Goal: Task Accomplishment & Management: Manage account settings

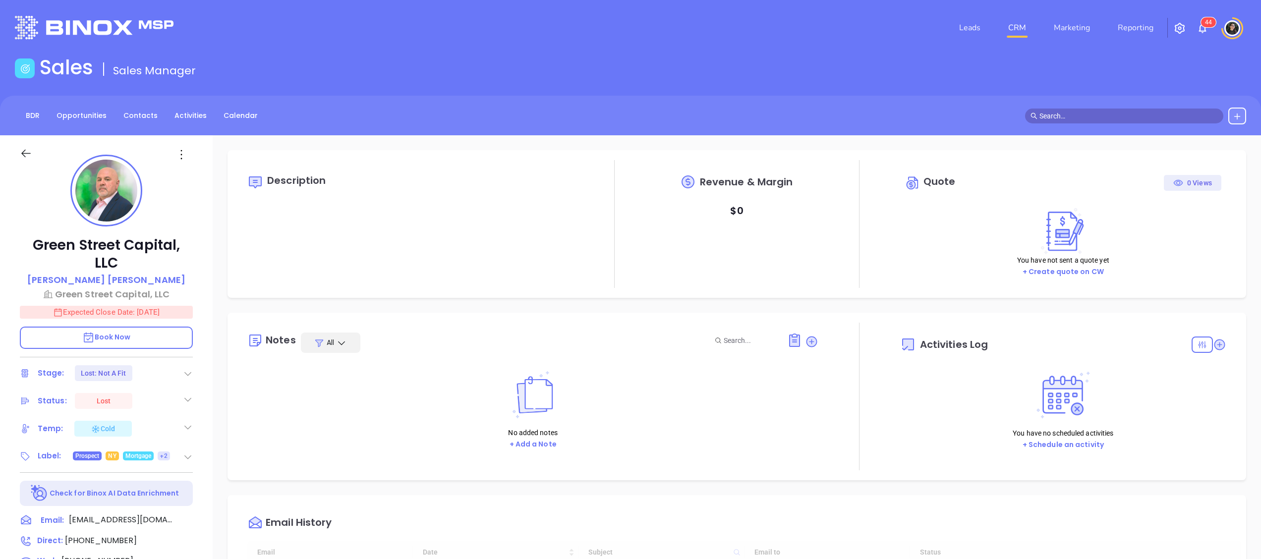
click at [1016, 28] on link "CRM" at bounding box center [1017, 28] width 26 height 20
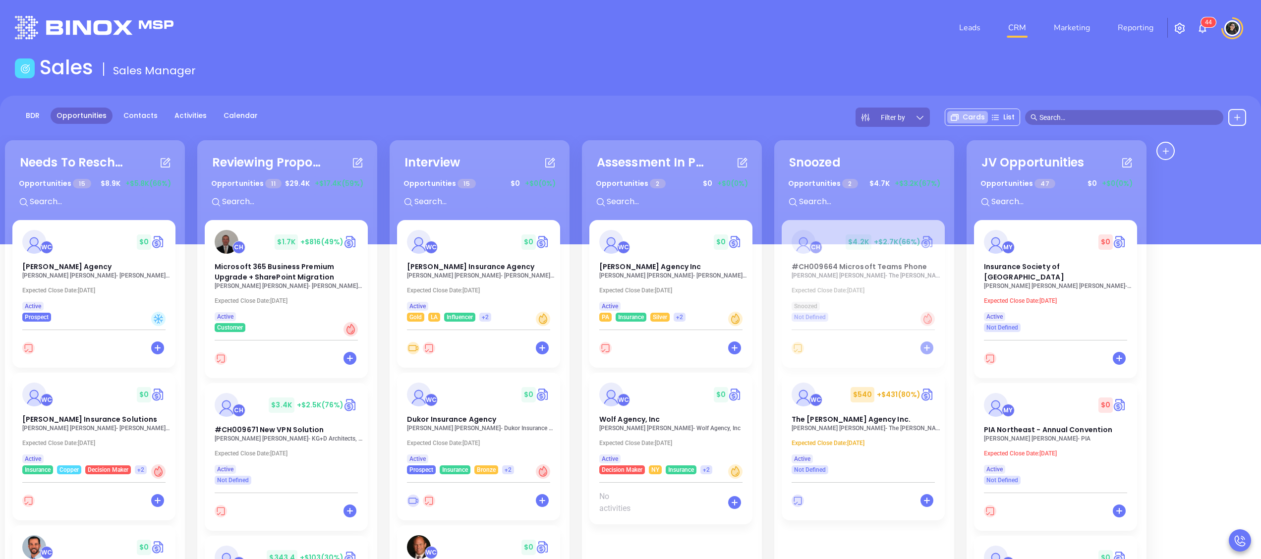
click at [711, 39] on div "Leads CRM Marketing Reporting 4 4" at bounding box center [837, 28] width 829 height 36
click at [1121, 115] on input "text" at bounding box center [1128, 117] width 178 height 11
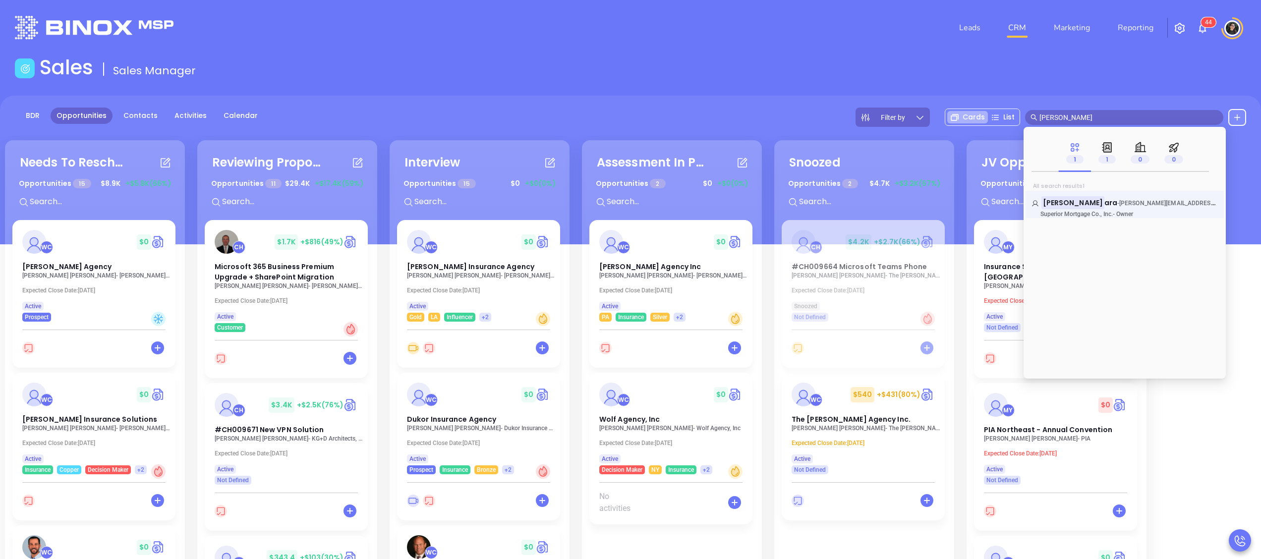
type input "lisa ferr"
click at [1063, 193] on div "Lisa Ferr ara - lisa@superiormci.com Superior Mortgage Co., Inc. - Owner" at bounding box center [1124, 204] width 198 height 27
click at [1104, 200] on span "ara" at bounding box center [1110, 203] width 13 height 10
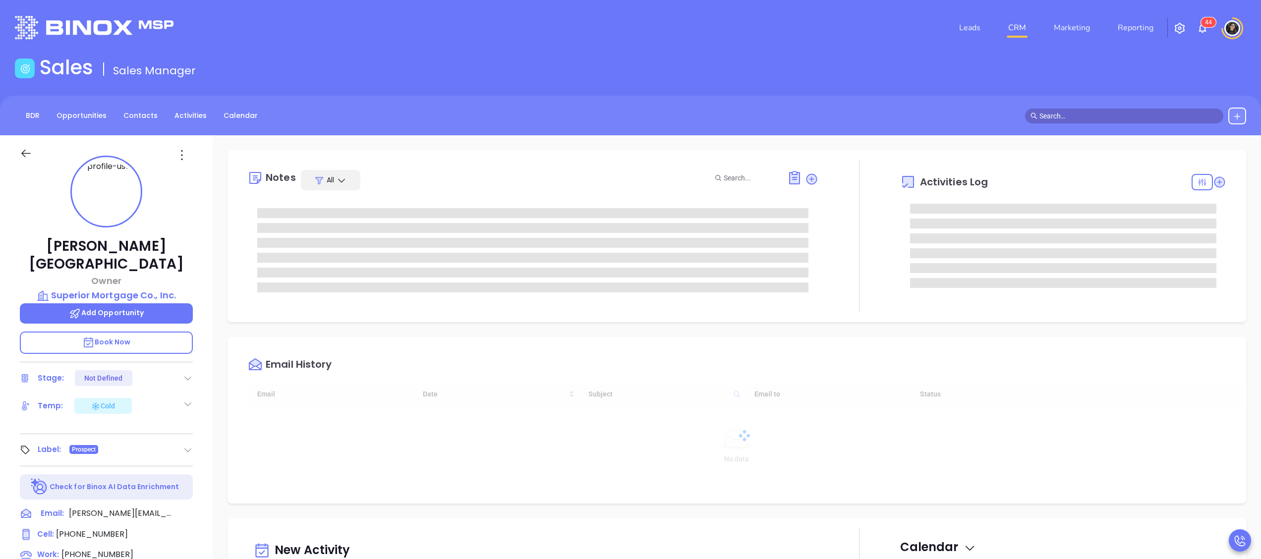
scroll to position [288, 0]
type input "Wendy Hernandez"
click at [125, 288] on p "Superior Mortgage Co., Inc." at bounding box center [106, 295] width 173 height 14
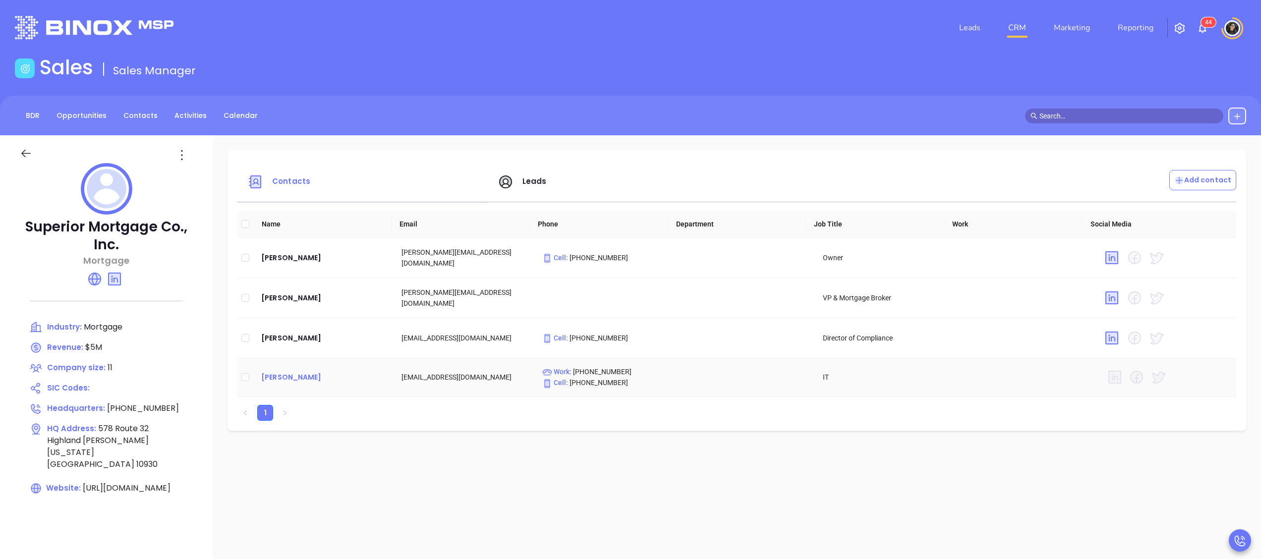
click at [300, 375] on div "Bill Campbell" at bounding box center [323, 377] width 124 height 12
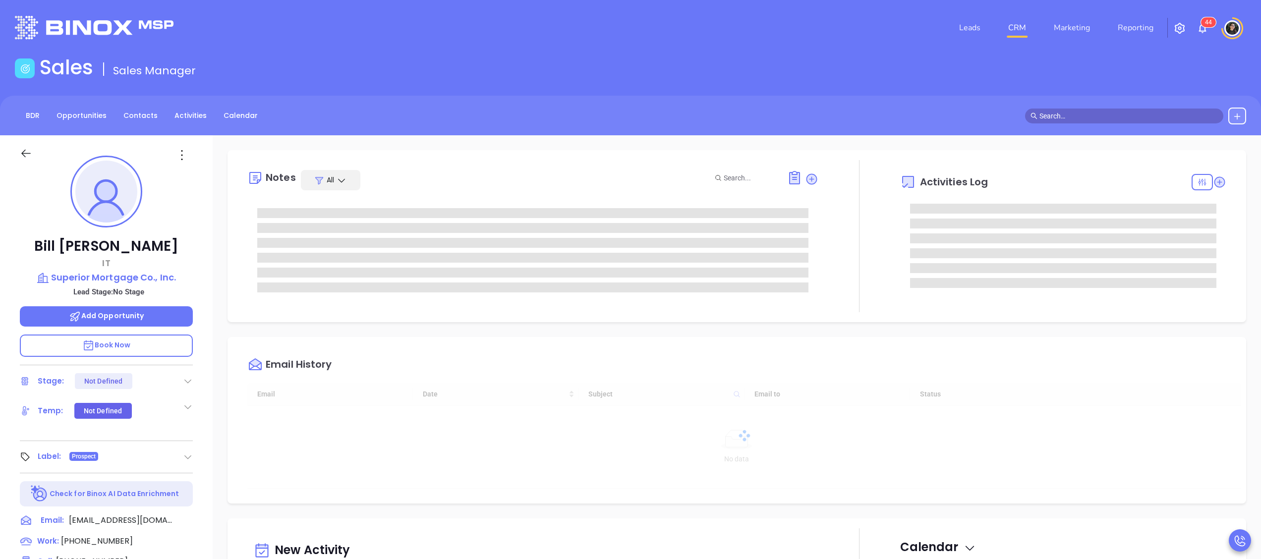
type input "[DATE]"
type input "[PERSON_NAME]"
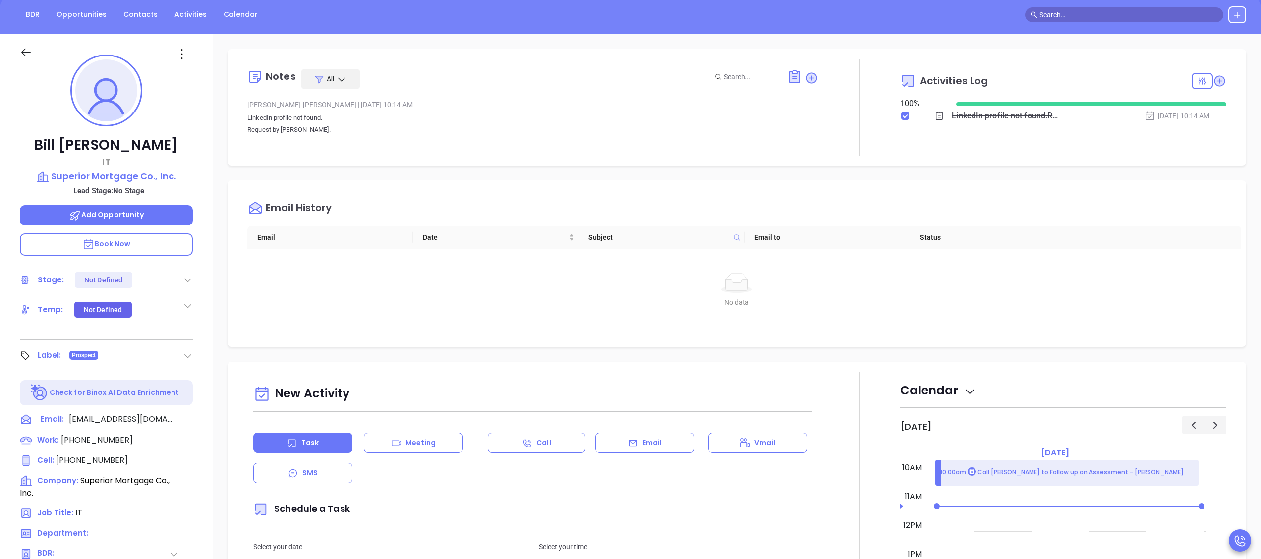
scroll to position [0, 0]
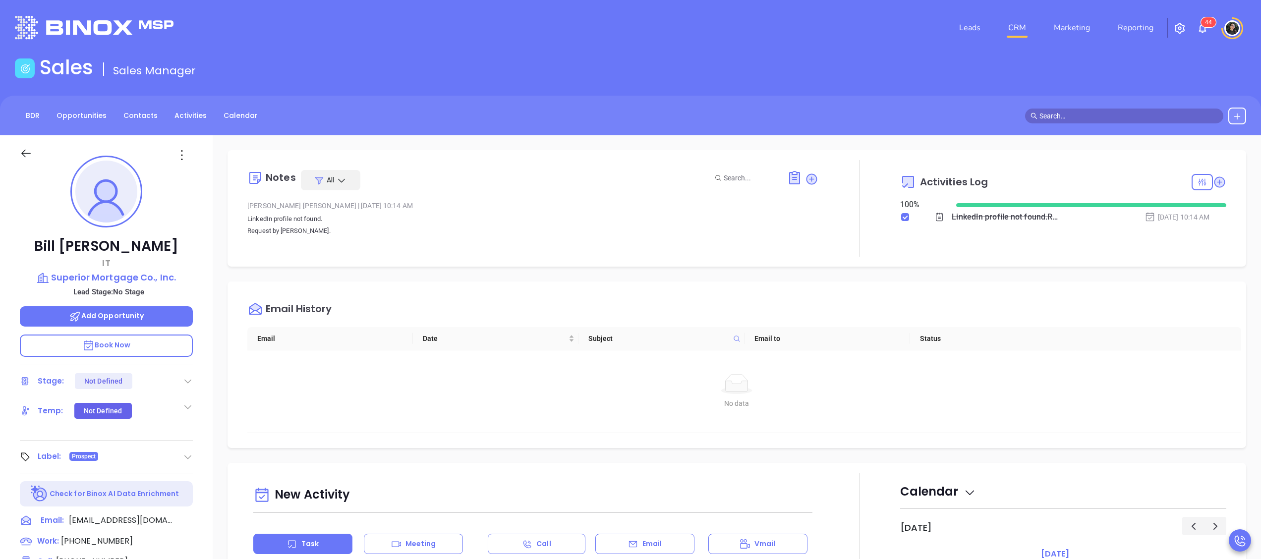
click at [1011, 23] on link "CRM" at bounding box center [1017, 28] width 26 height 20
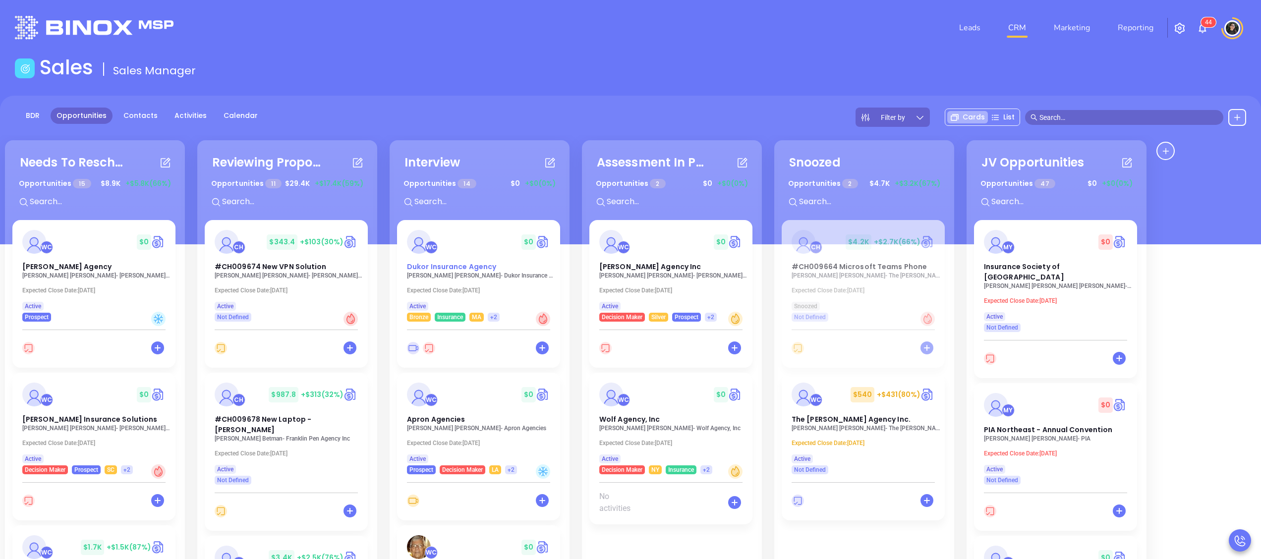
click at [460, 269] on span "Dukor Insurance Agency" at bounding box center [451, 267] width 89 height 10
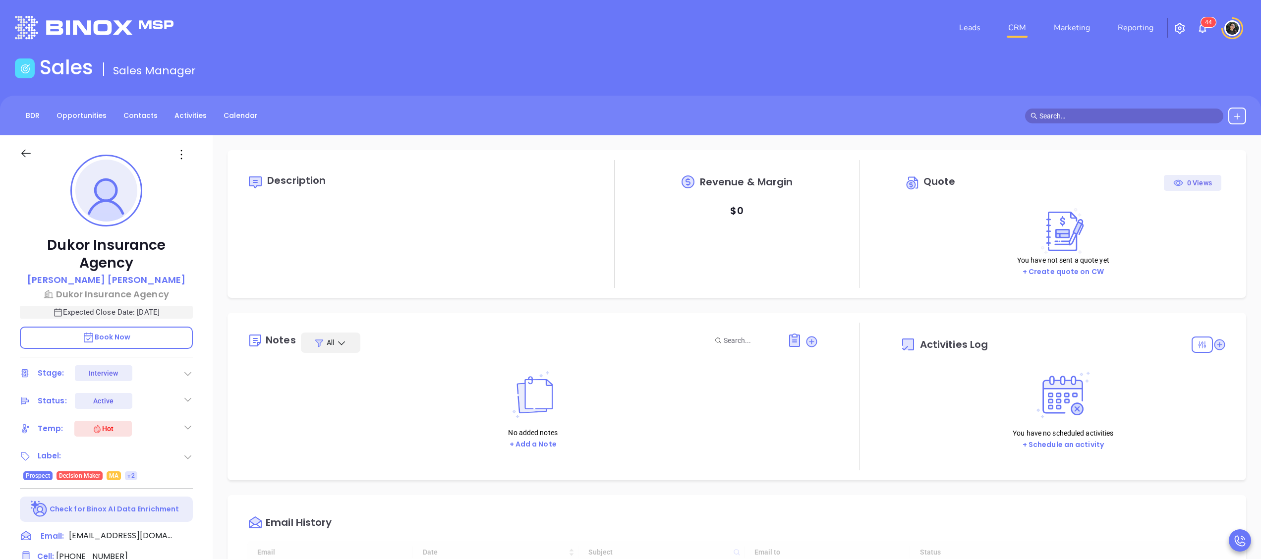
type input "[DATE]"
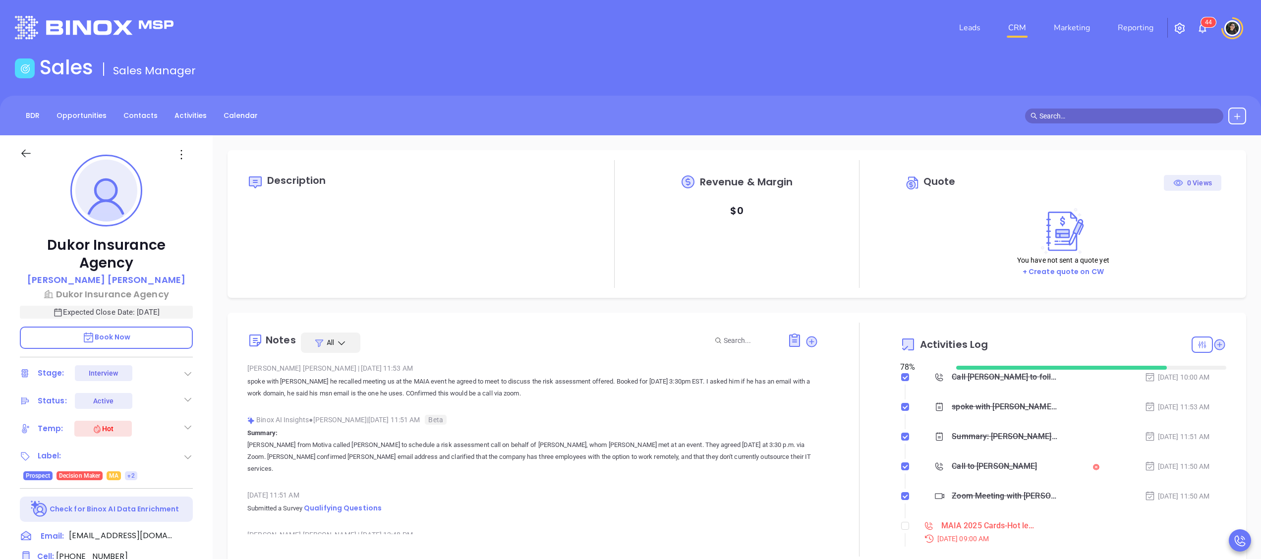
scroll to position [111, 0]
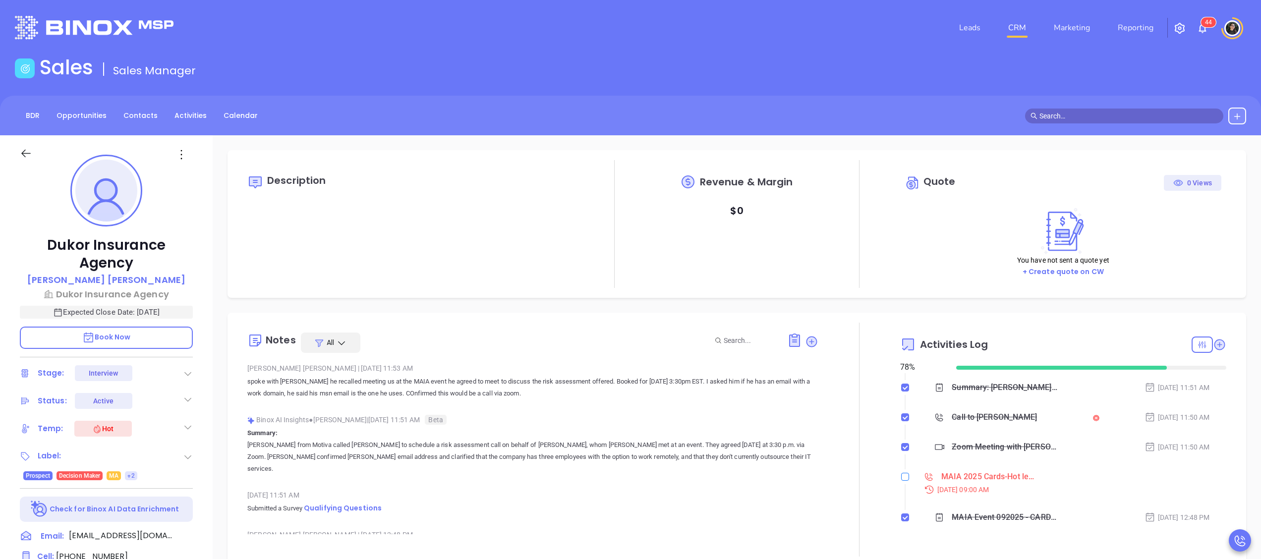
click at [901, 475] on input "checkbox" at bounding box center [905, 477] width 8 height 8
checkbox input "true"
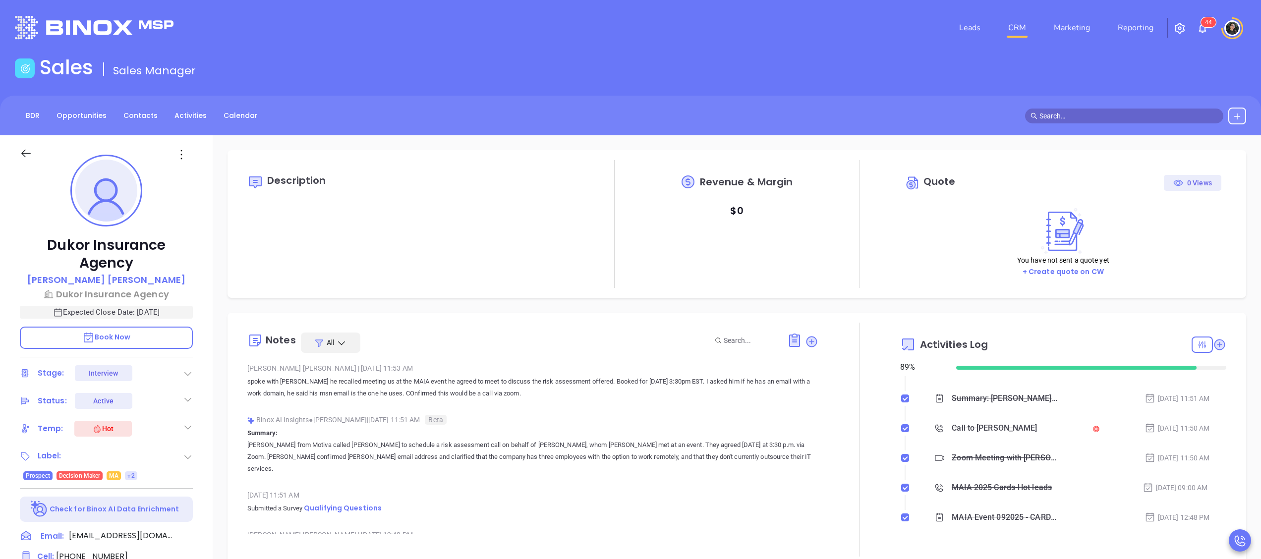
type input "[PERSON_NAME]"
click at [1016, 27] on link "CRM" at bounding box center [1017, 28] width 26 height 20
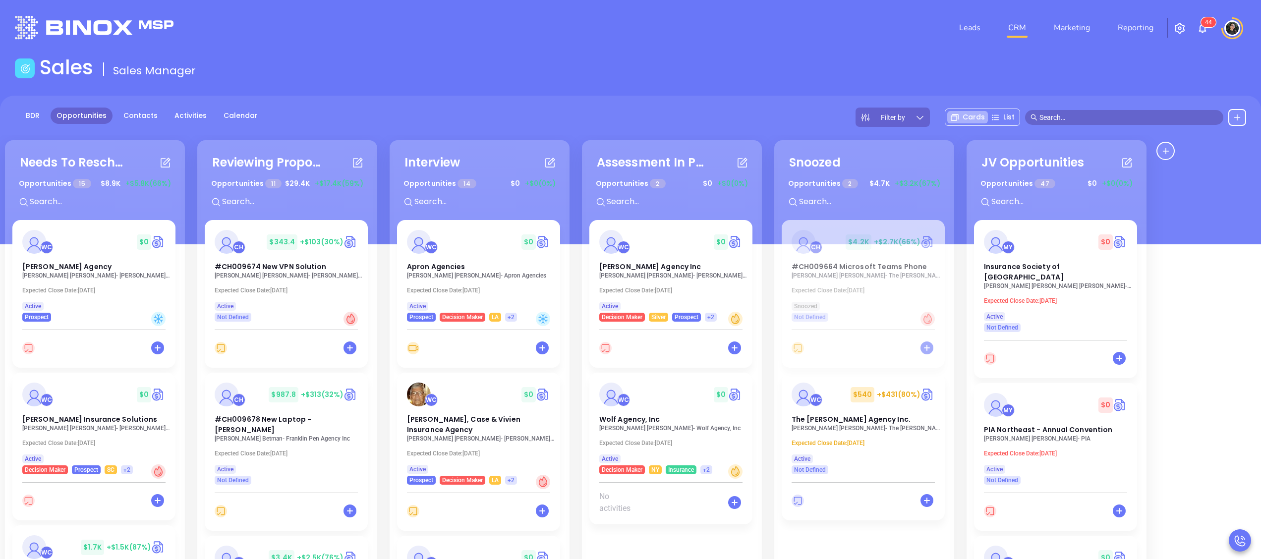
click at [608, 353] on icon at bounding box center [605, 348] width 12 height 12
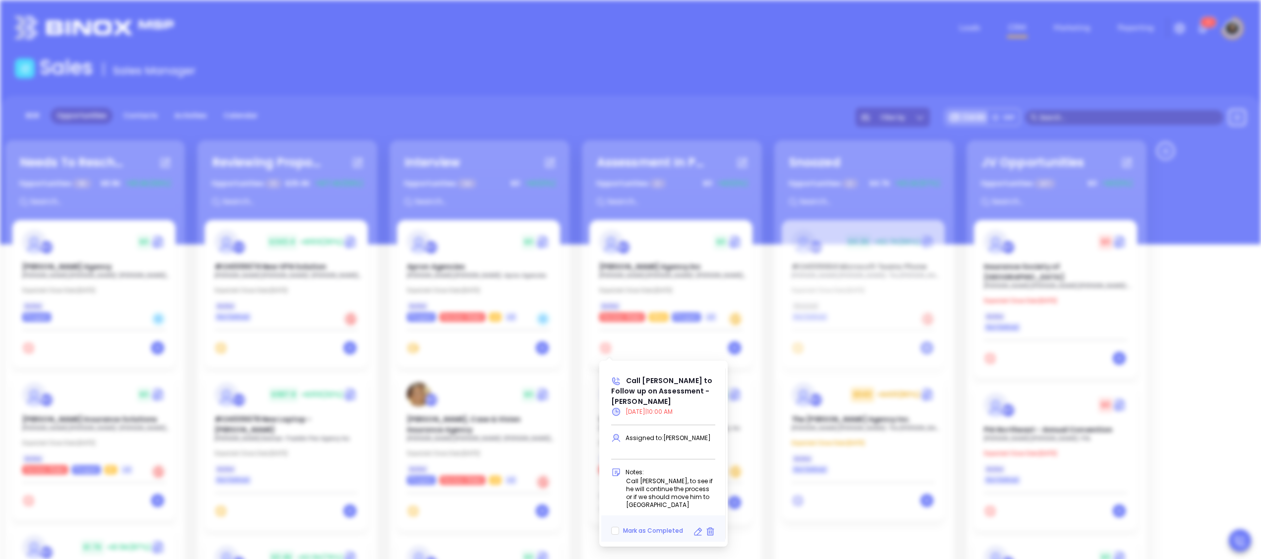
type input "09/30/2025"
type input "Call [PERSON_NAME] to Follow up on Assessment - [PERSON_NAME]"
type input "Call"
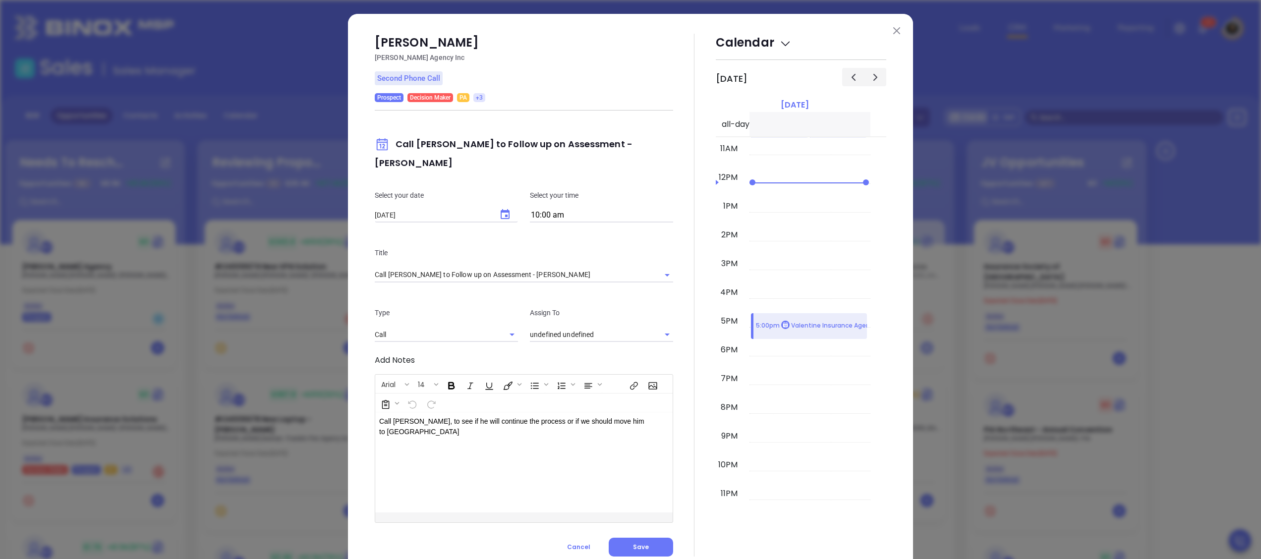
type input "[PERSON_NAME]"
click at [502, 209] on icon "Choose date, selected date is Sep 30, 2025" at bounding box center [505, 214] width 9 height 10
click at [556, 209] on input "10:00 am" at bounding box center [601, 216] width 143 height 14
click at [601, 209] on input "10:00 am" at bounding box center [601, 216] width 143 height 14
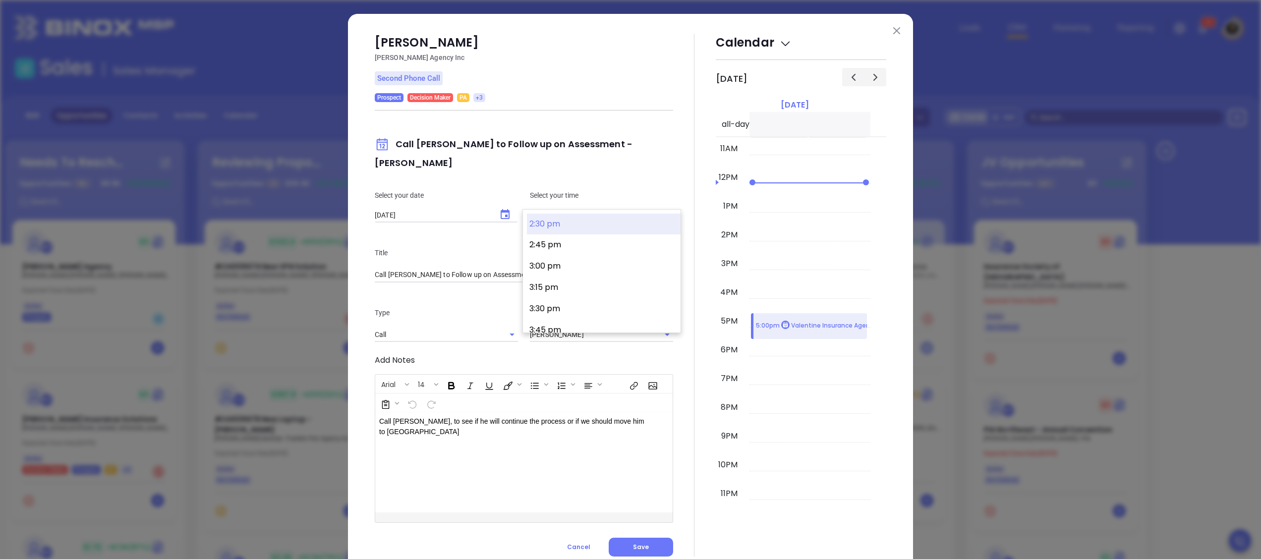
click at [560, 226] on button "2:30 pm" at bounding box center [604, 224] width 154 height 21
type input "2:30 pm"
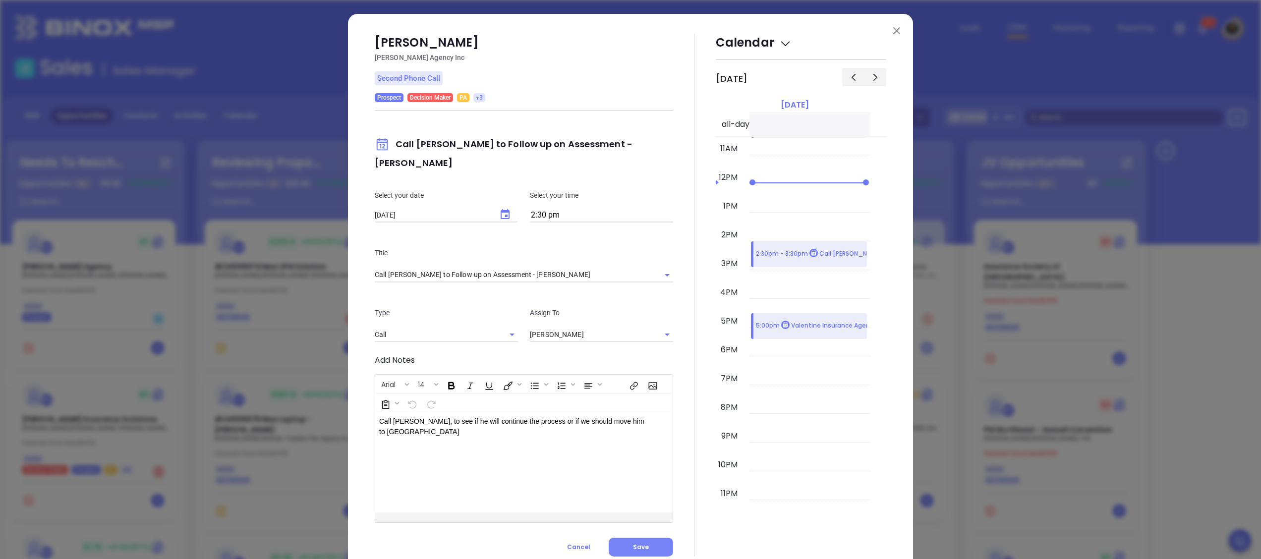
click at [634, 538] on button "Save" at bounding box center [641, 547] width 64 height 19
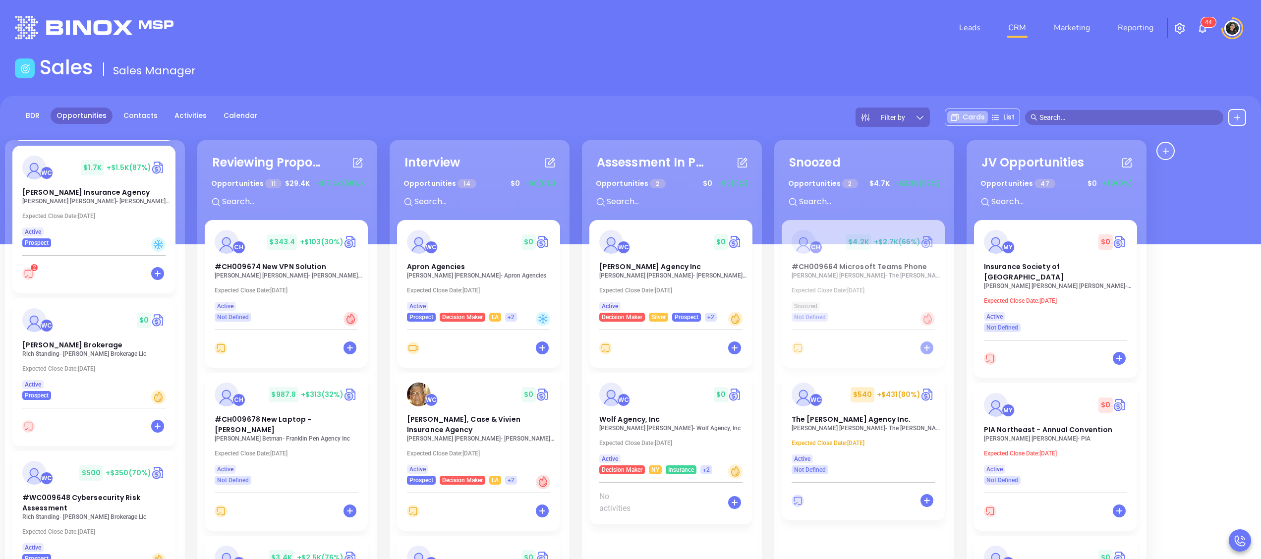
scroll to position [0, 0]
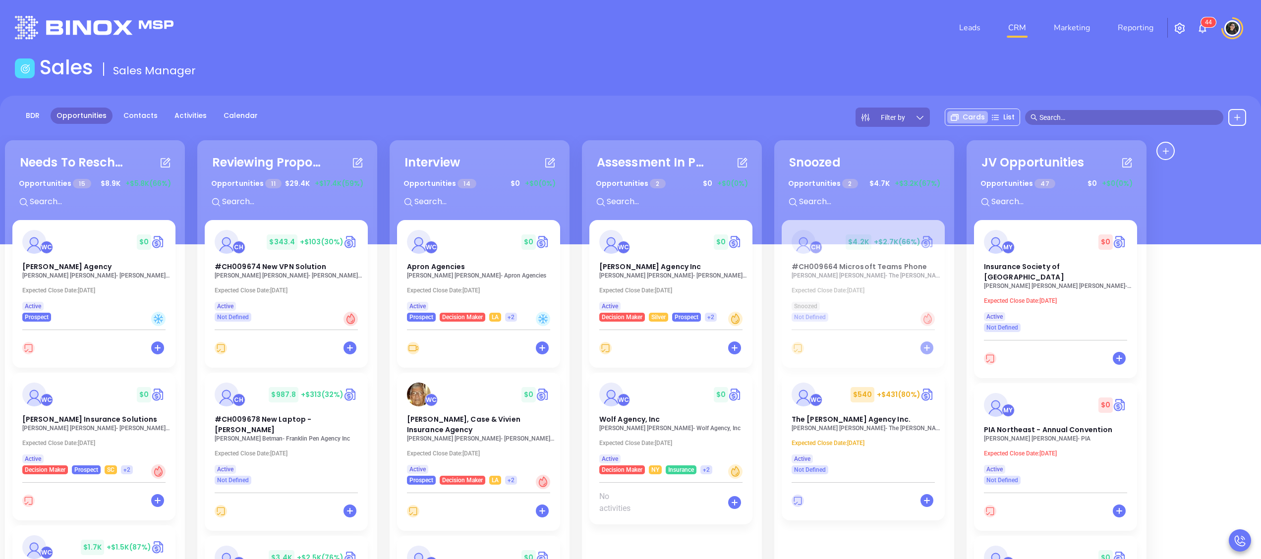
click at [689, 73] on div "Sales Sales Manager" at bounding box center [630, 70] width 1243 height 28
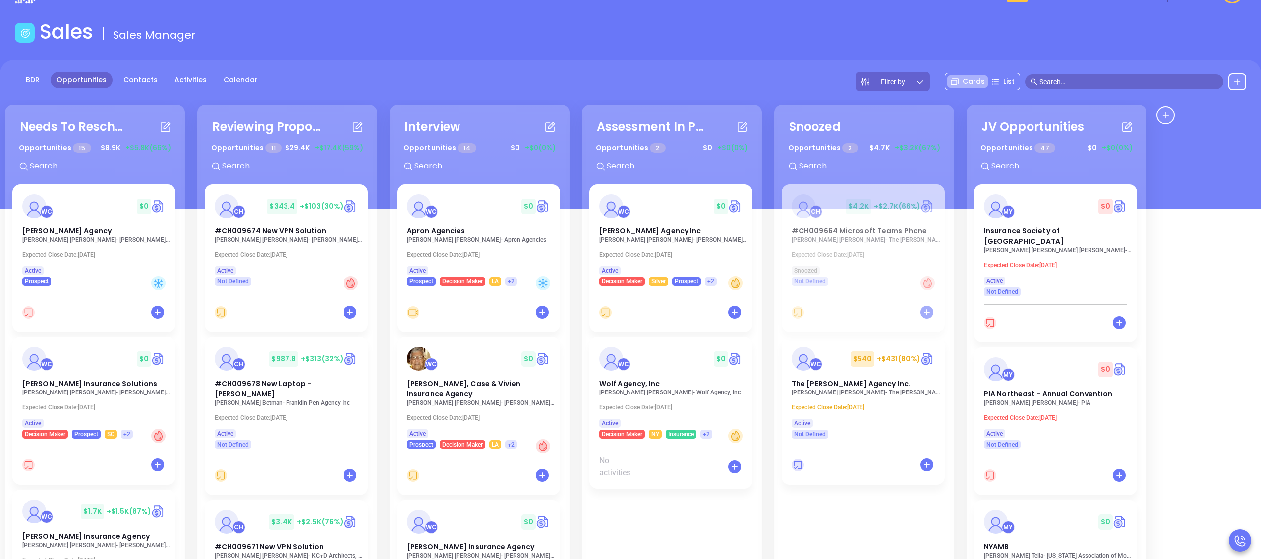
scroll to position [40, 0]
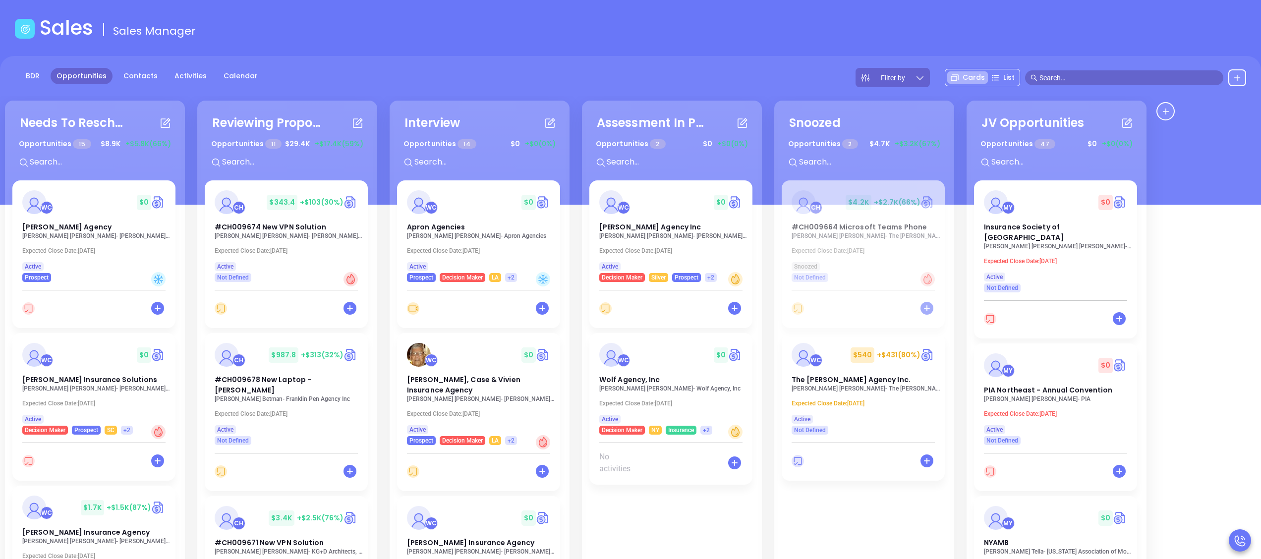
click at [750, 40] on div "Sales Sales Manager" at bounding box center [630, 30] width 1243 height 28
click at [420, 214] on div "WC" at bounding box center [424, 202] width 35 height 24
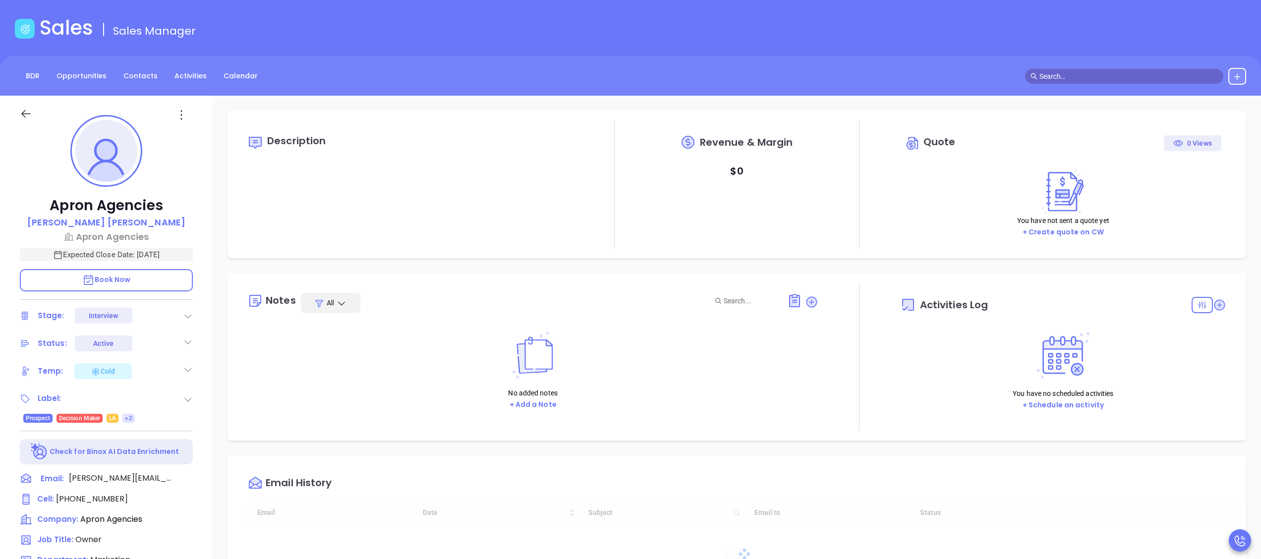
type input "10/01/2025"
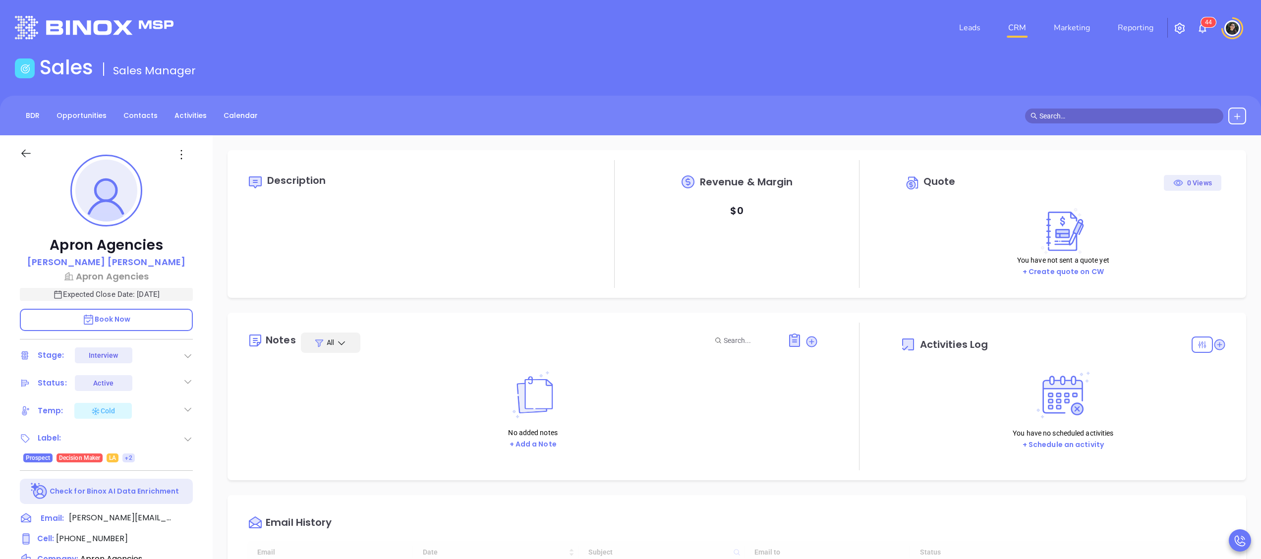
scroll to position [288, 0]
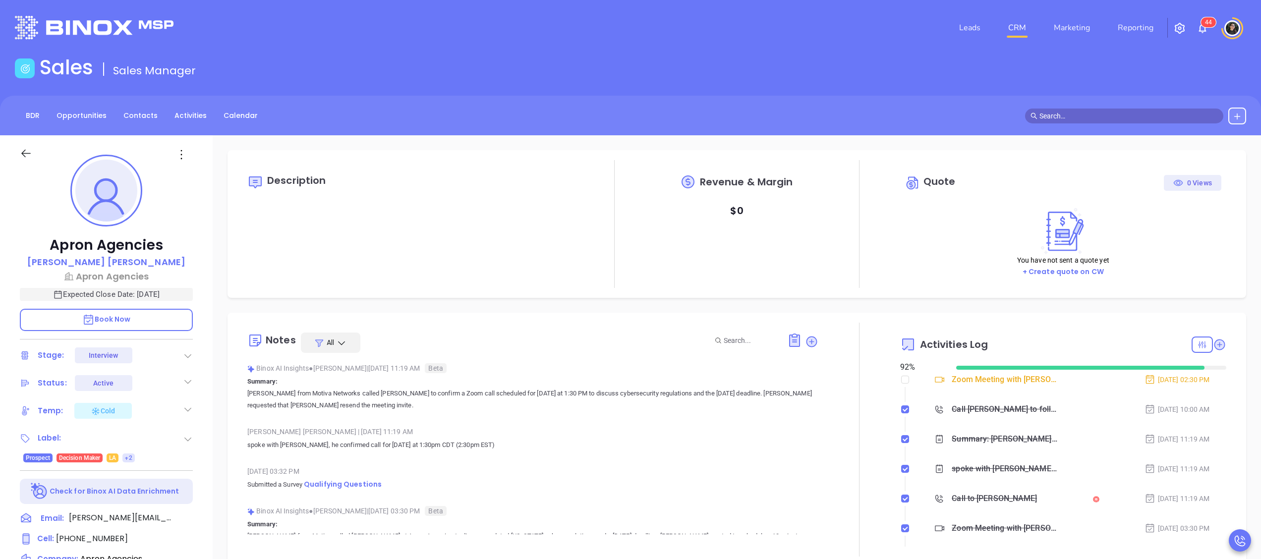
type input "[PERSON_NAME]"
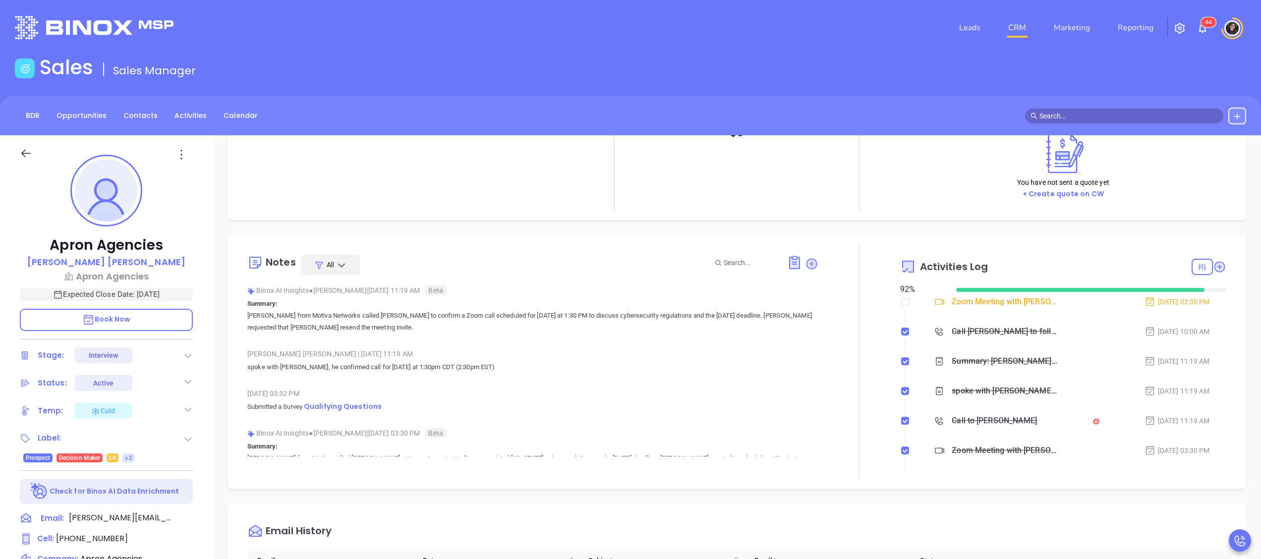
scroll to position [198, 0]
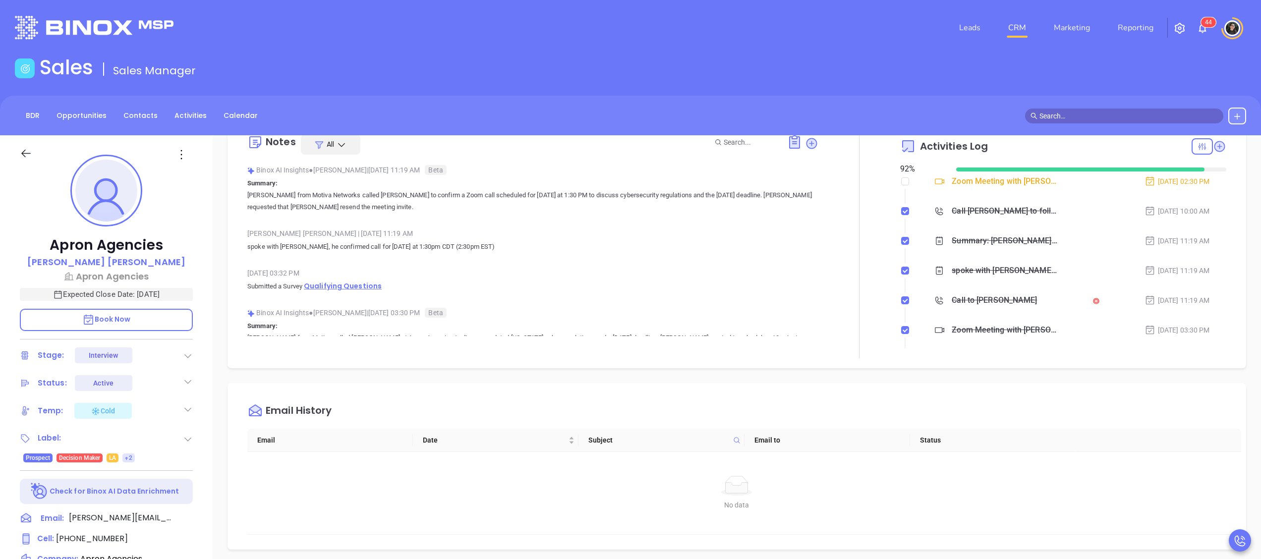
click at [321, 282] on span "Qualifying Questions" at bounding box center [343, 286] width 78 height 10
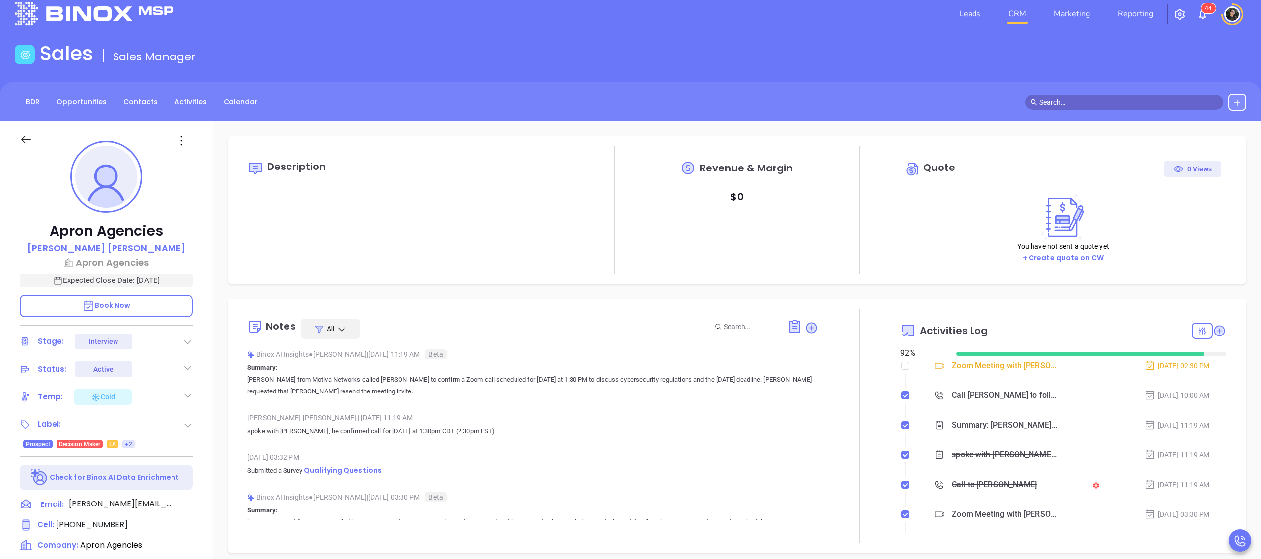
scroll to position [99, 0]
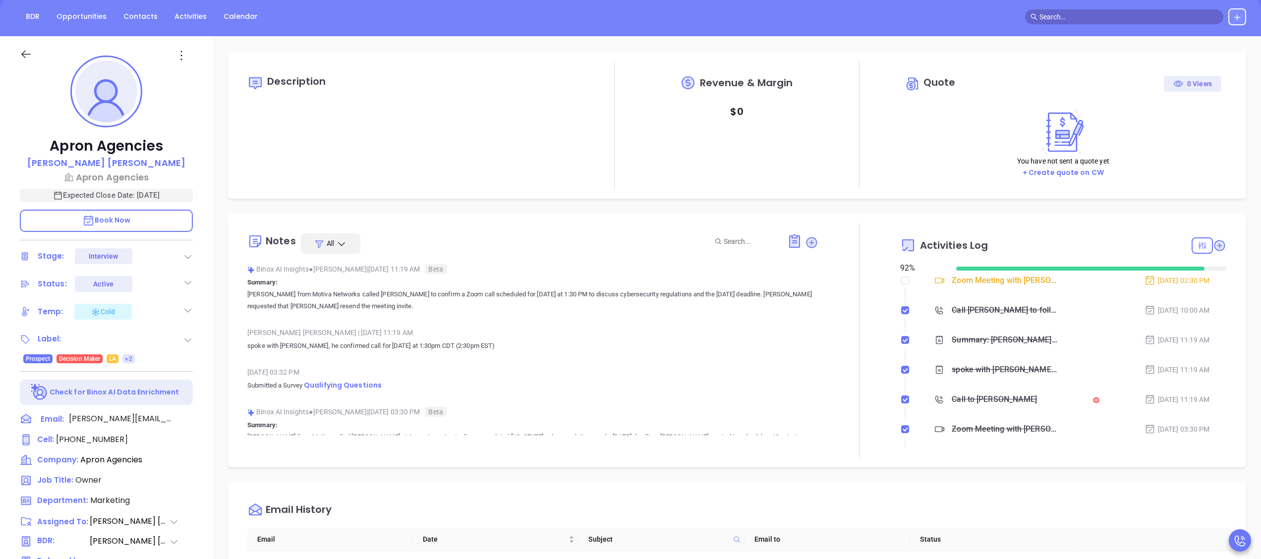
click at [197, 416] on div "Apron Agencies Mel Leveque Apron Agencies Expected Close Date: Oct 17, 2025 Boo…" at bounding box center [106, 385] width 213 height 699
click at [187, 417] on icon at bounding box center [190, 419] width 12 height 12
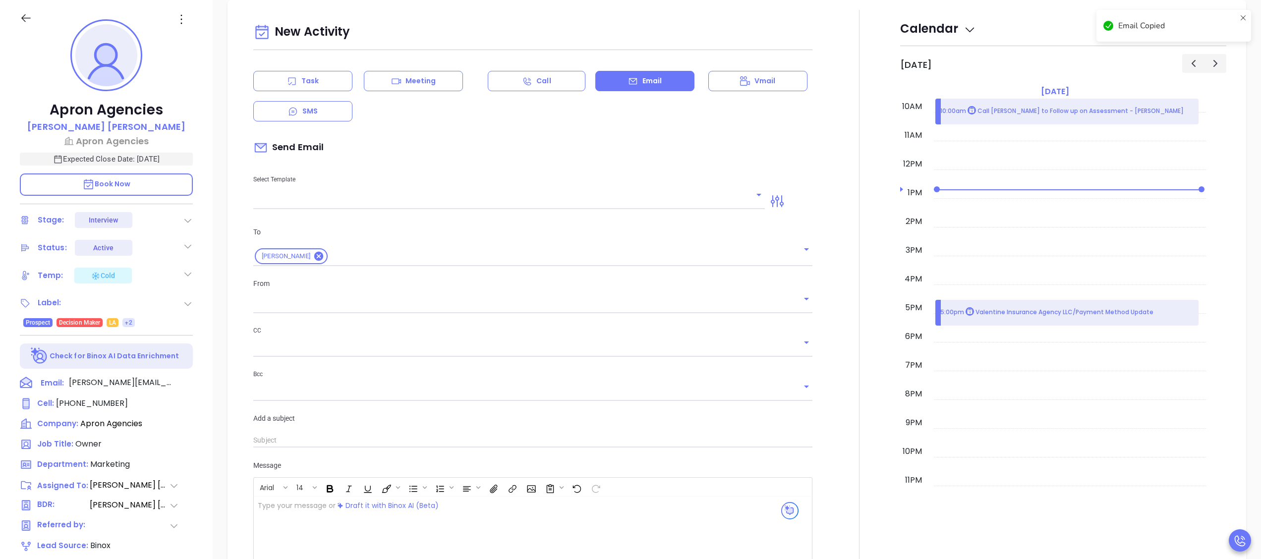
type input "[PERSON_NAME]"
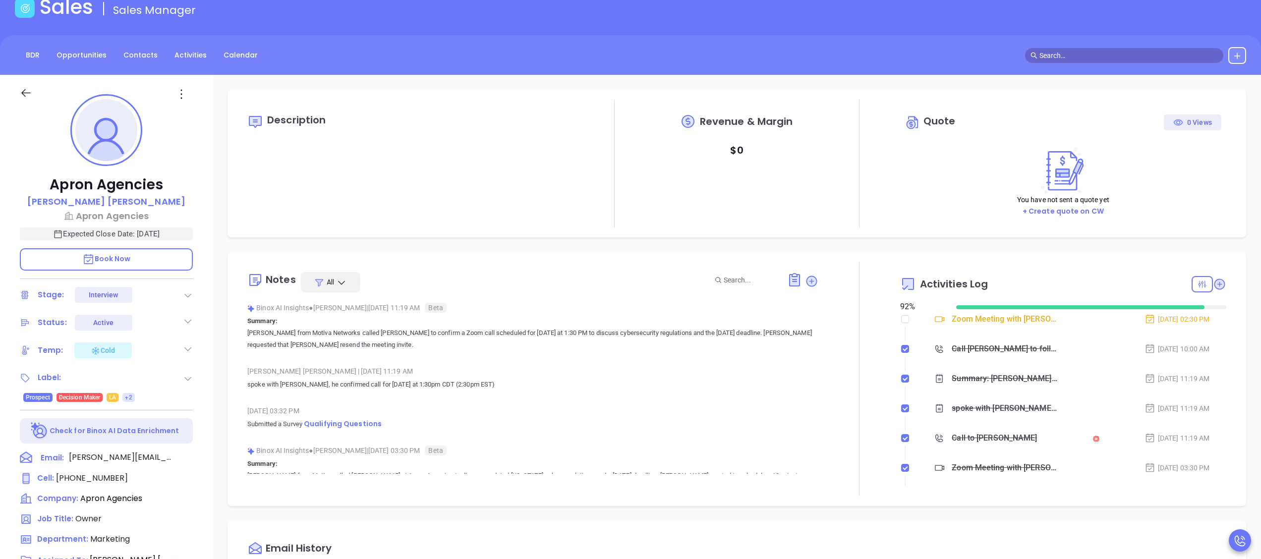
scroll to position [0, 0]
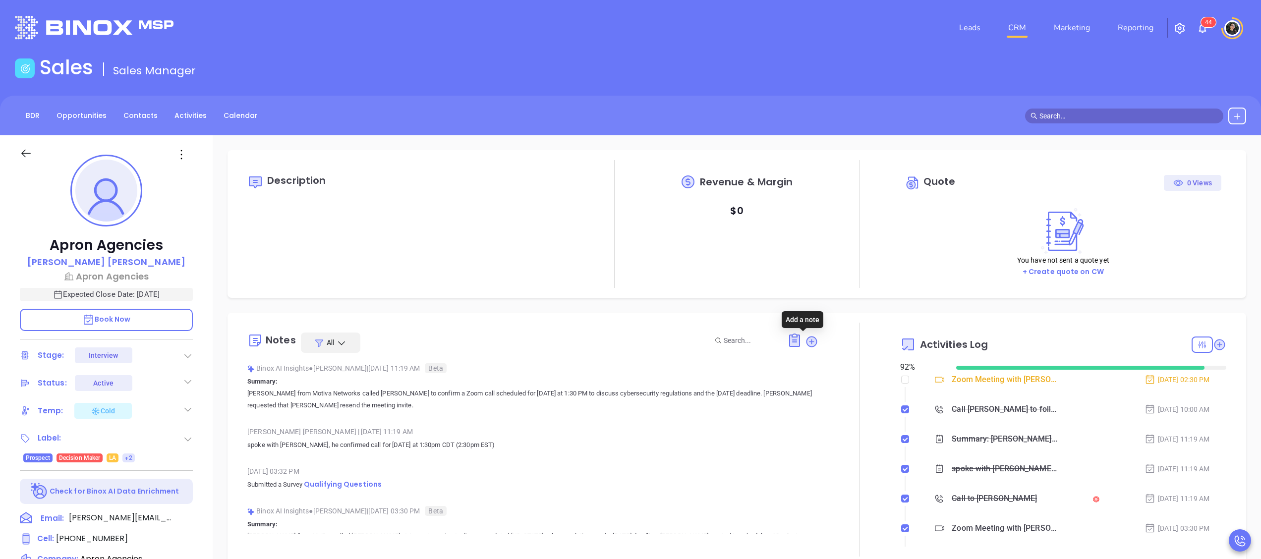
click at [805, 337] on icon at bounding box center [811, 341] width 13 height 13
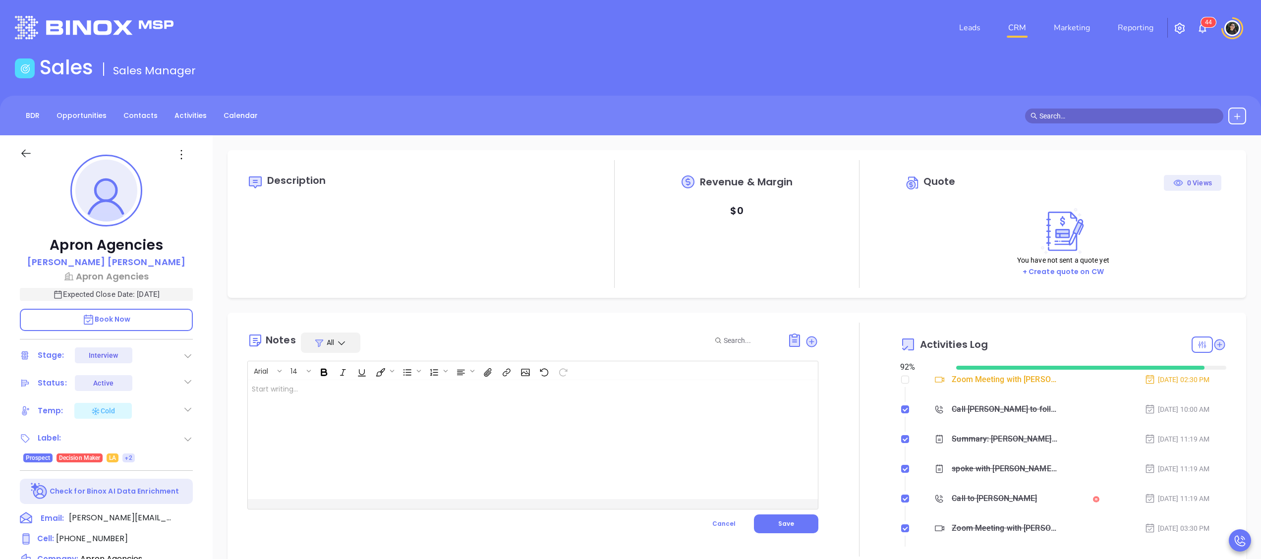
click at [605, 426] on div at bounding box center [513, 439] width 530 height 119
click at [801, 515] on button "Save" at bounding box center [786, 523] width 64 height 19
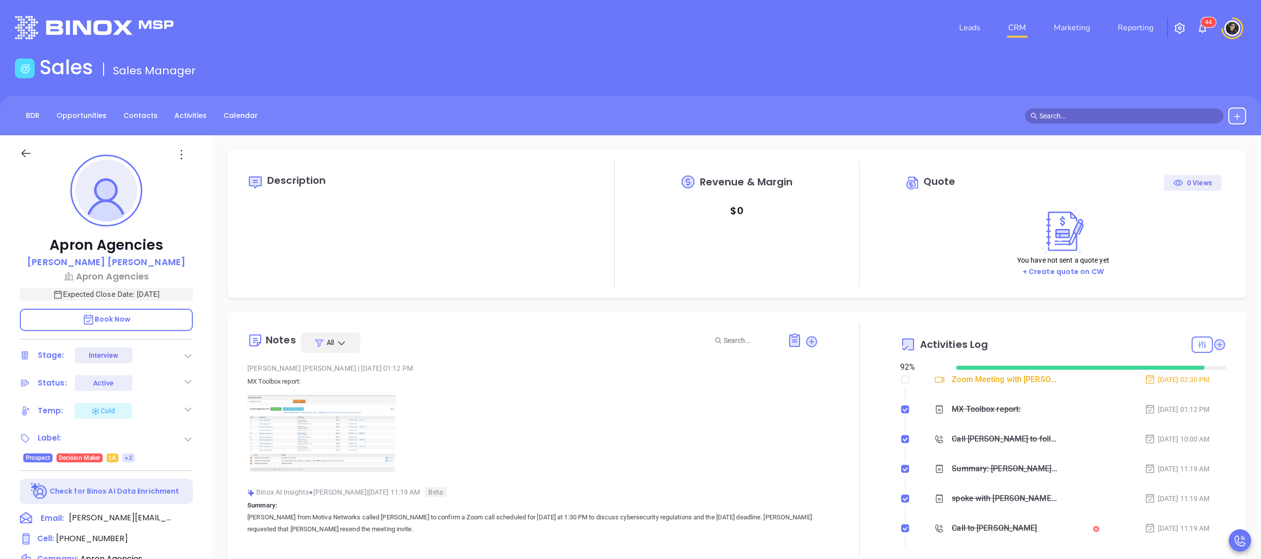
click at [1008, 21] on link "CRM" at bounding box center [1017, 28] width 26 height 20
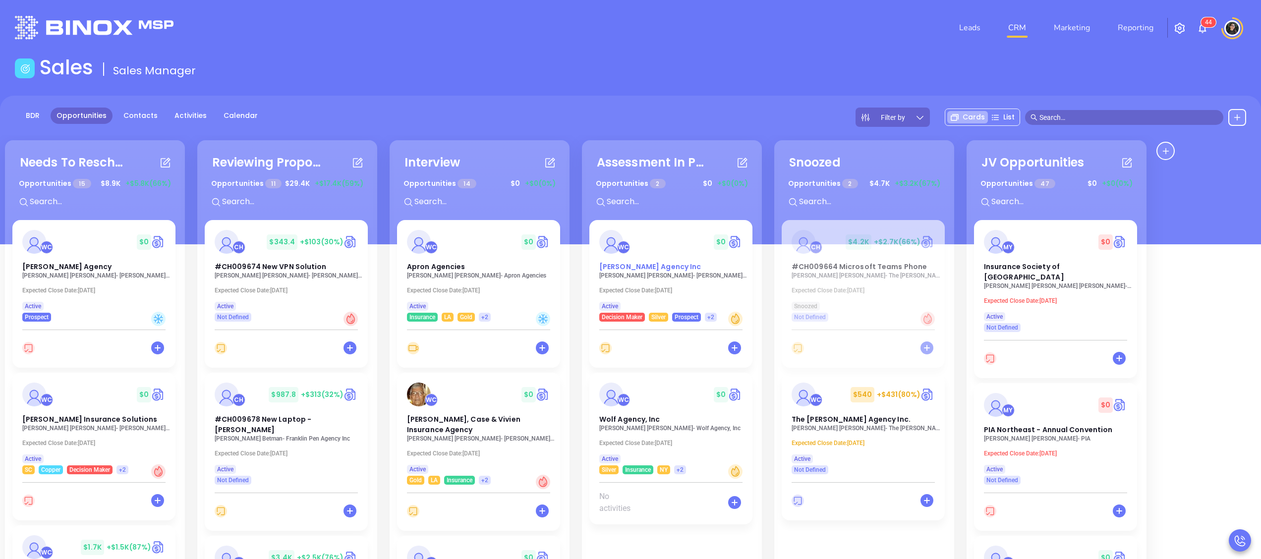
click at [631, 268] on span "[PERSON_NAME] Agency Inc" at bounding box center [650, 267] width 102 height 10
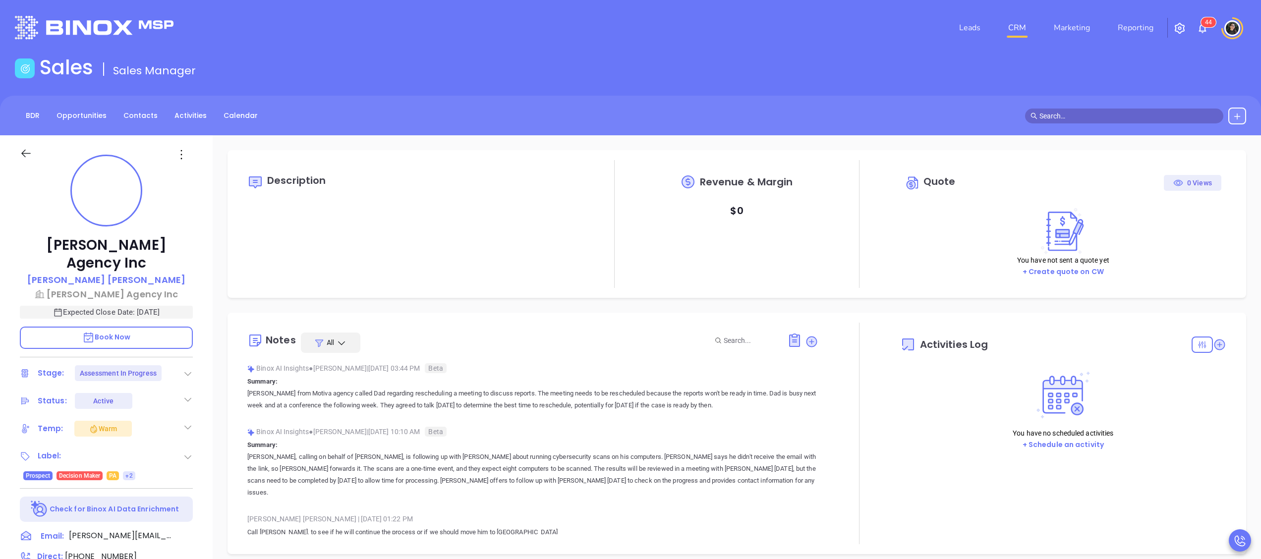
type input "[DATE]"
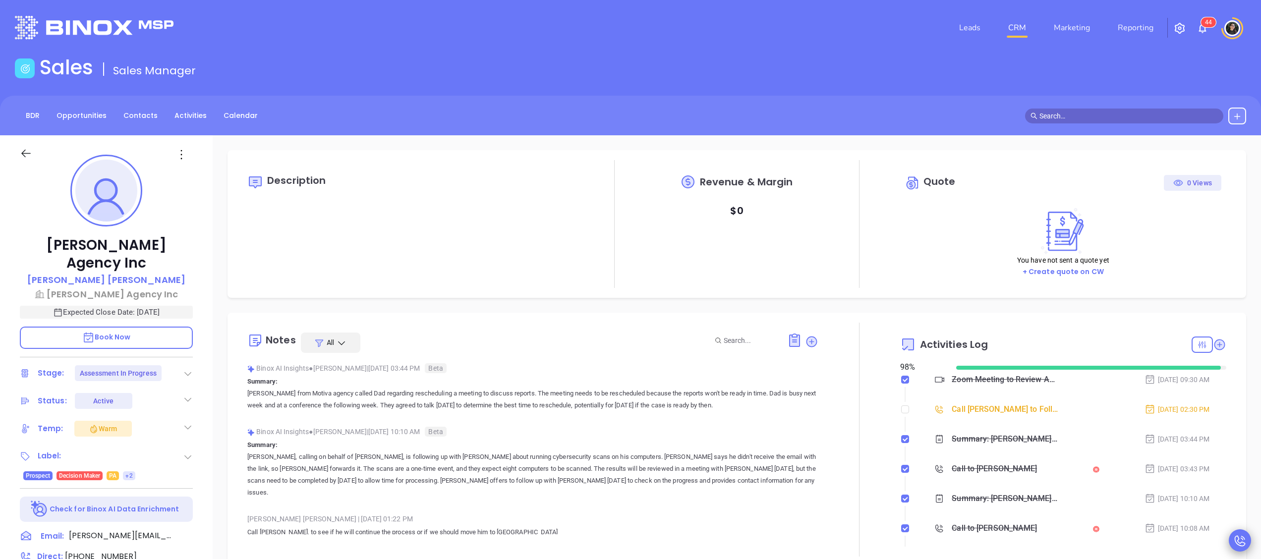
scroll to position [288, 0]
type input "[PERSON_NAME]"
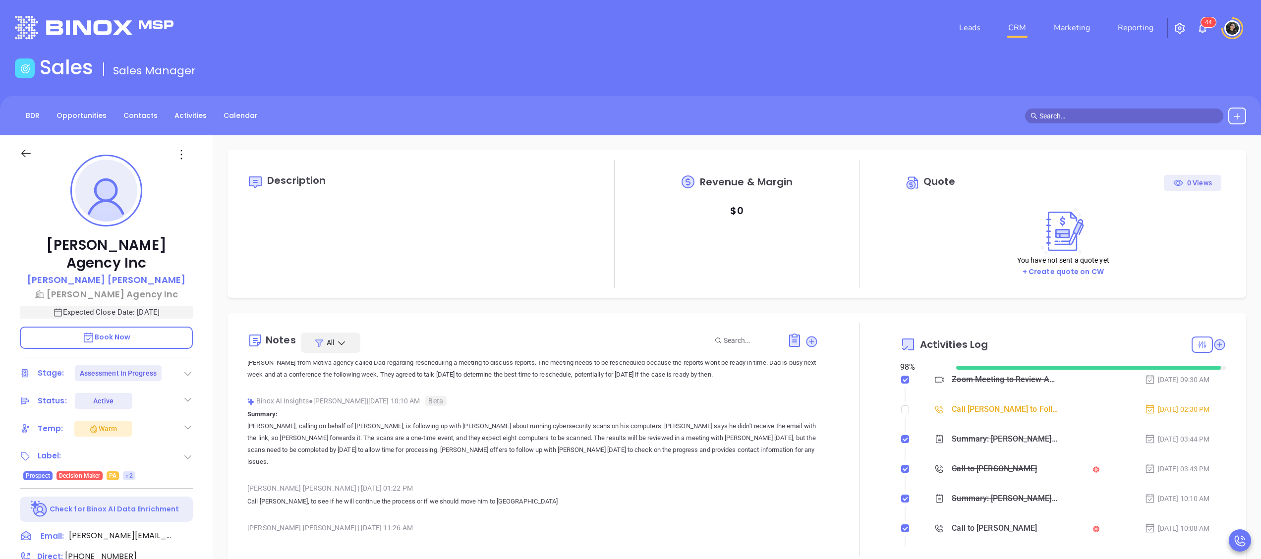
scroll to position [0, 0]
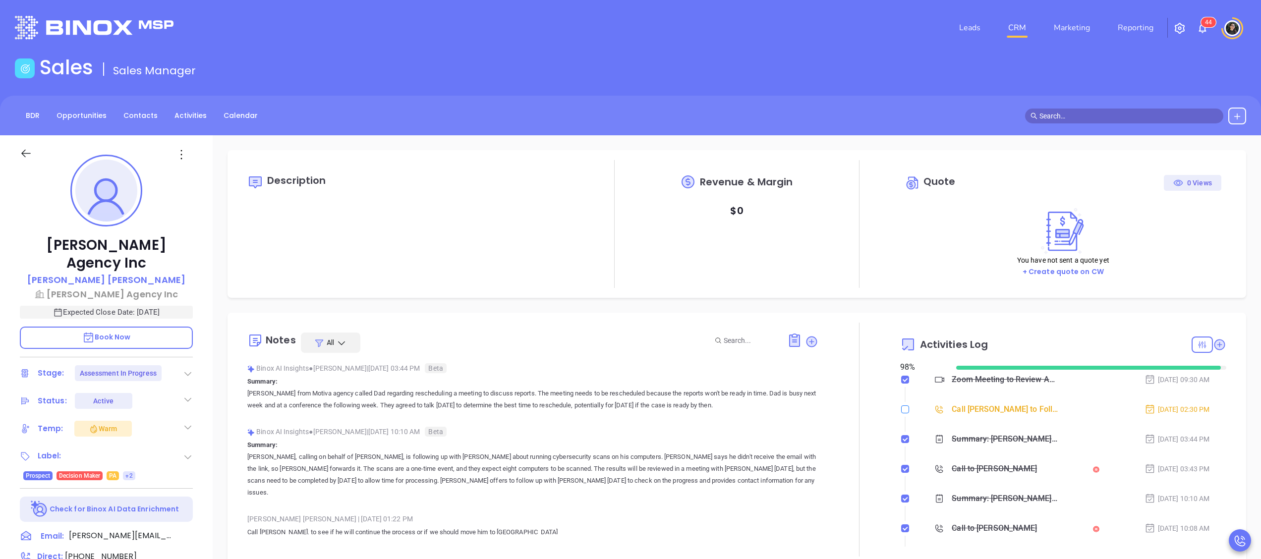
click at [901, 408] on input "checkbox" at bounding box center [905, 409] width 8 height 8
checkbox input "true"
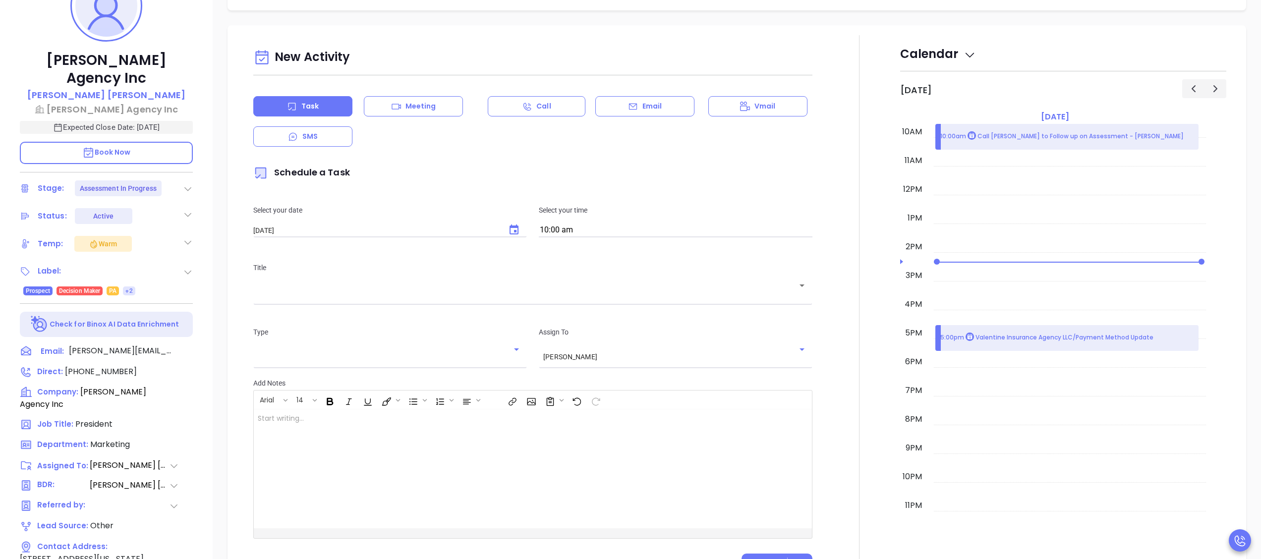
scroll to position [275, 0]
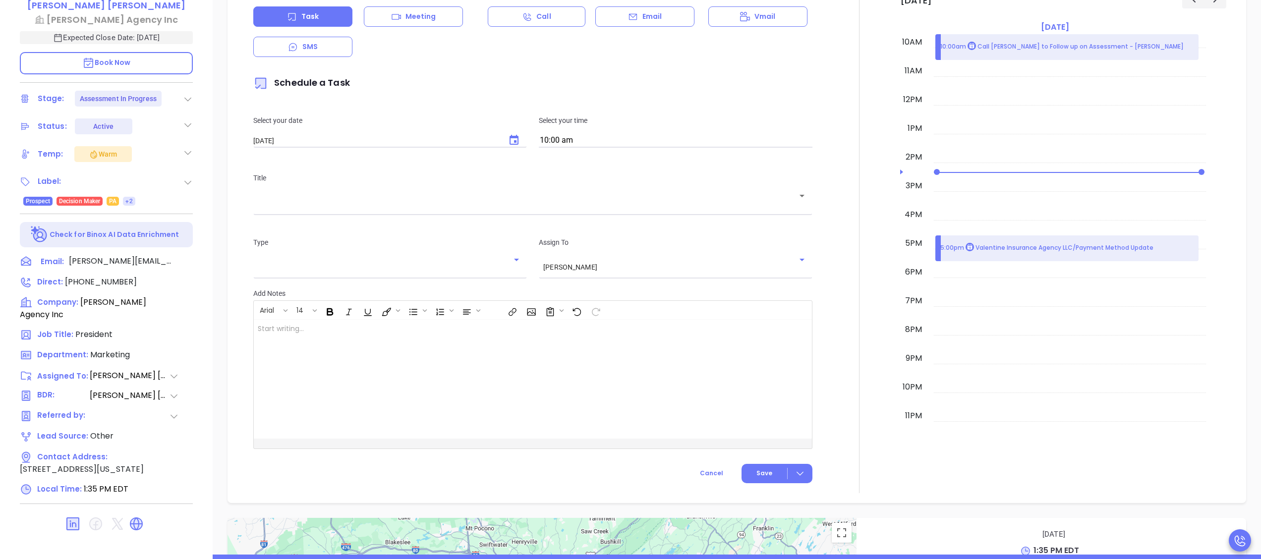
click at [77, 255] on div "Dreher Agency Inc Ted Butz Dreher Agency Inc Expected Close Date: Oct 31, 2025 …" at bounding box center [106, 210] width 213 height 699
click at [78, 276] on span "(570) 421-6141" at bounding box center [101, 281] width 72 height 11
type input "(570) 421-6141"
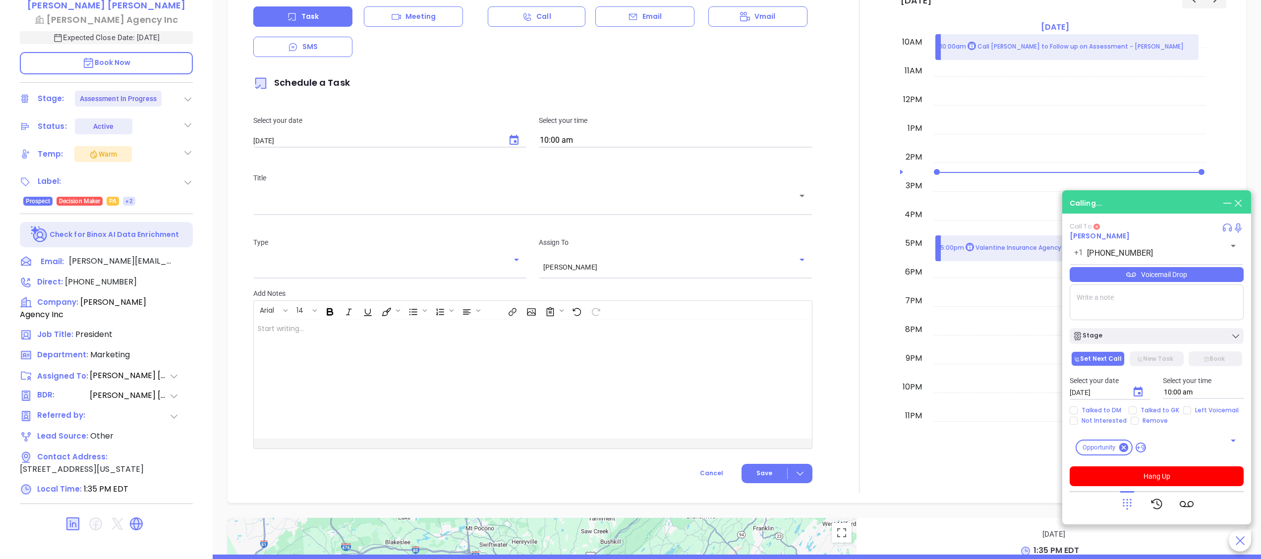
scroll to position [0, 0]
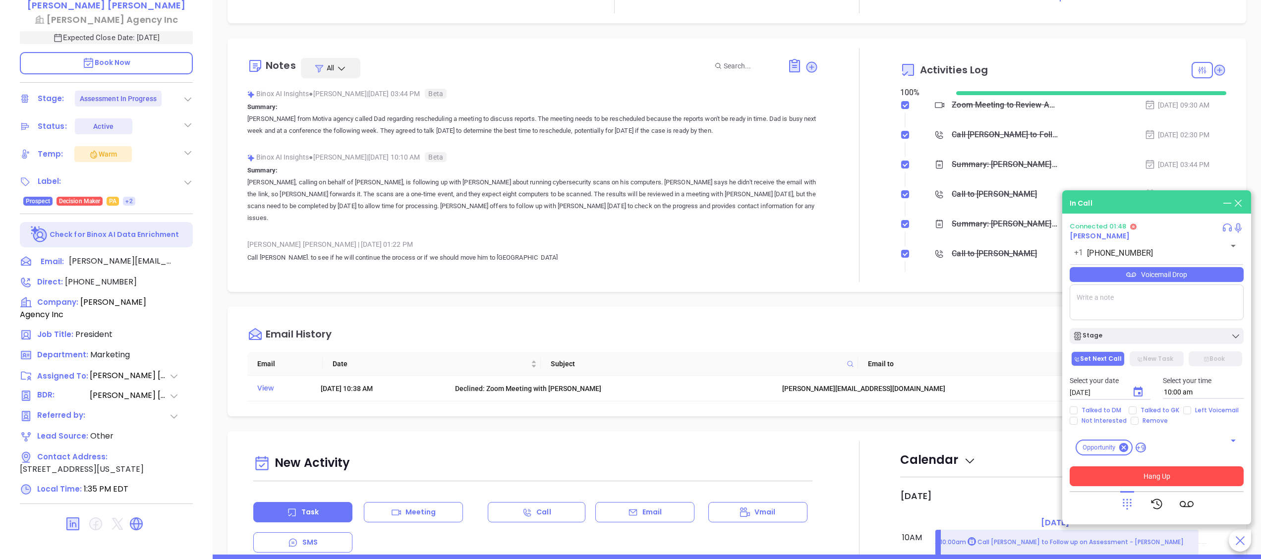
click at [1202, 469] on button "Hang Up" at bounding box center [1156, 476] width 174 height 20
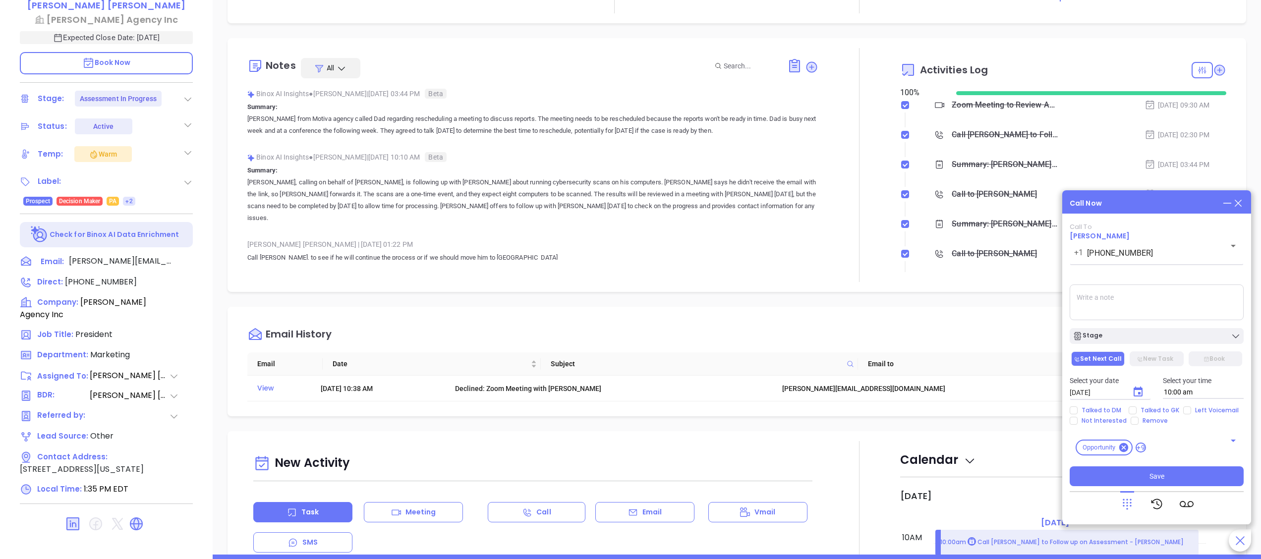
click at [1239, 195] on div "Call Now Call To Ted Butz +1 (570) 421-6141 ​ Voicemail Drop Stage Set Next Cal…" at bounding box center [1156, 357] width 189 height 334
click at [1239, 201] on icon at bounding box center [1238, 203] width 11 height 11
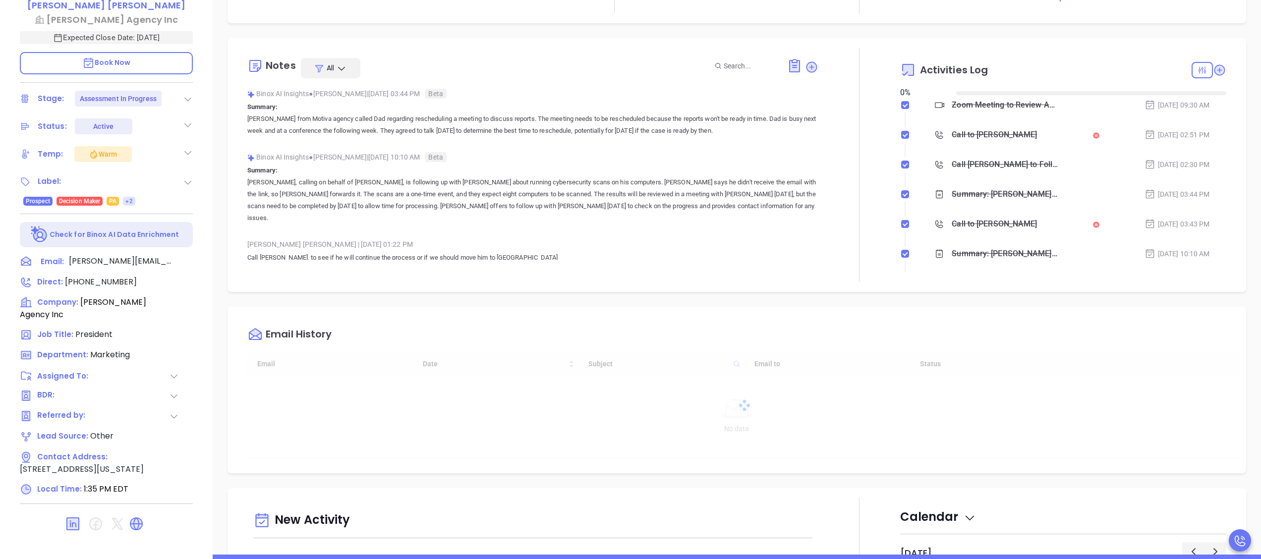
type input "[DATE]"
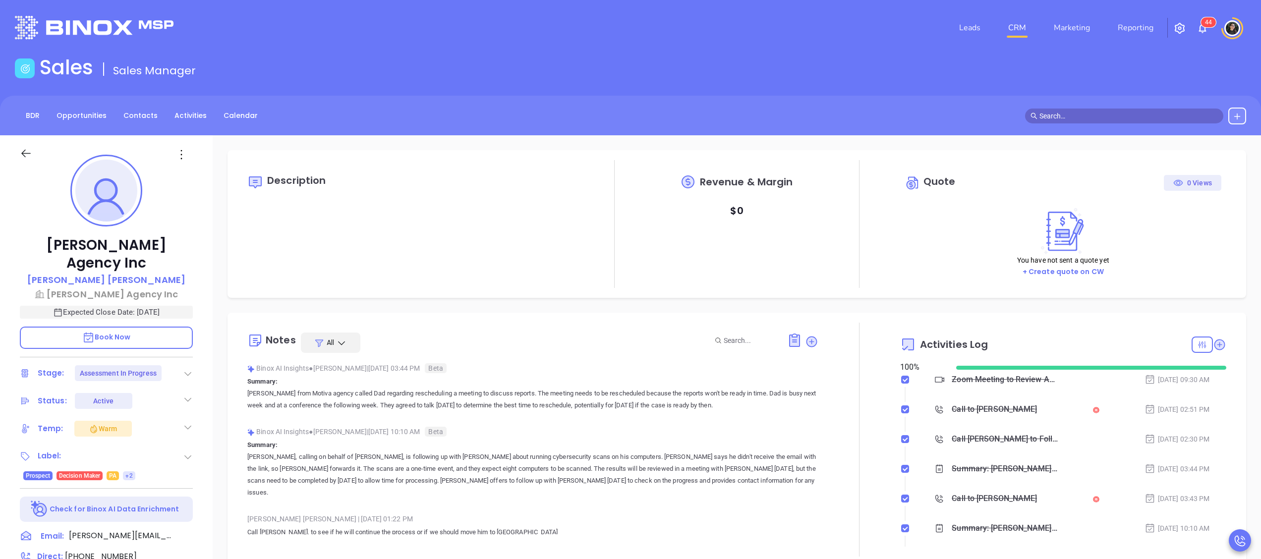
scroll to position [288, 0]
type input "[PERSON_NAME]"
click at [1214, 345] on icon at bounding box center [1219, 344] width 11 height 11
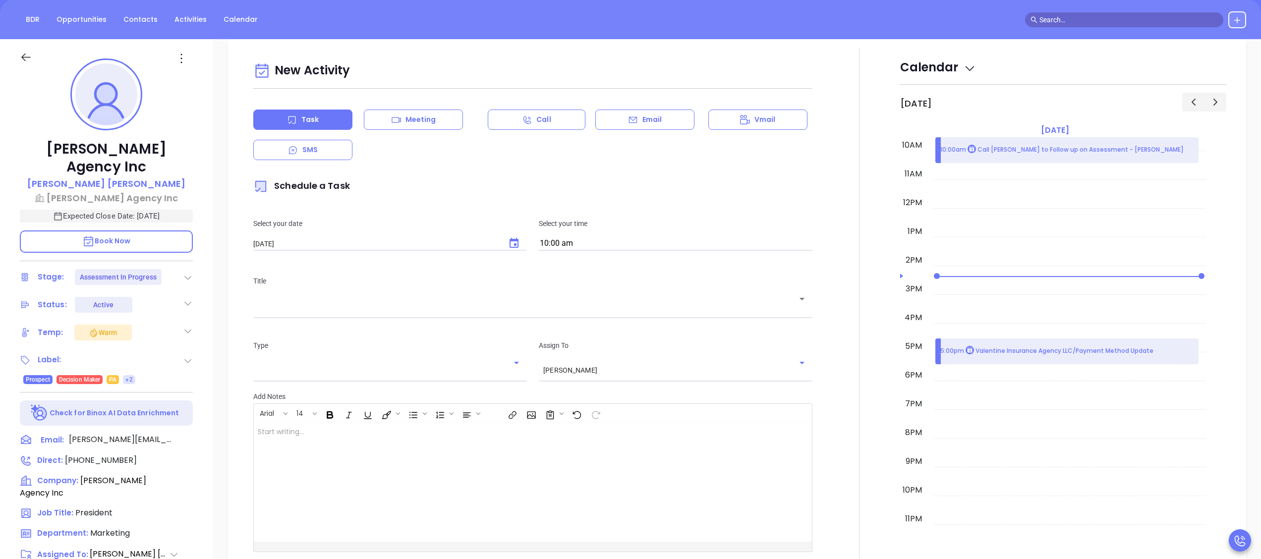
scroll to position [135, 0]
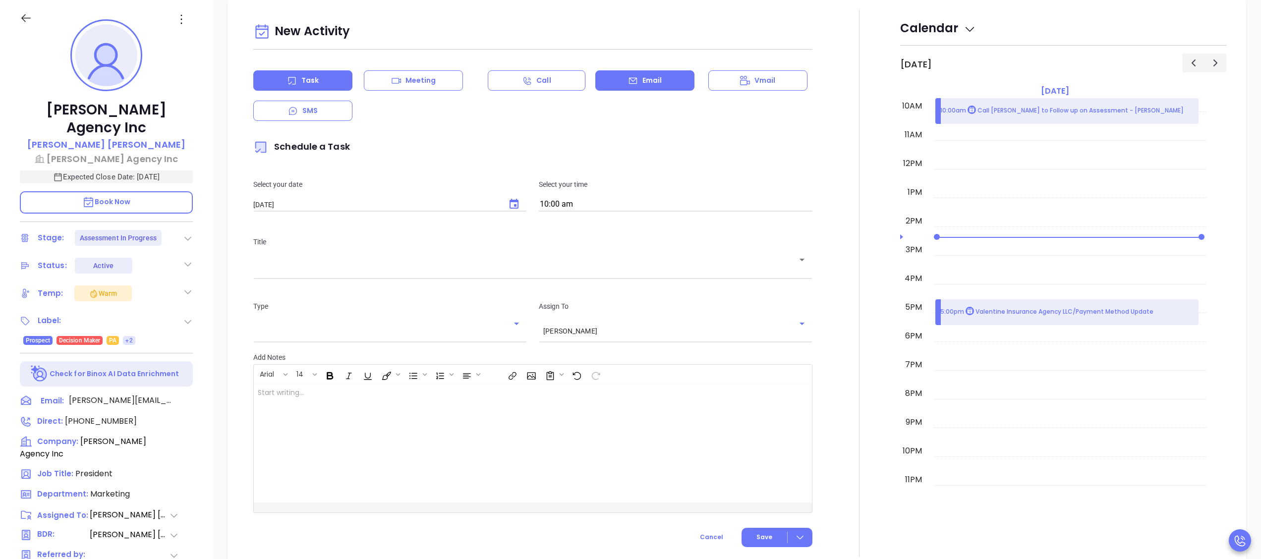
click at [607, 80] on div "Email" at bounding box center [644, 80] width 99 height 20
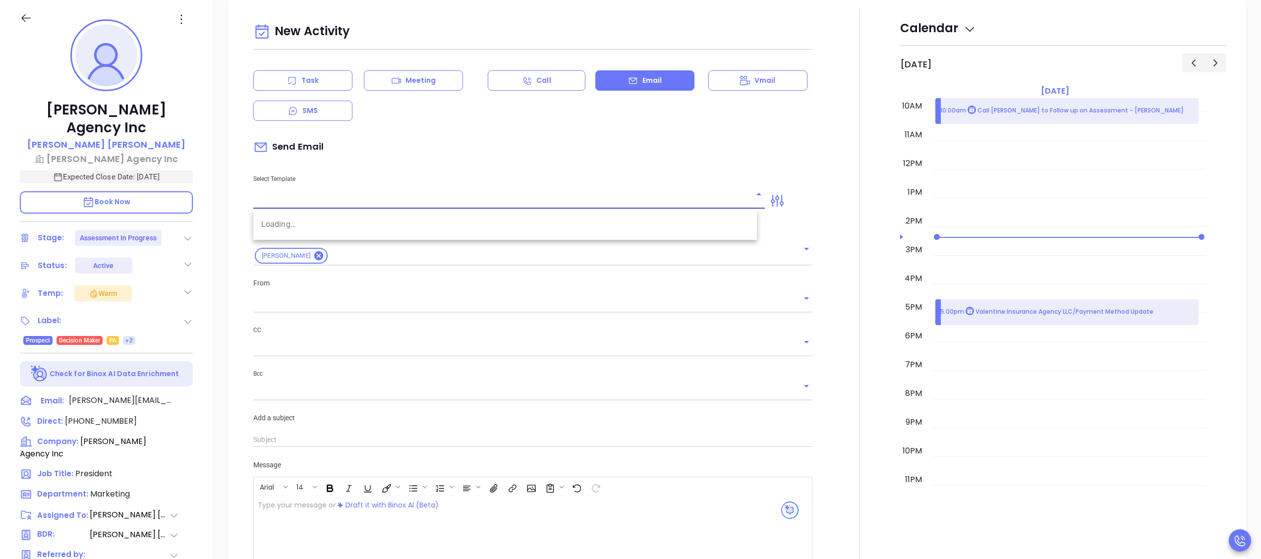
click at [534, 199] on input "text" at bounding box center [501, 201] width 497 height 14
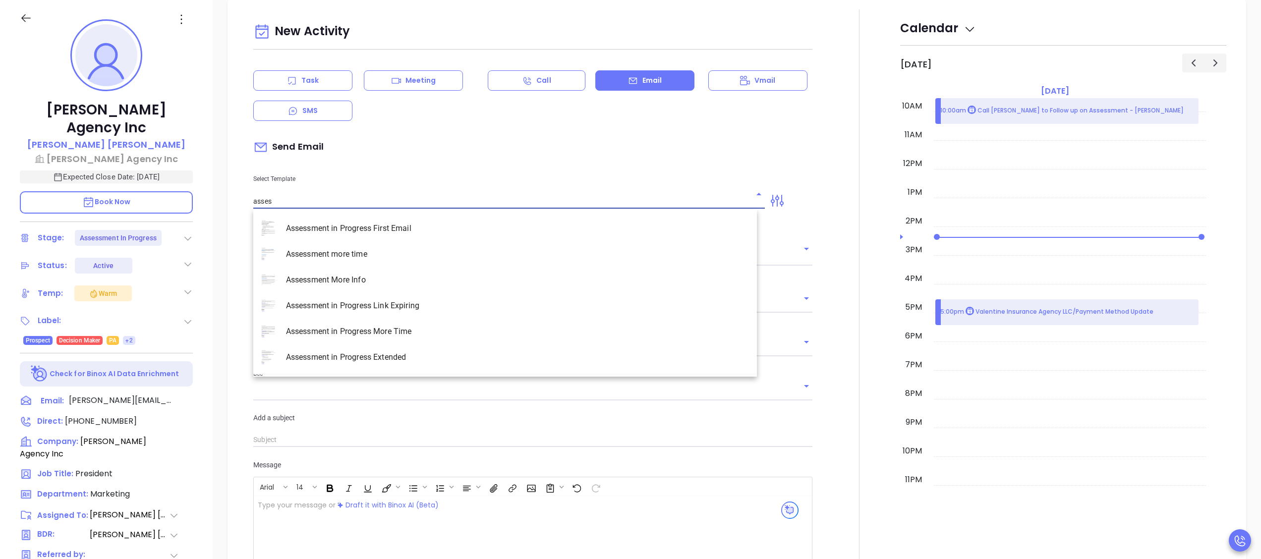
type input "assess"
type input "[PERSON_NAME]"
click at [431, 324] on li "Assessment in Progress More Time" at bounding box center [505, 332] width 504 height 26
type input "Assessment in Progress More Time"
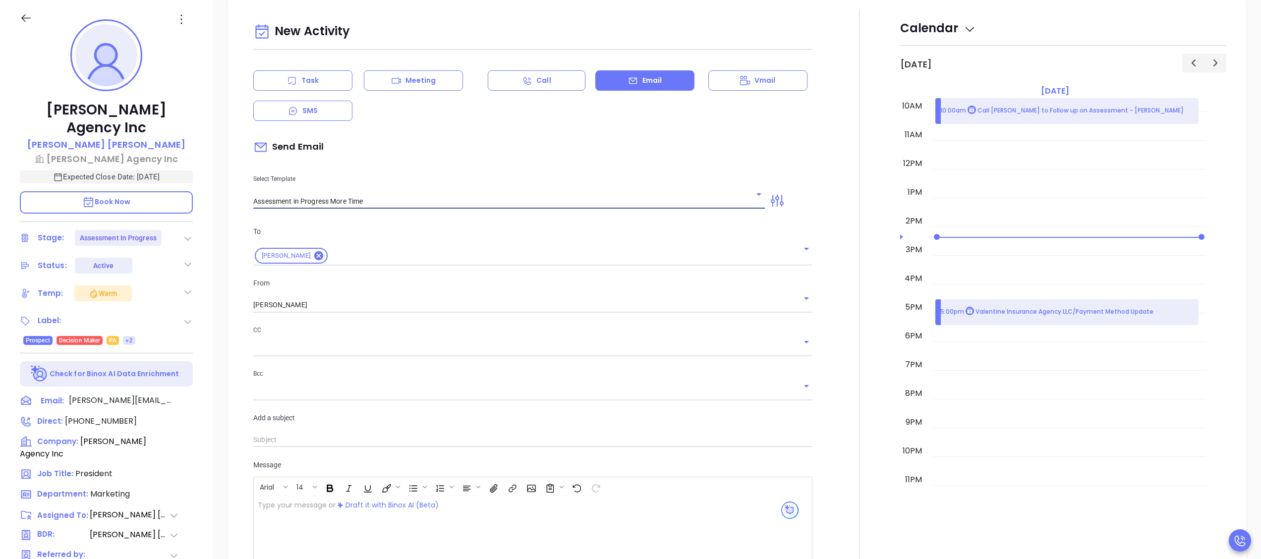
type input "Ted, how more time do you need?"
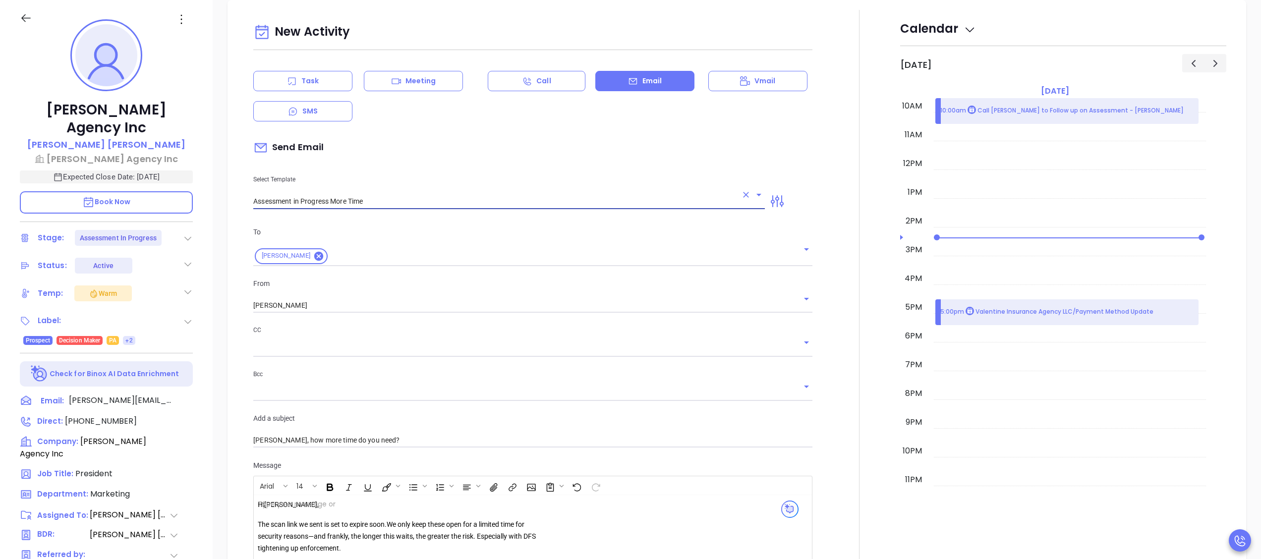
scroll to position [571, 0]
type input "Assessment in Progress More Time"
click at [407, 316] on div "To Ted Butz From Wendy Hernandez CC Bcc Add a subject Ted, how more time do you…" at bounding box center [532, 337] width 571 height 246
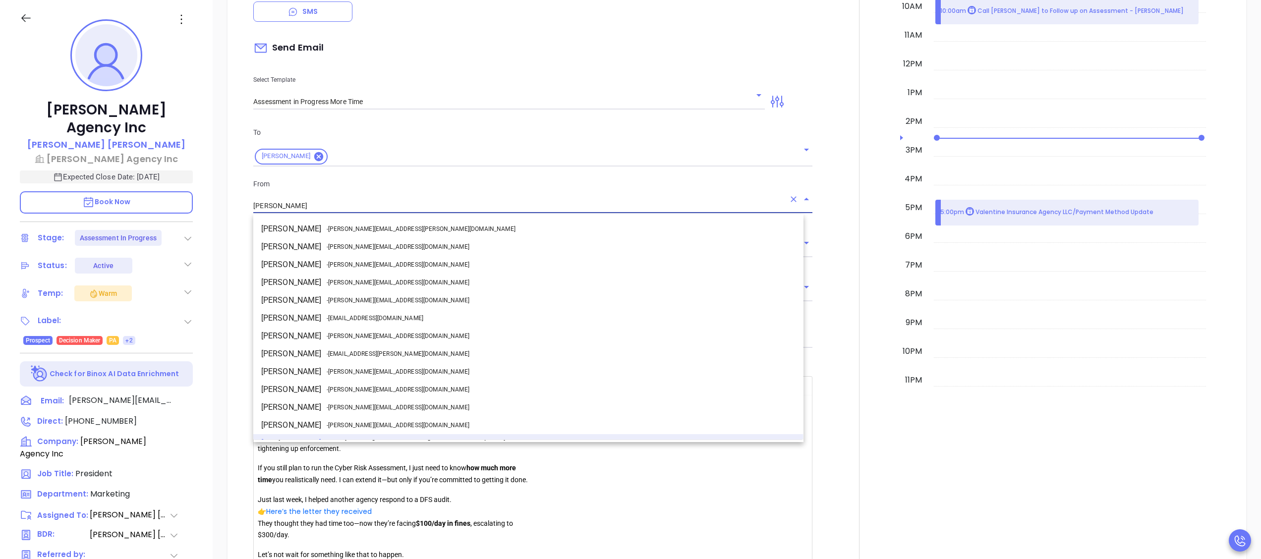
click at [407, 204] on input "[PERSON_NAME]" at bounding box center [518, 206] width 531 height 14
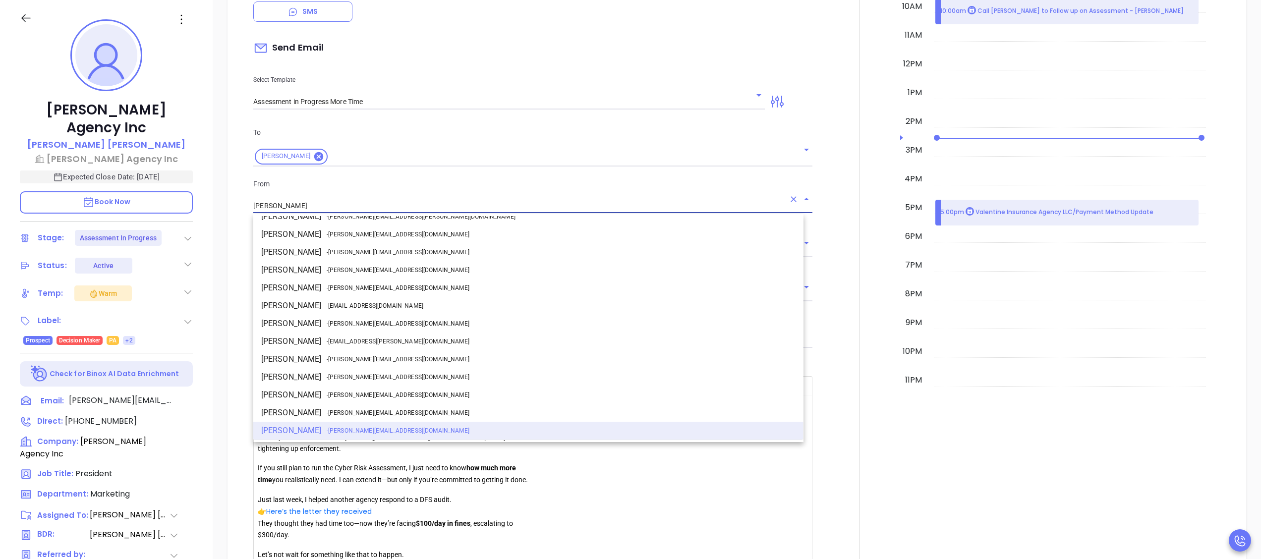
click at [354, 313] on li "Gaby Gonzalez - gaby@motiva.net" at bounding box center [528, 306] width 550 height 18
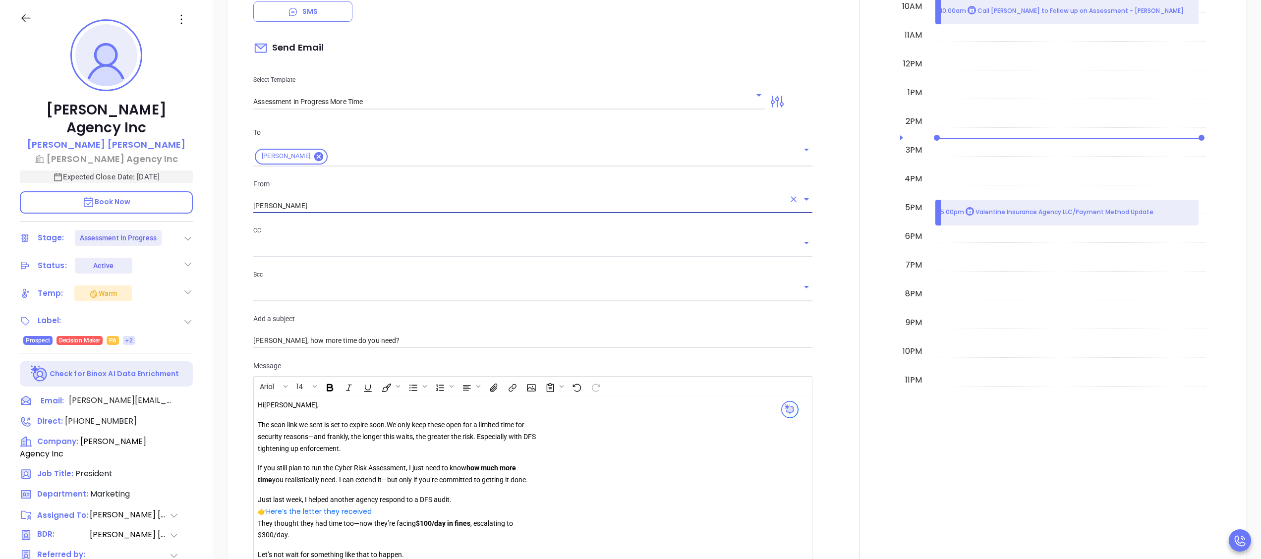
click at [387, 205] on input "Gaby Gonzalez" at bounding box center [518, 206] width 531 height 14
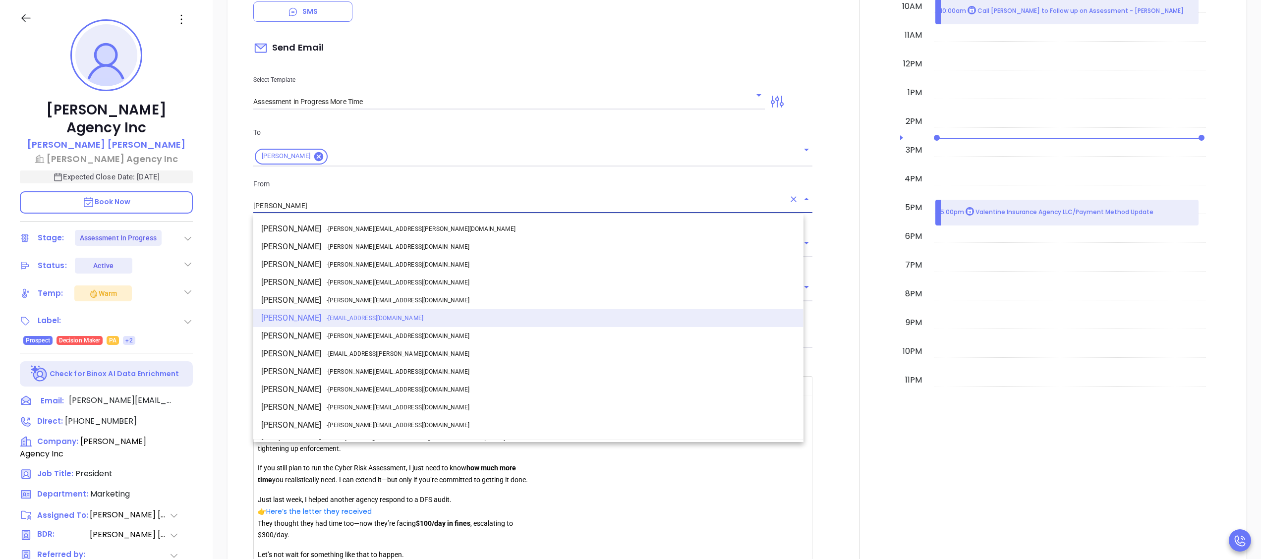
click at [337, 339] on span "- walter@motiva.net" at bounding box center [398, 336] width 143 height 9
type input "Walter Contreras"
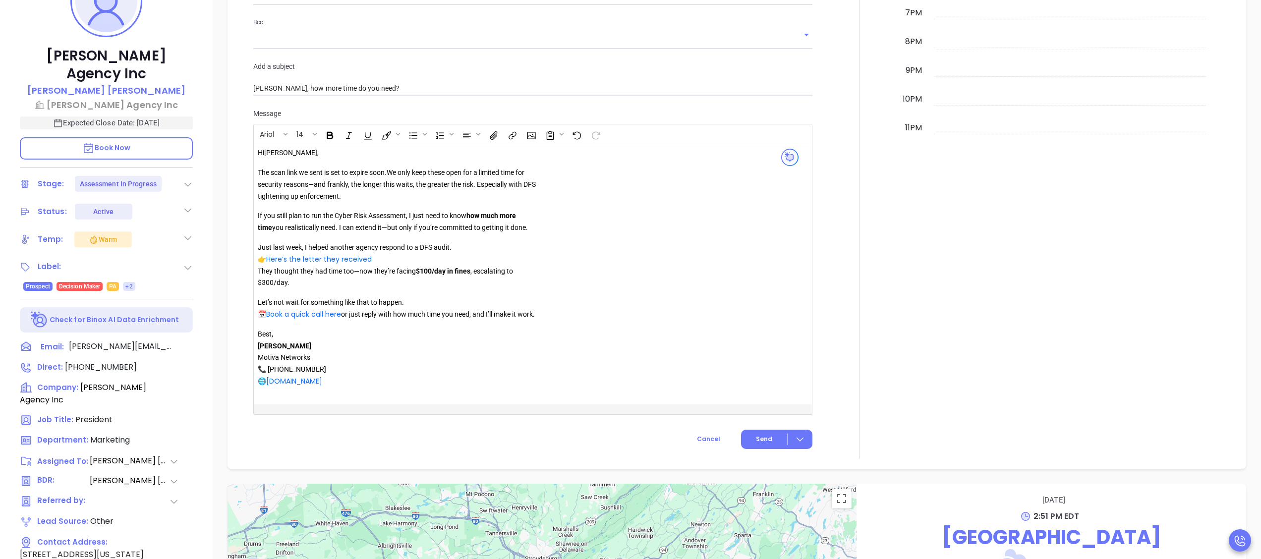
scroll to position [198, 0]
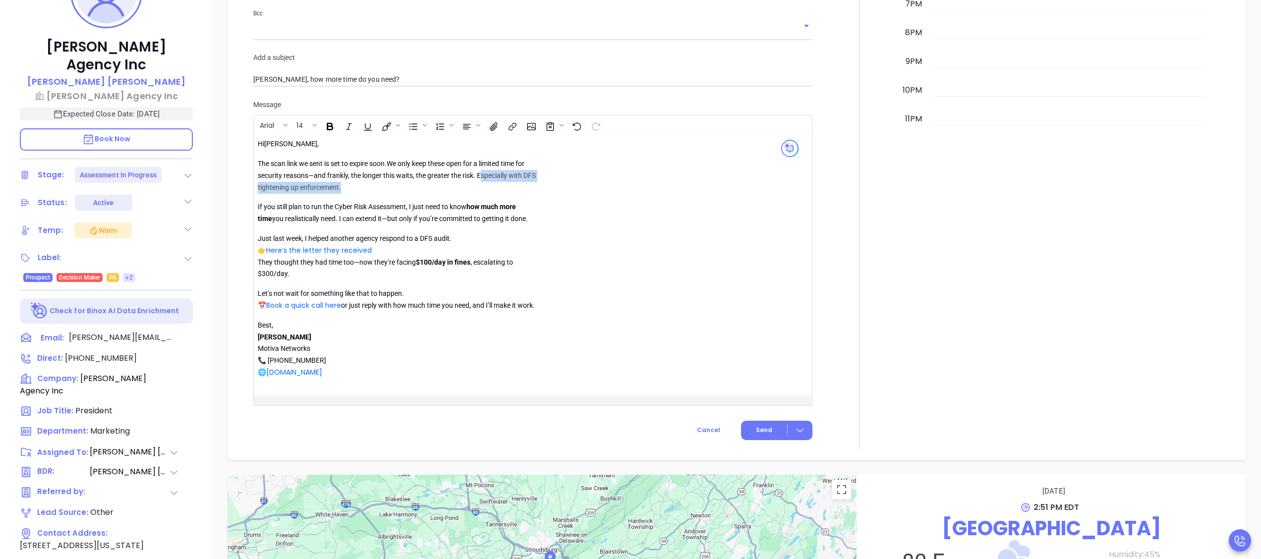
drag, startPoint x: 349, startPoint y: 189, endPoint x: 481, endPoint y: 181, distance: 131.6
click at [481, 181] on p "The scan link we sent is set to expire soon. We only keep these open for a limi…" at bounding box center [400, 175] width 285 height 35
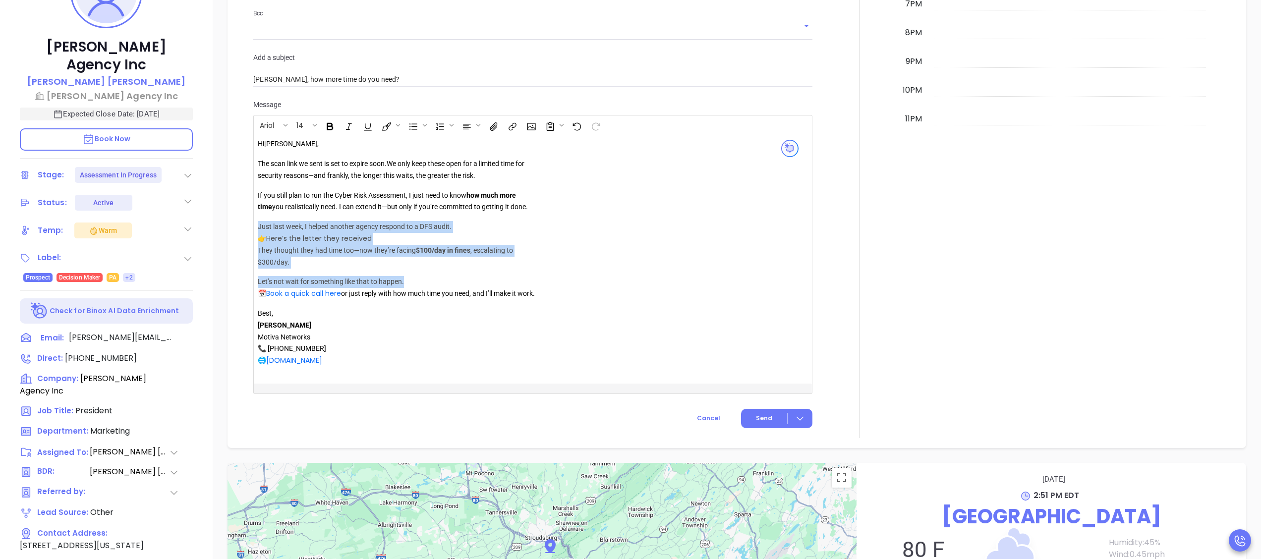
drag, startPoint x: 414, startPoint y: 282, endPoint x: 258, endPoint y: 226, distance: 166.3
click at [258, 226] on div "Hi Ted , The scan link we sent is set to expire soon. We only keep these open f…" at bounding box center [400, 252] width 285 height 228
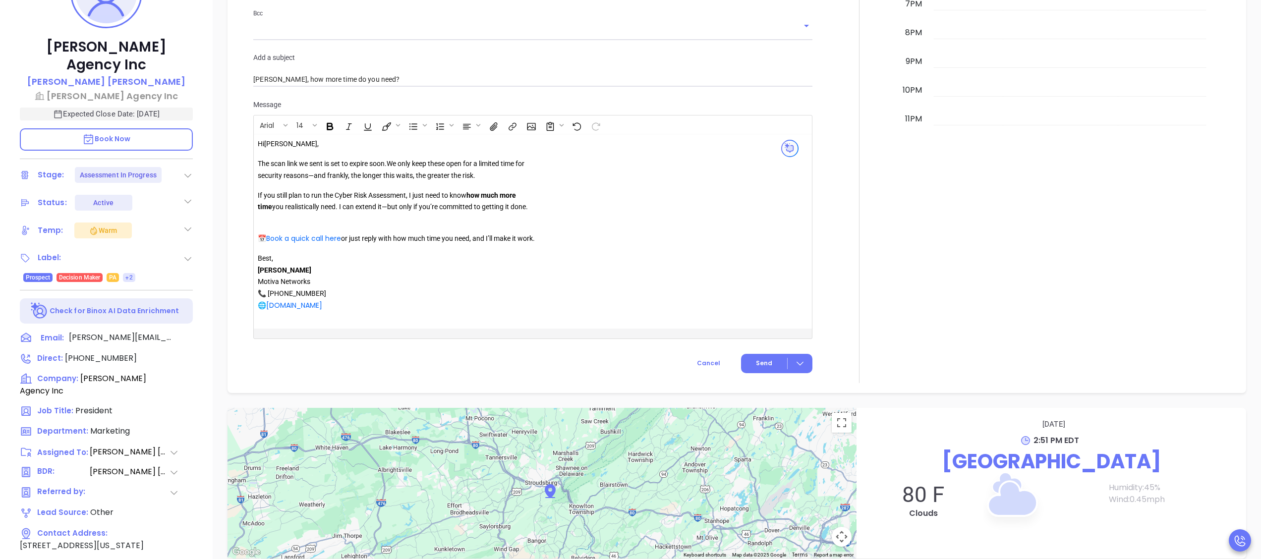
click at [287, 229] on p "📅 Book a quick call here or just reply with how much time you need, and I’ll ma…" at bounding box center [400, 233] width 285 height 24
click at [320, 245] on p "📅 Book a quick call here or just reply with how much time you need, and I’ll ma…" at bounding box center [400, 233] width 285 height 24
click at [321, 237] on link "Book a quick call here" at bounding box center [303, 238] width 75 height 10
click at [282, 260] on icon "Open link" at bounding box center [282, 257] width 7 height 7
click at [338, 237] on link "Book a quick call here" at bounding box center [303, 238] width 75 height 10
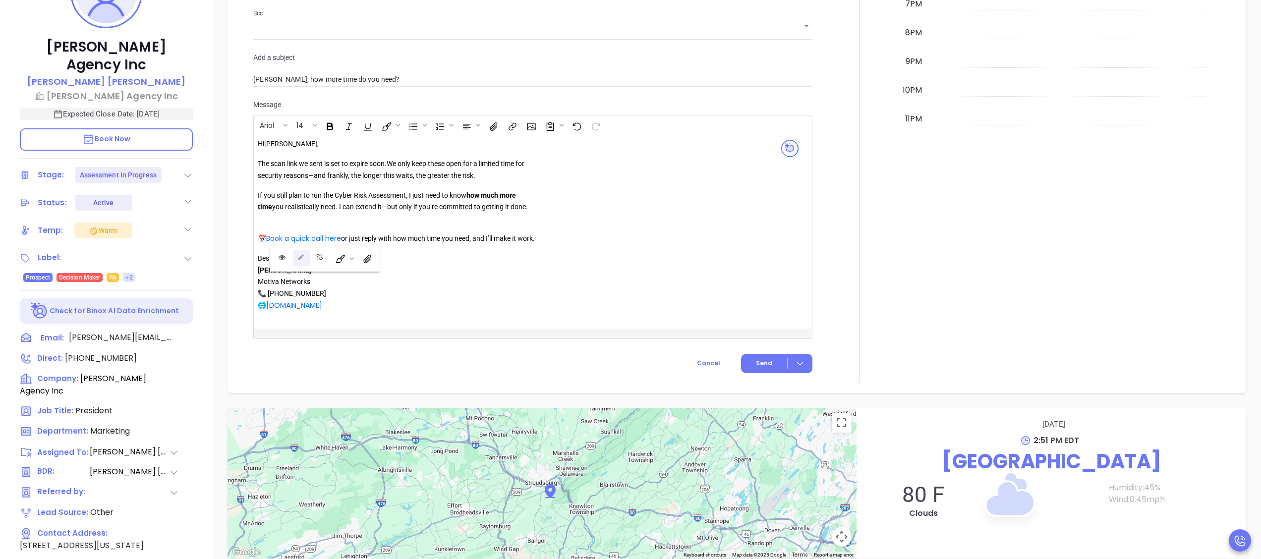
click at [300, 258] on icon "Edit link" at bounding box center [301, 257] width 6 height 6
click at [339, 285] on input "https://binoxmsp.web.app/booking?config_id=941c0493-af4a-4f07-887d-fd414f1fc227" at bounding box center [347, 289] width 98 height 16
paste input "032b3ebe-4c28-4595-888d-b1dfb7648a90"
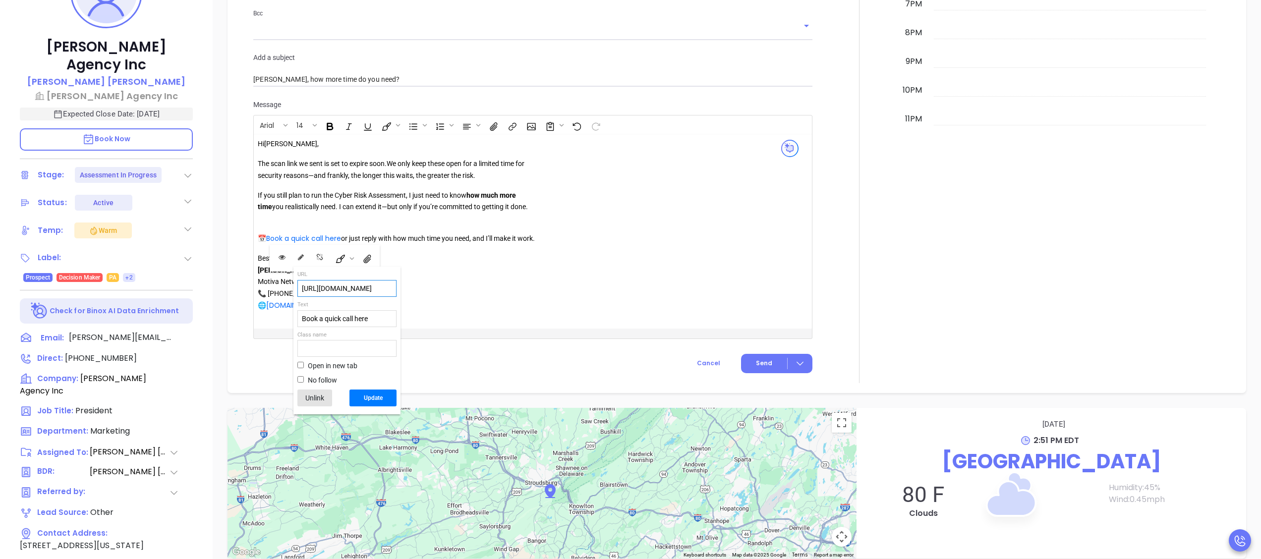
scroll to position [0, 184]
type input "https://binoxmsp.web.app/booking?config_id=032b3ebe-4c28-4595-888d-b1dfb7648a90"
click at [371, 395] on button "Update" at bounding box center [372, 398] width 47 height 17
click at [327, 223] on p "📅 Book a quick call here or just reply with how much time you need, and I’ll ma…" at bounding box center [400, 233] width 285 height 24
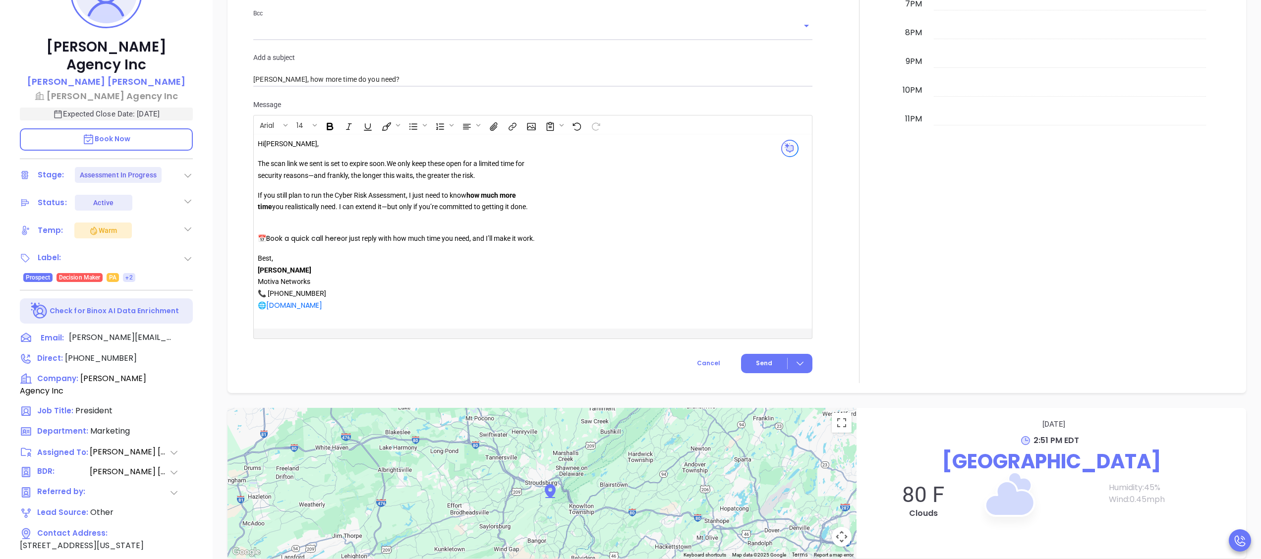
click at [314, 239] on link "Book a quick call here" at bounding box center [303, 238] width 75 height 10
click at [285, 260] on button "Open link" at bounding box center [283, 258] width 17 height 17
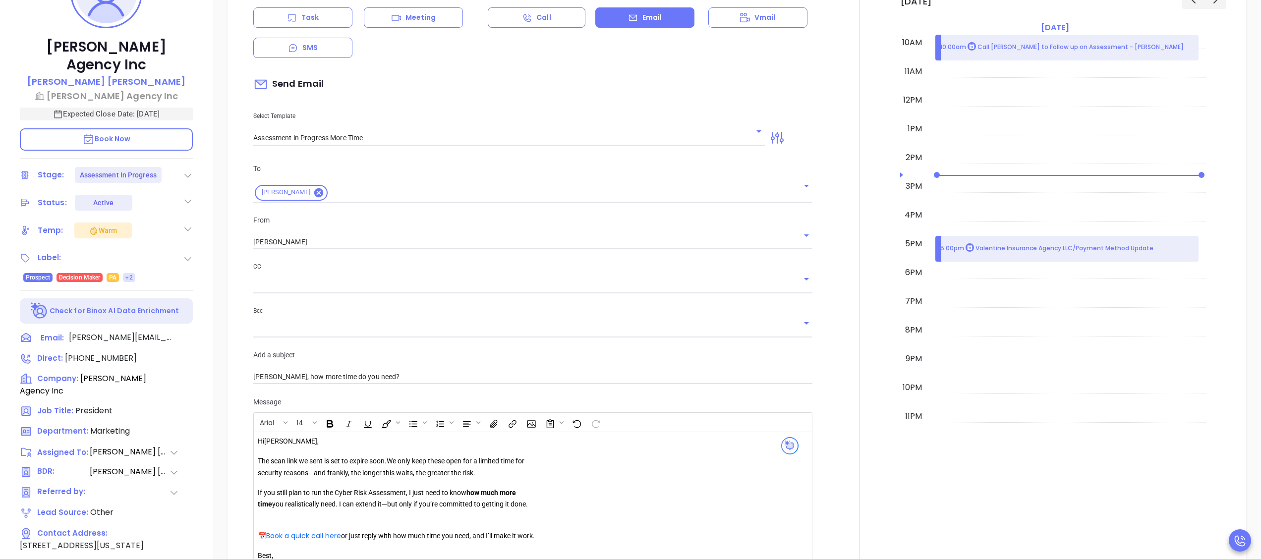
click at [328, 287] on input "text" at bounding box center [525, 286] width 544 height 14
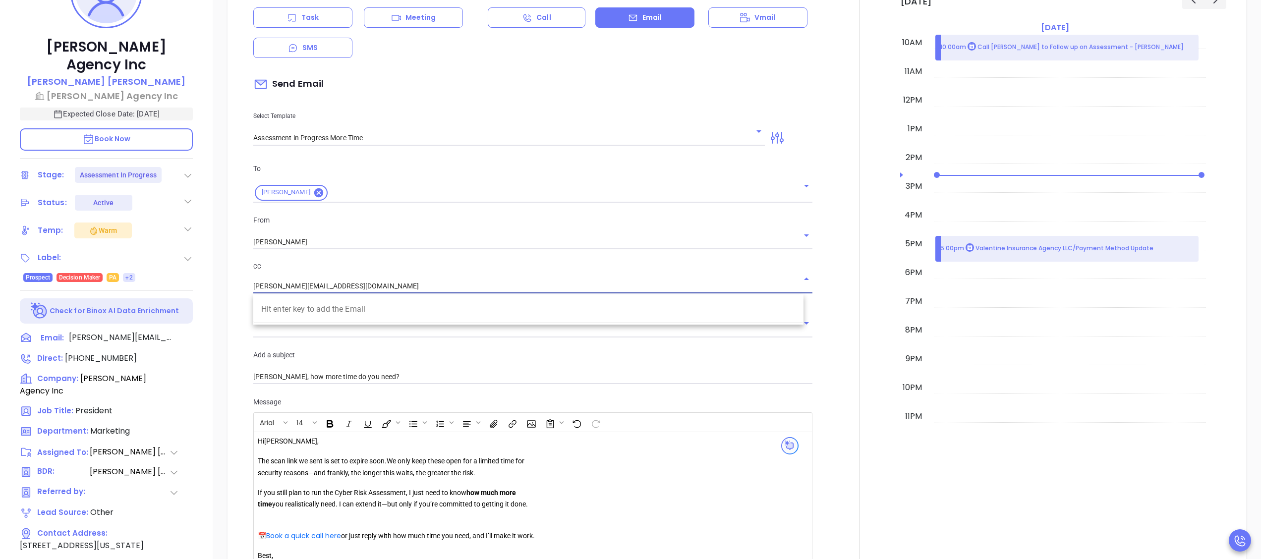
type input "wendy@motiva.net"
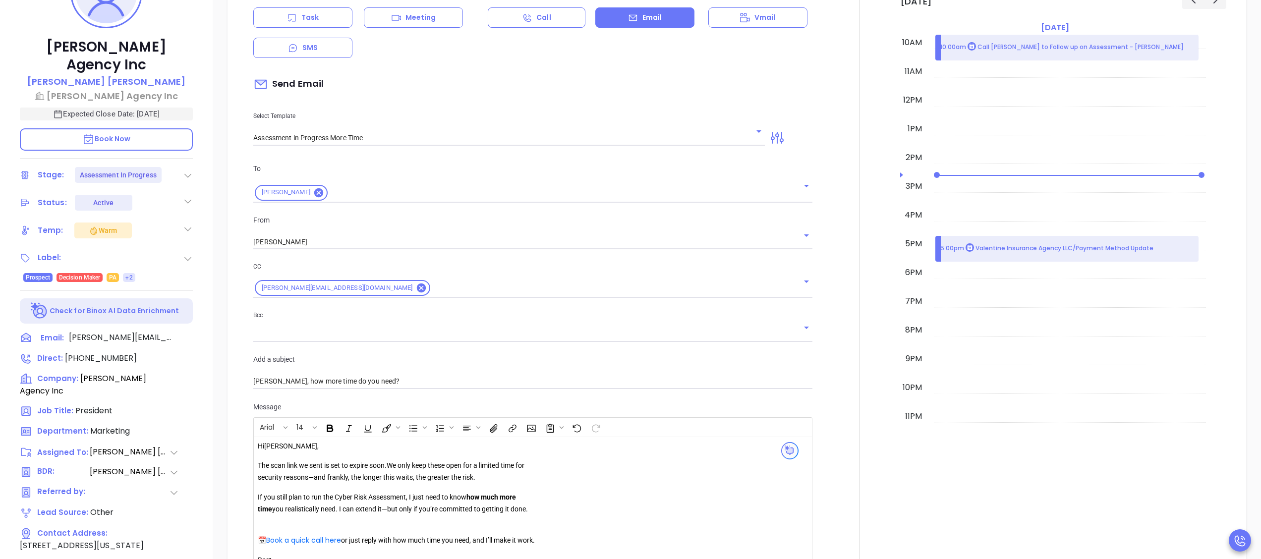
click at [844, 291] on div at bounding box center [859, 315] width 82 height 738
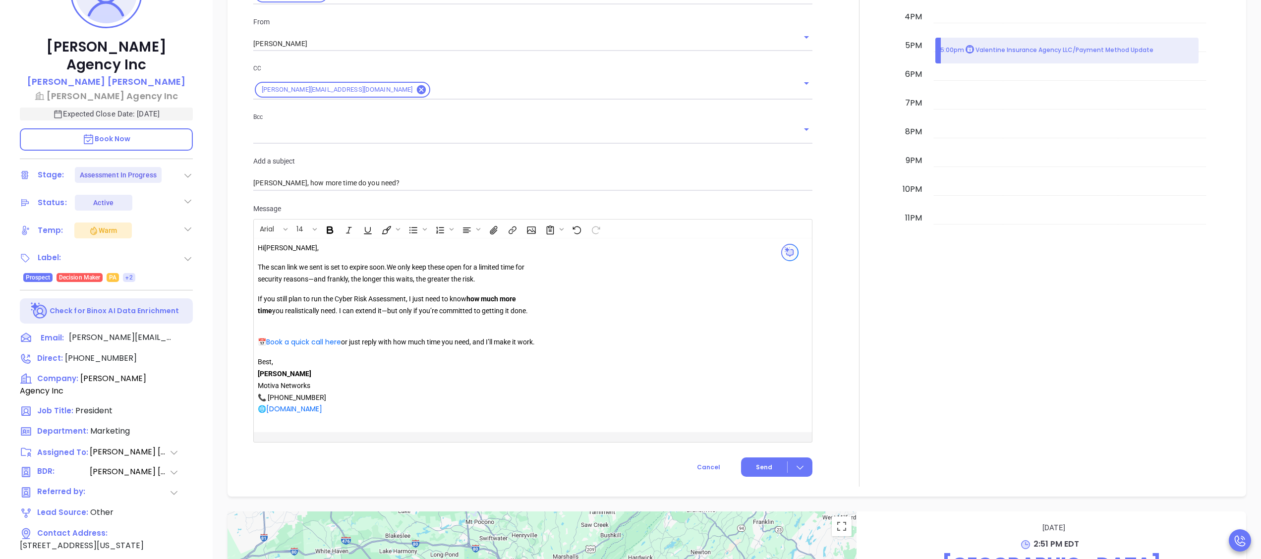
scroll to position [869, 0]
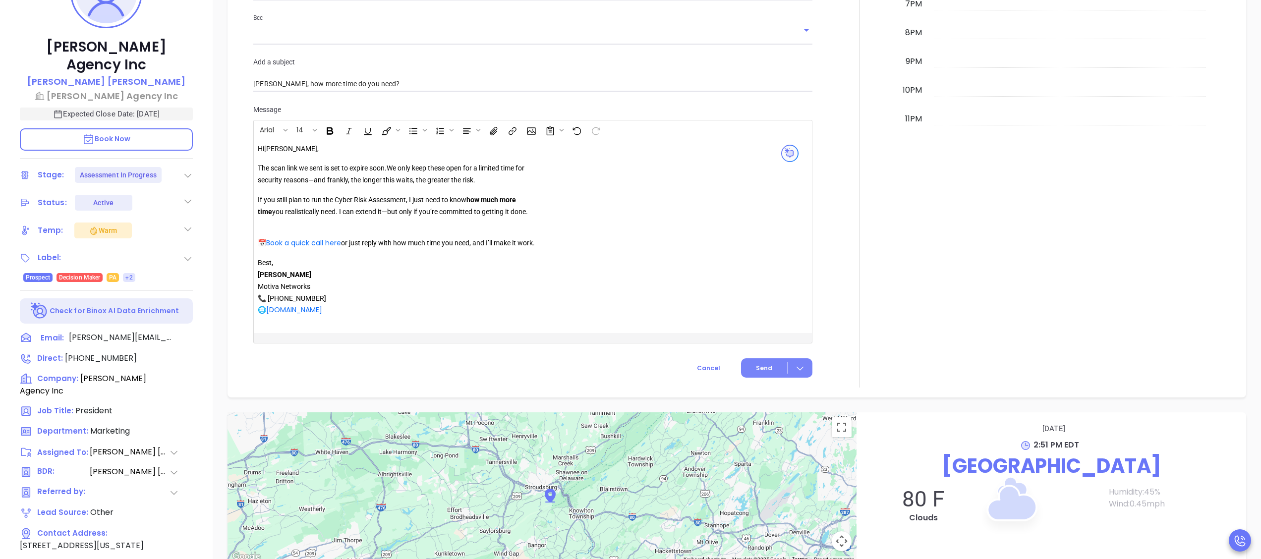
click at [763, 374] on button "Send" at bounding box center [776, 367] width 71 height 19
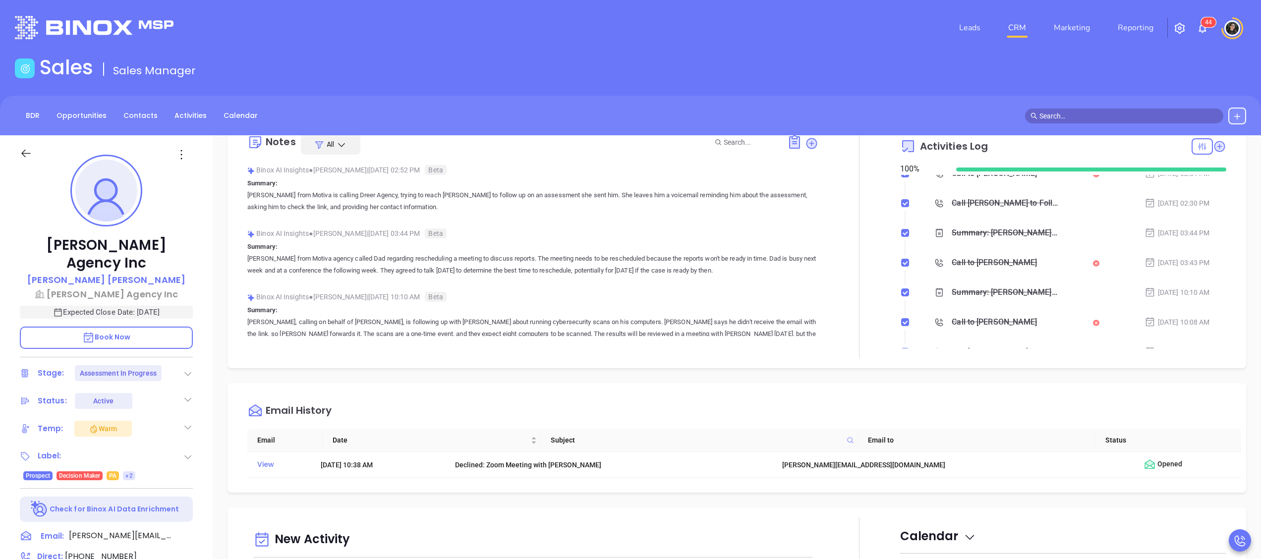
scroll to position [0, 0]
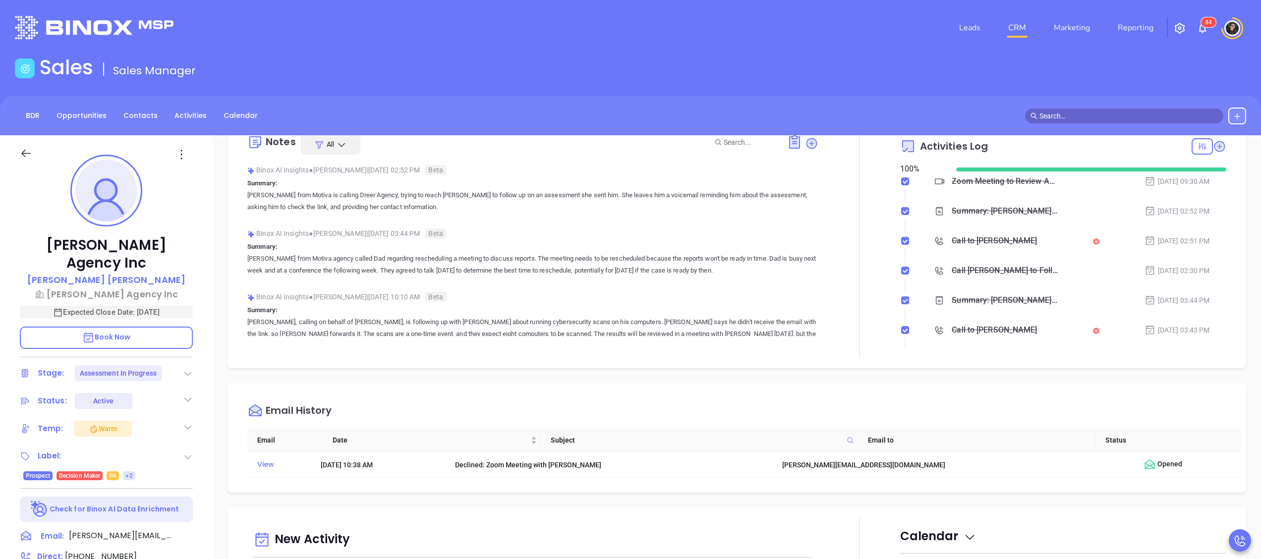
click at [1025, 19] on link "CRM" at bounding box center [1017, 28] width 26 height 20
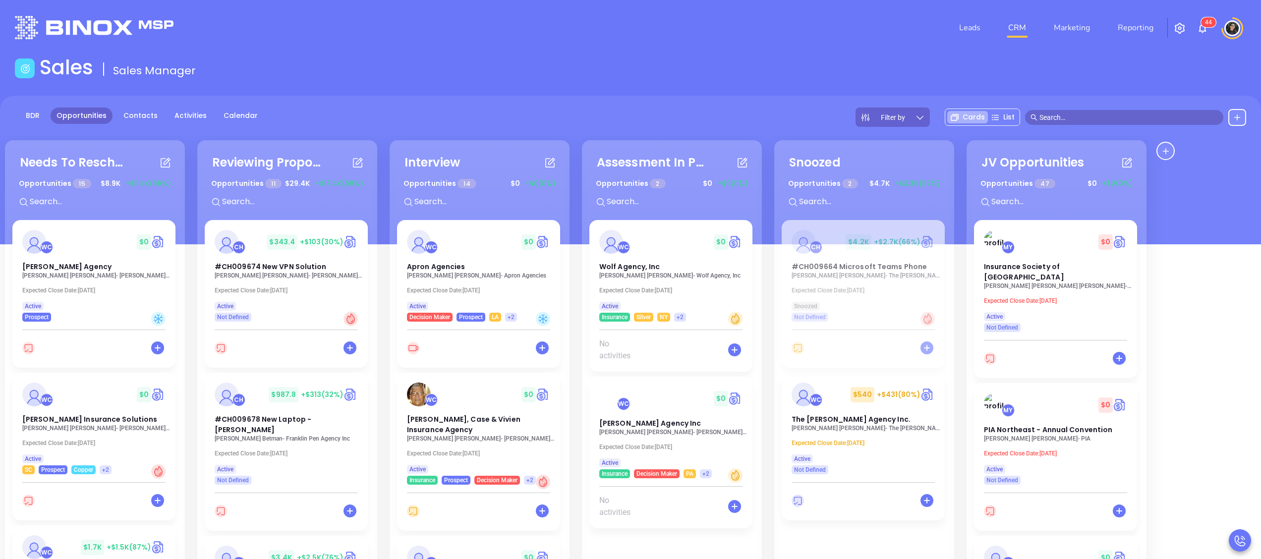
click at [1023, 32] on link "CRM" at bounding box center [1017, 28] width 26 height 20
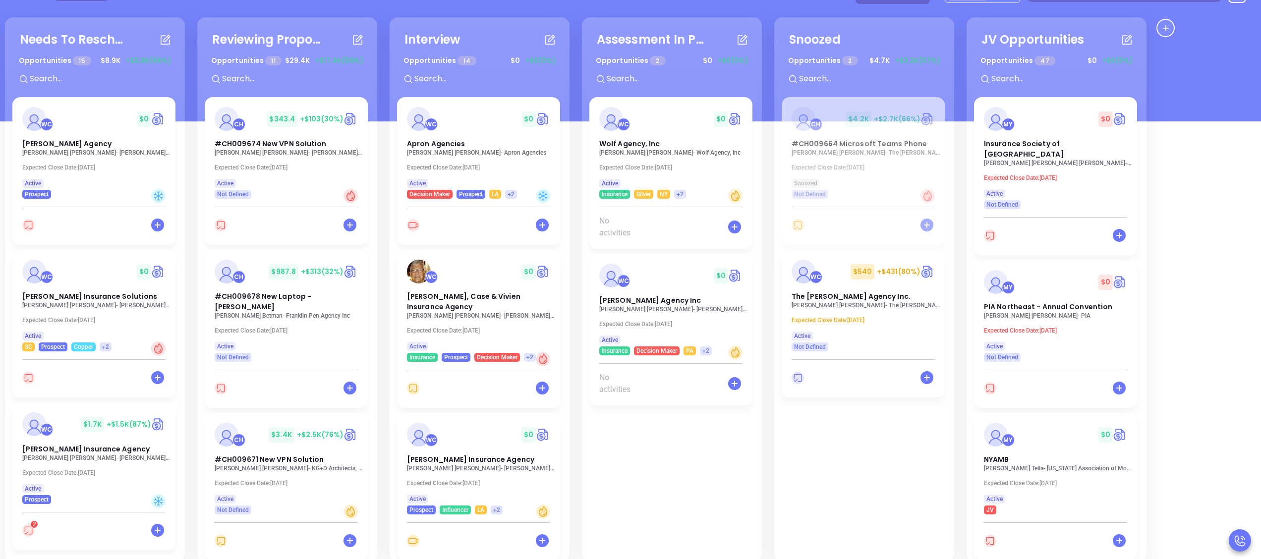
scroll to position [135, 0]
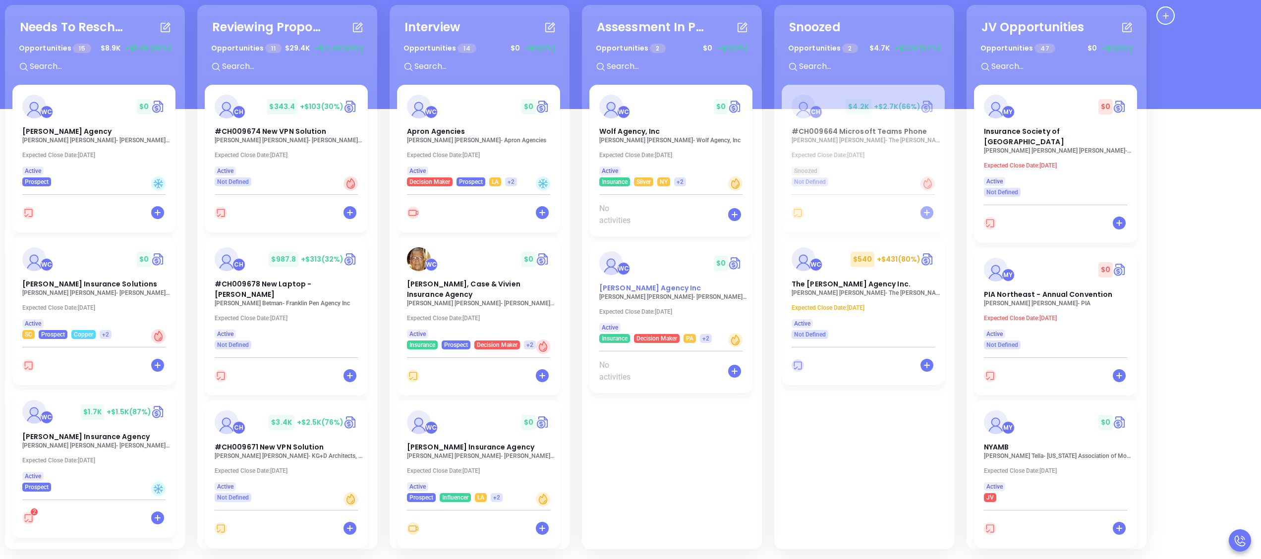
click at [625, 286] on span "[PERSON_NAME] Agency Inc" at bounding box center [650, 288] width 102 height 10
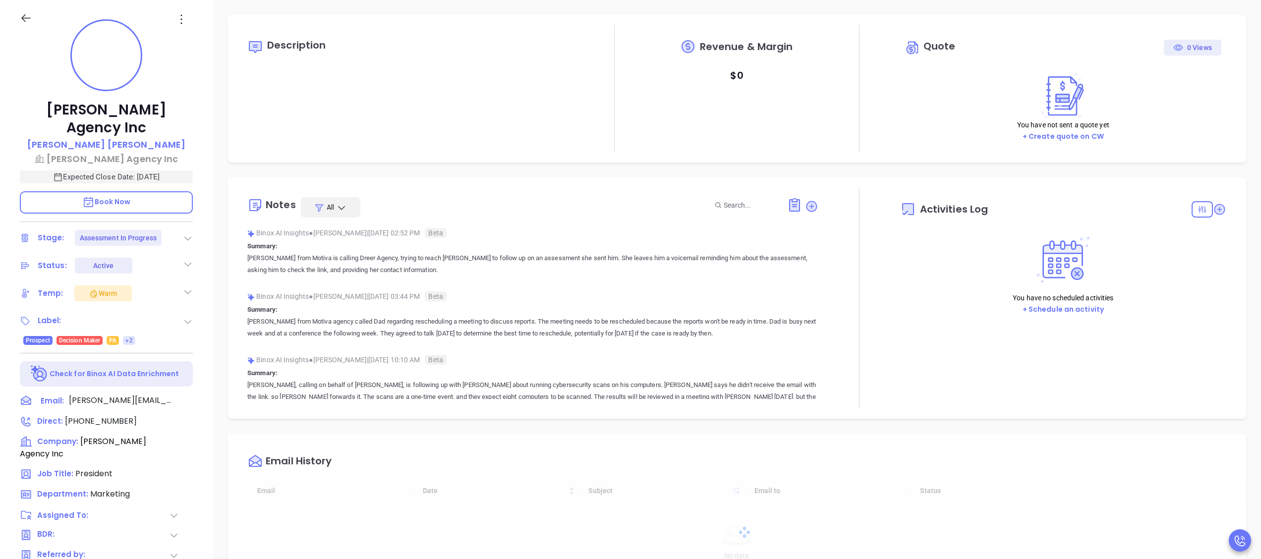
type input "[DATE]"
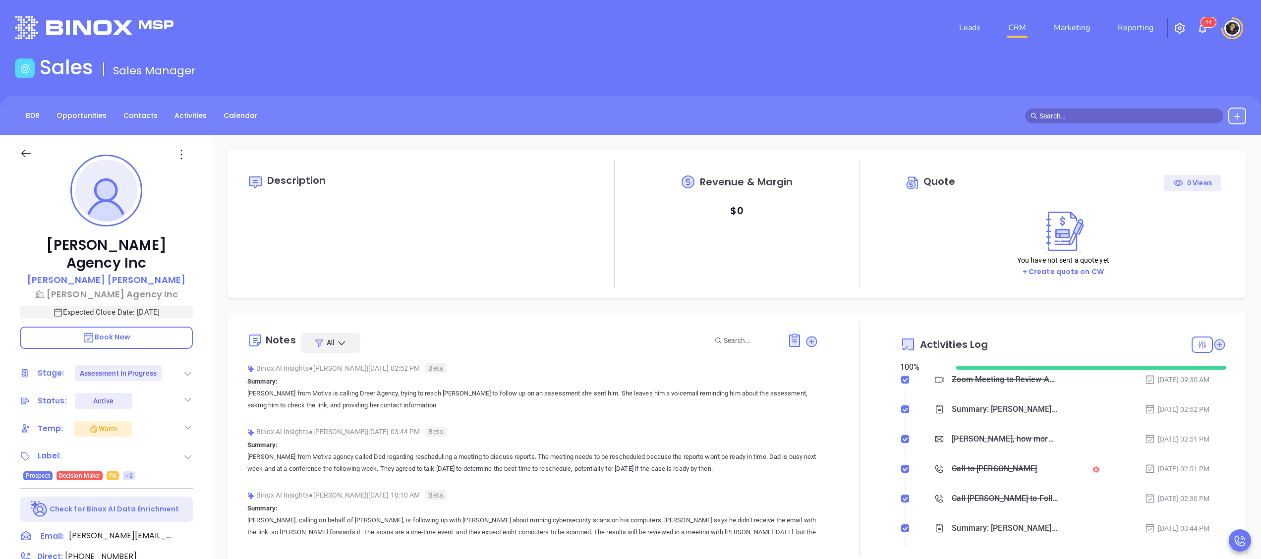
scroll to position [99, 0]
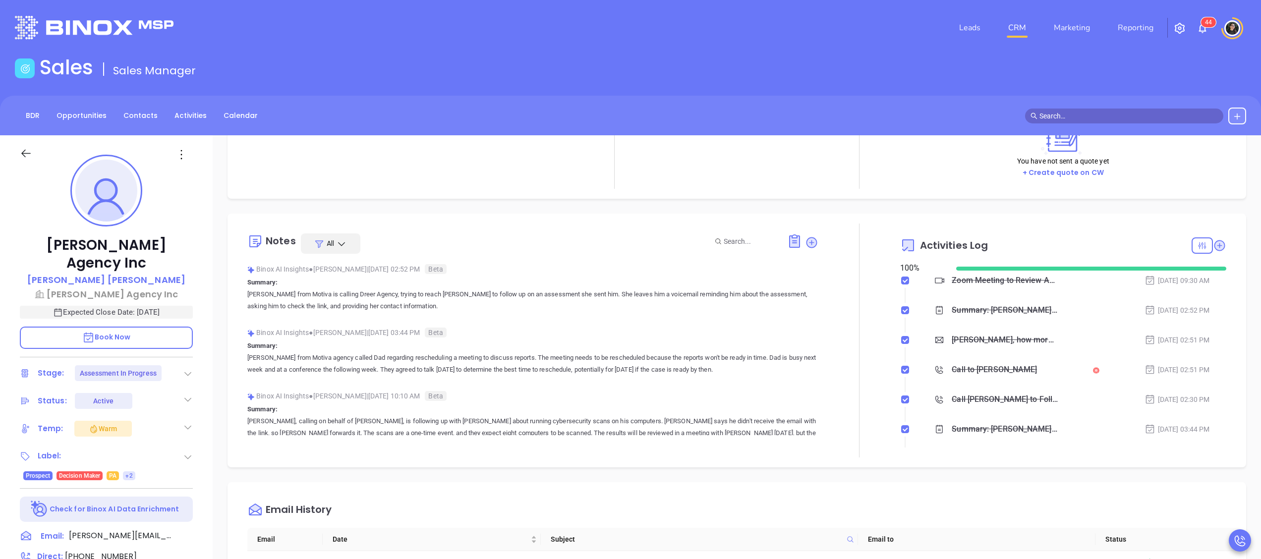
type input "[PERSON_NAME]"
click at [1214, 243] on icon at bounding box center [1219, 245] width 11 height 11
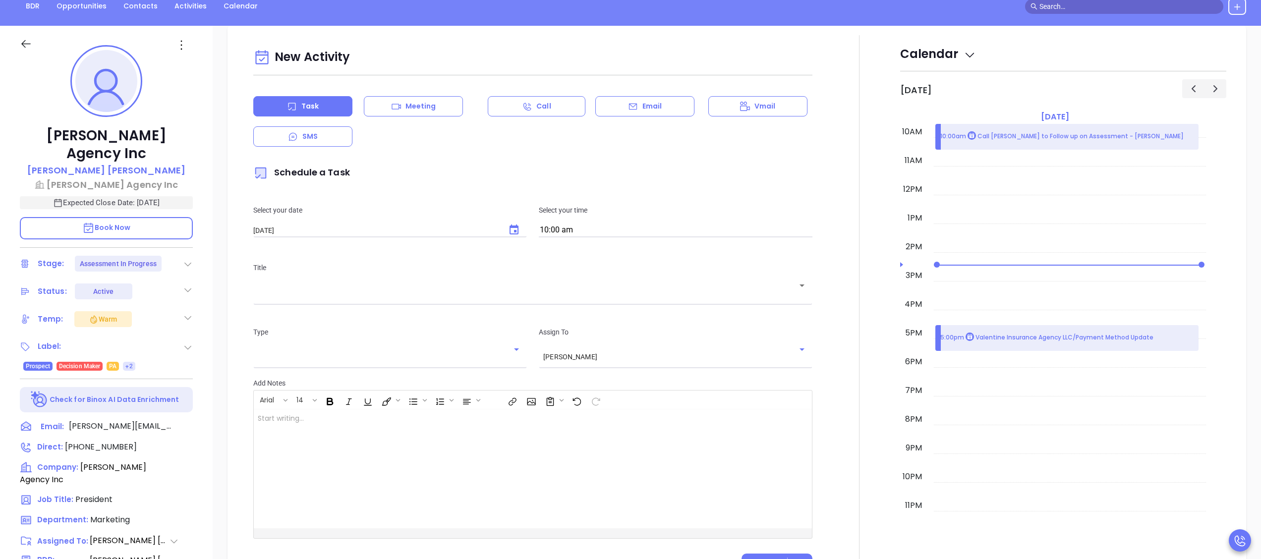
scroll to position [135, 0]
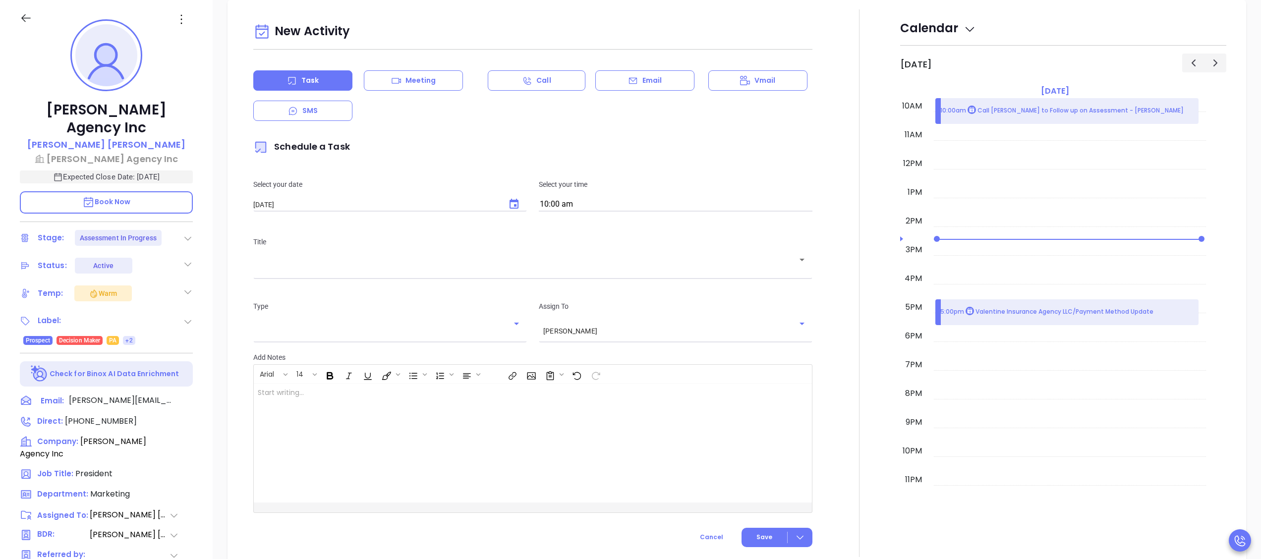
click at [589, 202] on input "10:00 am" at bounding box center [676, 205] width 274 height 14
click at [615, 226] on button "11:00 am" at bounding box center [616, 227] width 154 height 21
type input "11:00 am"
click at [461, 274] on div "​" at bounding box center [532, 266] width 559 height 19
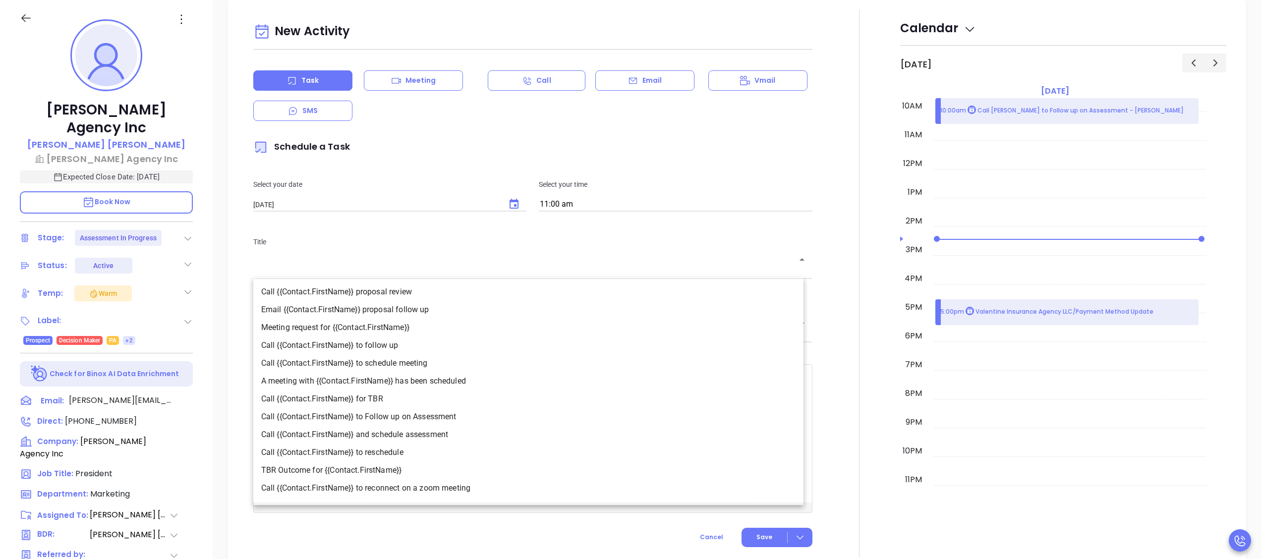
click at [439, 417] on li "Call {{Contact.FirstName}} to Follow up on Assessment" at bounding box center [528, 417] width 550 height 18
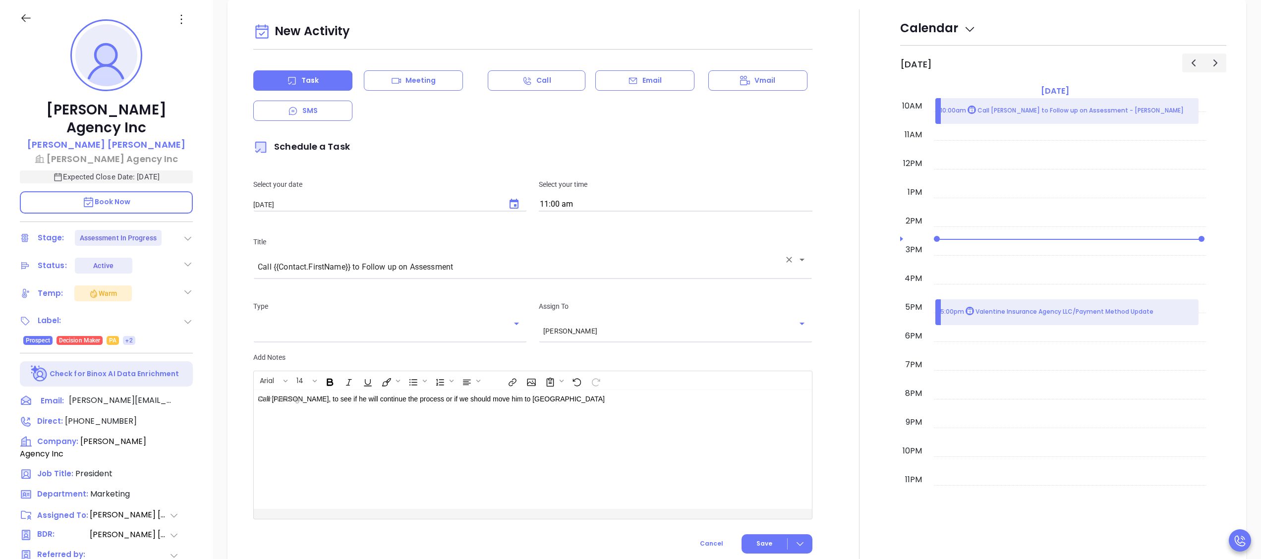
type input "Call Ted to Follow up on Assessment"
type input "Call"
click at [756, 548] on span "Save" at bounding box center [764, 543] width 16 height 9
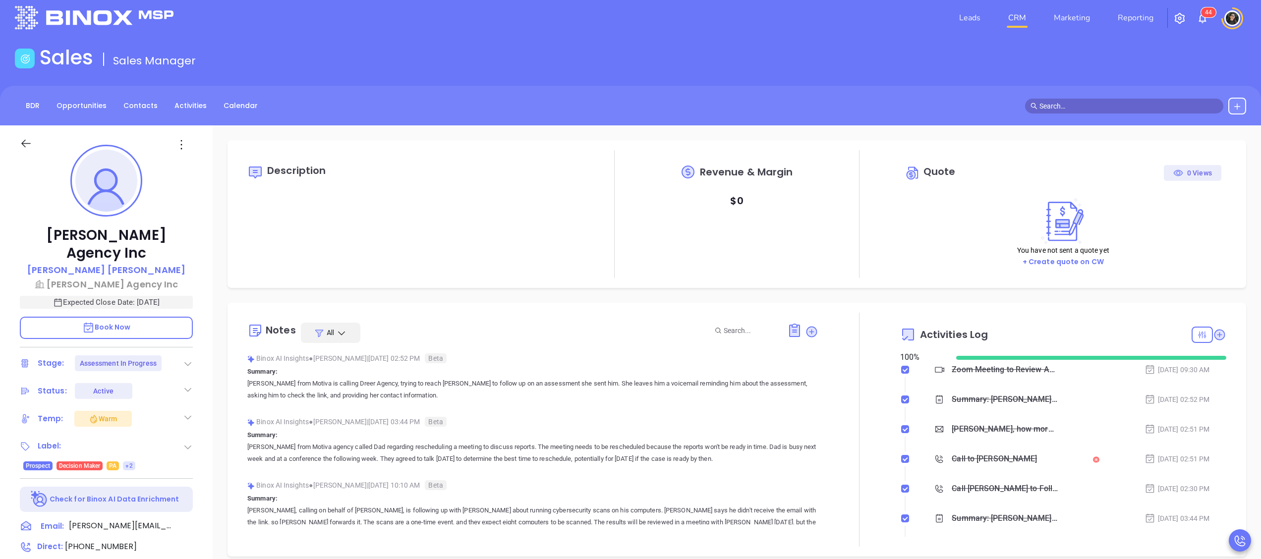
scroll to position [0, 0]
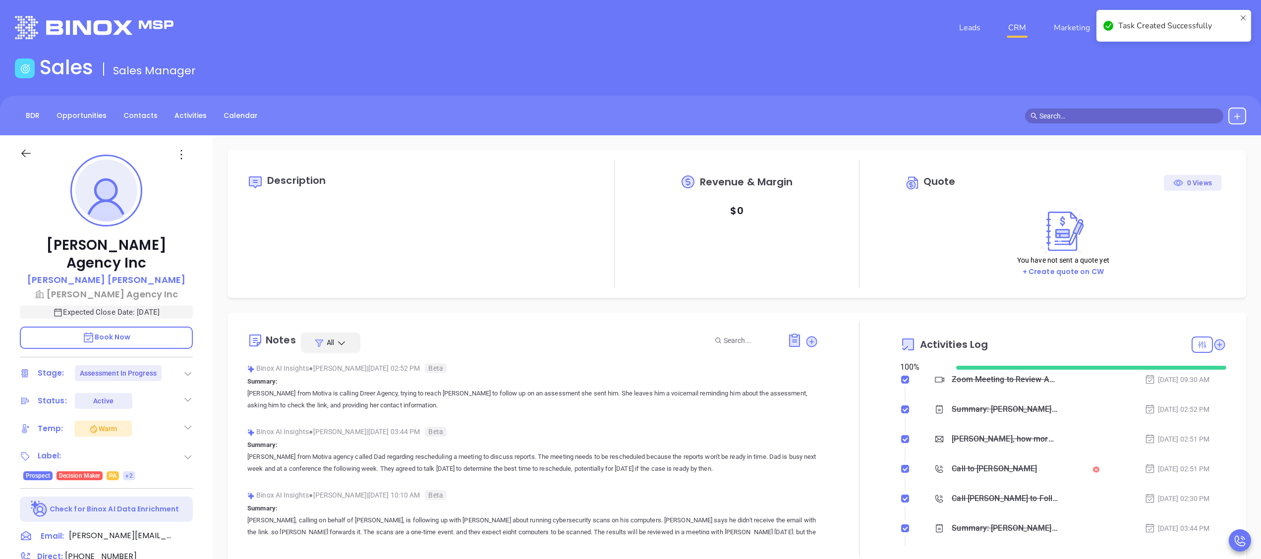
click at [1017, 26] on link "CRM" at bounding box center [1017, 28] width 26 height 20
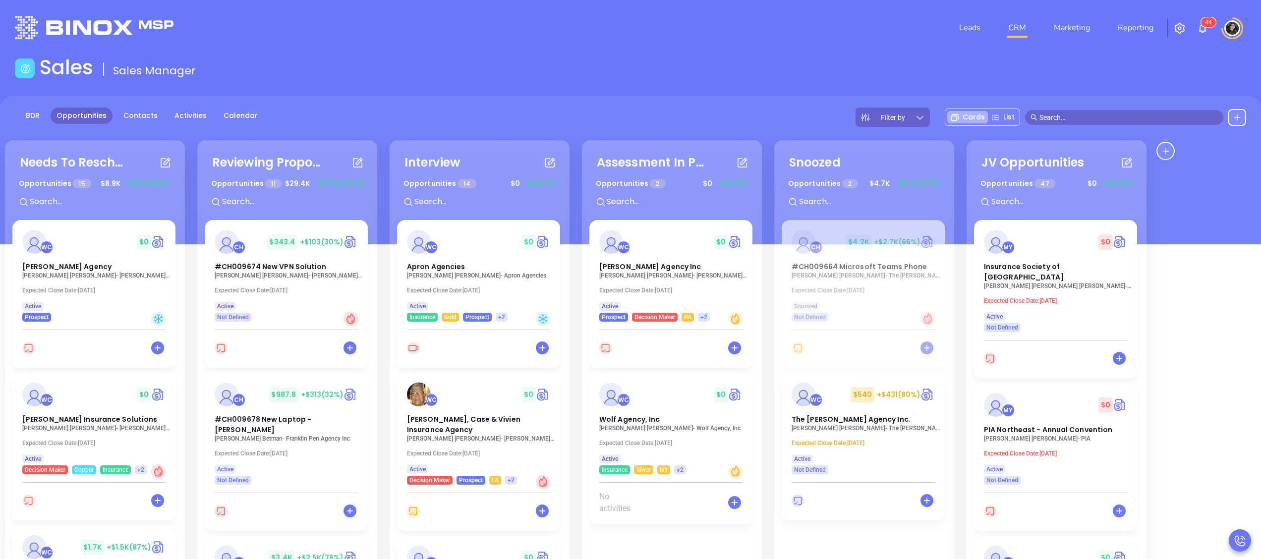
click at [855, 425] on p "Jessica A. Hess - The Willis E. Kilborne Agency Inc." at bounding box center [865, 428] width 149 height 7
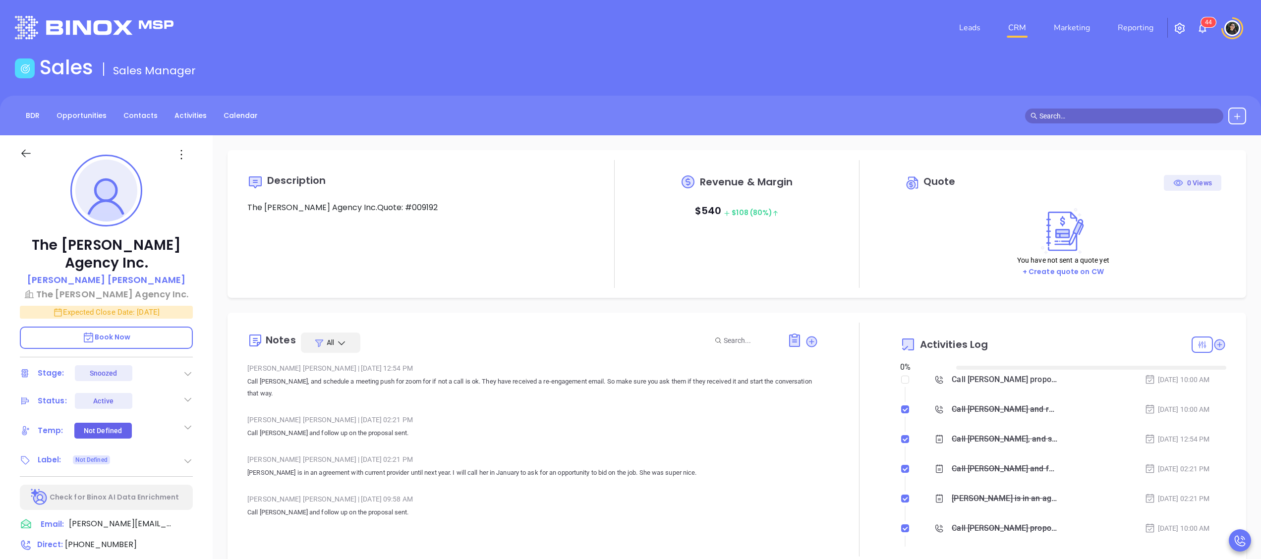
type input "[DATE]"
type input "[PERSON_NAME]"
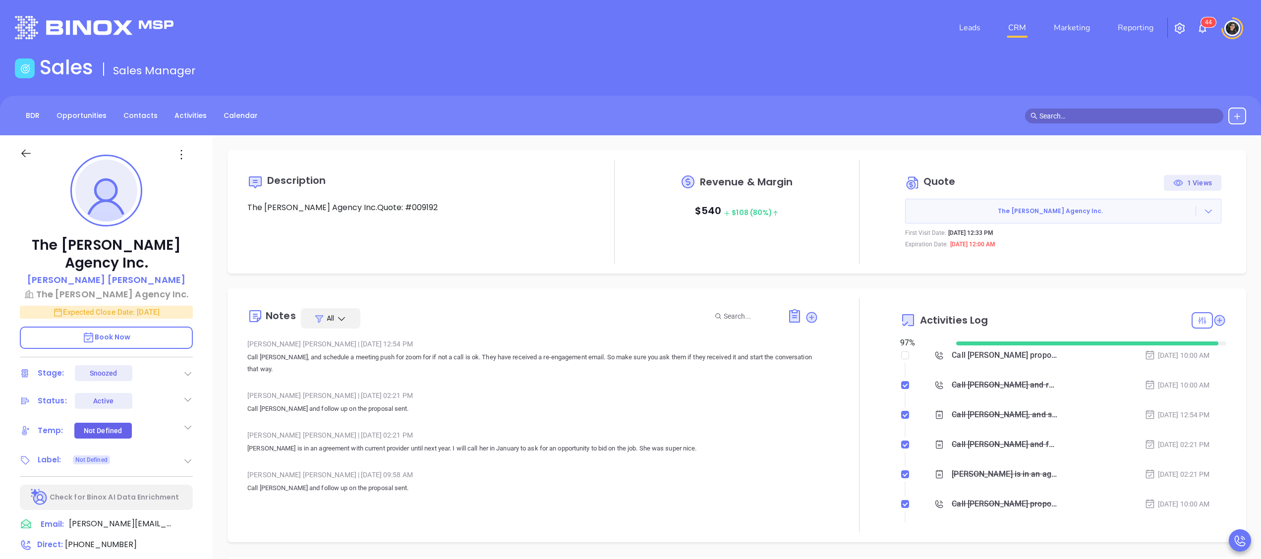
click at [993, 354] on div "Call Jessica A. proposal review - Jessica A. Hess" at bounding box center [1005, 355] width 106 height 15
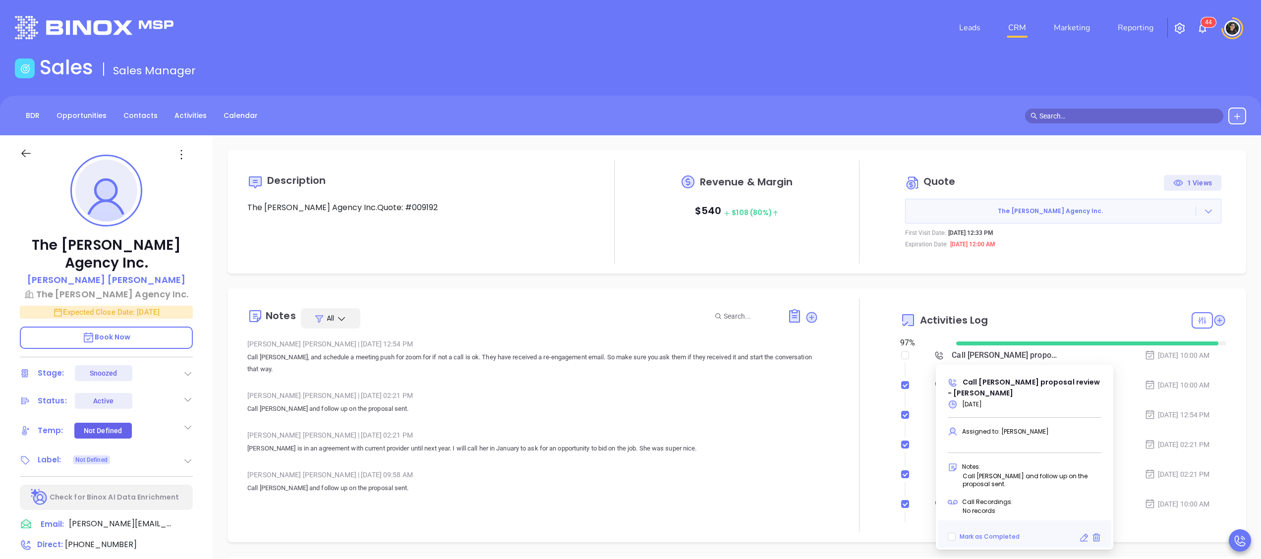
click at [780, 388] on div "Walter Contreras | Jan 28, 2025 02:21 PM" at bounding box center [532, 395] width 571 height 15
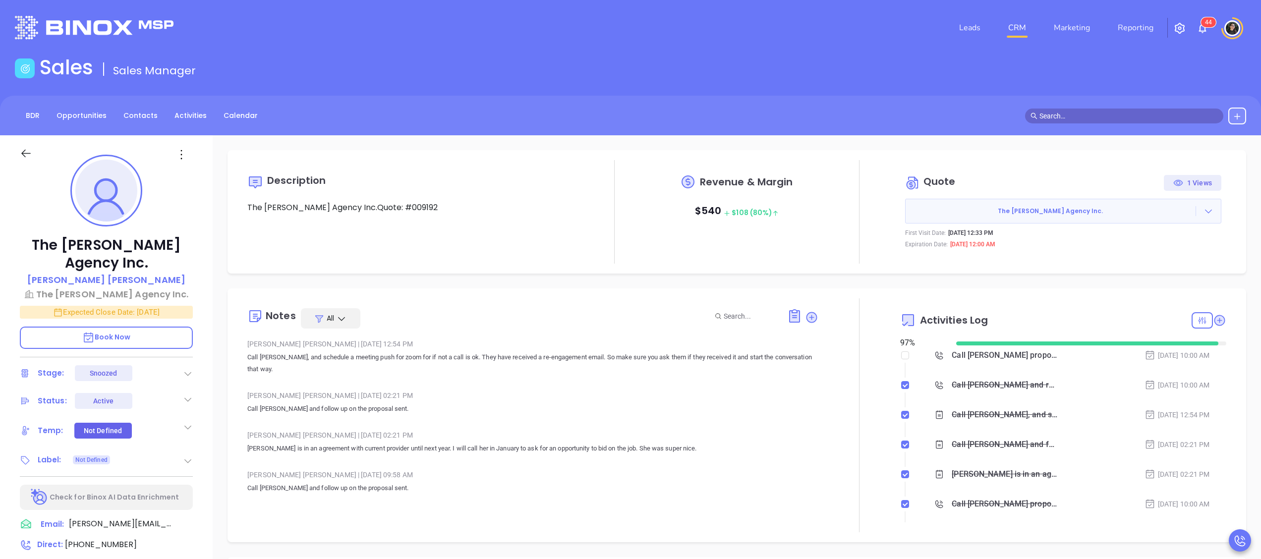
click at [994, 382] on div "Call Jessica A. and re-engage to schedule a Meeting - Jessica A. Hess" at bounding box center [1005, 385] width 106 height 15
click at [1002, 354] on div "Call Jessica A. proposal review - Jessica A. Hess" at bounding box center [1005, 355] width 106 height 15
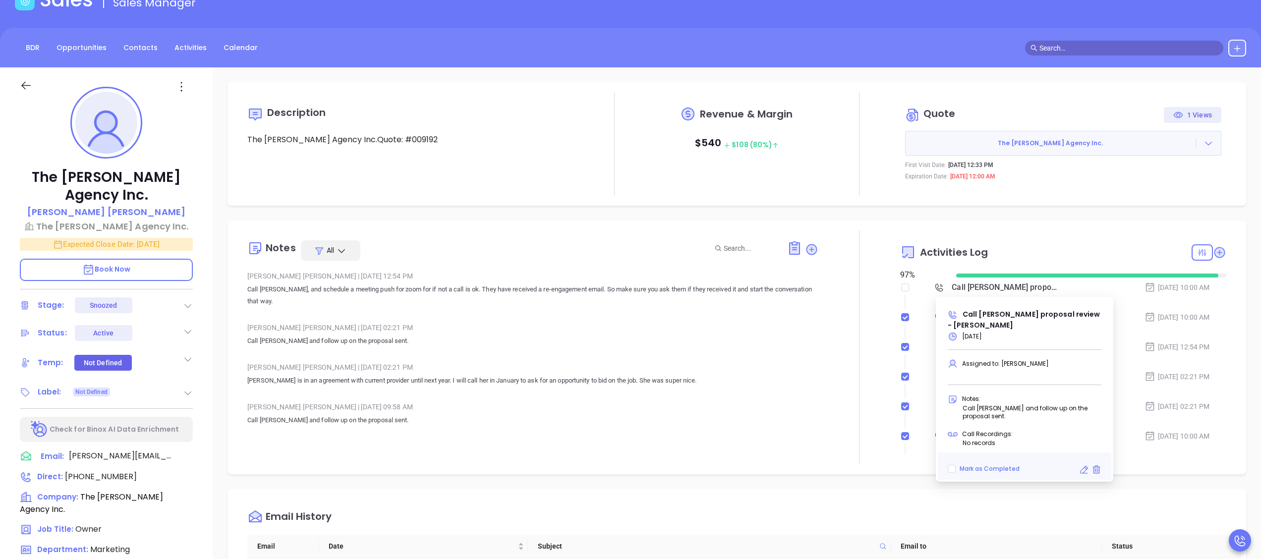
scroll to position [99, 0]
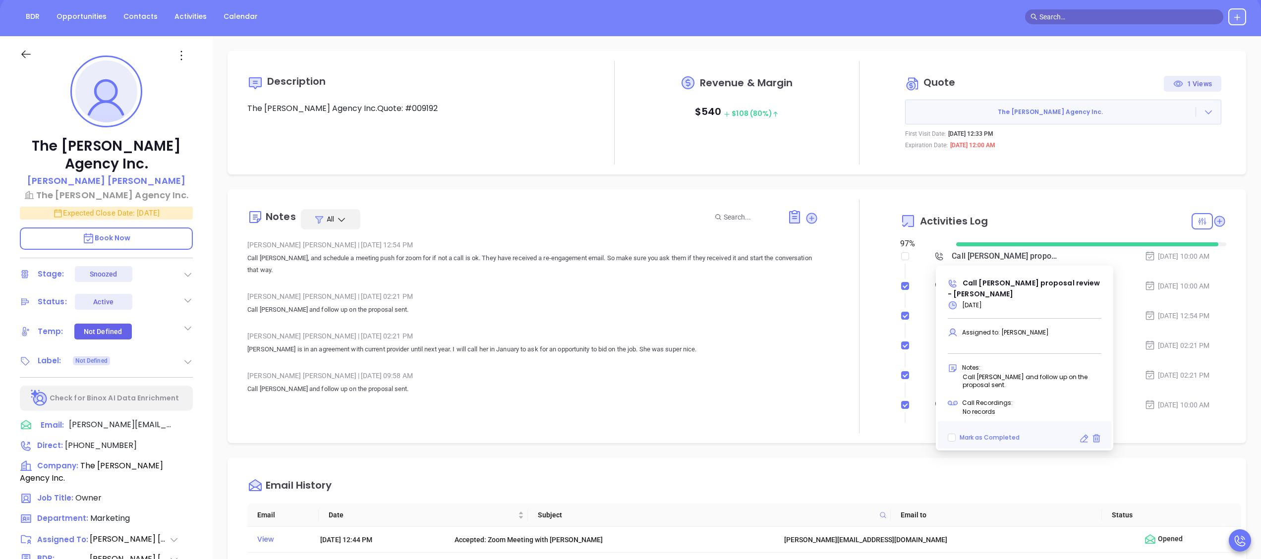
click at [827, 305] on div at bounding box center [859, 316] width 82 height 234
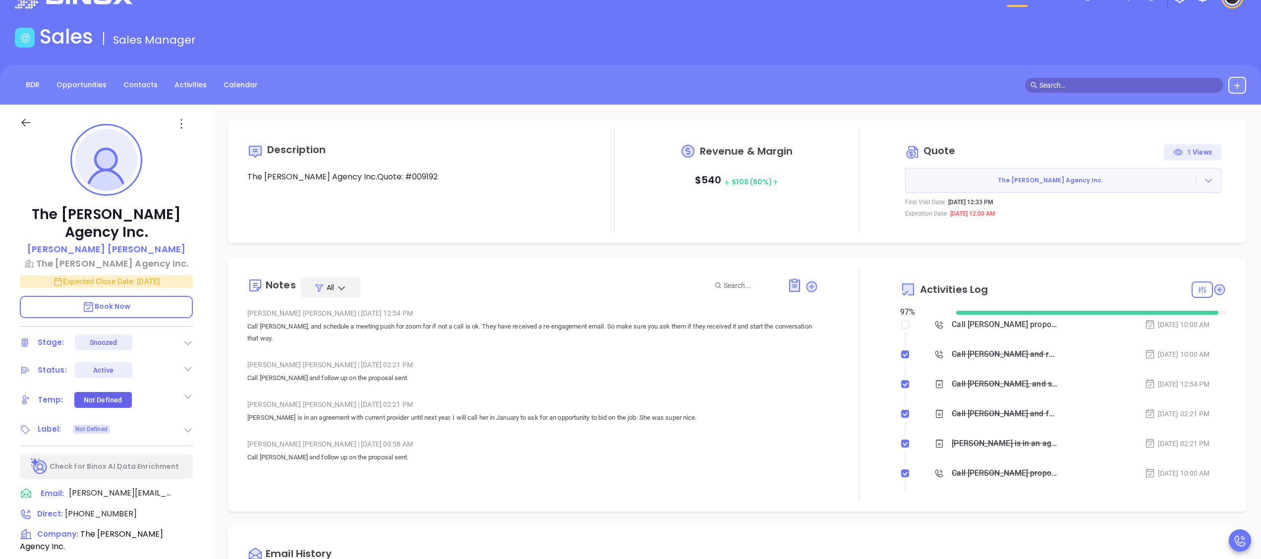
scroll to position [0, 0]
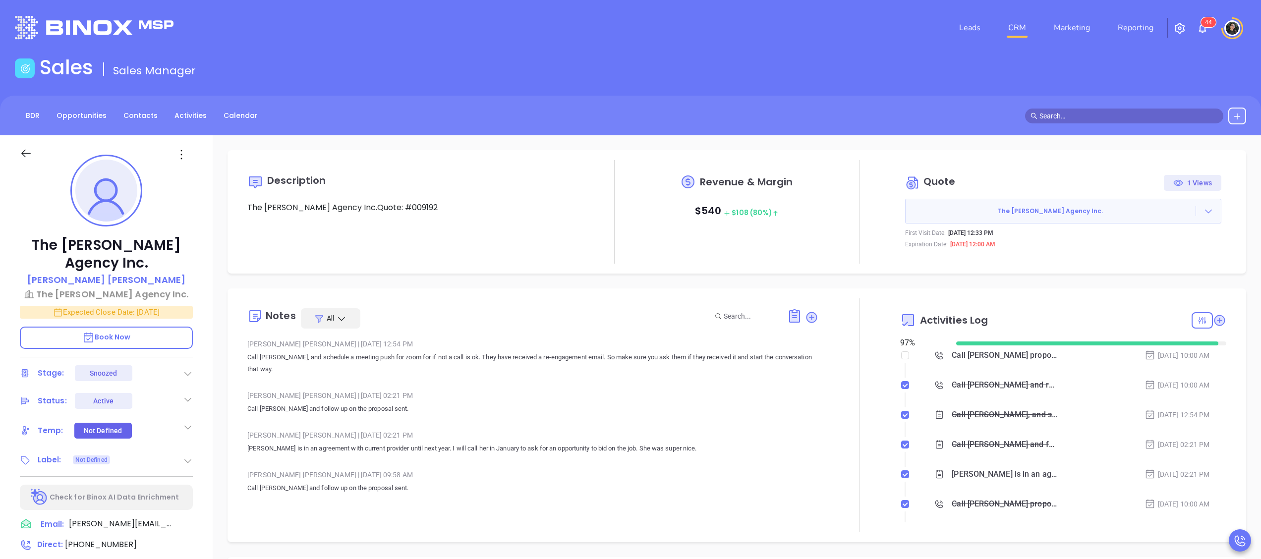
click at [1028, 39] on nav "Leads CRM Marketing Reporting" at bounding box center [1056, 28] width 223 height 36
click at [1022, 26] on link "CRM" at bounding box center [1017, 28] width 26 height 20
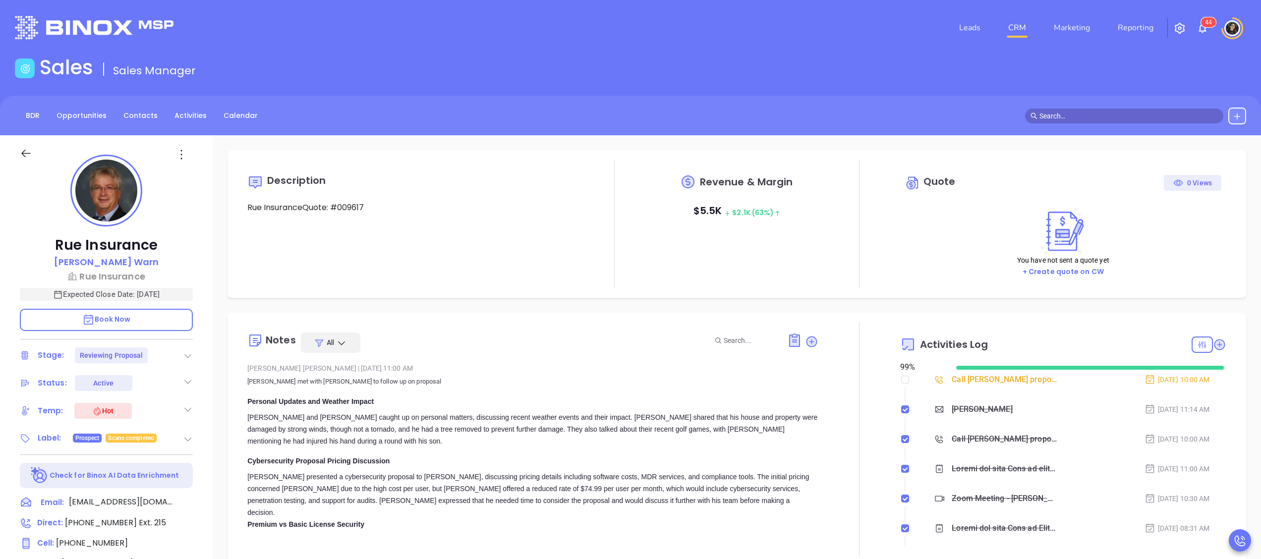
type input "[DATE]"
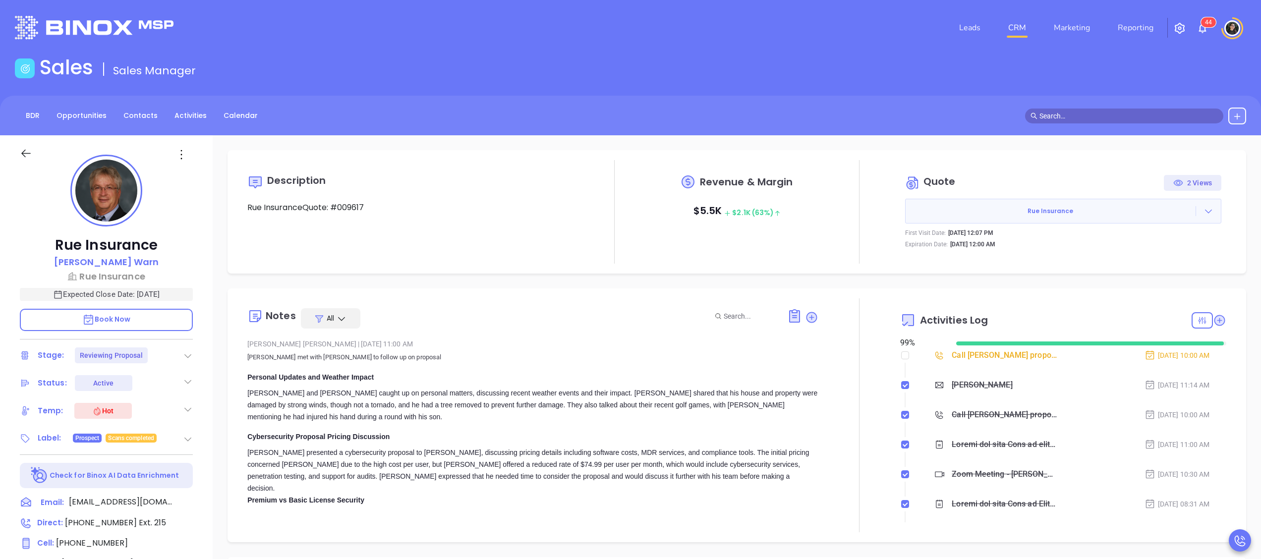
type input "Wendy Hernandez"
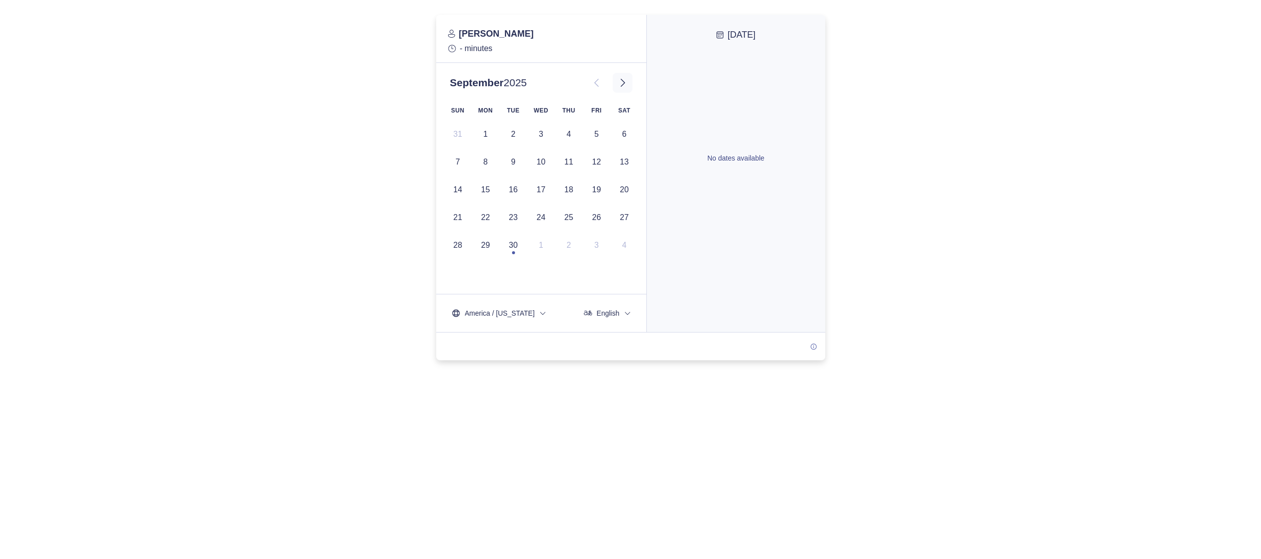
click at [618, 82] on icon at bounding box center [623, 83] width 12 height 12
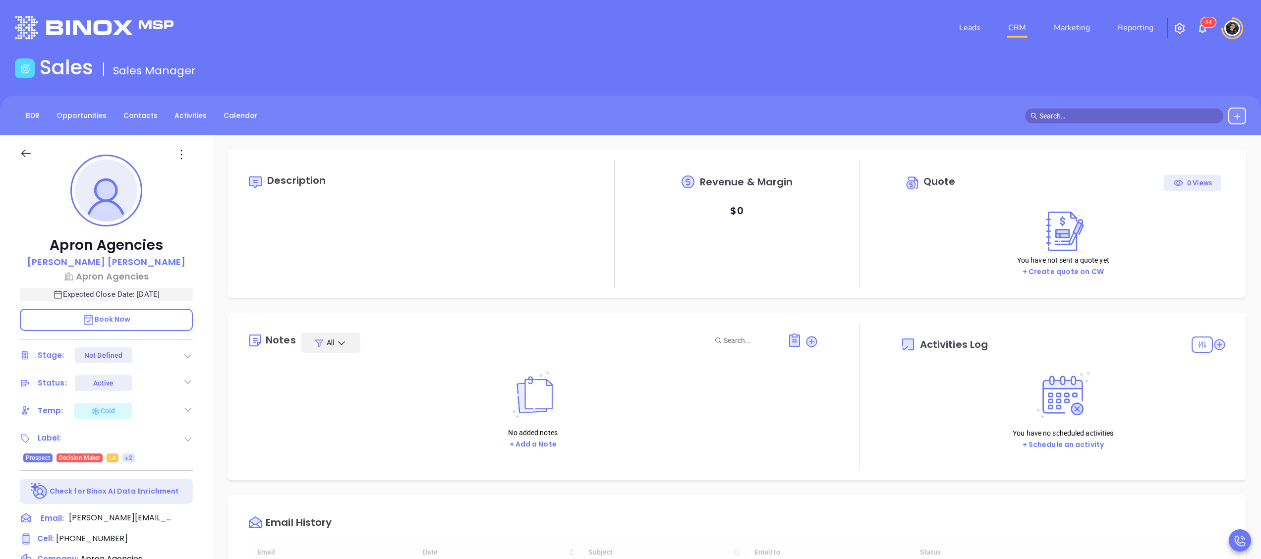
type input "10:00 am"
type input "[DATE]"
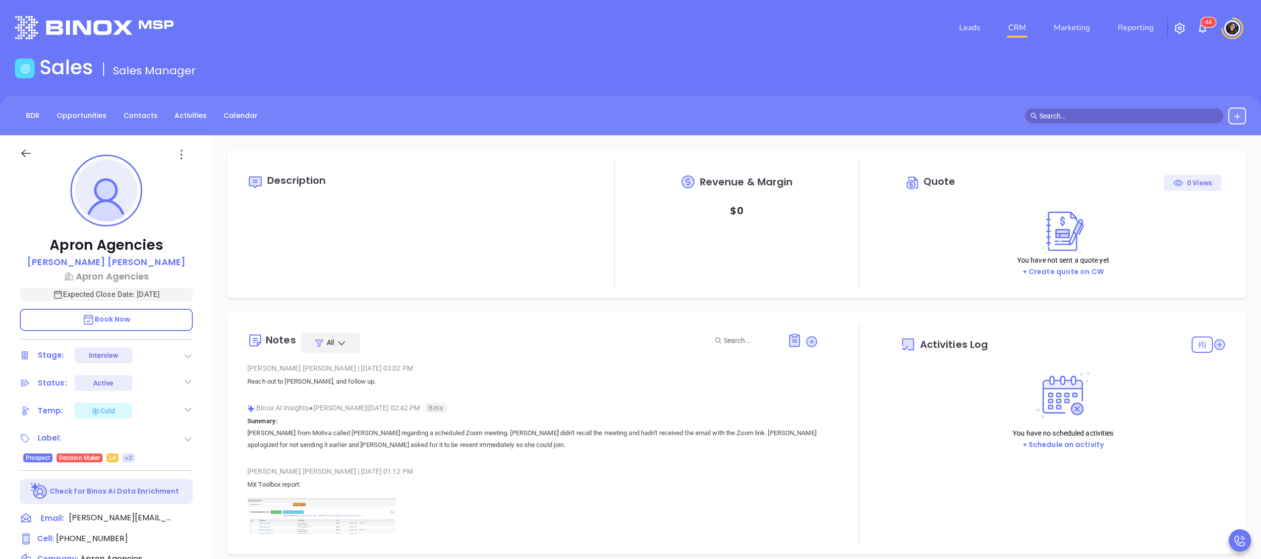
scroll to position [288, 0]
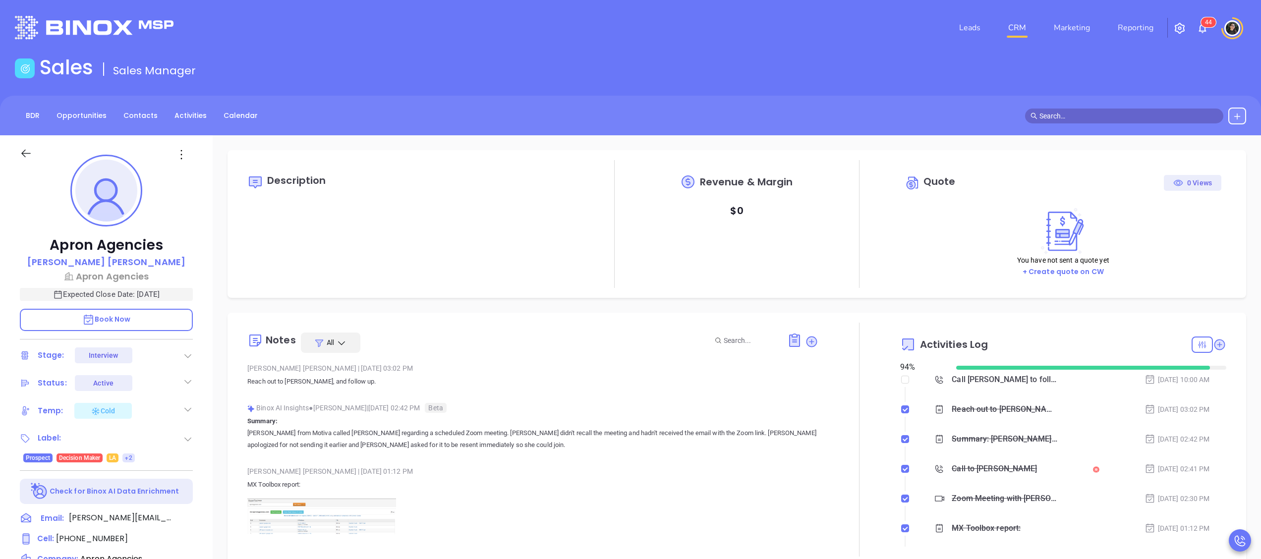
type input "Wendy Hernandez"
click at [806, 341] on icon at bounding box center [811, 341] width 11 height 11
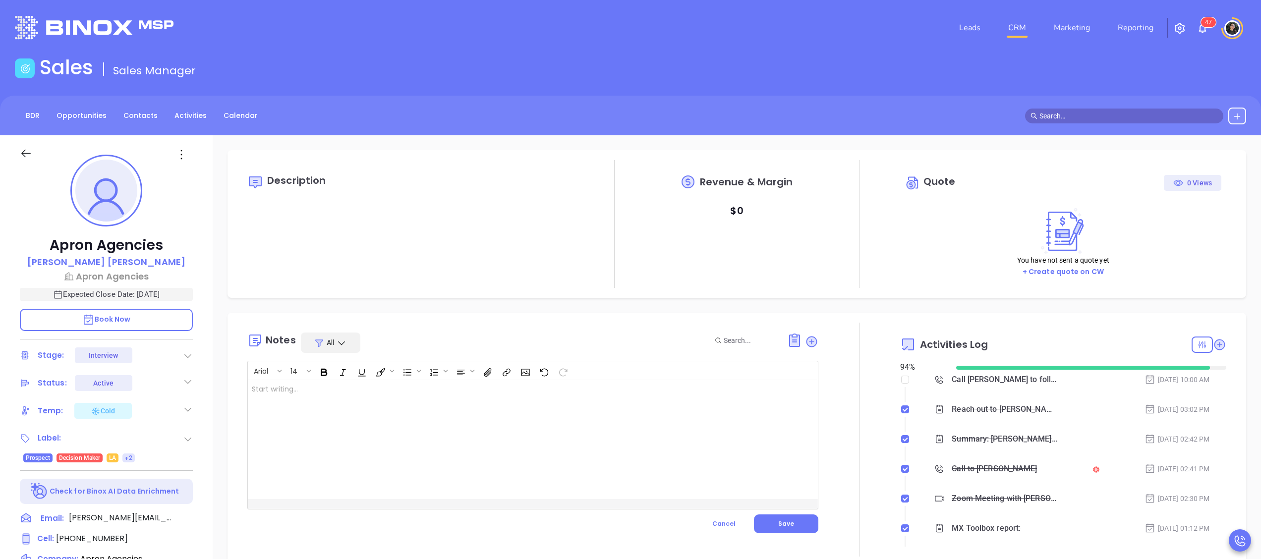
click at [696, 460] on div at bounding box center [513, 439] width 530 height 119
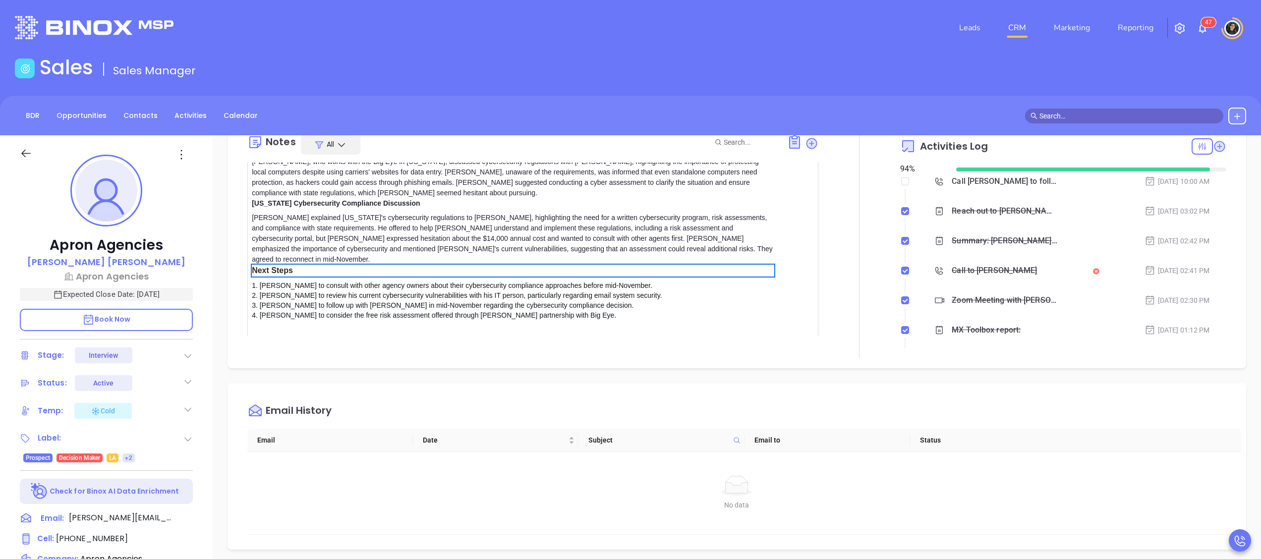
scroll to position [92, 0]
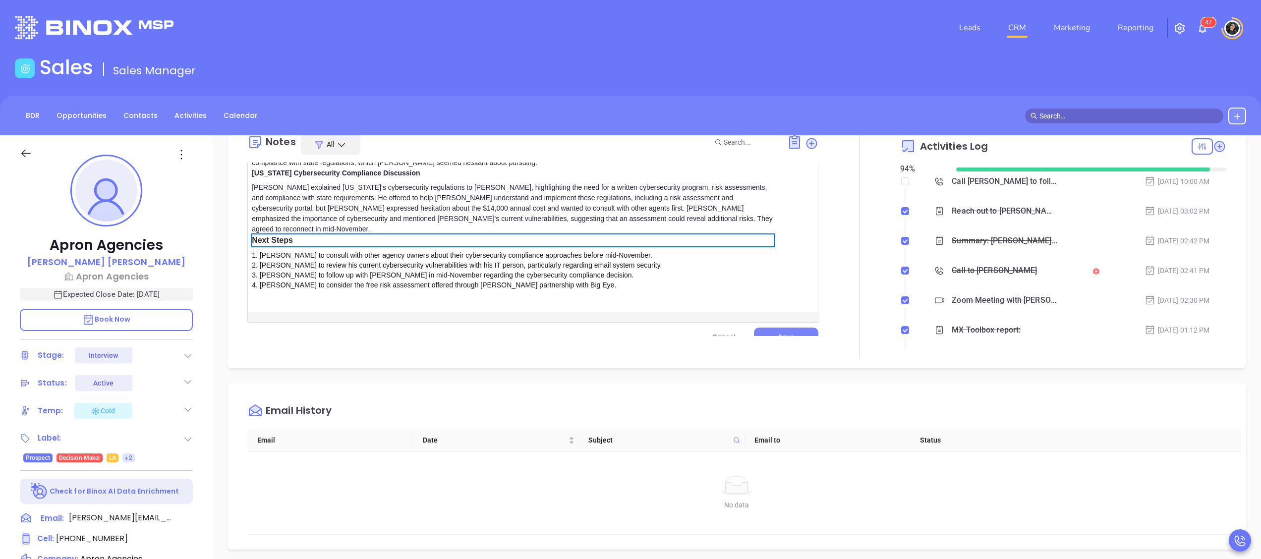
click at [754, 332] on button "Save" at bounding box center [786, 337] width 64 height 19
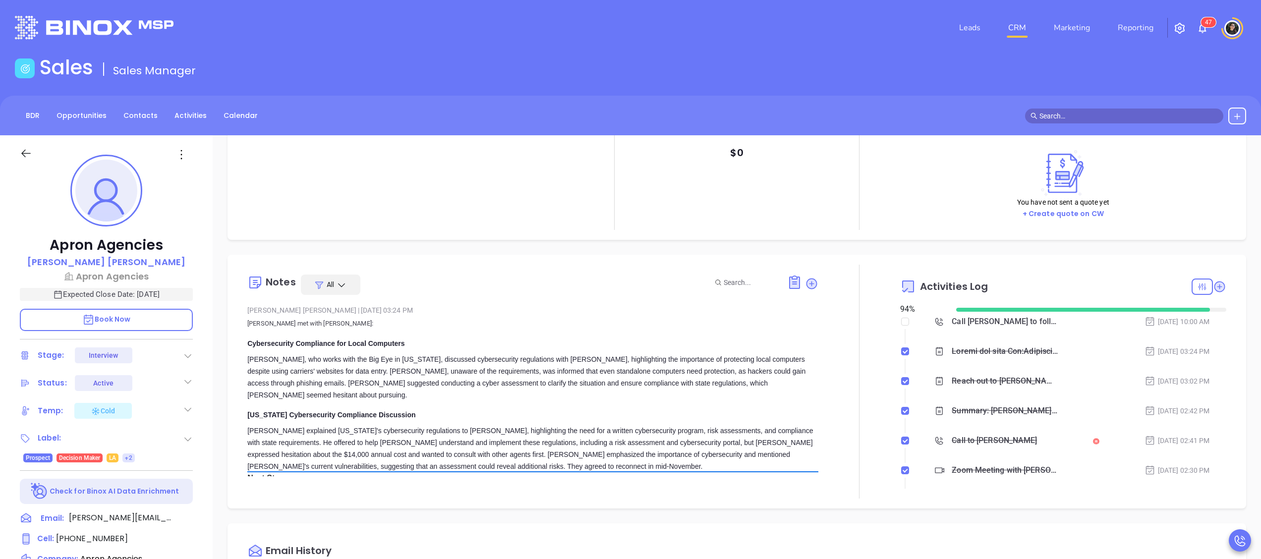
scroll to position [0, 0]
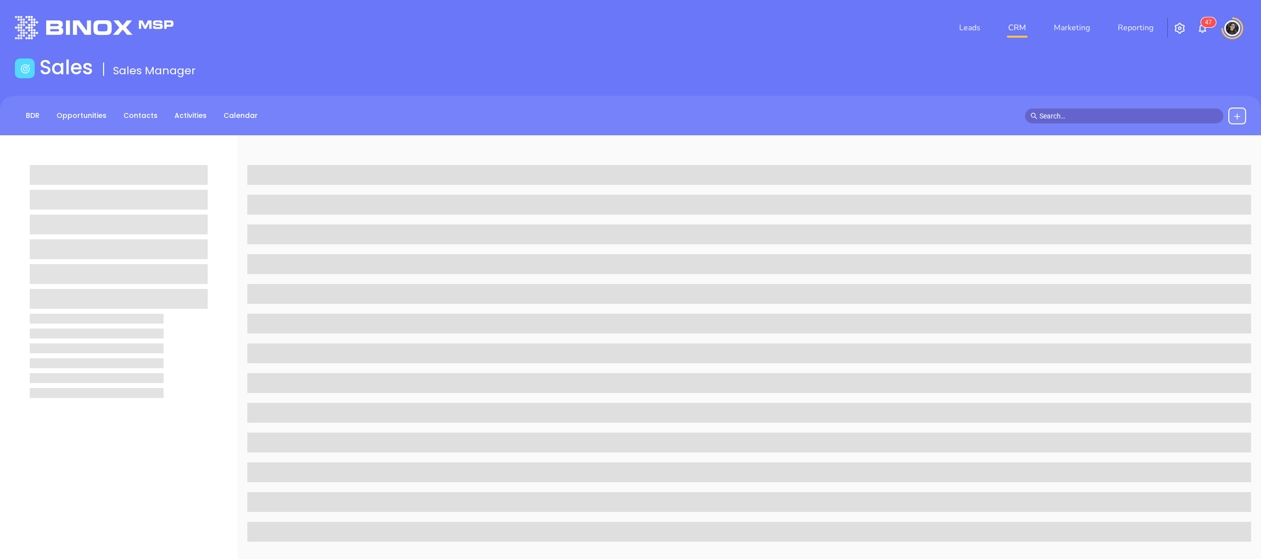
click at [1085, 109] on span at bounding box center [1124, 116] width 198 height 15
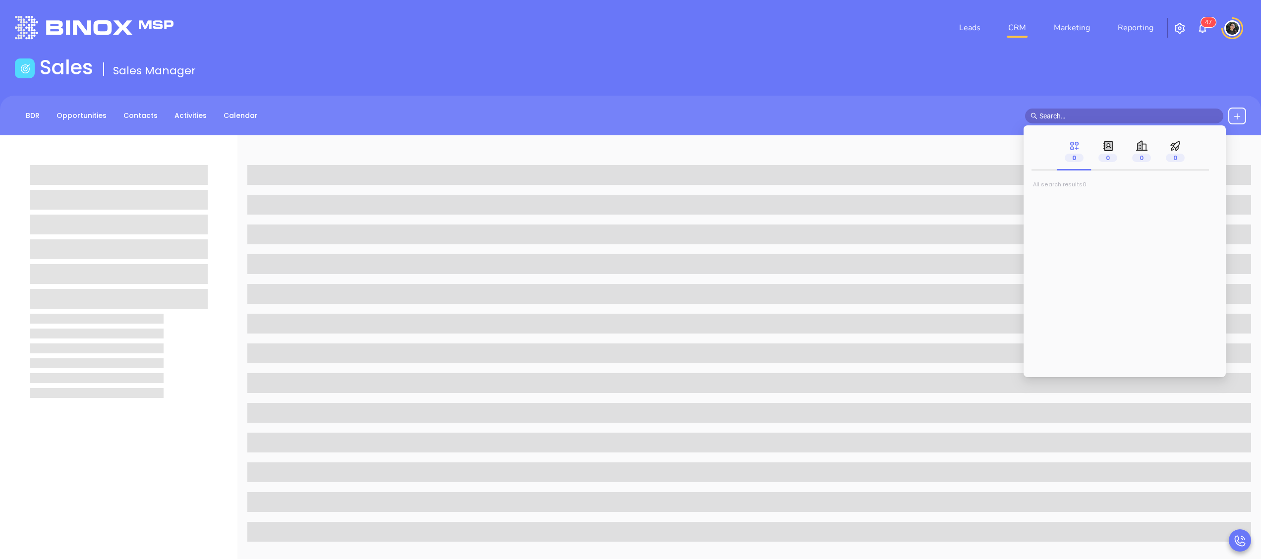
click at [1088, 112] on input "text" at bounding box center [1128, 116] width 178 height 11
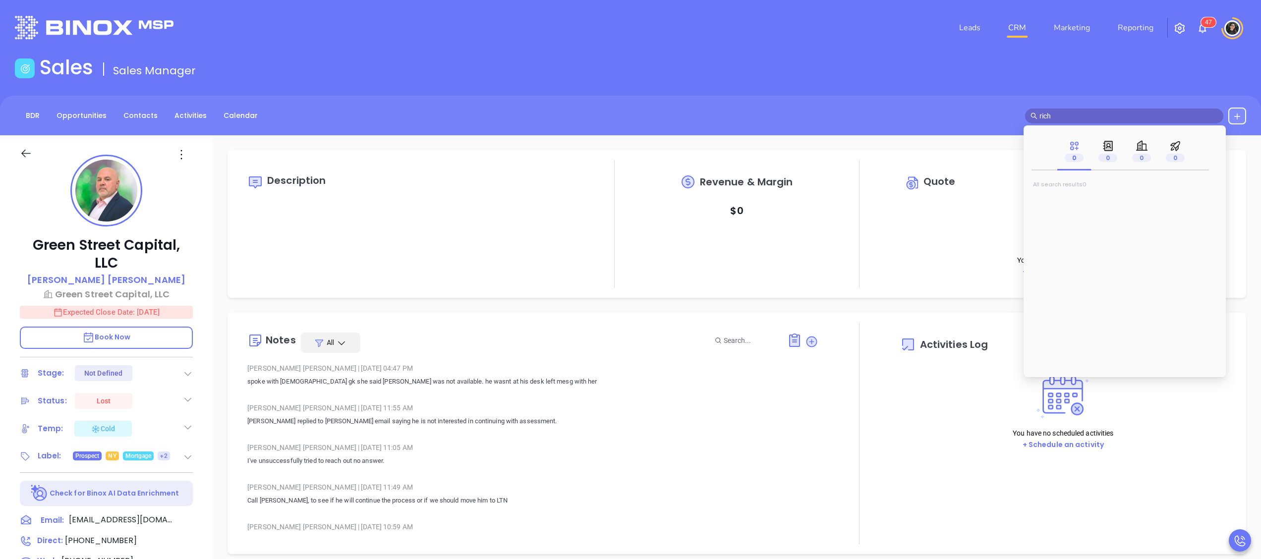
type input "rich s"
type input "10:00 am"
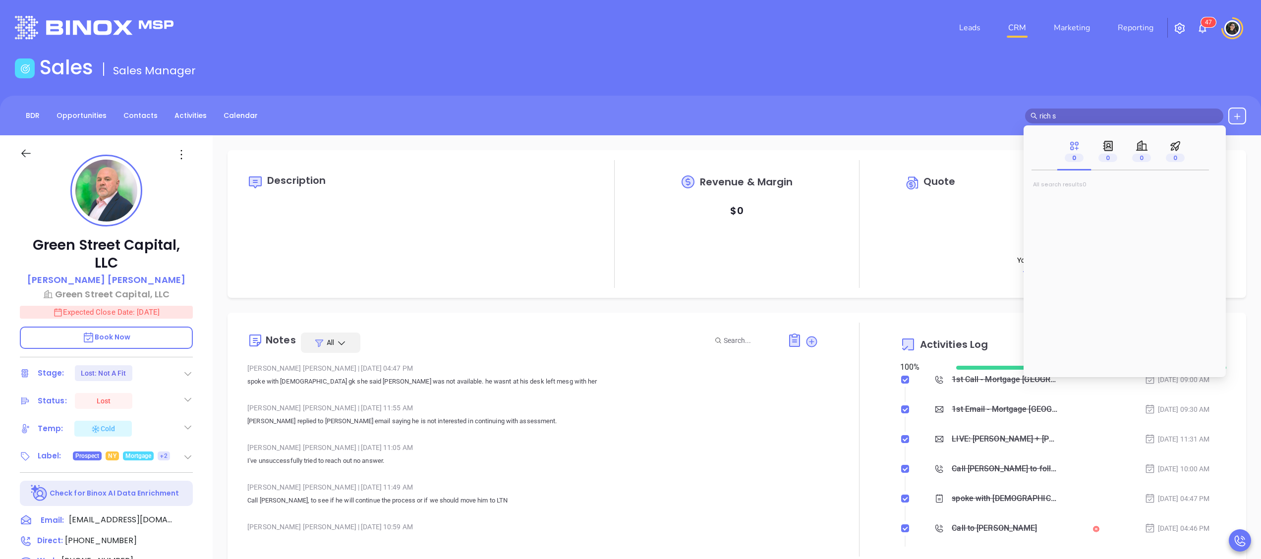
type input "10/01/2025"
type input "rich standing"
type input "Wendy Hernandez"
type input "rich standing"
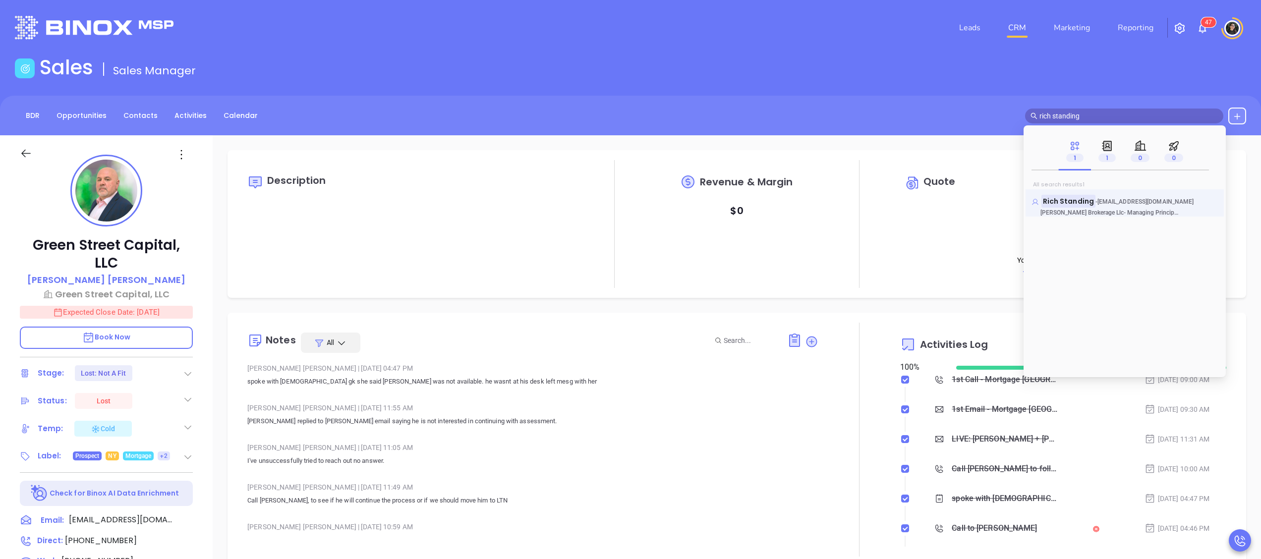
click at [1063, 196] on mark "Rich Standing" at bounding box center [1068, 201] width 54 height 12
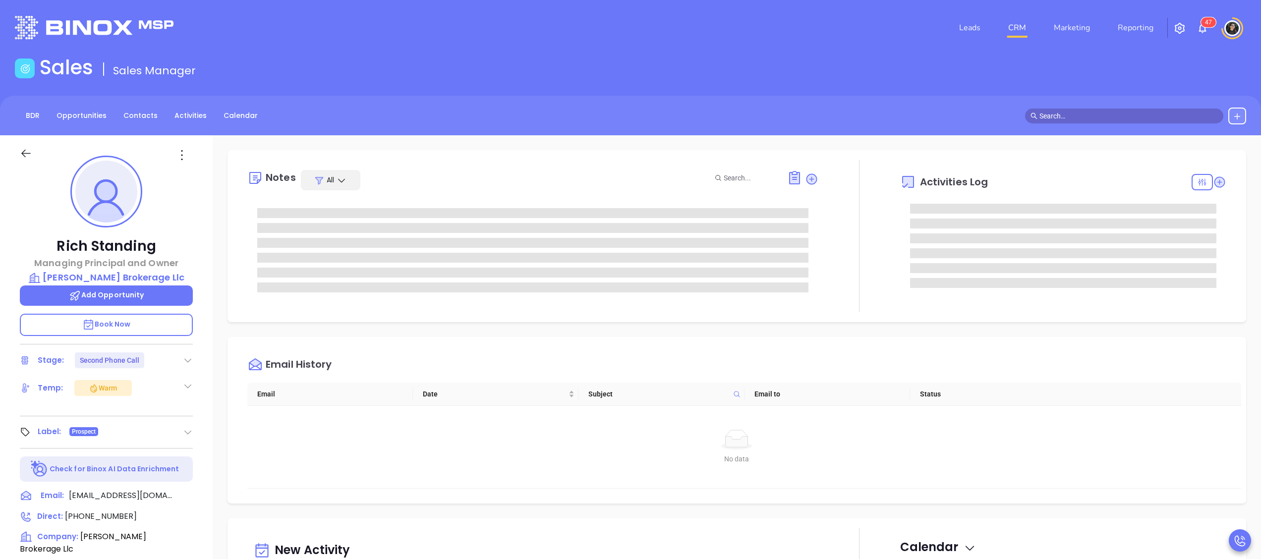
type input "[PERSON_NAME]"
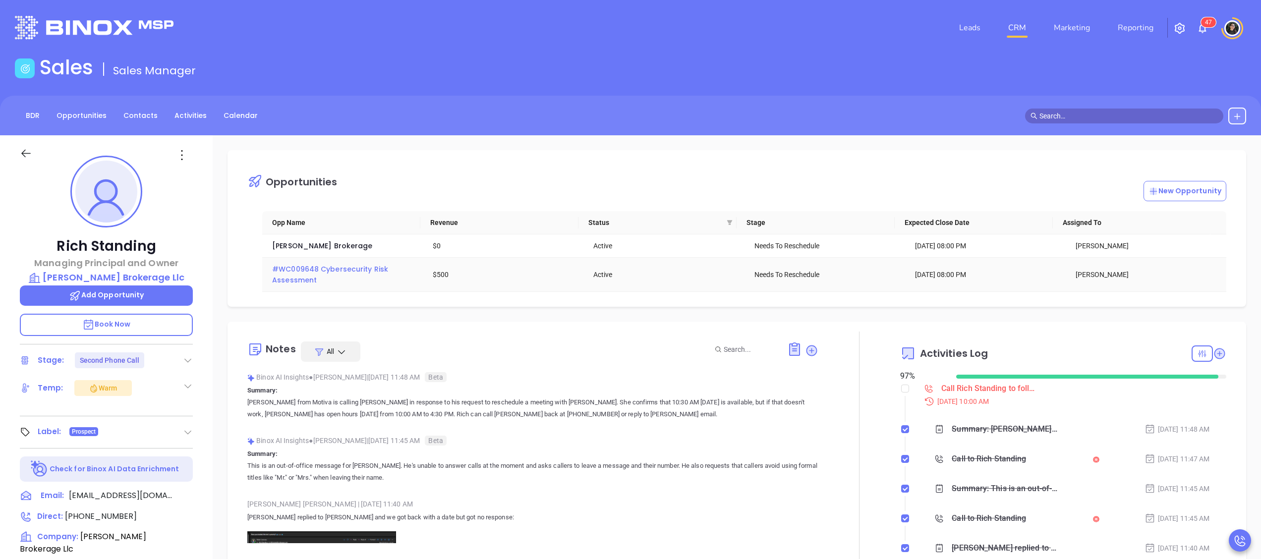
click at [322, 273] on span "#WC009648 Cybersecurity Risk Assessment" at bounding box center [331, 274] width 118 height 21
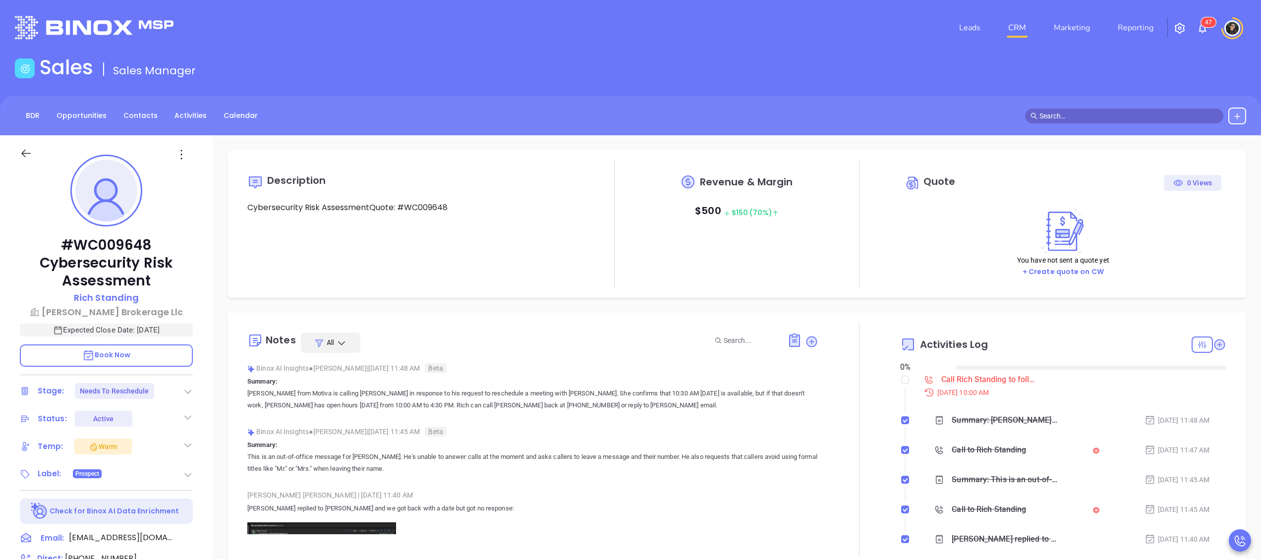
type input "[DATE]"
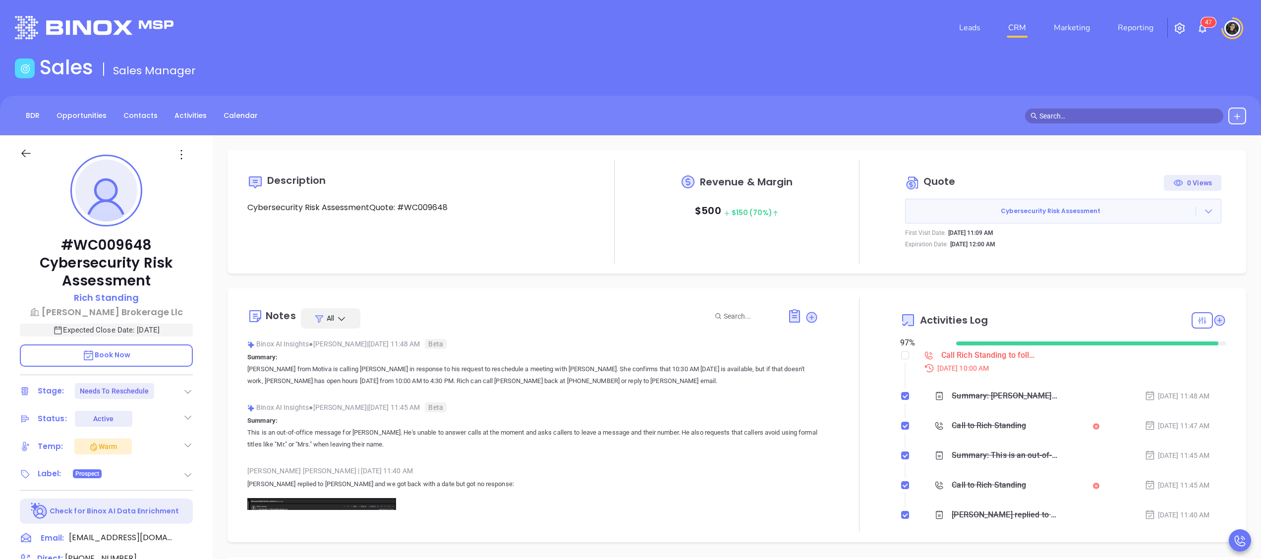
type input "[PERSON_NAME]"
click at [108, 353] on span "Book Now" at bounding box center [106, 355] width 49 height 10
click at [189, 389] on icon at bounding box center [188, 392] width 10 height 10
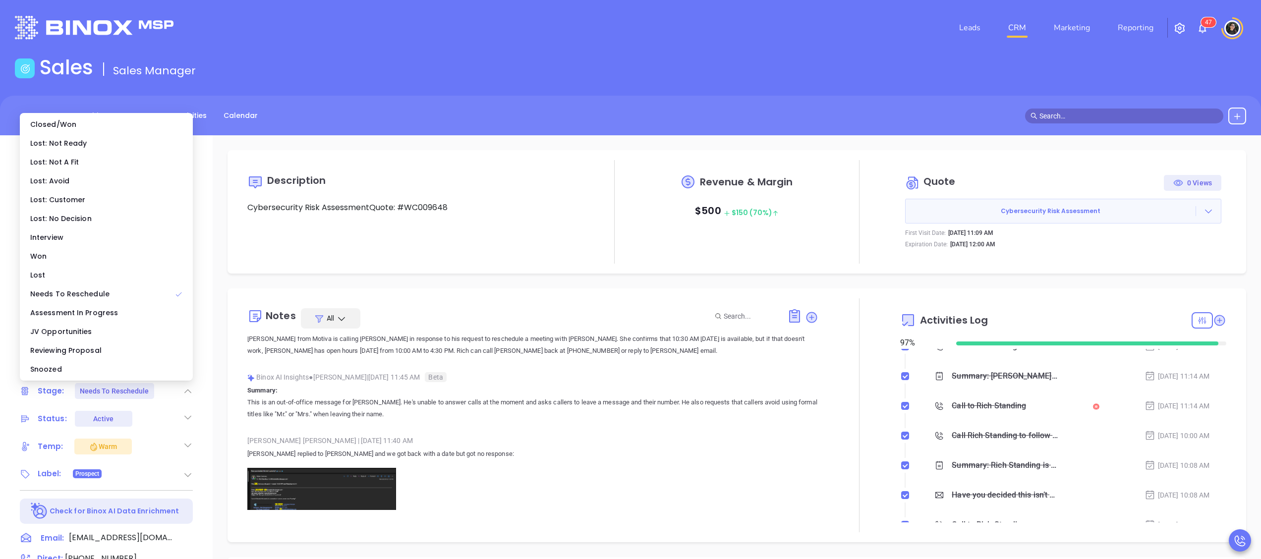
scroll to position [0, 0]
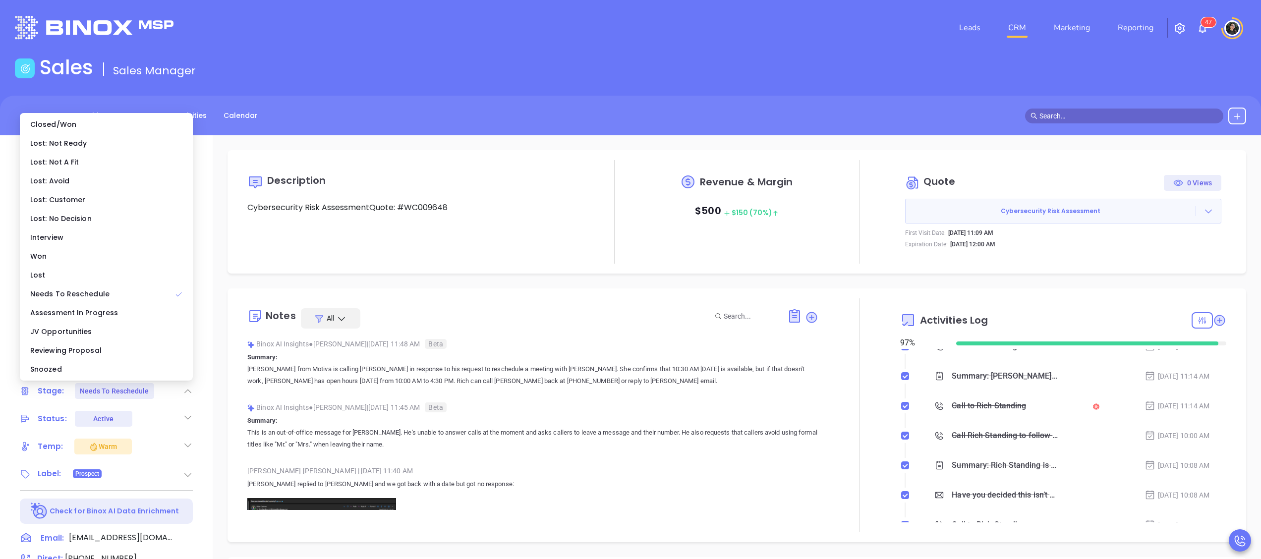
click at [818, 316] on div at bounding box center [859, 415] width 82 height 234
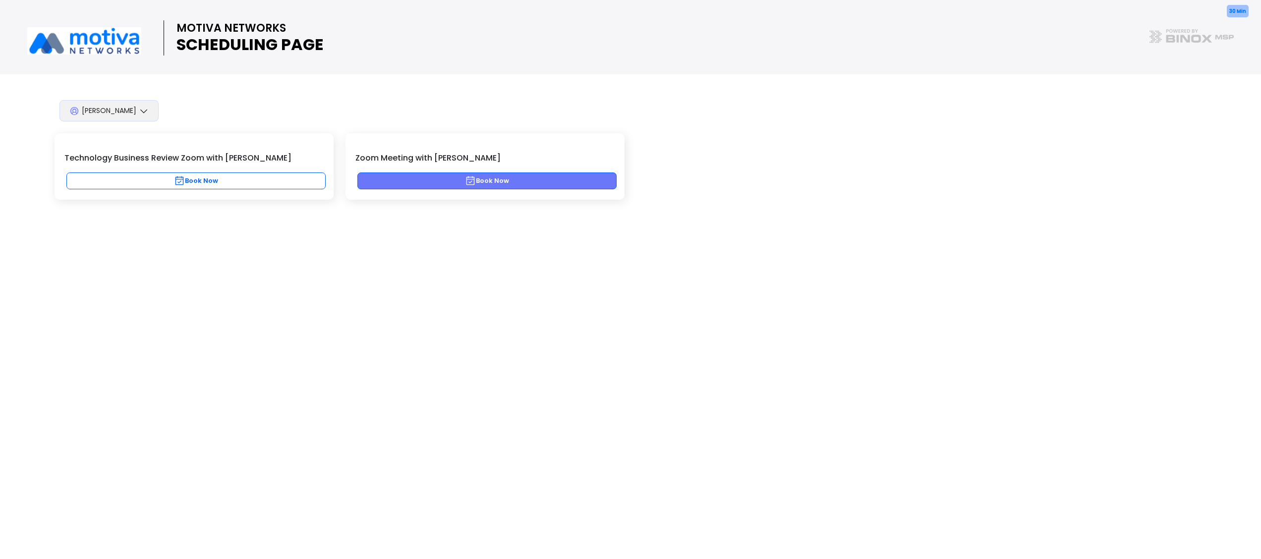
click at [389, 184] on button "Book Now" at bounding box center [486, 180] width 259 height 17
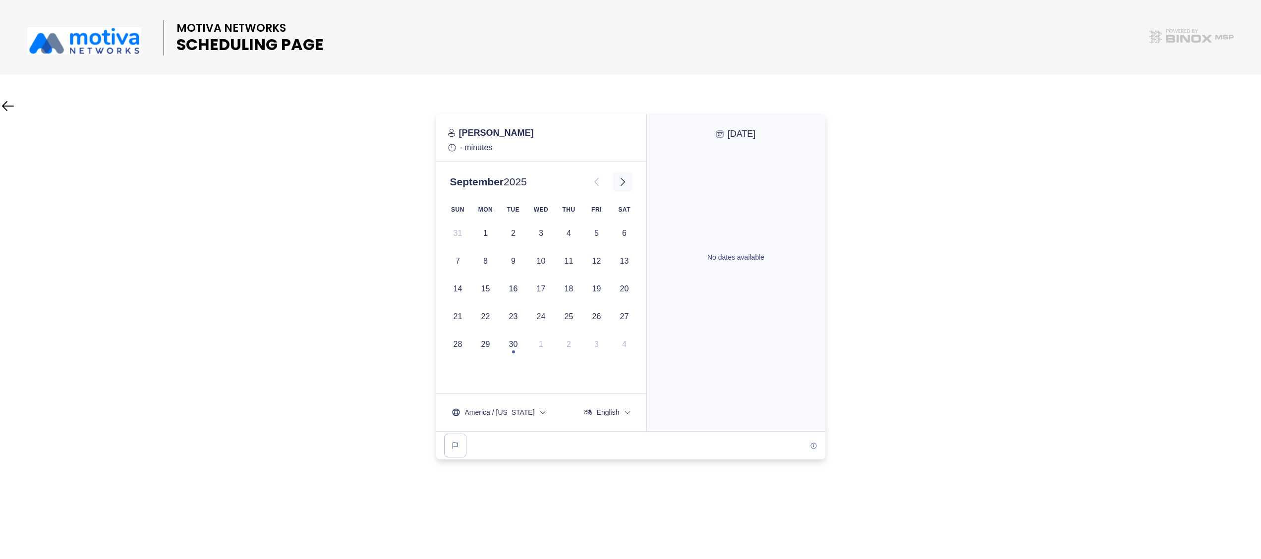
click at [618, 181] on icon at bounding box center [623, 182] width 12 height 12
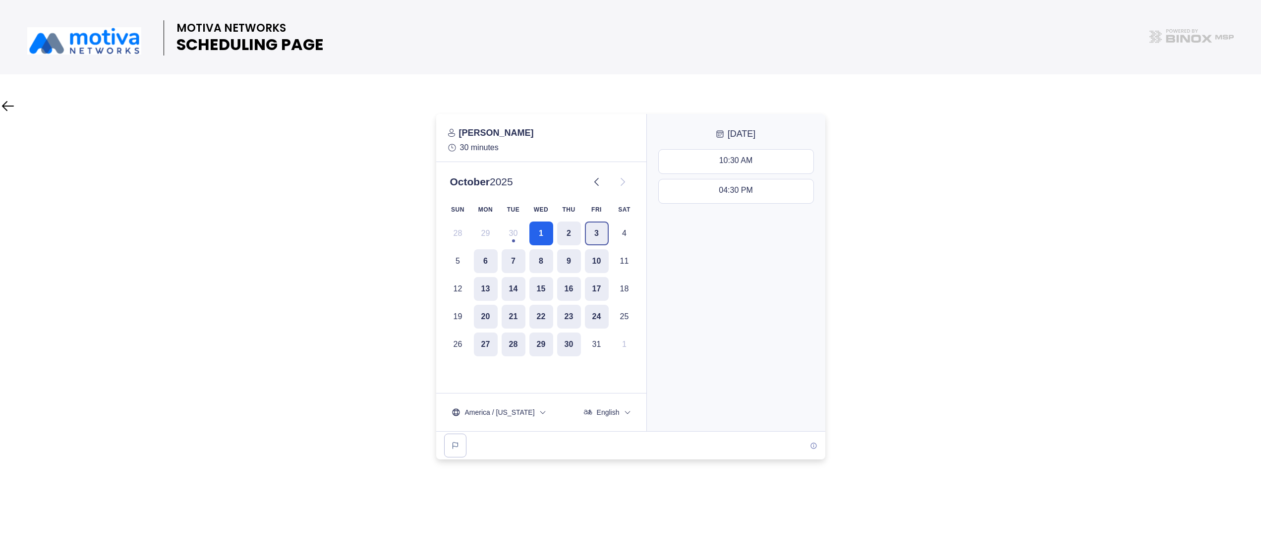
click at [588, 233] on button "3" at bounding box center [597, 234] width 24 height 24
click at [718, 158] on div "10:30 AM - 11:00 AM" at bounding box center [736, 161] width 74 height 11
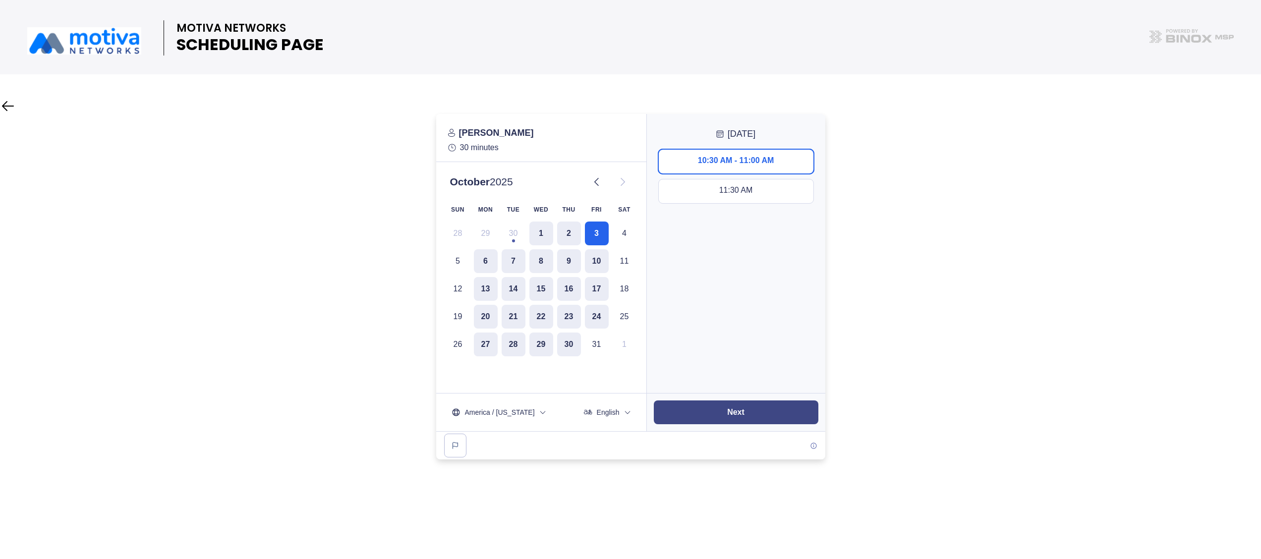
click at [758, 404] on button "Next" at bounding box center [736, 412] width 165 height 24
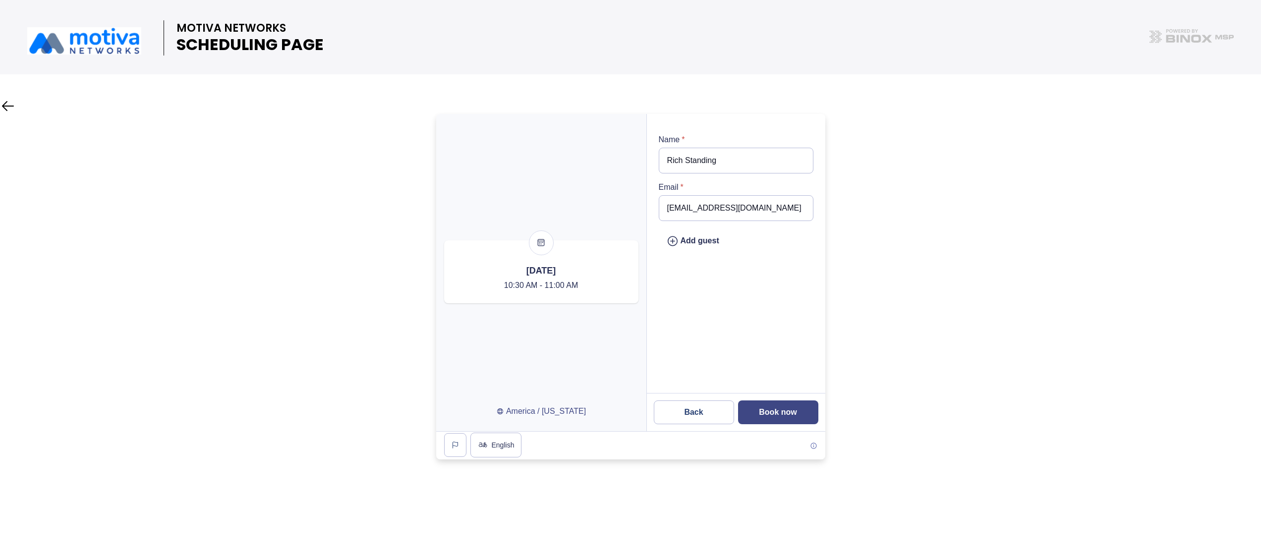
click at [802, 412] on button "Book now" at bounding box center [778, 412] width 80 height 24
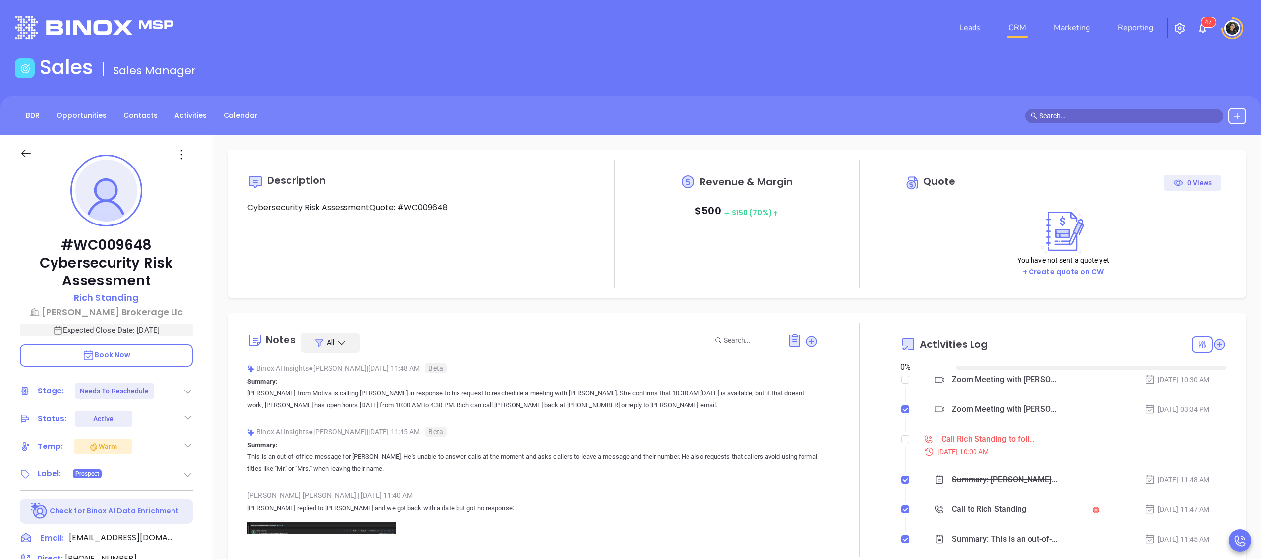
type input "[DATE]"
click at [901, 443] on input "checkbox" at bounding box center [905, 439] width 8 height 8
checkbox input "true"
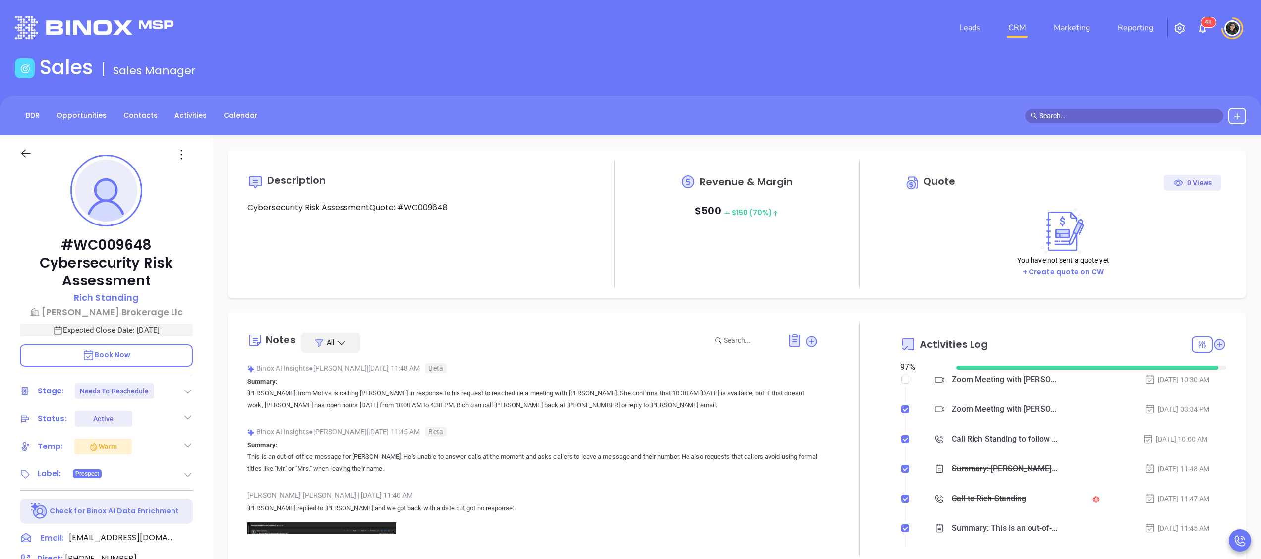
type input "[PERSON_NAME]"
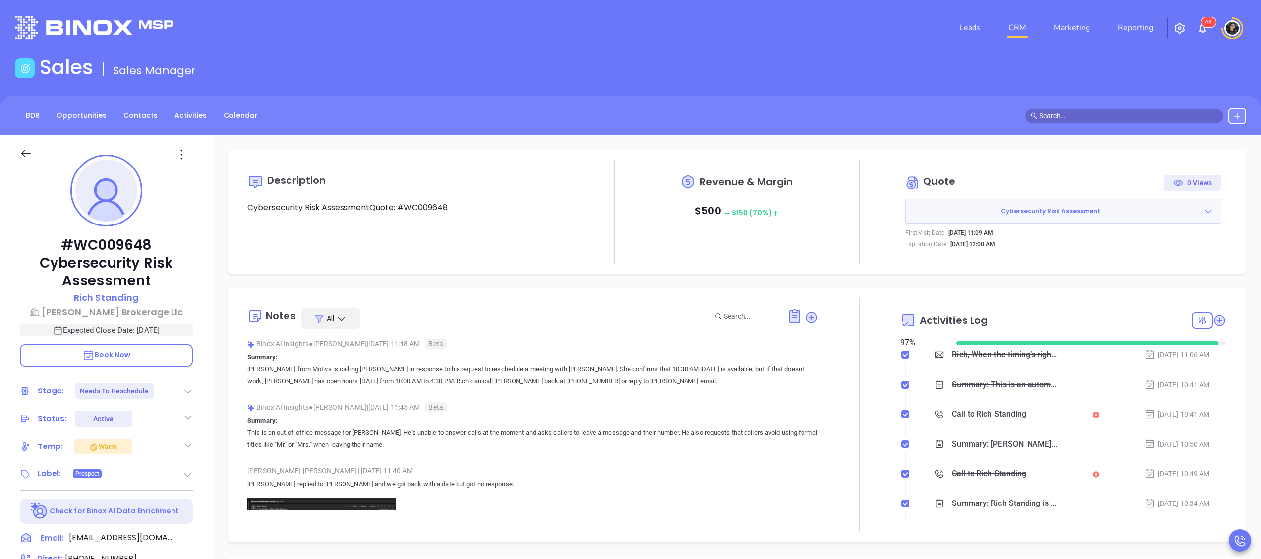
scroll to position [595, 0]
click at [184, 387] on icon at bounding box center [188, 392] width 10 height 10
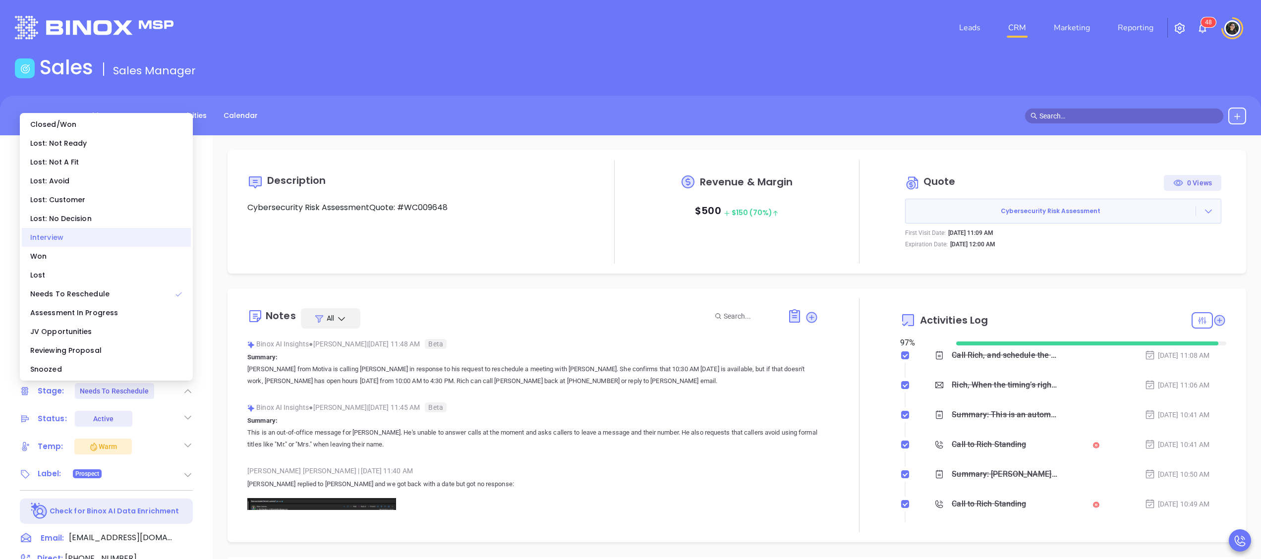
click at [96, 232] on div "Interview" at bounding box center [106, 237] width 169 height 19
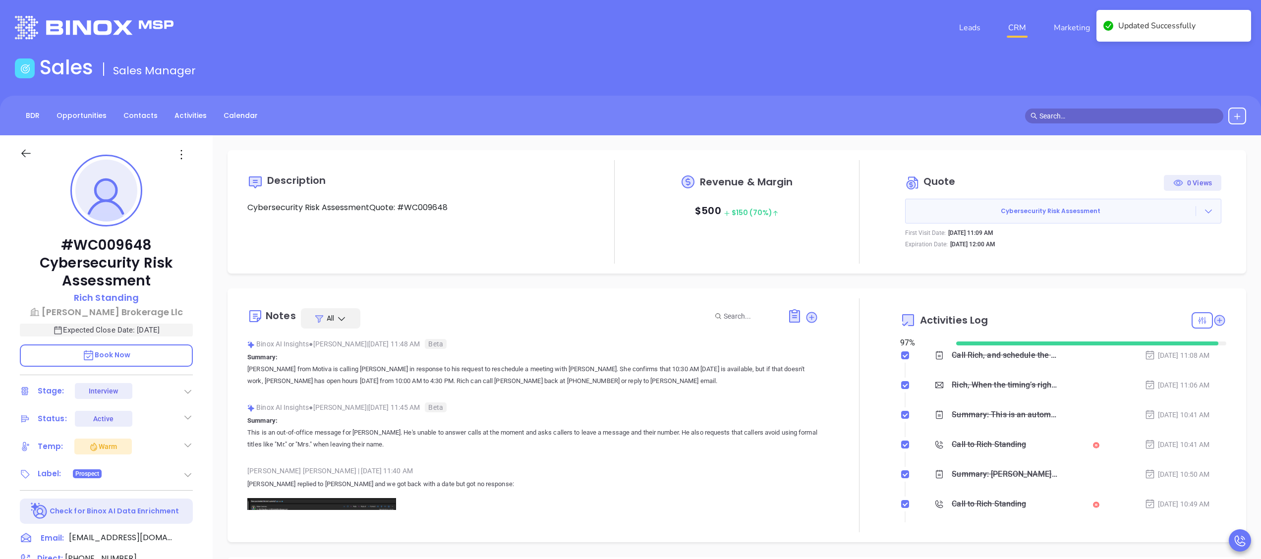
click at [189, 389] on icon at bounding box center [188, 392] width 10 height 10
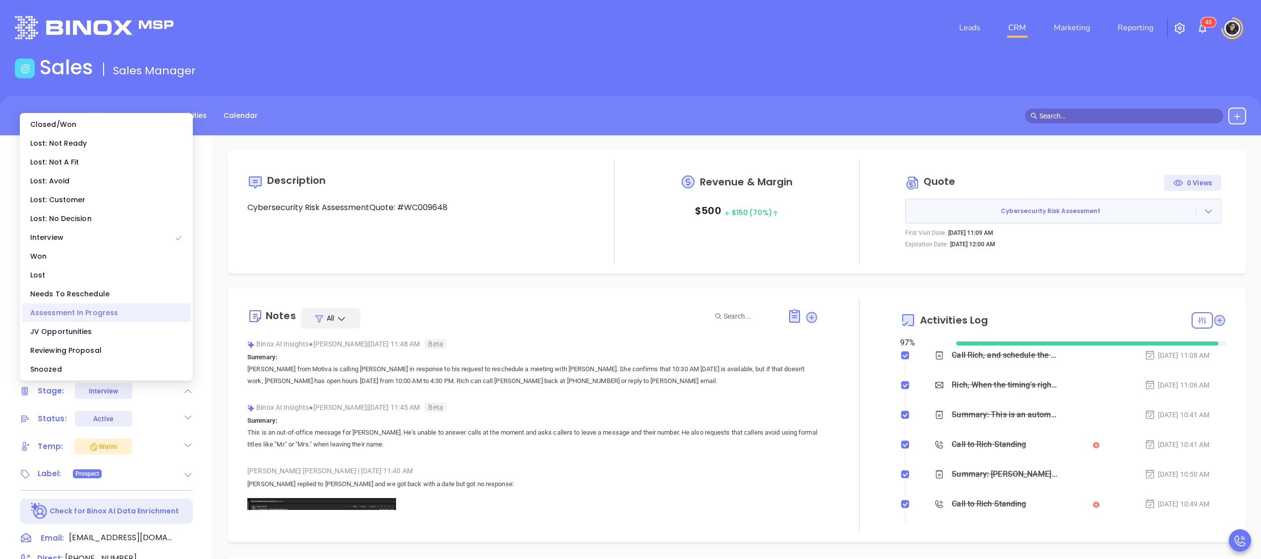
click at [97, 308] on div "Assessment In Progress" at bounding box center [106, 312] width 169 height 19
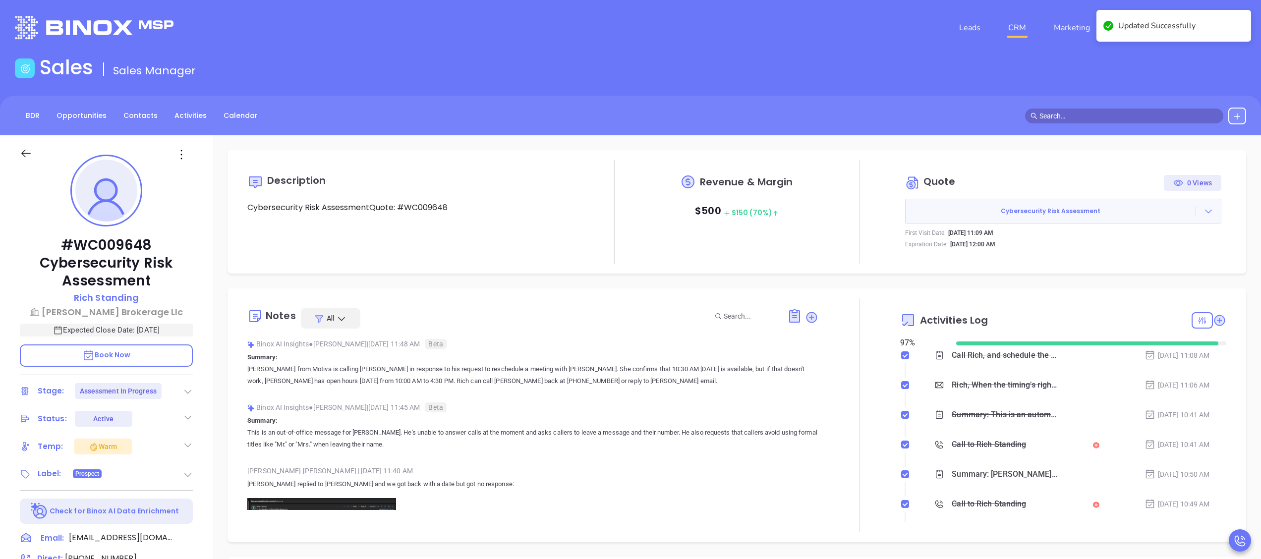
click at [185, 389] on icon at bounding box center [188, 392] width 10 height 10
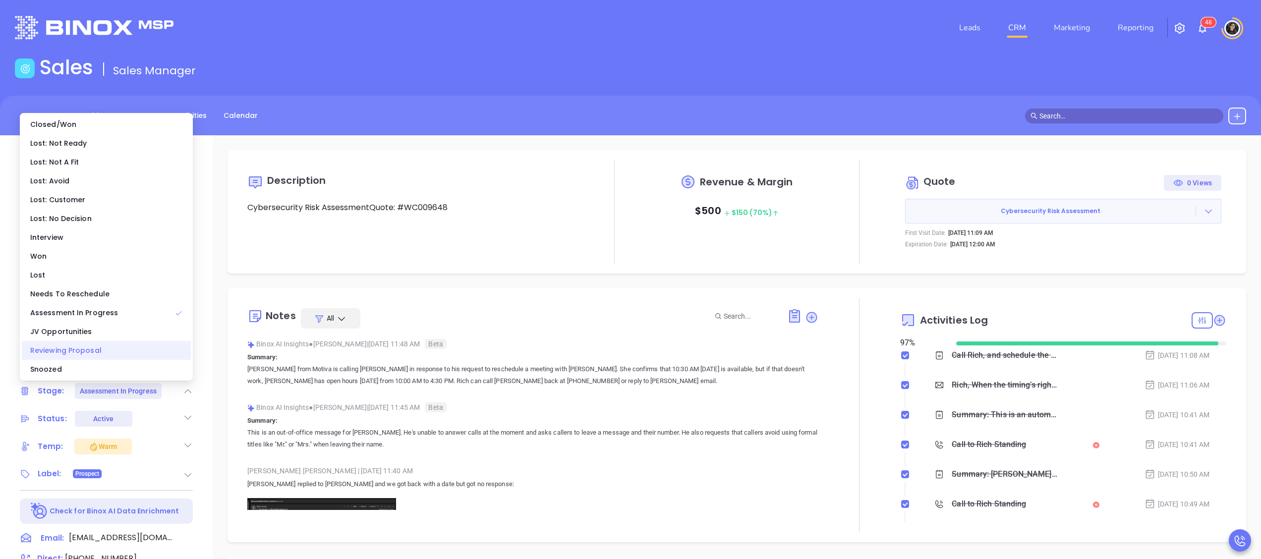
click at [104, 347] on div "Reviewing Proposal" at bounding box center [106, 350] width 169 height 19
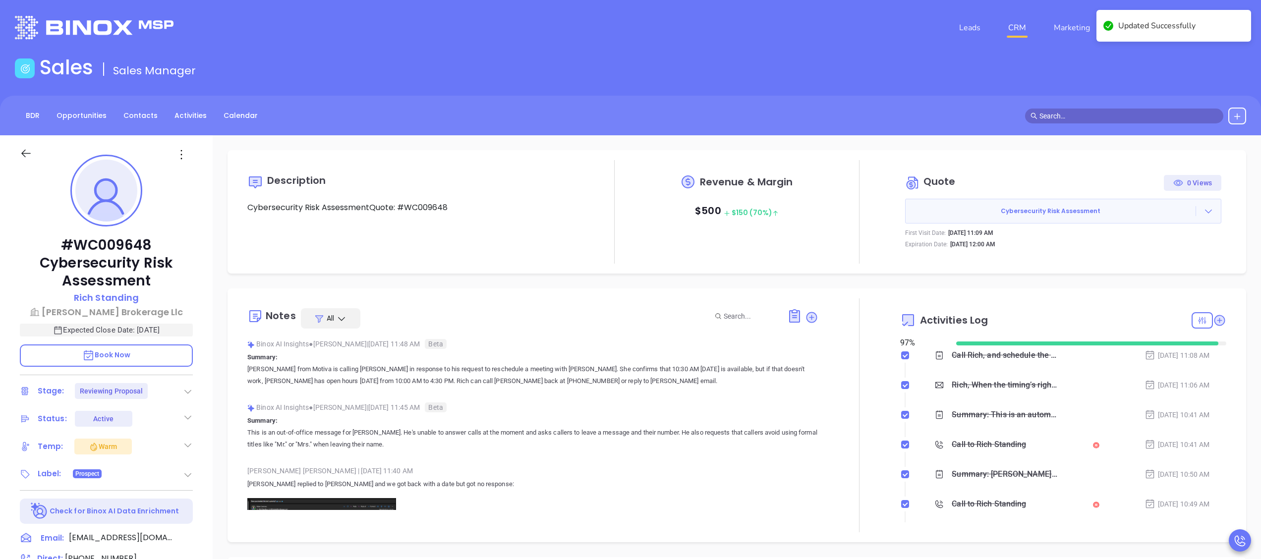
click at [805, 311] on icon at bounding box center [811, 317] width 13 height 13
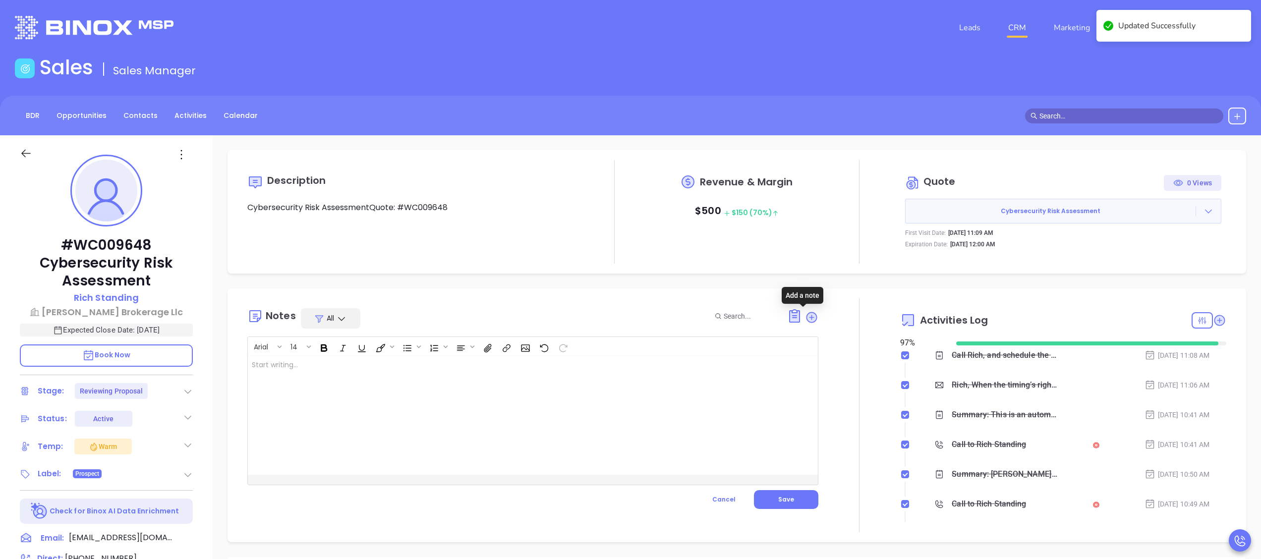
click at [655, 385] on div at bounding box center [513, 415] width 530 height 119
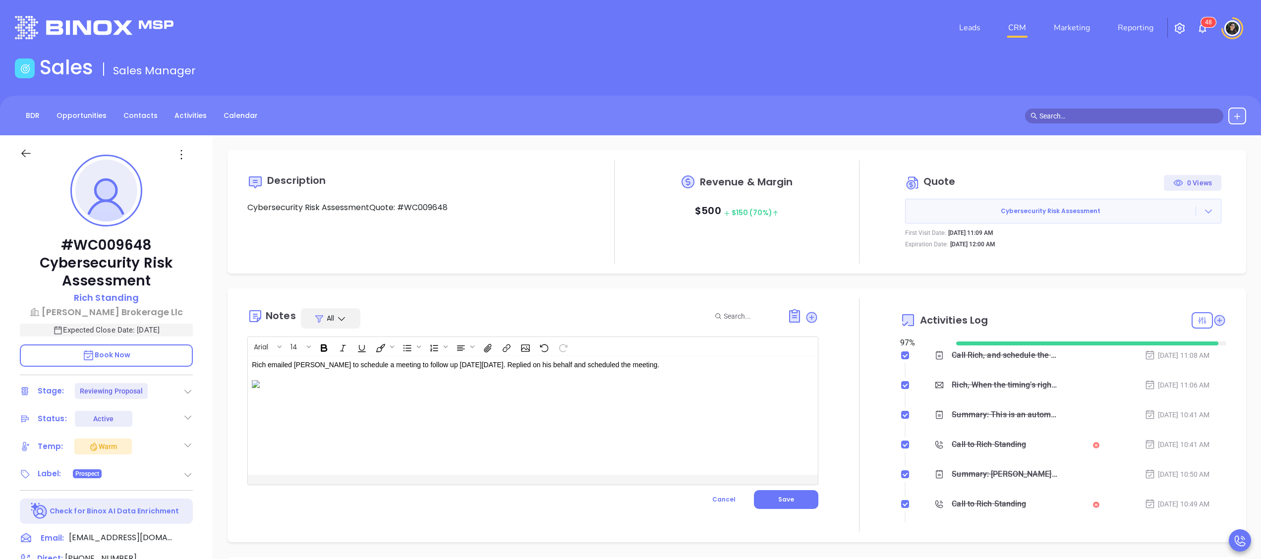
scroll to position [31, 0]
click at [470, 389] on p "﻿ ﻿" at bounding box center [513, 383] width 522 height 10
click at [782, 500] on span "Save" at bounding box center [786, 499] width 16 height 8
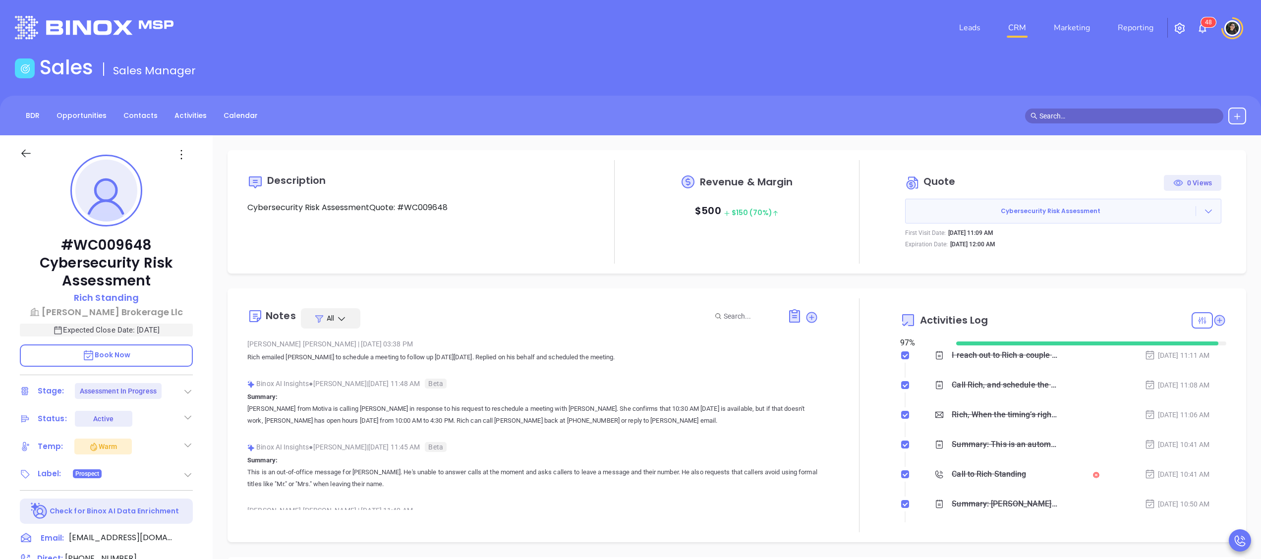
click at [1016, 22] on link "CRM" at bounding box center [1017, 28] width 26 height 20
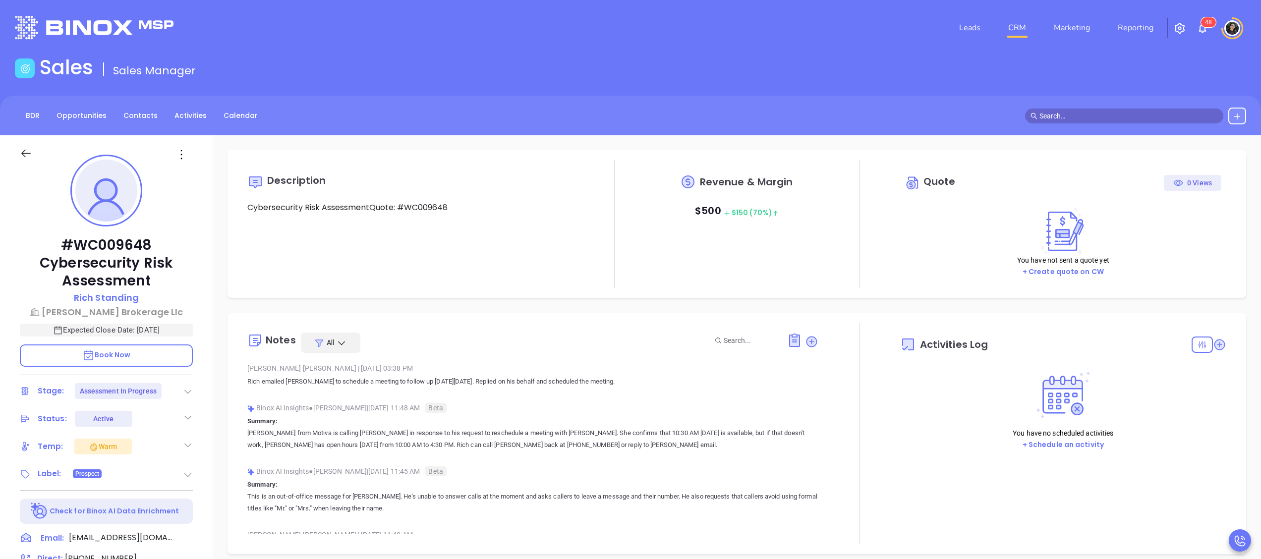
type input "10/01/2025"
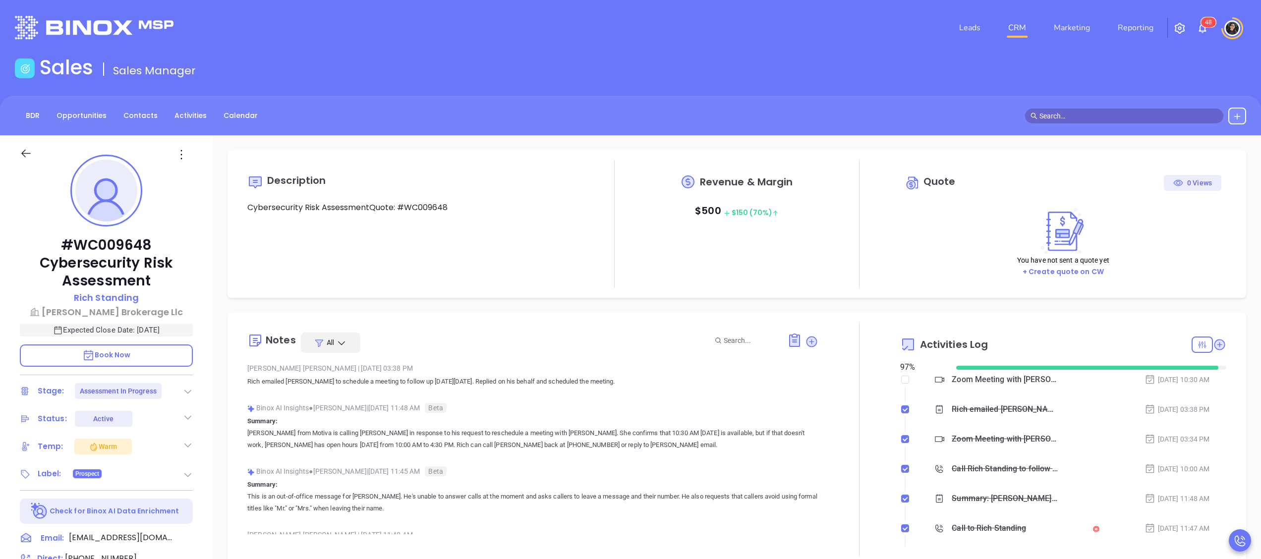
scroll to position [288, 0]
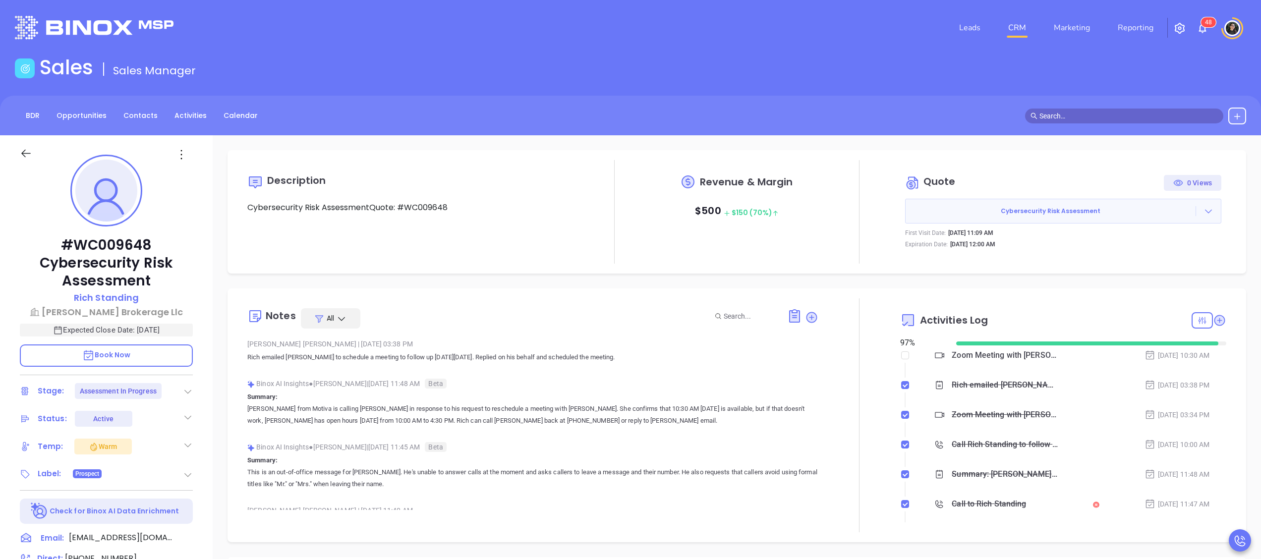
click at [189, 394] on icon at bounding box center [188, 392] width 10 height 10
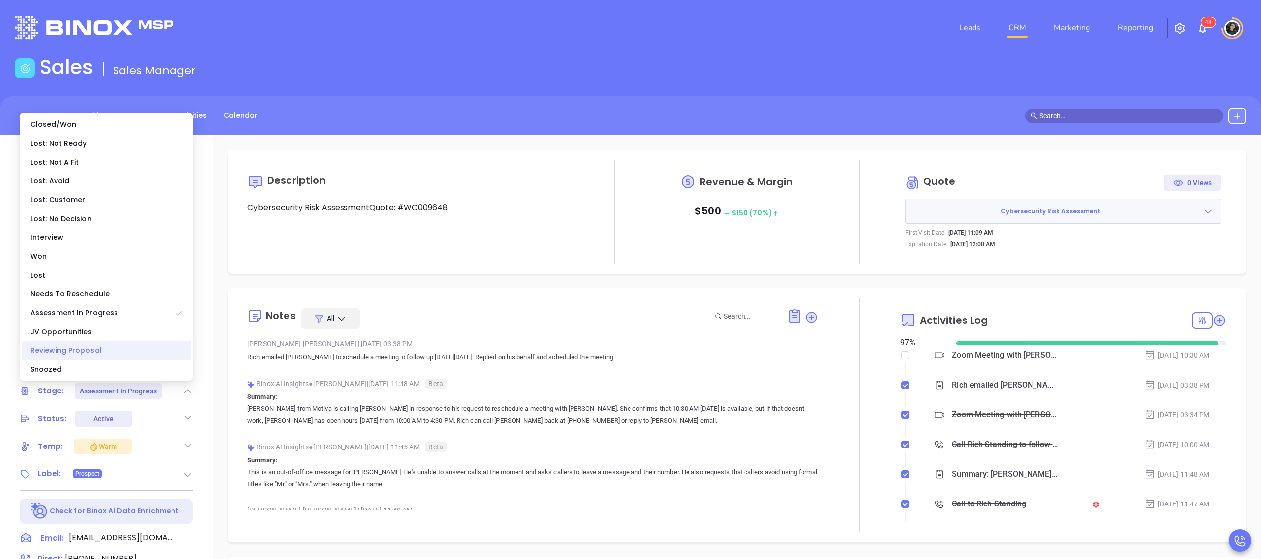
click at [111, 351] on div "Reviewing Proposal" at bounding box center [106, 350] width 169 height 19
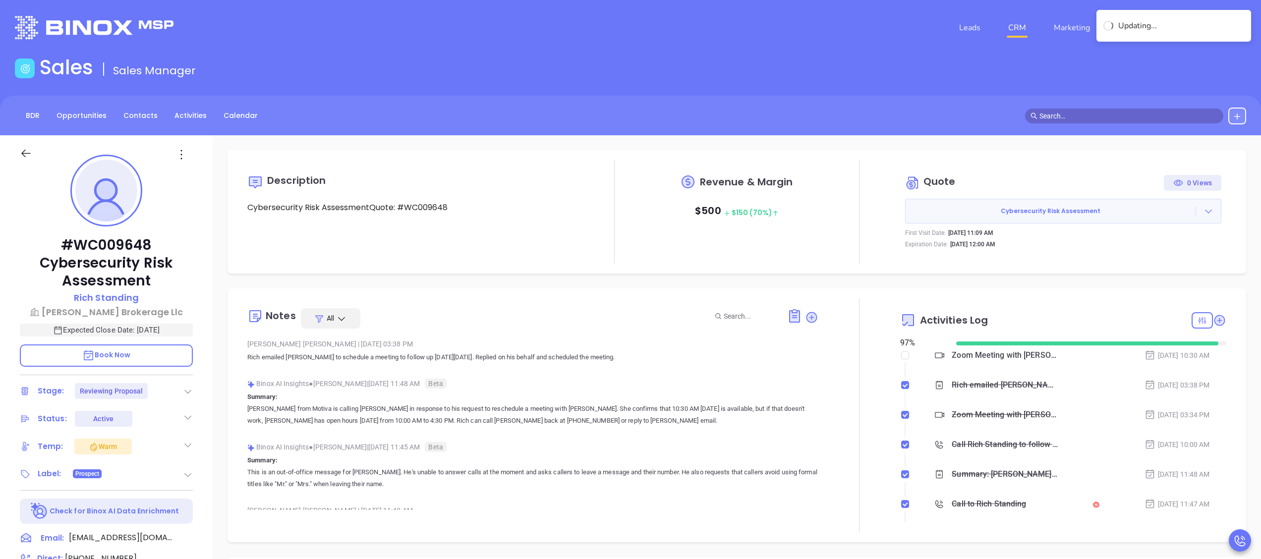
type input "[PERSON_NAME]"
click at [1017, 26] on link "CRM" at bounding box center [1017, 28] width 26 height 20
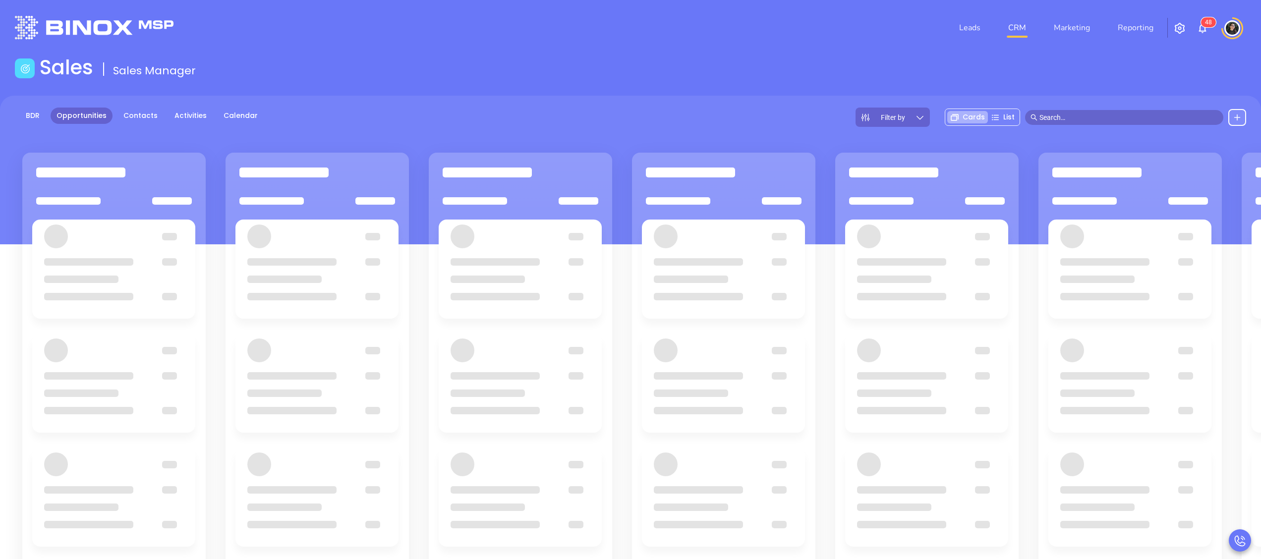
click at [684, 78] on div "Sales Sales Manager" at bounding box center [630, 70] width 1243 height 28
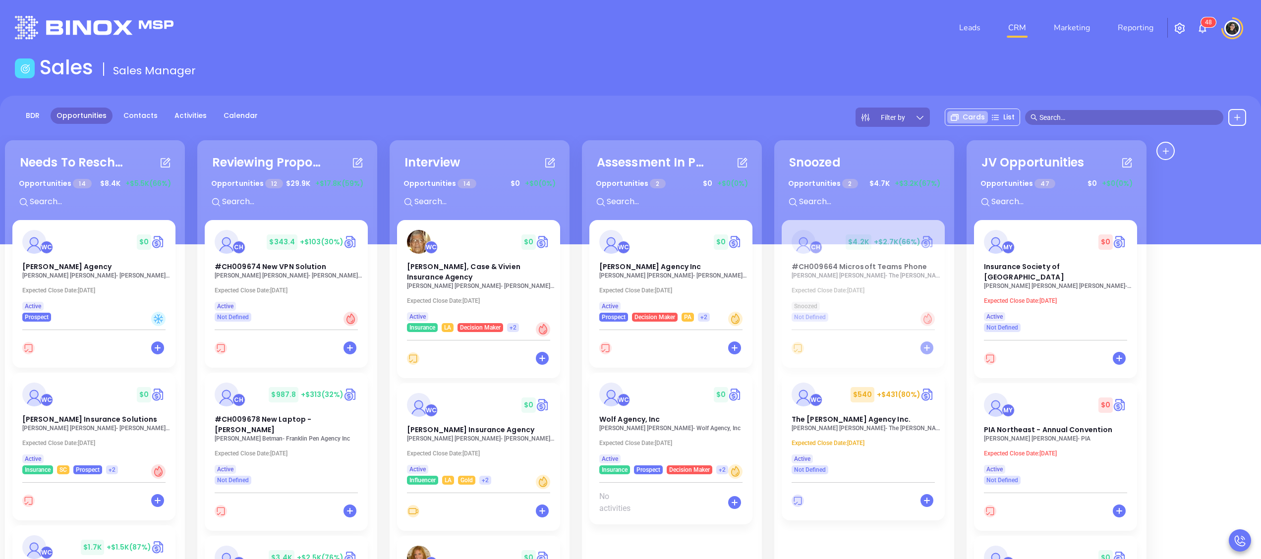
scroll to position [627, 0]
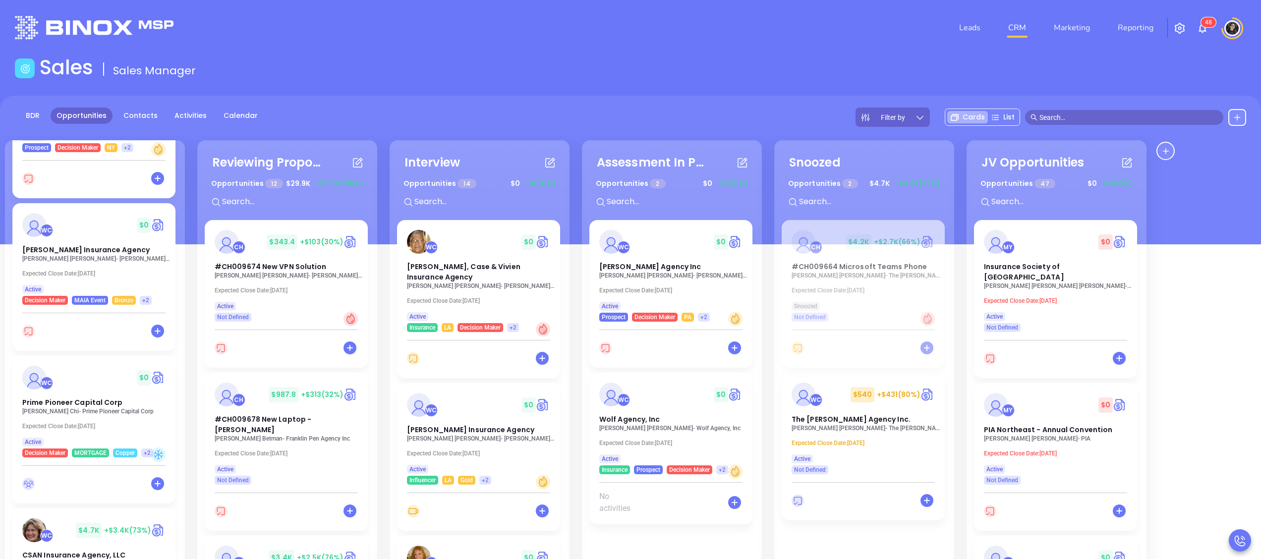
click at [80, 414] on p "Owen Chi - Prime Pioneer Capital Corp" at bounding box center [96, 411] width 149 height 7
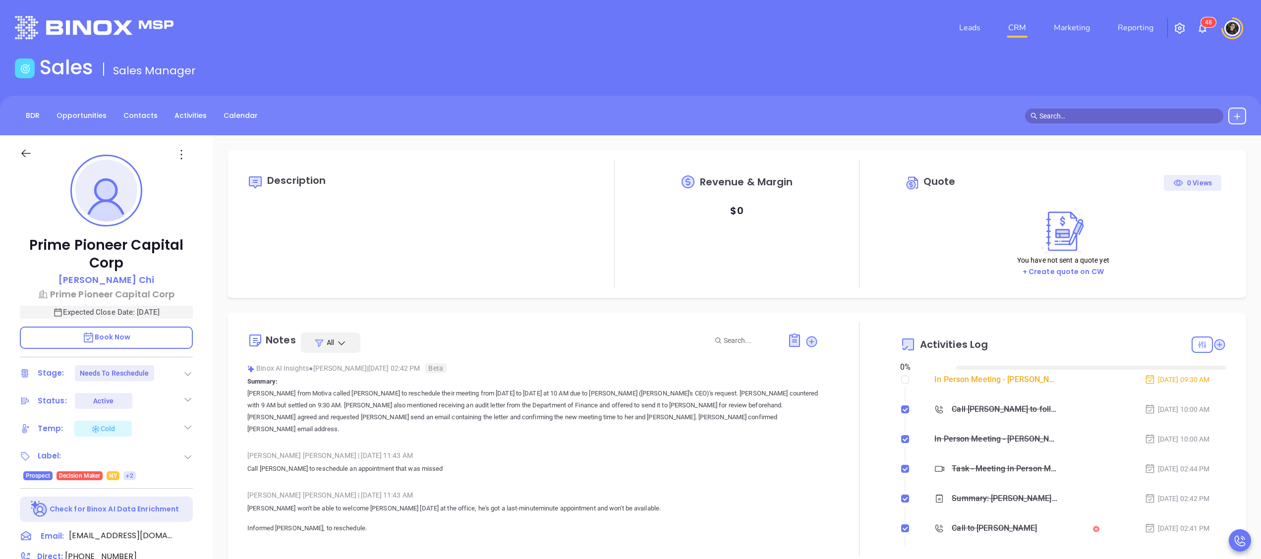
type input "[DATE]"
type input "[PERSON_NAME]"
click at [1013, 24] on link "CRM" at bounding box center [1017, 28] width 26 height 20
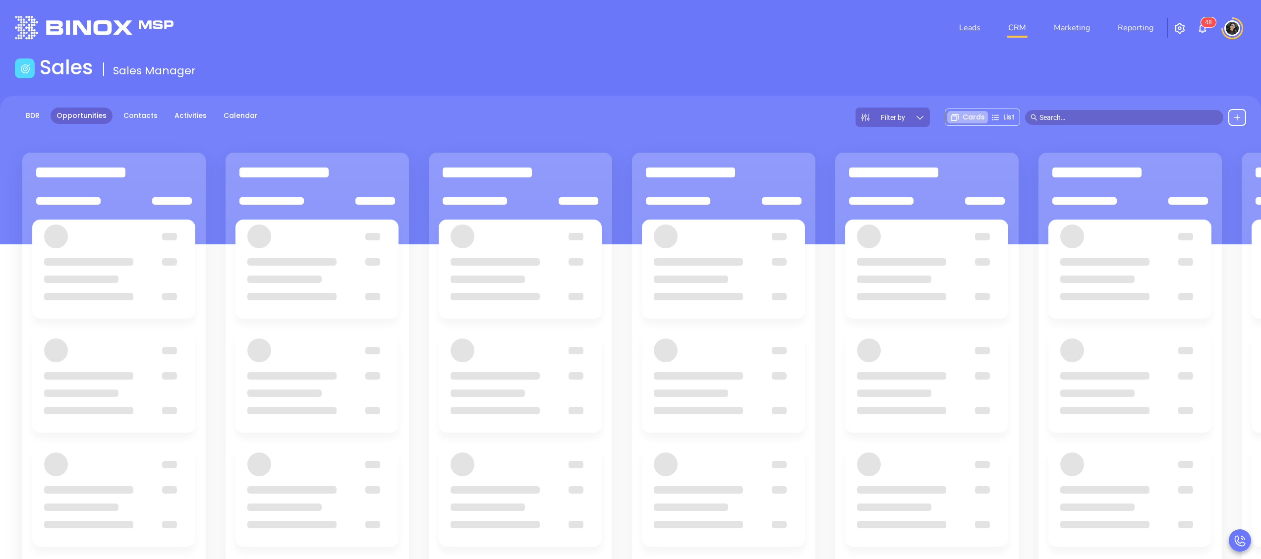
click at [532, 30] on div "Leads CRM Marketing Reporting 4 8" at bounding box center [837, 28] width 829 height 36
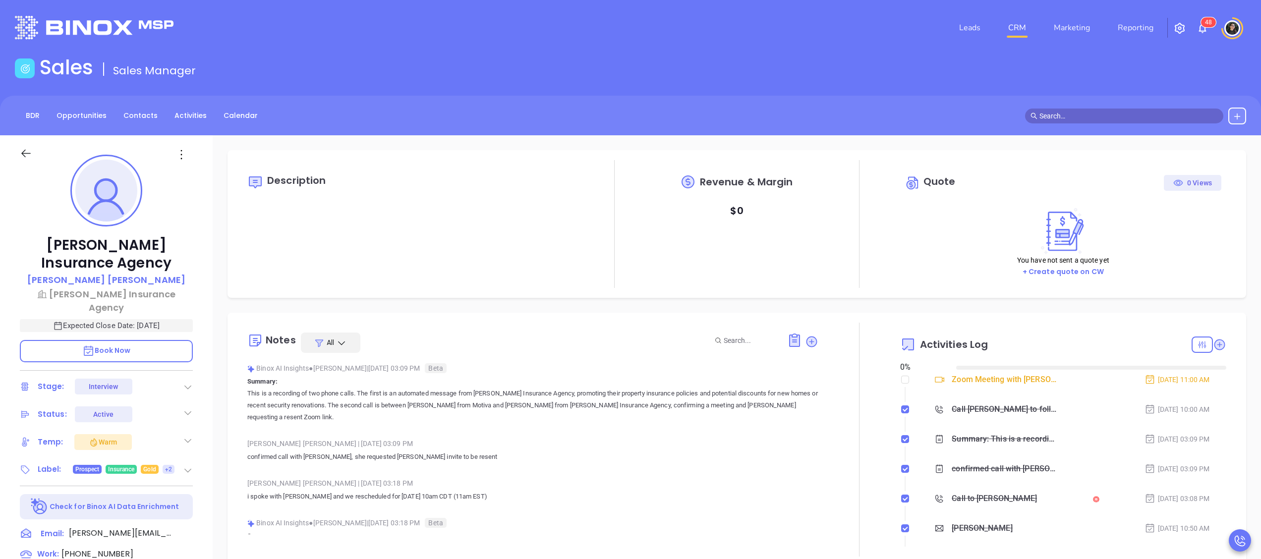
type input "[DATE]"
type input "[PERSON_NAME]"
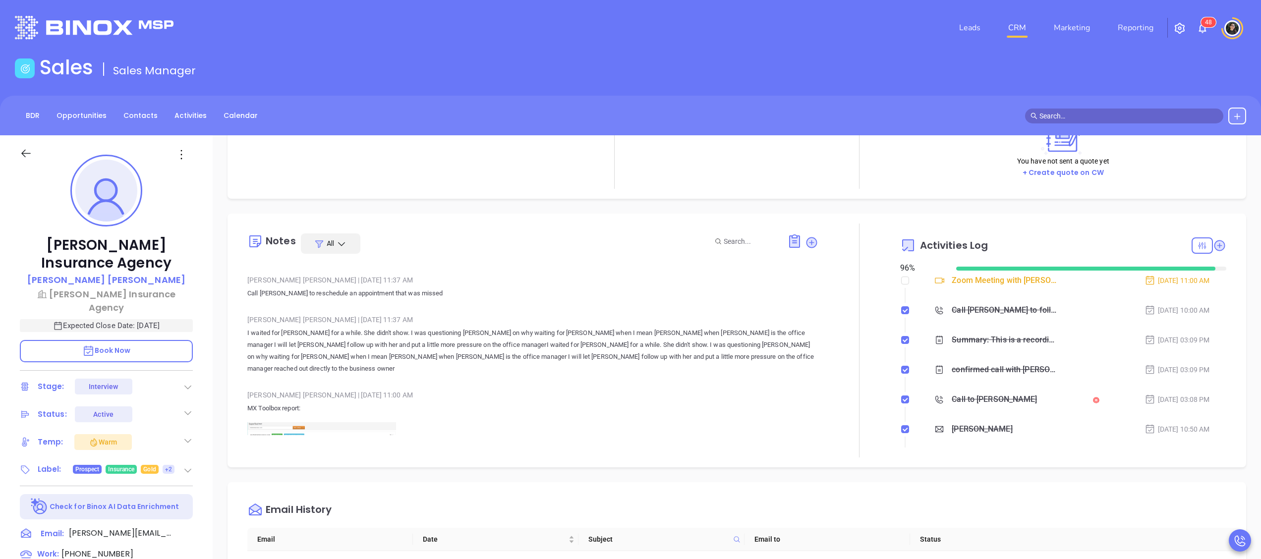
scroll to position [297, 0]
click at [1012, 20] on link "CRM" at bounding box center [1017, 28] width 26 height 20
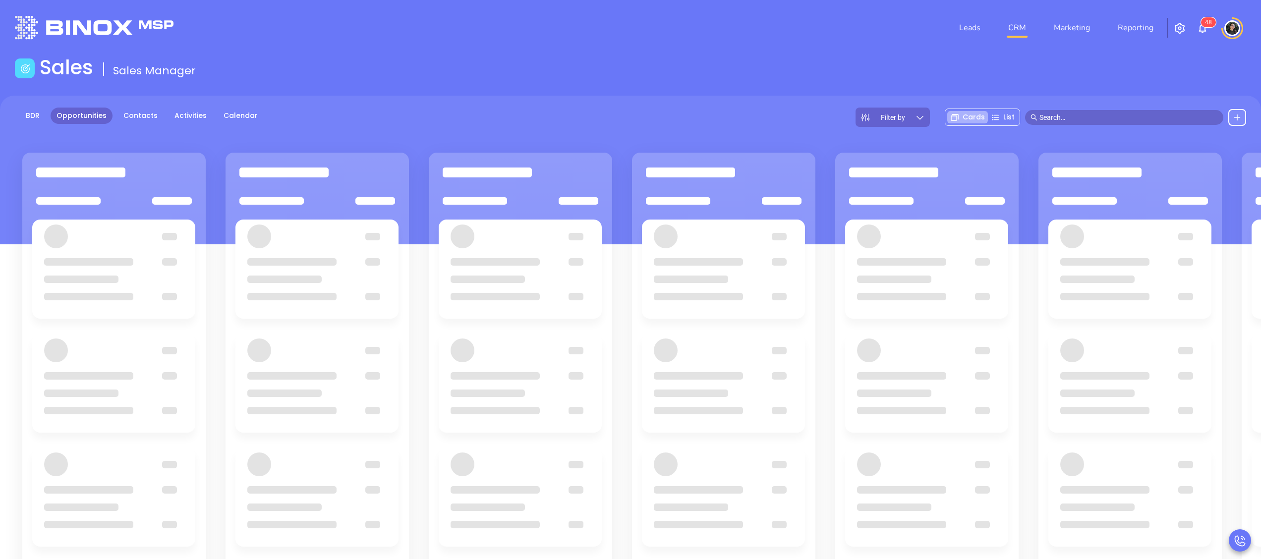
click at [833, 59] on div "Sales Sales Manager" at bounding box center [630, 70] width 1243 height 28
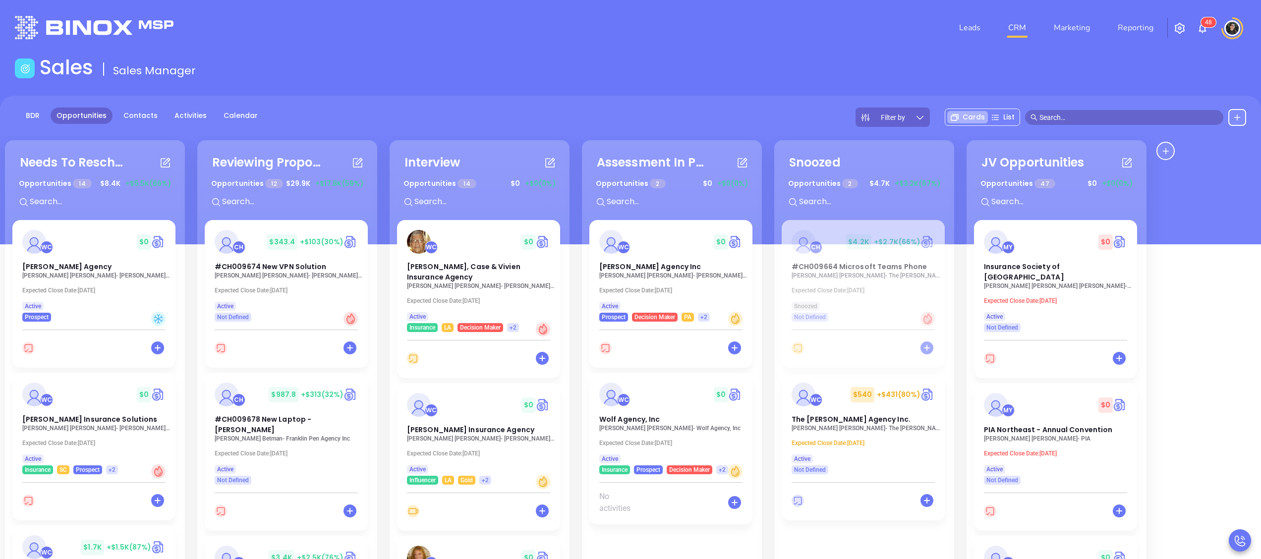
scroll to position [135, 0]
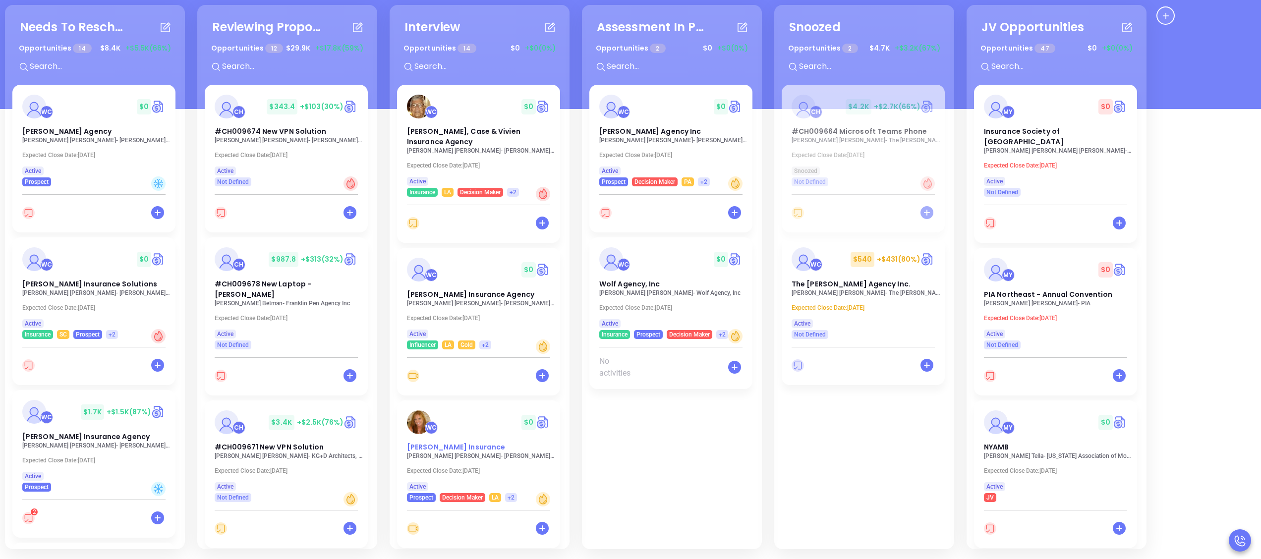
click at [447, 427] on div "WC $ 0" at bounding box center [478, 422] width 155 height 24
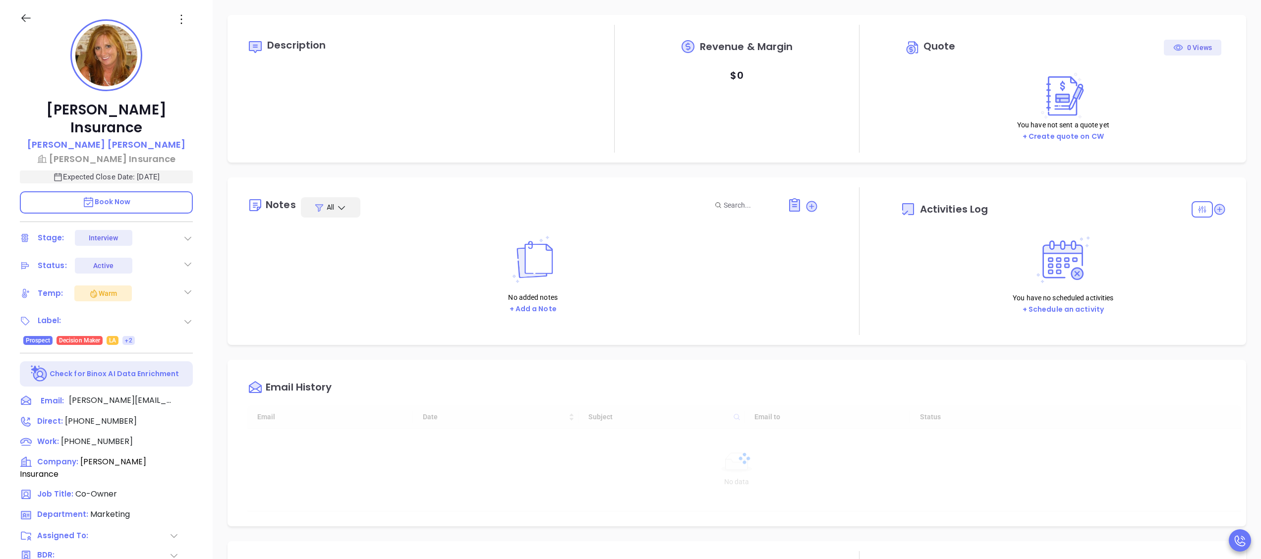
type input "[DATE]"
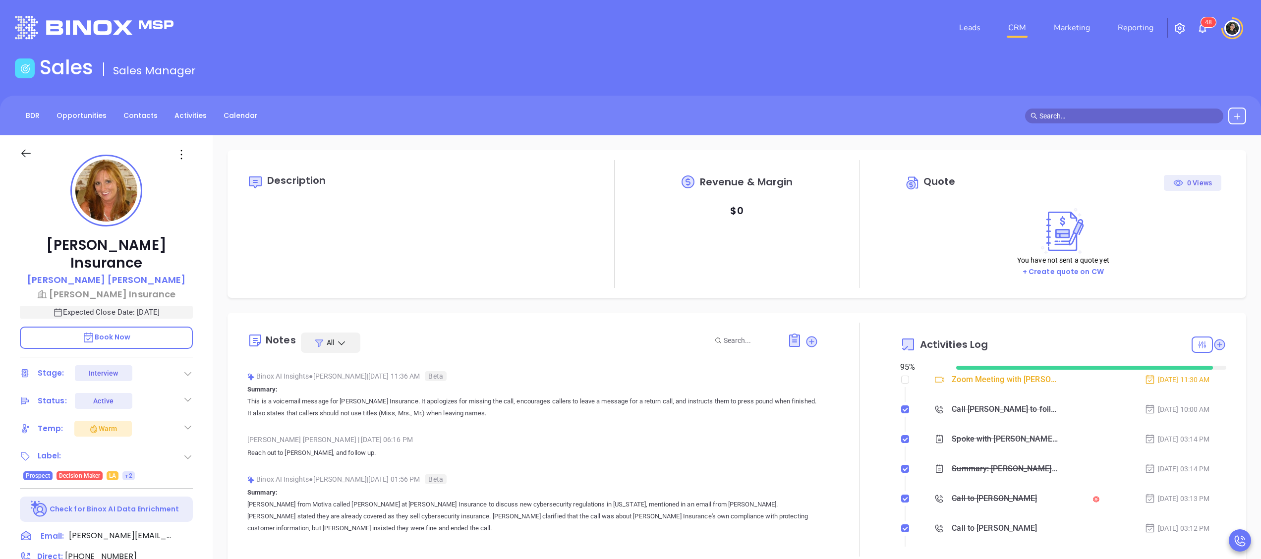
type input "[PERSON_NAME]"
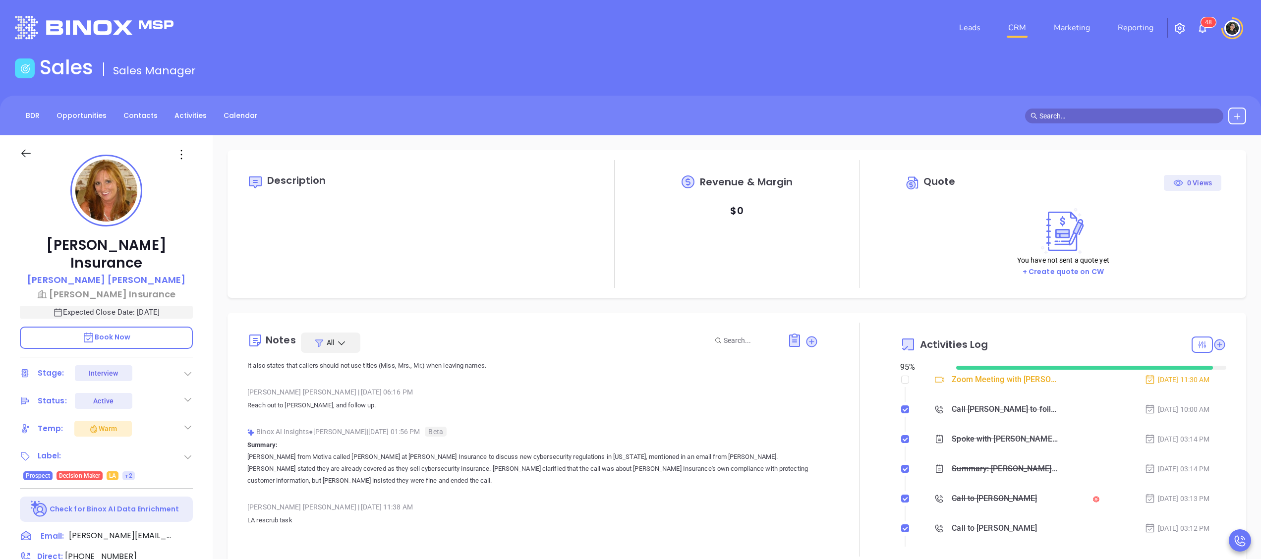
click at [1017, 37] on link "CRM" at bounding box center [1017, 28] width 26 height 20
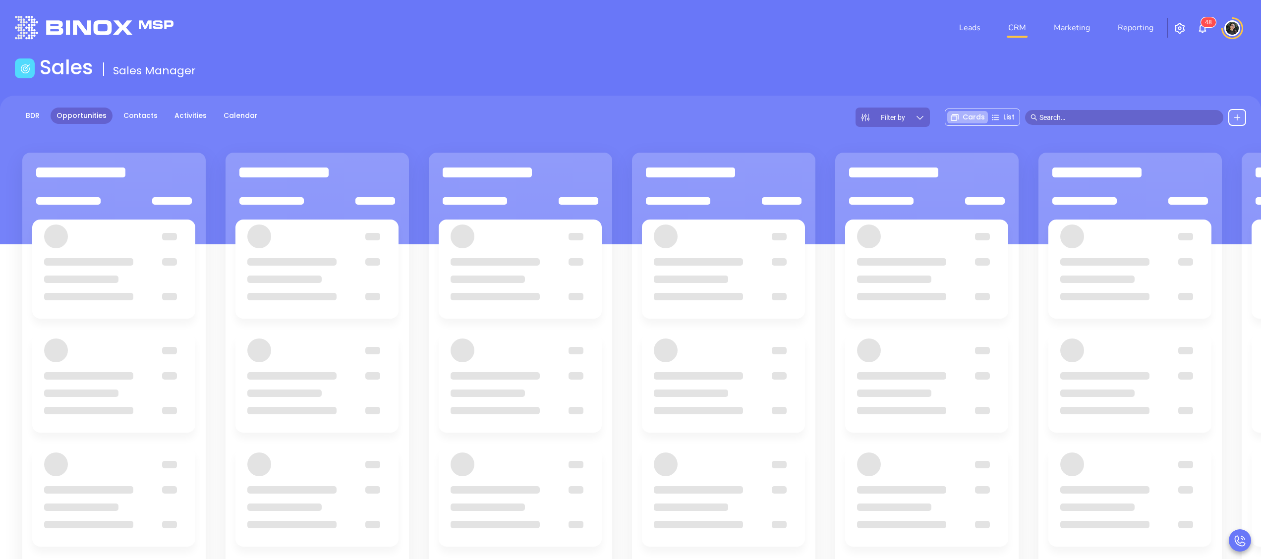
click at [702, 77] on div "Sales Sales Manager" at bounding box center [630, 70] width 1243 height 28
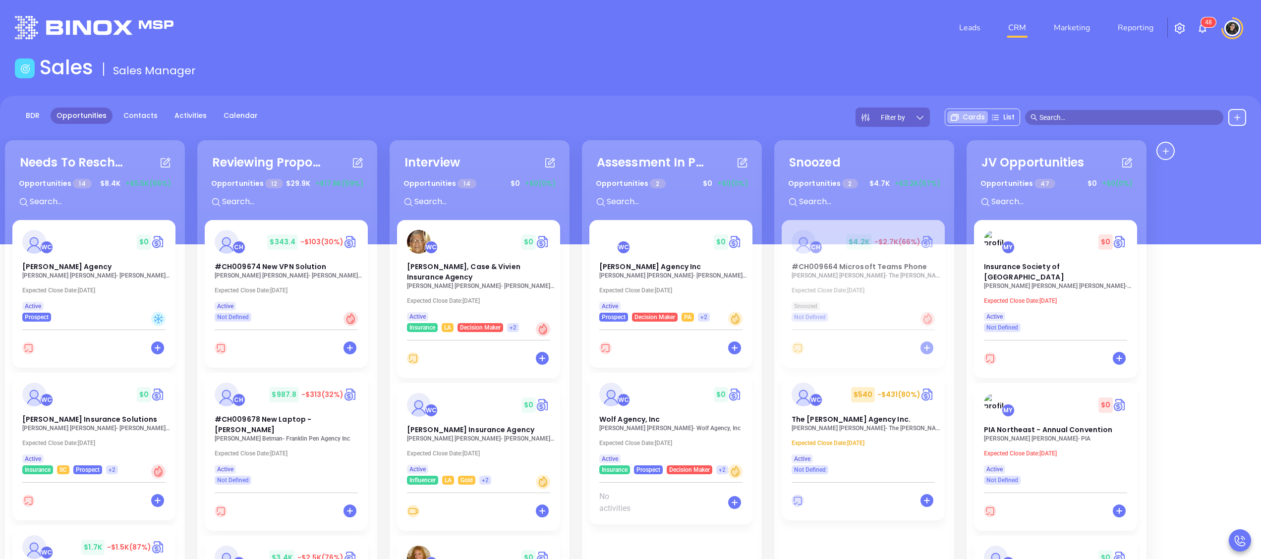
scroll to position [332, 0]
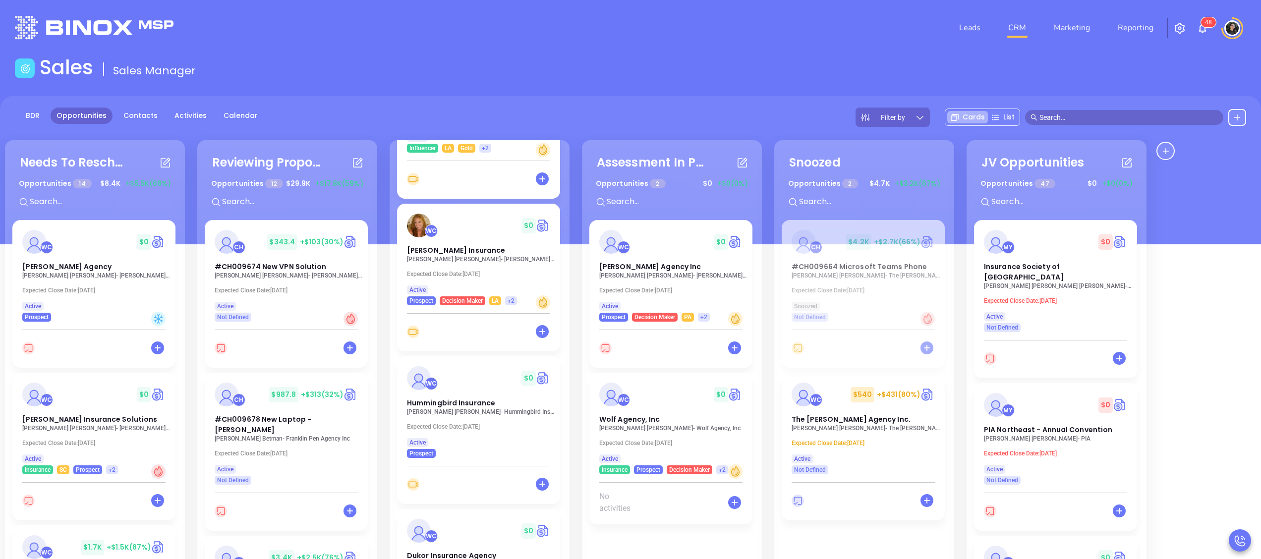
click at [392, 397] on div "Interview Opportunities 14 $ 0 +$0 (0%) + WC $ 0 Lowry-Dunham, Case & Vivien In…" at bounding box center [480, 412] width 180 height 544
click at [432, 390] on div "WC" at bounding box center [431, 383] width 13 height 13
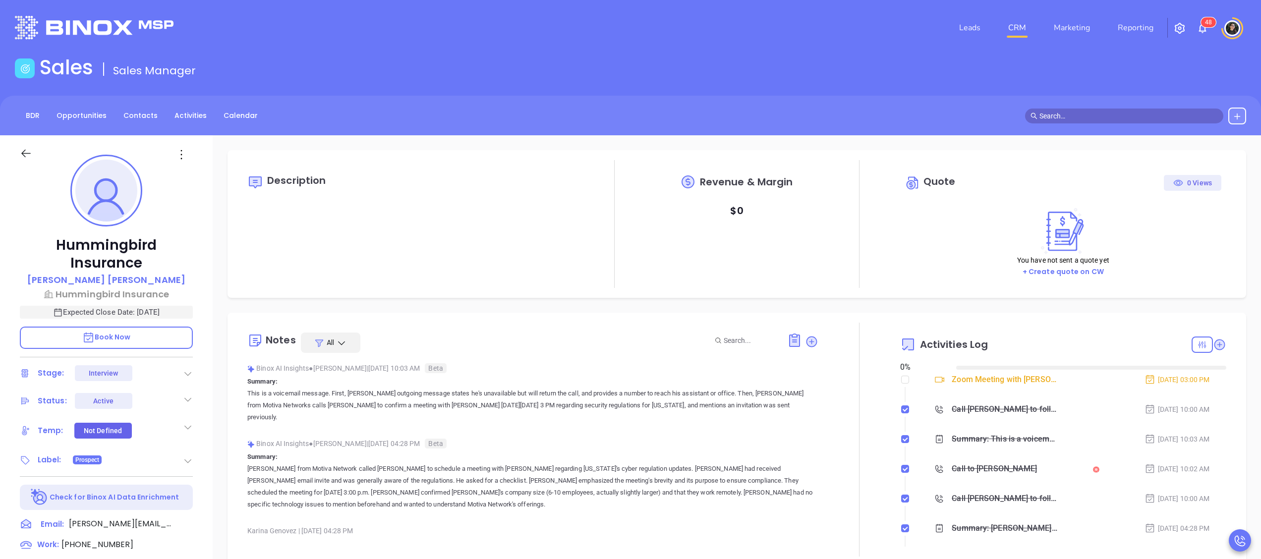
type input "[DATE]"
type input "[PERSON_NAME]"
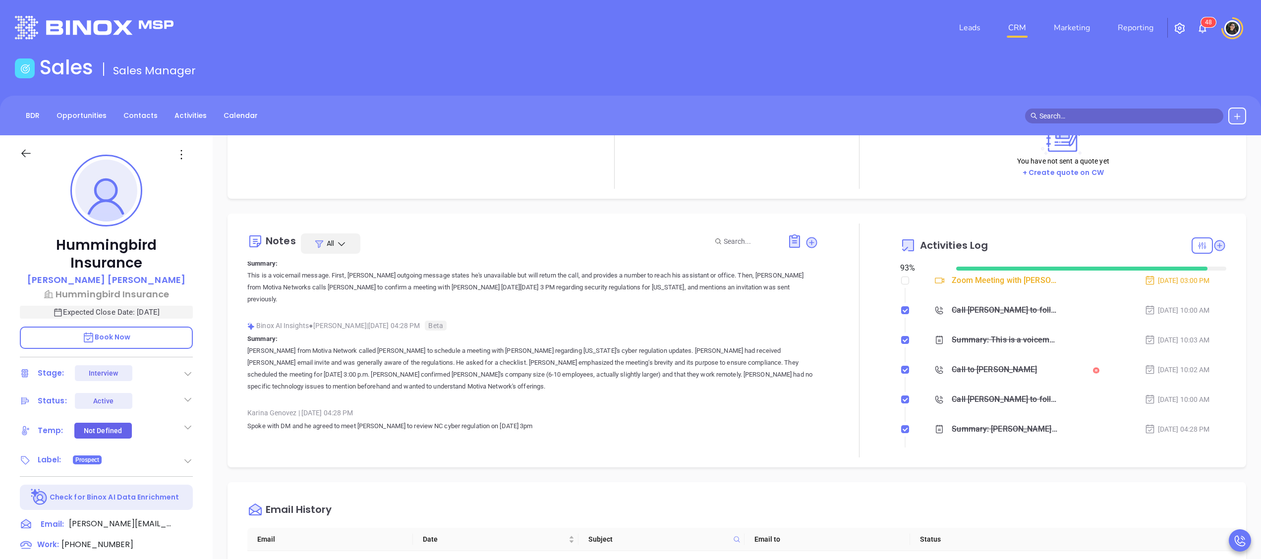
scroll to position [0, 0]
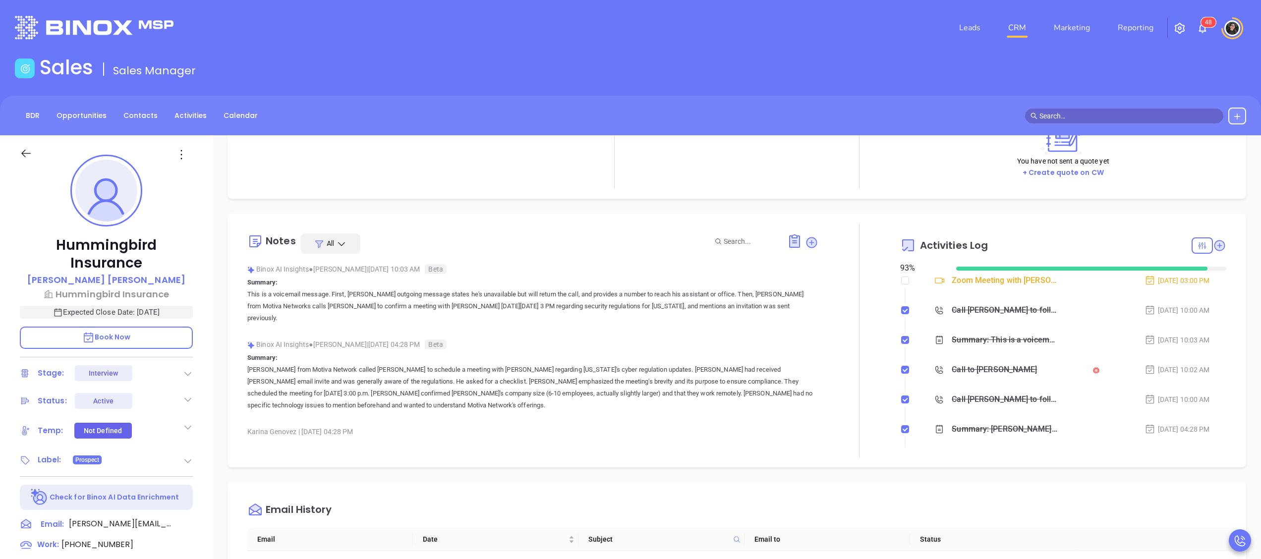
click at [1013, 33] on link "CRM" at bounding box center [1017, 28] width 26 height 20
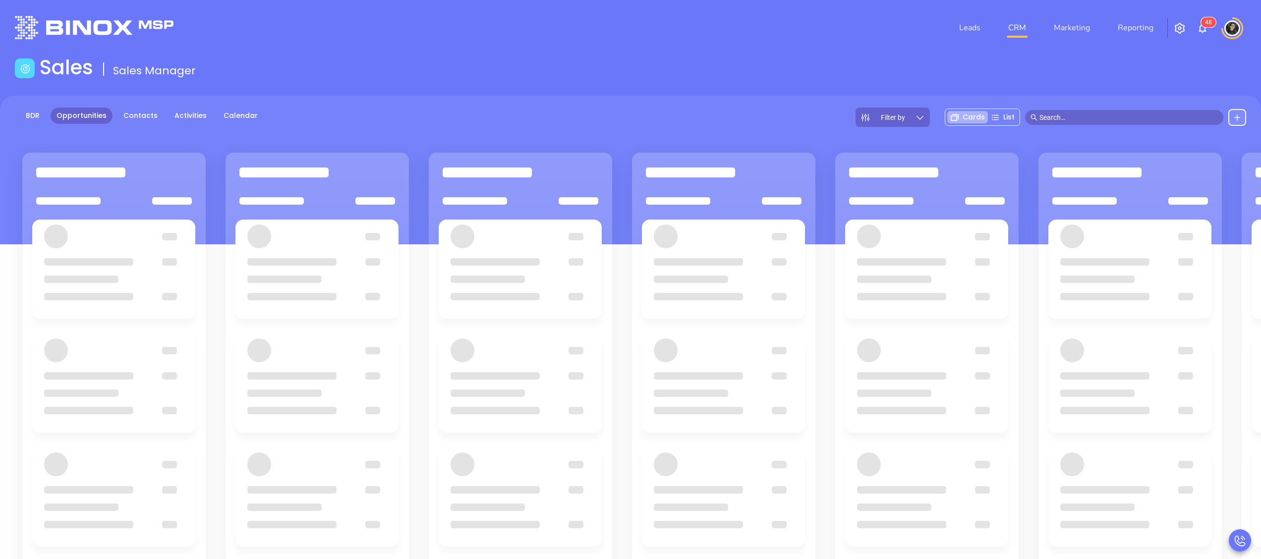
click at [775, 47] on header "Leads CRM Marketing Reporting 4 8 Financial Leads Leads" at bounding box center [630, 28] width 1231 height 56
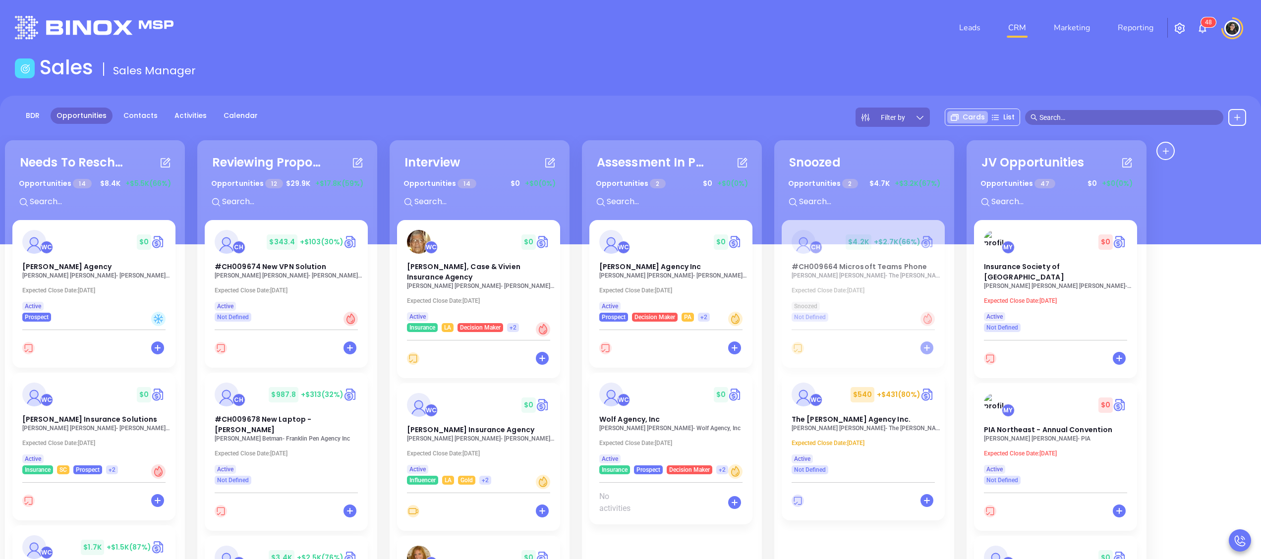
scroll to position [485, 0]
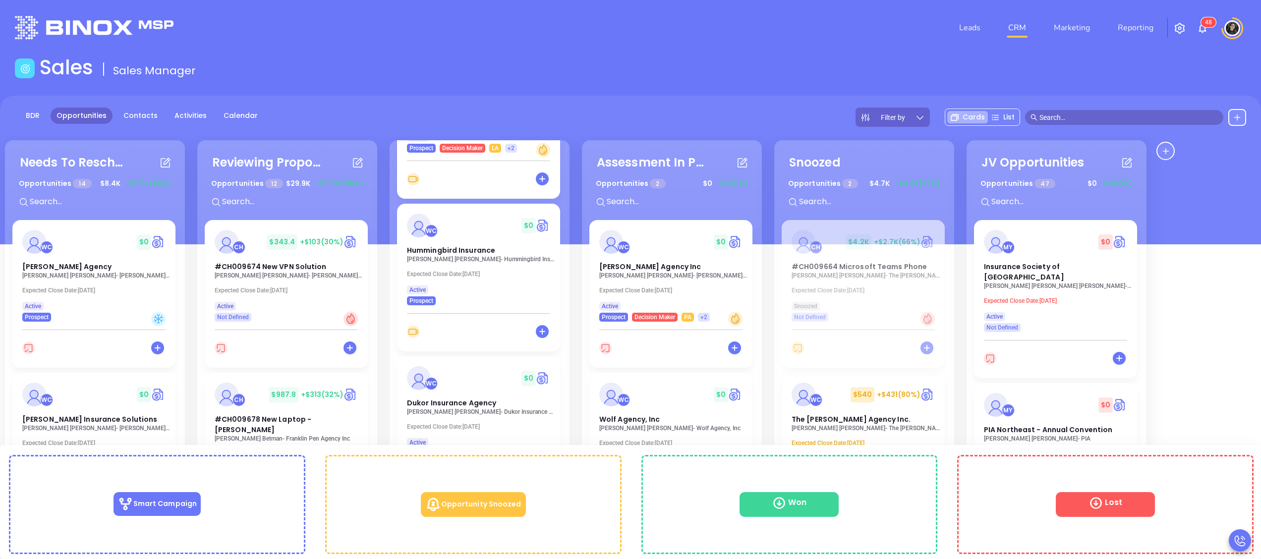
click at [470, 410] on p "Abraham Sillah - Dukor Insurance Agency" at bounding box center [481, 411] width 149 height 7
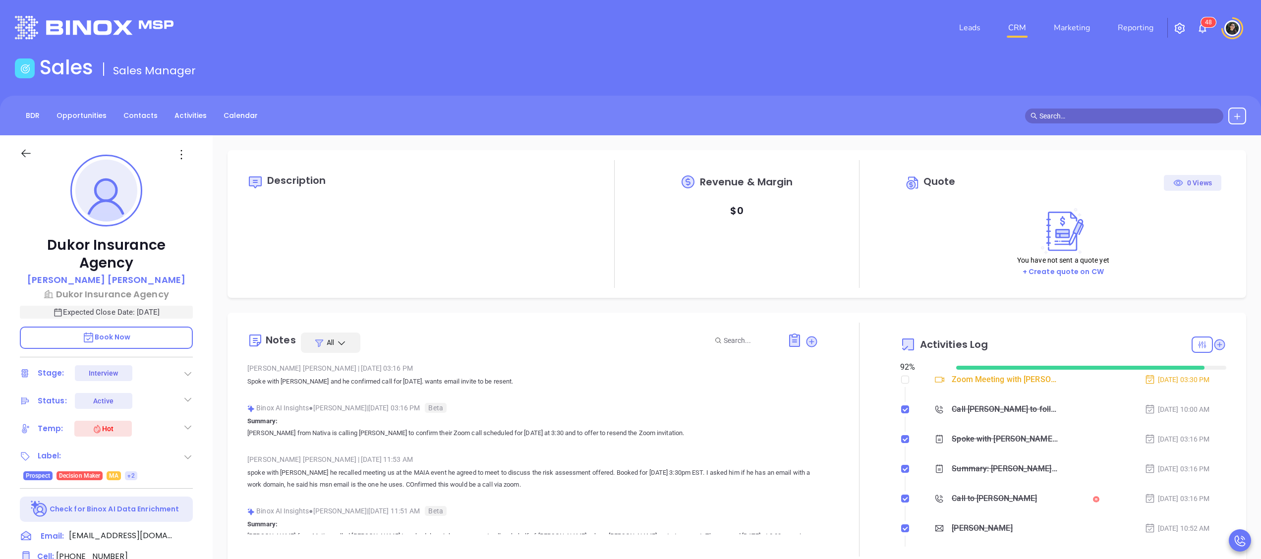
scroll to position [288, 0]
type input "[PERSON_NAME]"
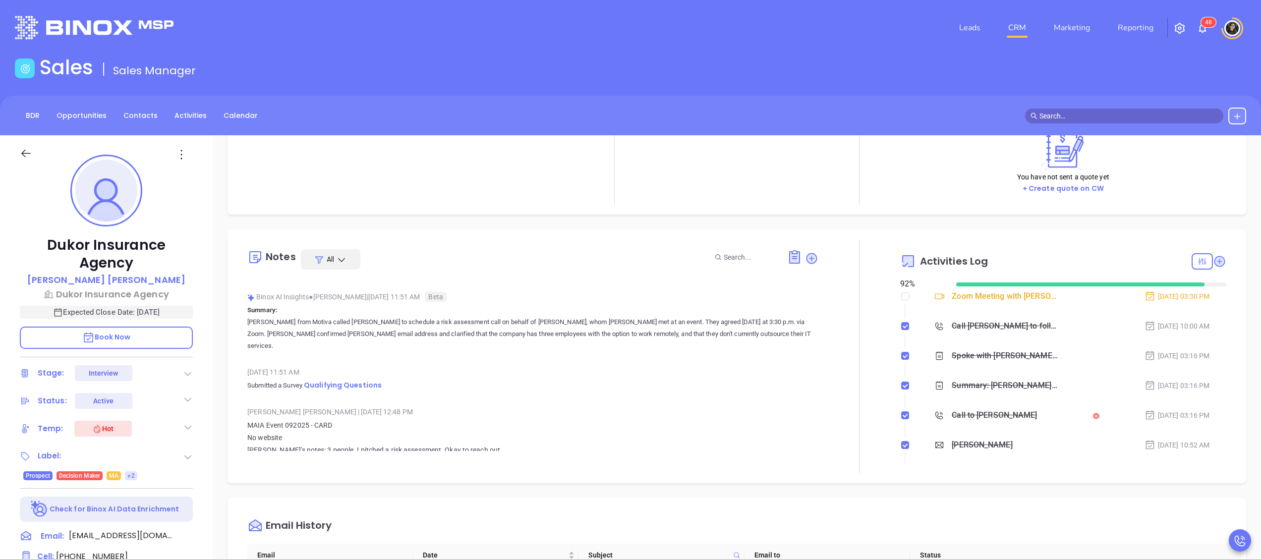
scroll to position [198, 0]
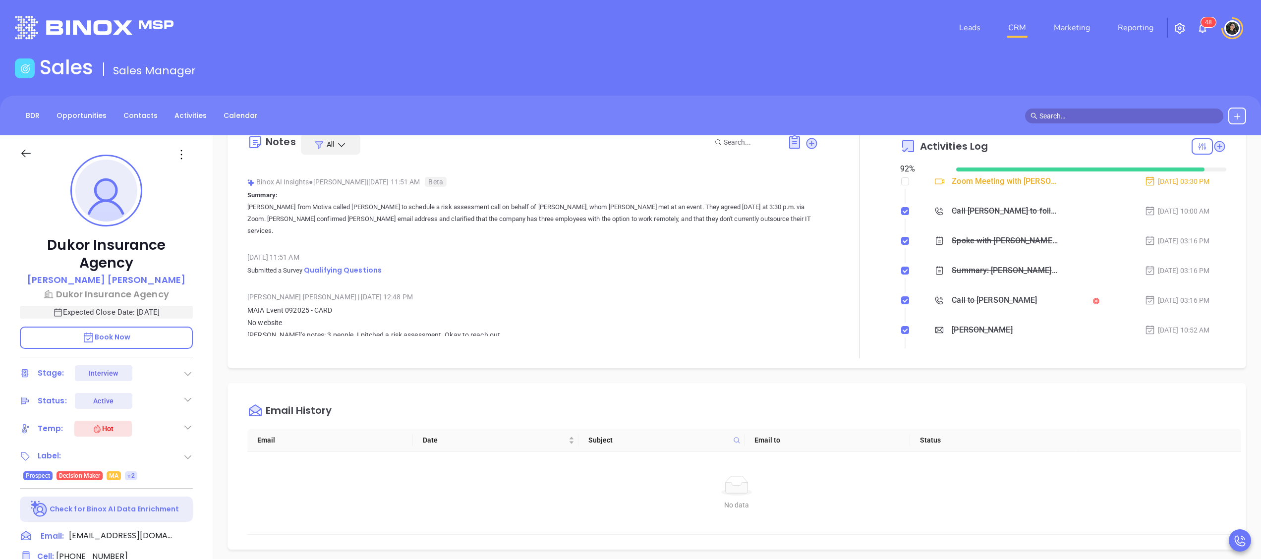
click at [1104, 118] on input "text" at bounding box center [1128, 116] width 178 height 11
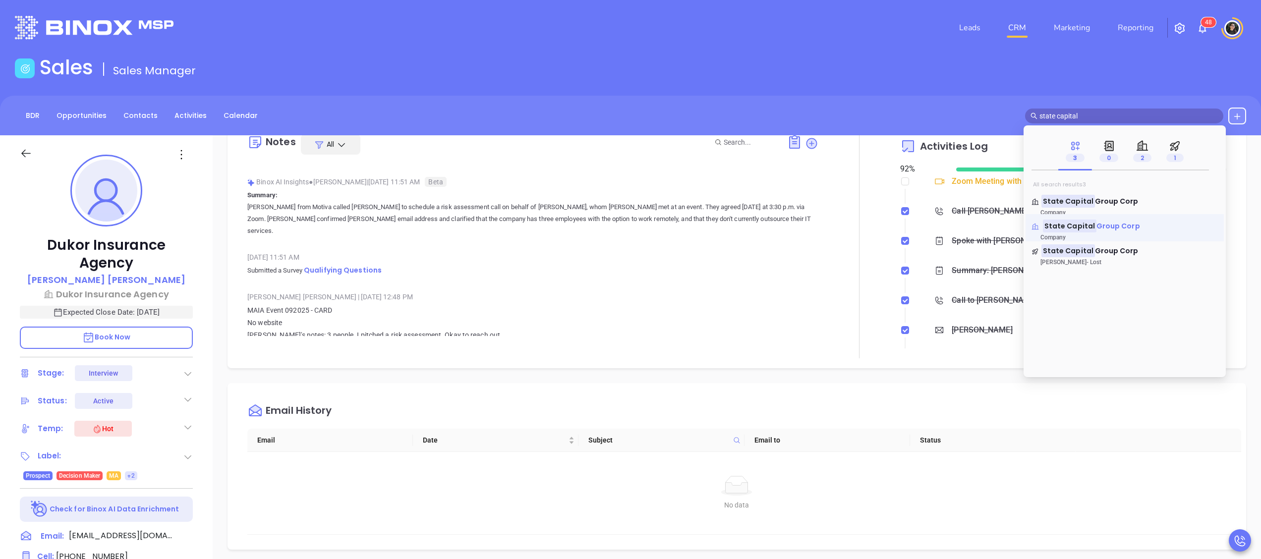
type input "state capital"
click at [1128, 223] on span "Group Corp" at bounding box center [1118, 226] width 44 height 10
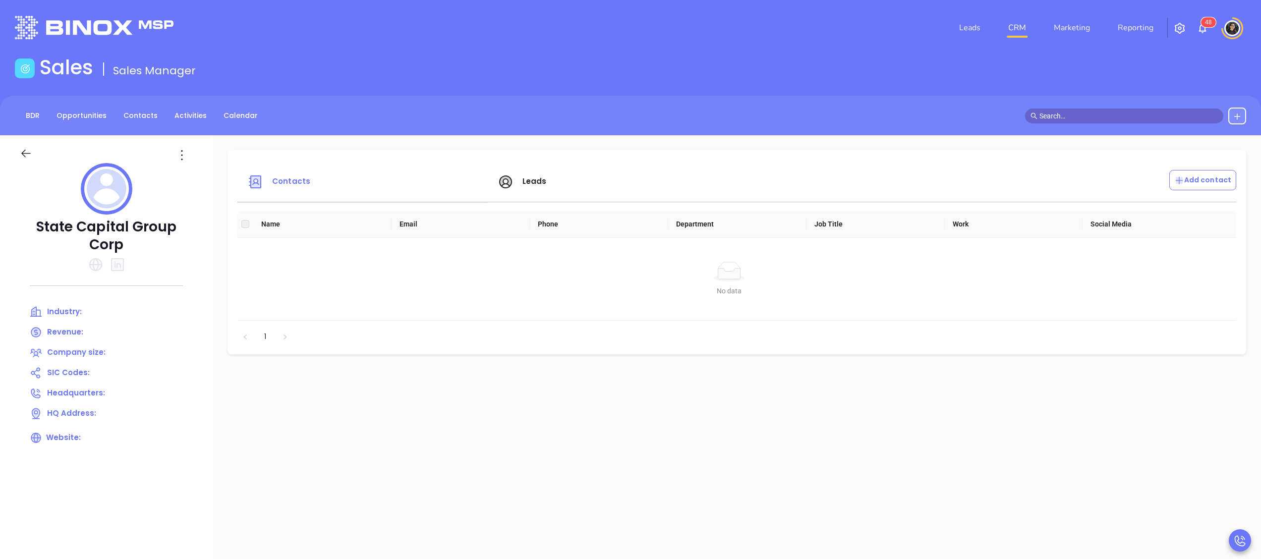
click at [1128, 111] on input "text" at bounding box center [1128, 116] width 178 height 11
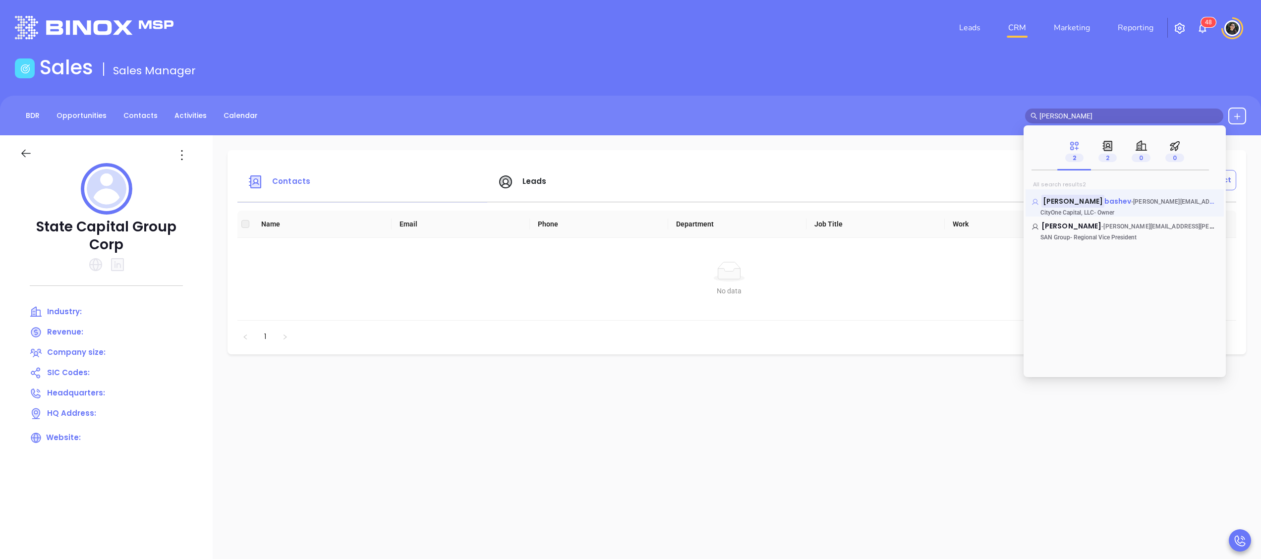
type input "mike ak"
click at [1069, 201] on mark "Mike Ak" at bounding box center [1072, 201] width 63 height 12
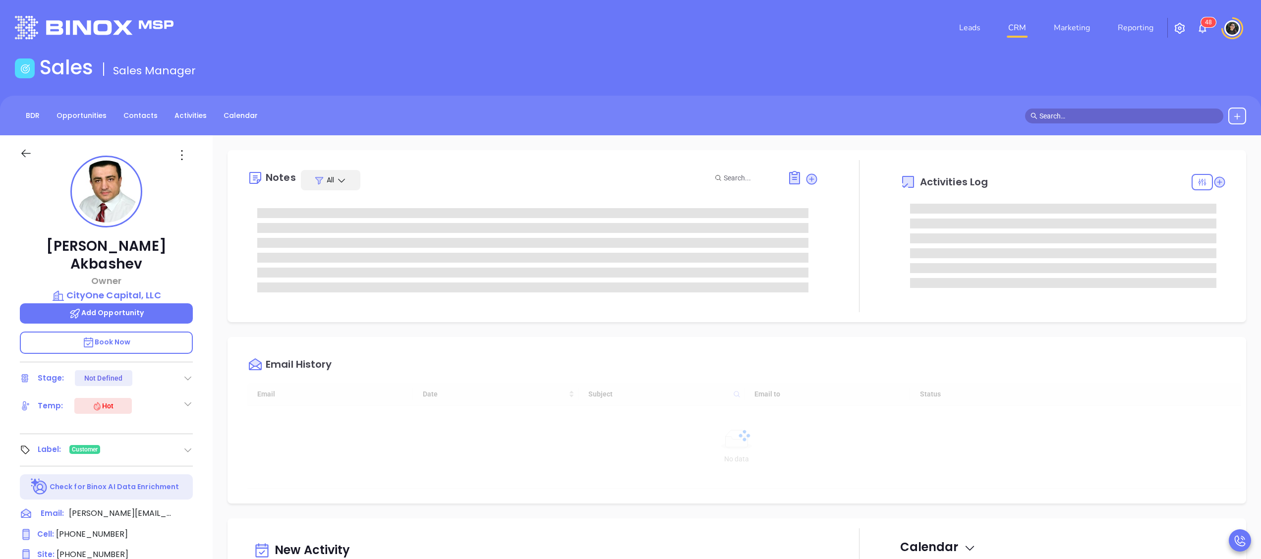
scroll to position [288, 0]
type input "[PERSON_NAME]"
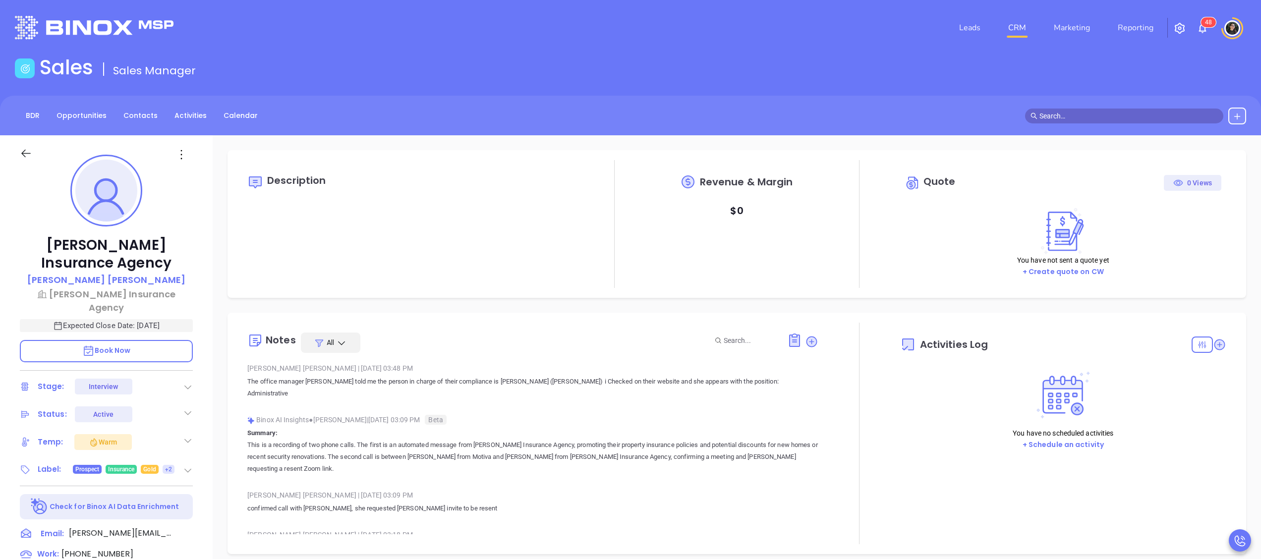
type input "[DATE]"
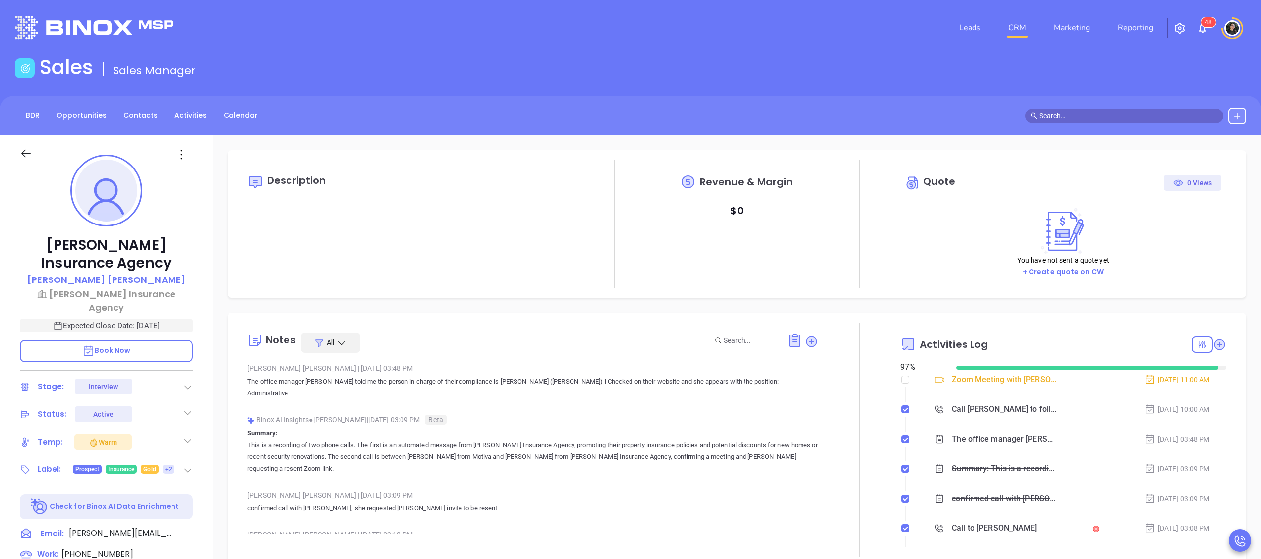
scroll to position [288, 0]
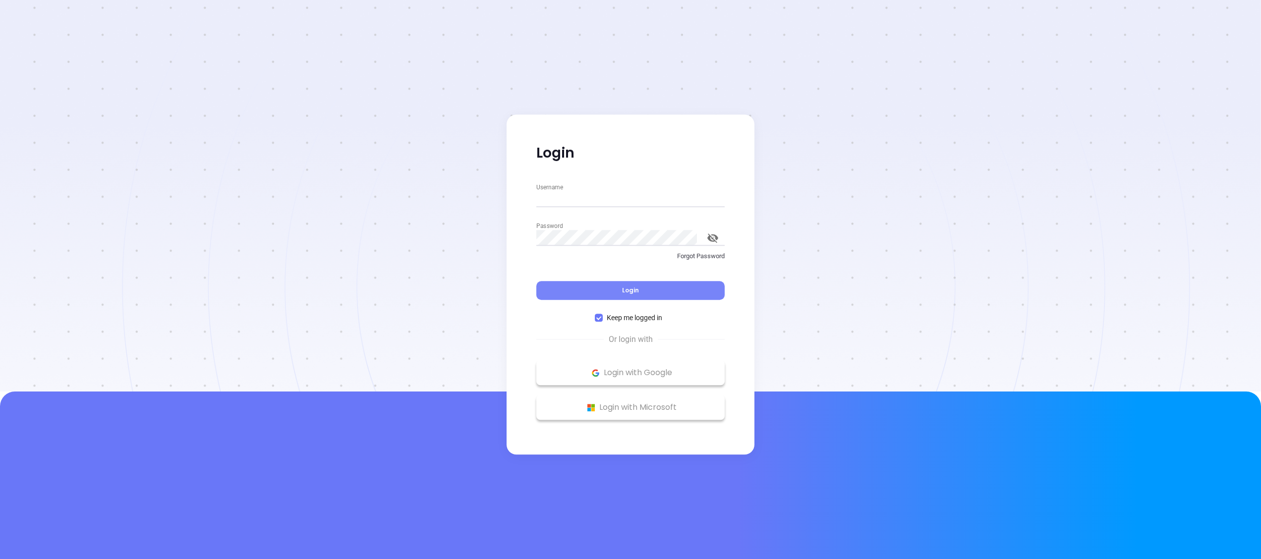
type input "[PERSON_NAME][EMAIL_ADDRESS][DOMAIN_NAME]"
click at [641, 286] on button "Login" at bounding box center [630, 290] width 188 height 19
type input "[PERSON_NAME][EMAIL_ADDRESS][DOMAIN_NAME]"
click at [592, 296] on button "Login" at bounding box center [630, 290] width 188 height 19
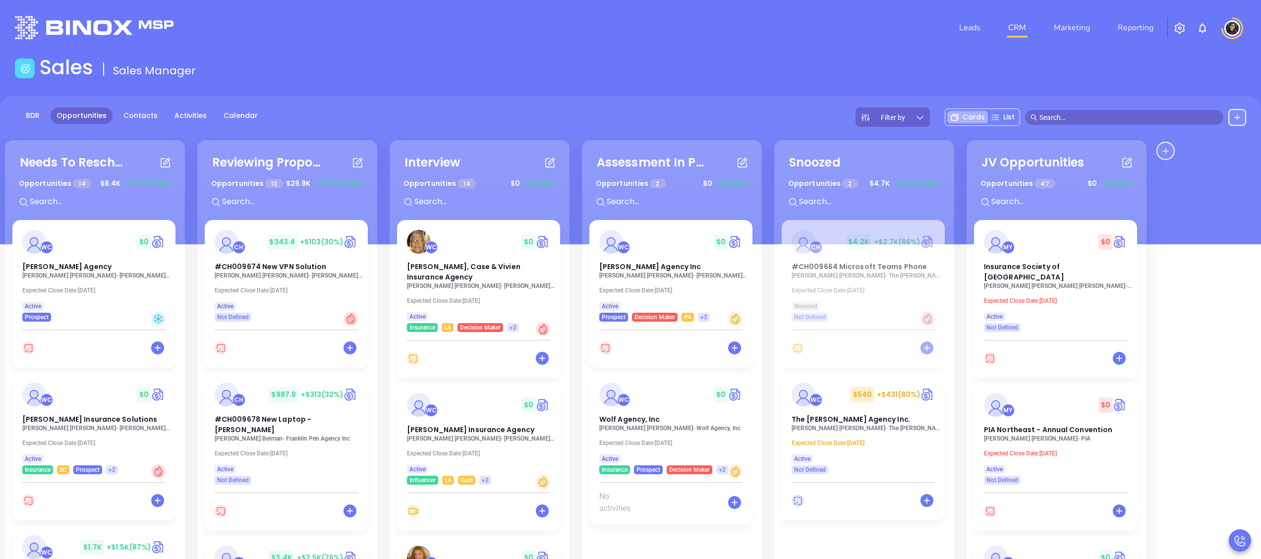
click at [1238, 24] on img at bounding box center [1232, 28] width 16 height 16
click at [1207, 73] on p "My Account" at bounding box center [1214, 76] width 67 height 10
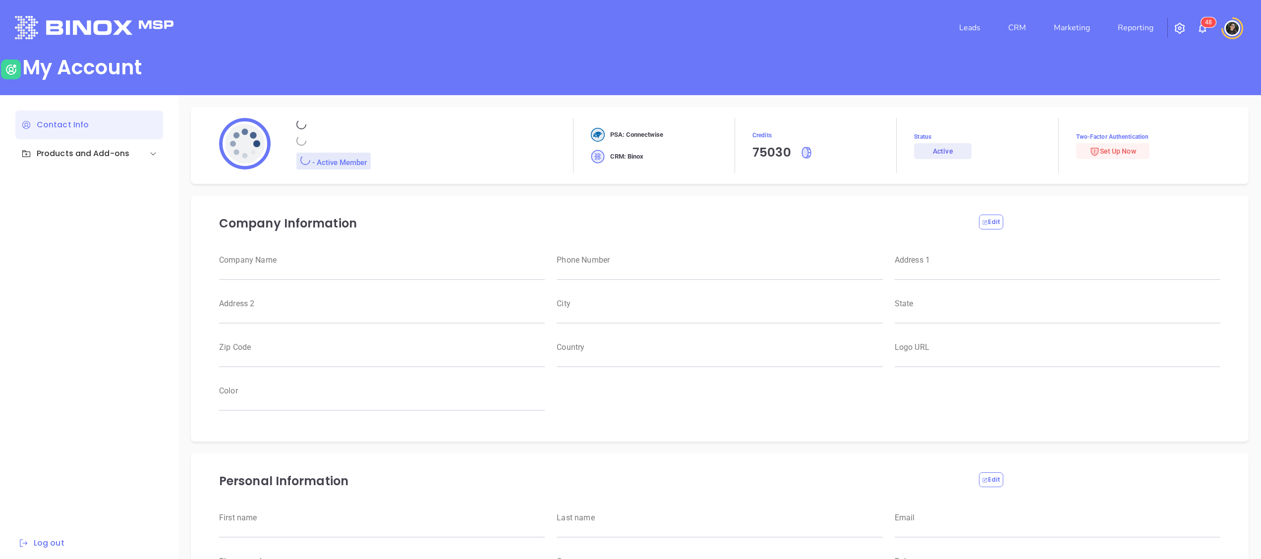
type input "Motiva Networks"
type input "[PHONE_NUMBER]"
type input "[STREET_ADDRESS]"
type input "[GEOGRAPHIC_DATA]"
type input "[US_STATE]"
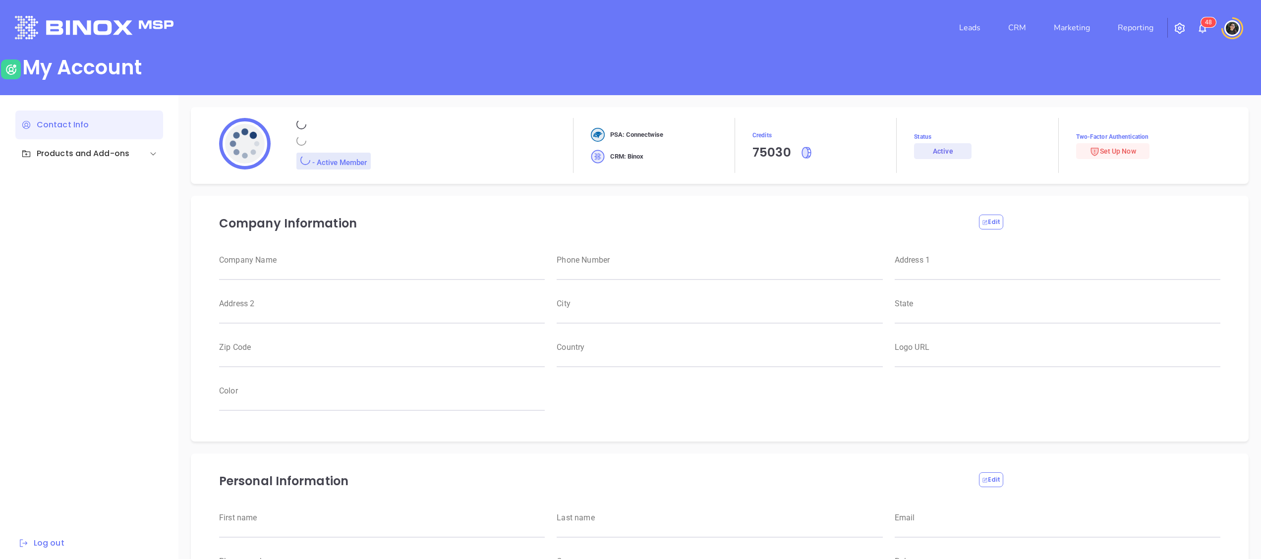
type input "11530"
type input "[GEOGRAPHIC_DATA]"
type input "[URL][DOMAIN_NAME]"
type input "#007aff"
type input "[PERSON_NAME]"
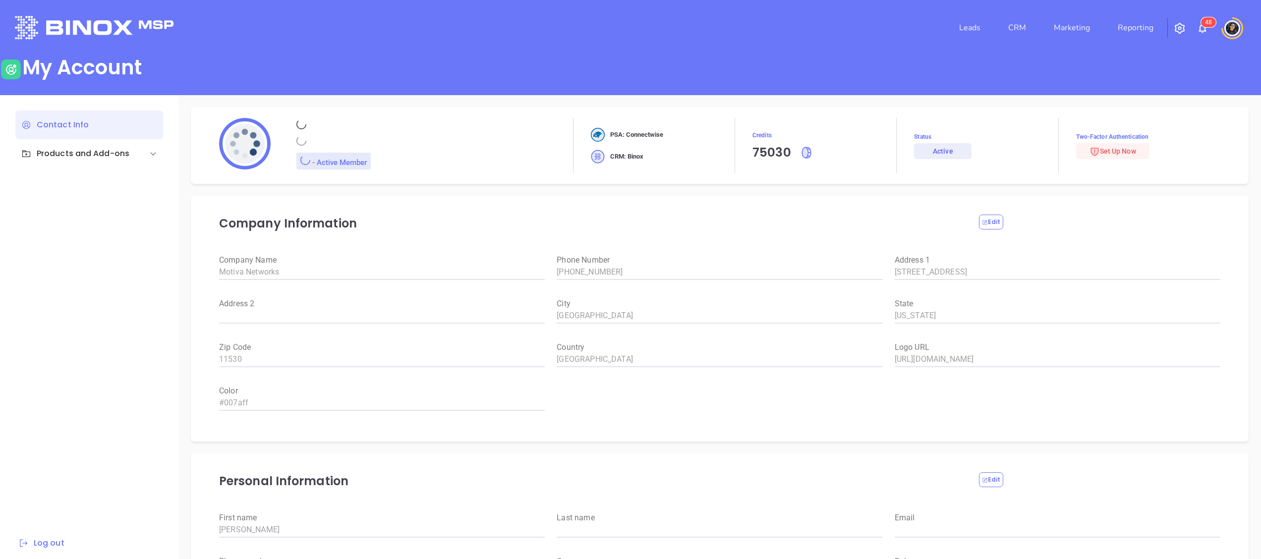
type input "[PERSON_NAME]"
type input "[PERSON_NAME][EMAIL_ADDRESS][DOMAIN_NAME]"
type input "Motiva Networks"
type input "Marketing"
click at [1130, 155] on div "Set Up Now" at bounding box center [1112, 151] width 47 height 16
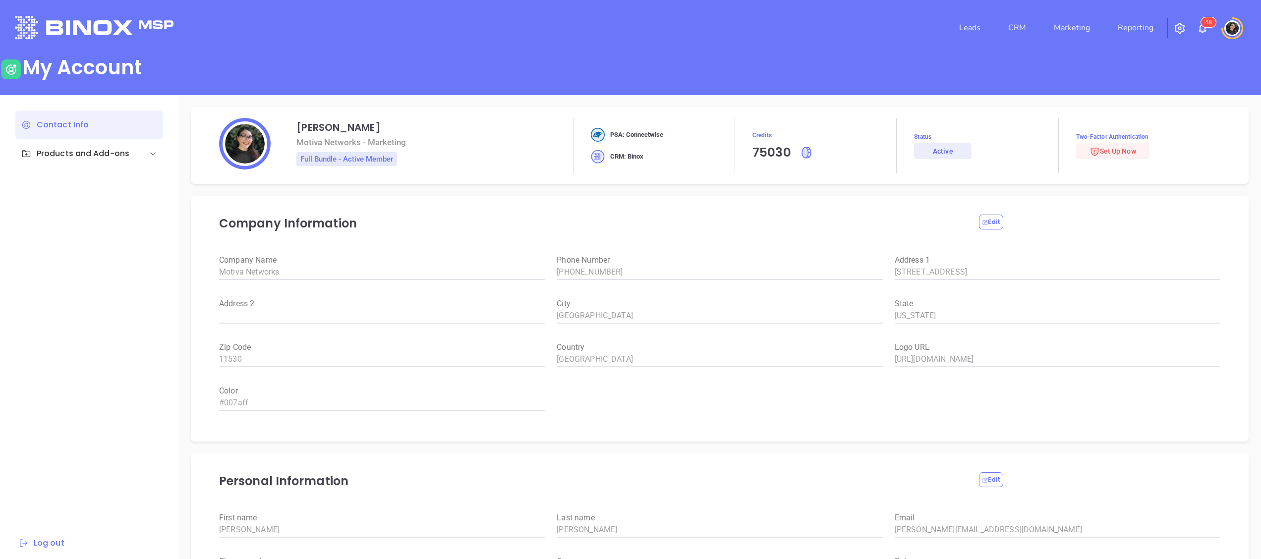
click at [1124, 155] on div "Set Up Now" at bounding box center [1112, 151] width 47 height 16
click at [1126, 143] on div "Set Up Now" at bounding box center [1112, 151] width 47 height 16
click at [1124, 153] on span "Set Up Now" at bounding box center [1112, 151] width 47 height 8
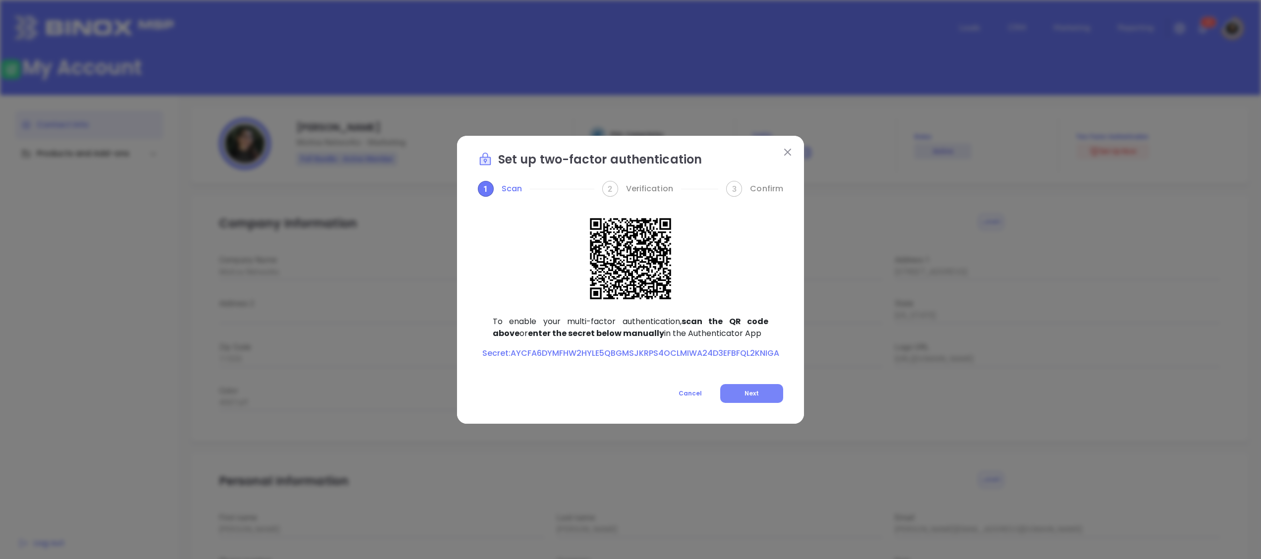
click at [728, 389] on button "Next" at bounding box center [751, 393] width 63 height 19
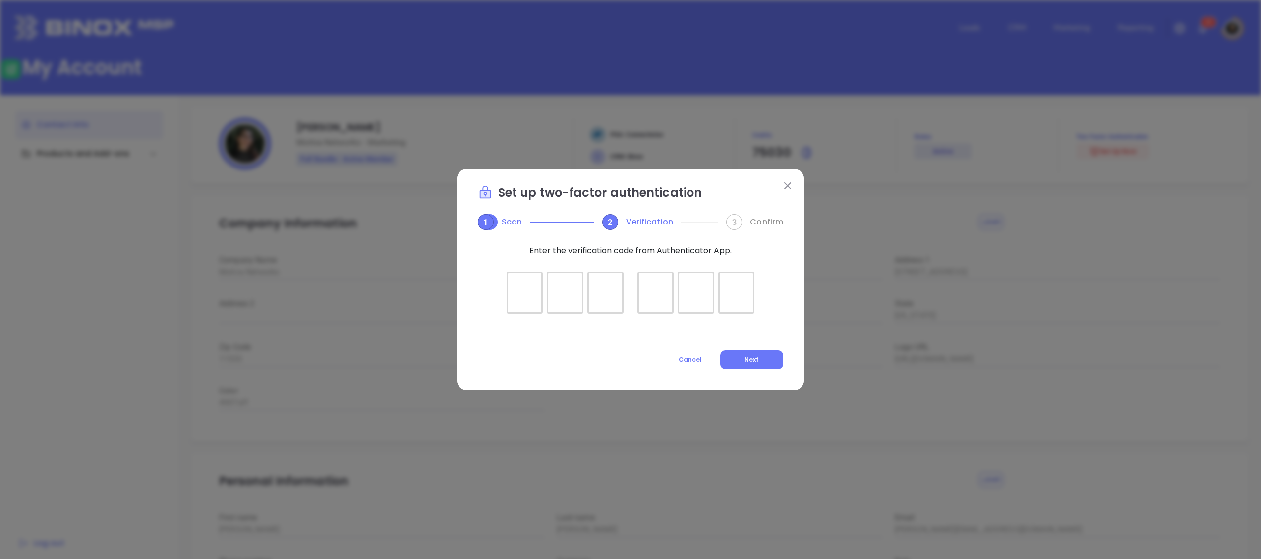
click at [519, 299] on div at bounding box center [524, 293] width 36 height 42
type input "001957"
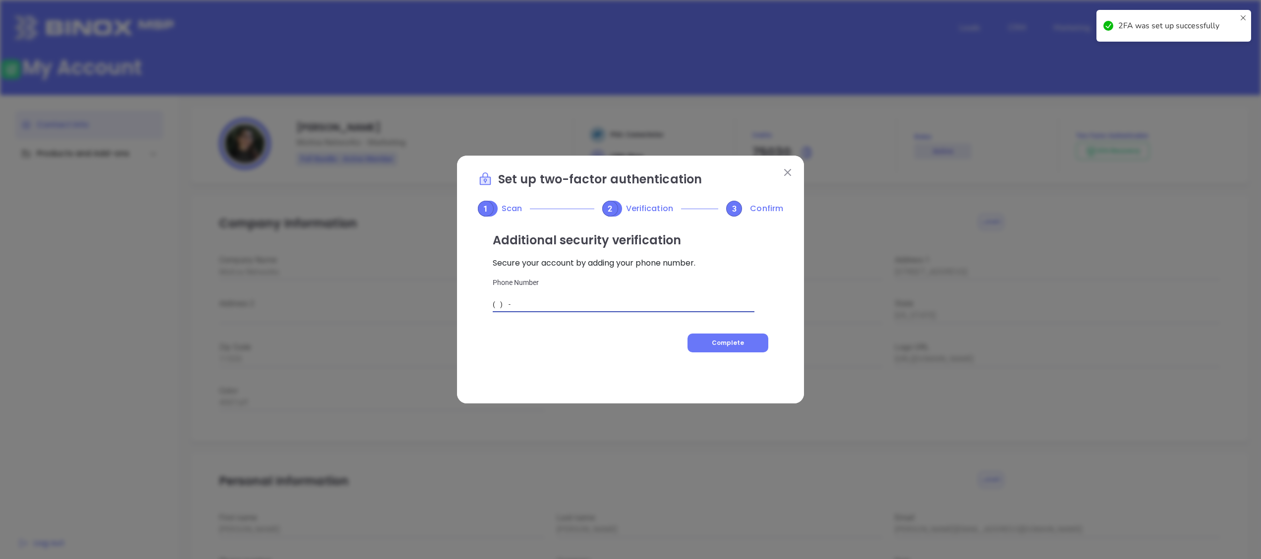
click at [581, 298] on input "( ) -" at bounding box center [624, 304] width 262 height 15
click at [590, 298] on input "[PHONE_NUMBER]" at bounding box center [624, 304] width 262 height 15
type input "( ) -"
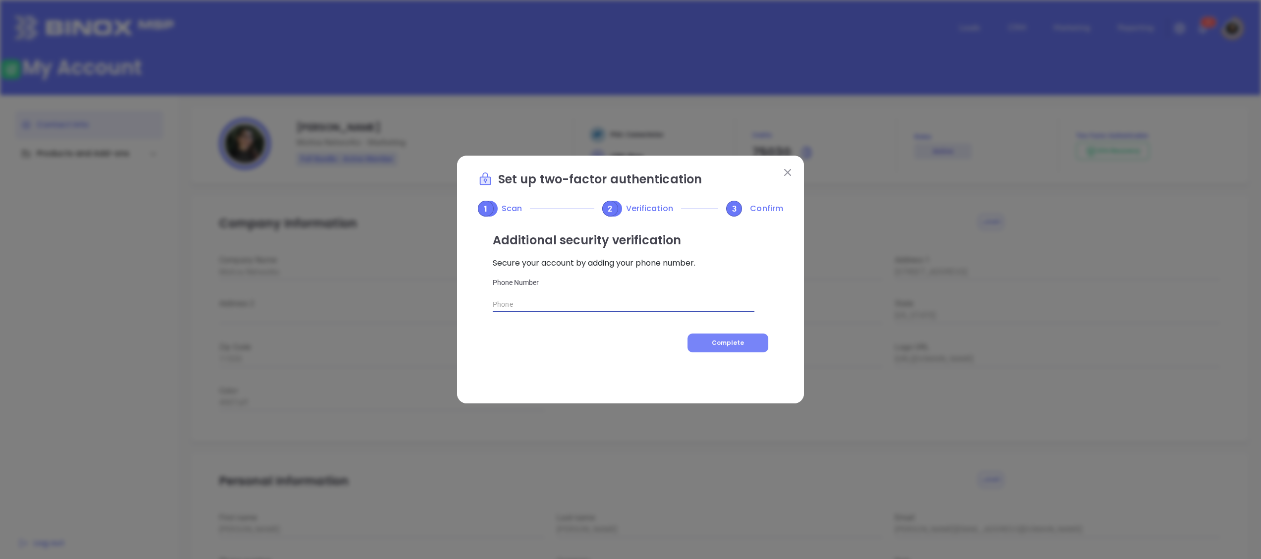
click at [716, 337] on button "Complete" at bounding box center [727, 343] width 81 height 19
click at [613, 300] on input "( ) -" at bounding box center [624, 304] width 262 height 15
click at [637, 304] on input "[PHONE_NUMBER]" at bounding box center [624, 304] width 262 height 15
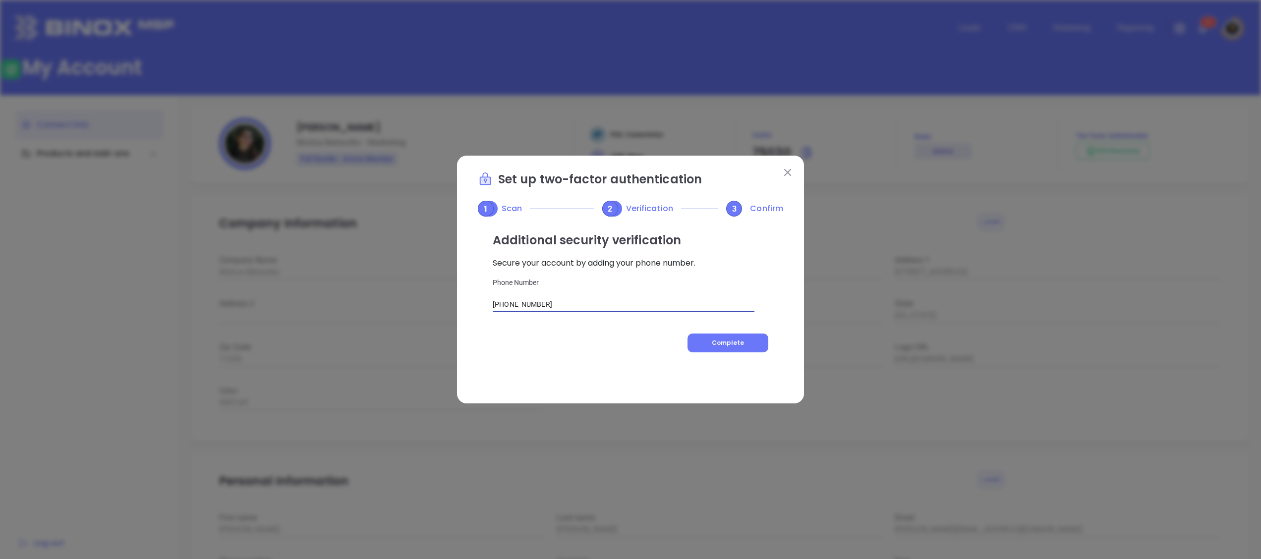
type input "( ) -"
click at [730, 343] on span "Complete" at bounding box center [728, 342] width 32 height 8
click at [662, 288] on div "Additional security verification Secure your account by adding your phone numbe…" at bounding box center [631, 265] width 276 height 96
type input "( ) -"
click at [653, 309] on input "( ) -" at bounding box center [624, 304] width 262 height 15
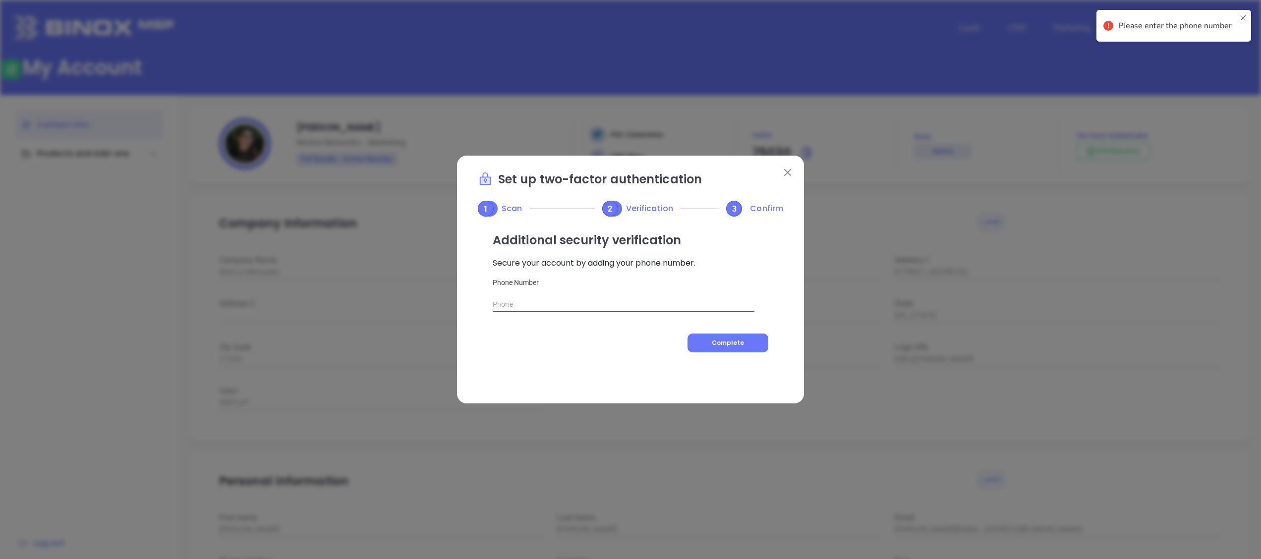
click at [499, 336] on div "Complete" at bounding box center [631, 343] width 276 height 19
drag, startPoint x: 577, startPoint y: 283, endPoint x: 579, endPoint y: 309, distance: 25.9
click at [577, 288] on div "Additional security verification Secure your account by adding your phone numbe…" at bounding box center [631, 265] width 276 height 96
click at [579, 310] on input "( ) -" at bounding box center [624, 304] width 262 height 15
type input "(781) 957-15"
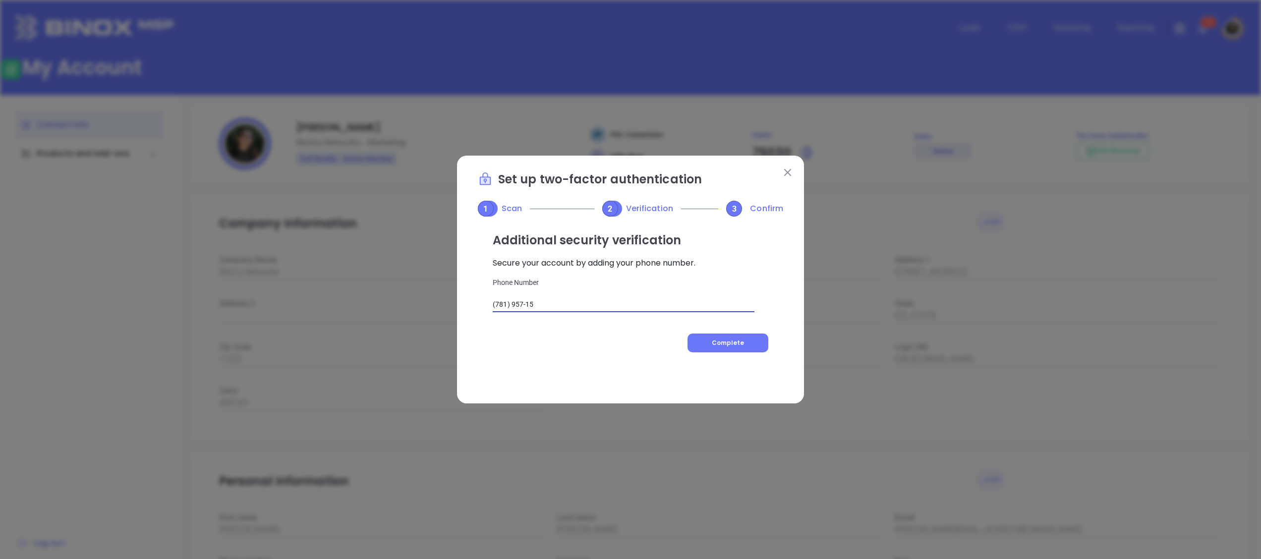
click at [747, 353] on div "Additional security verification Secure your account by adding your phone numbe…" at bounding box center [630, 300] width 305 height 166
click at [748, 353] on div "Additional security verification Secure your account by adding your phone numbe…" at bounding box center [630, 300] width 305 height 166
click at [748, 350] on button "Complete" at bounding box center [727, 343] width 81 height 19
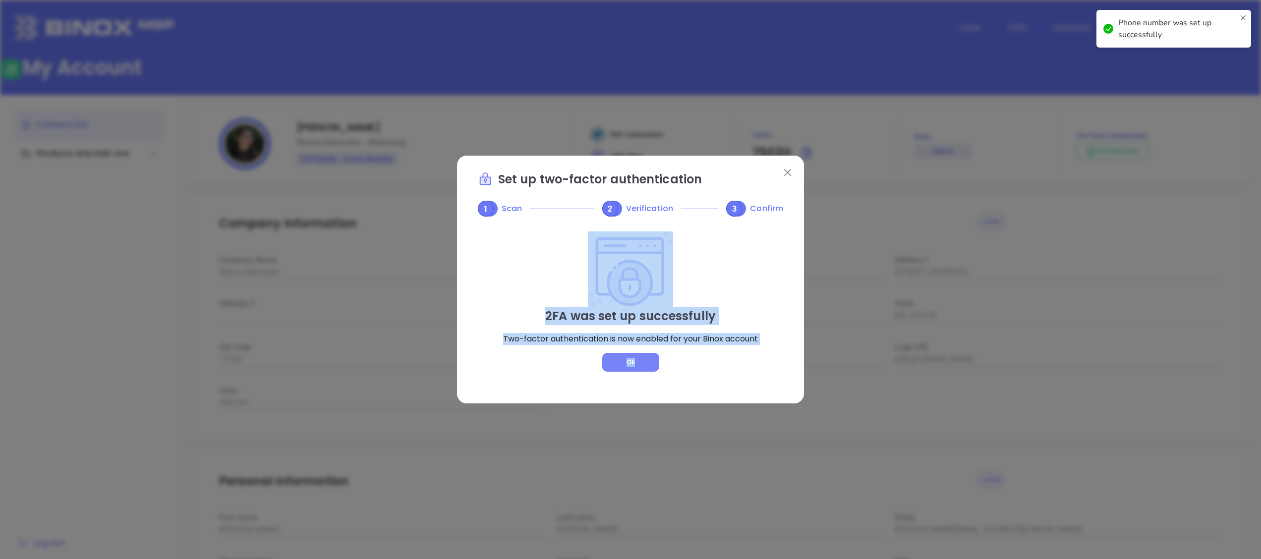
click at [629, 359] on span "Ok" at bounding box center [630, 362] width 8 height 8
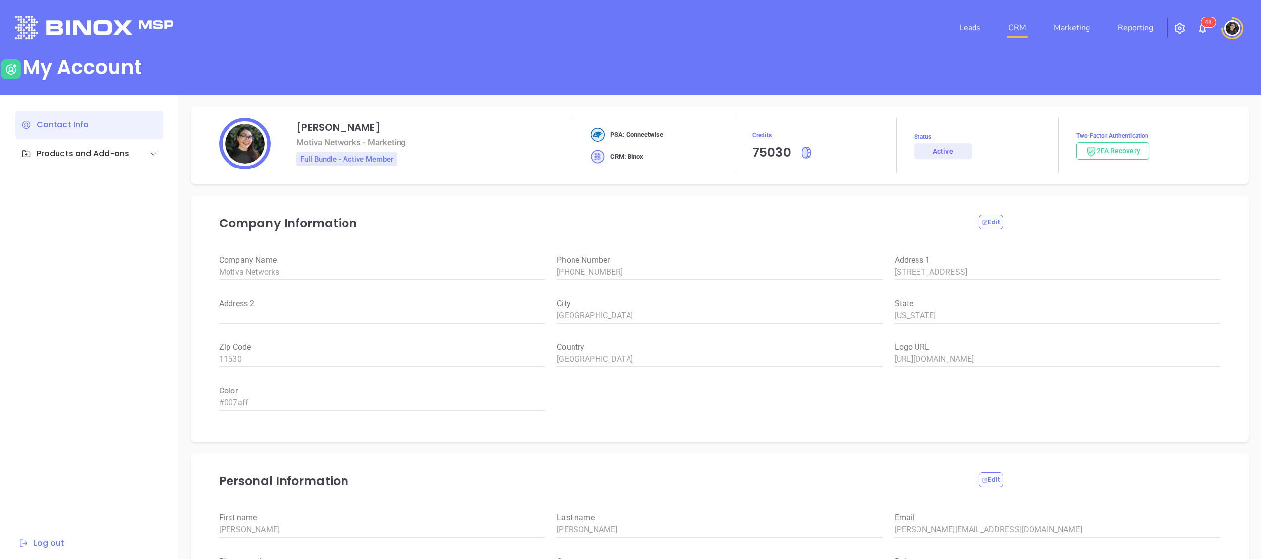
click at [1023, 26] on link "CRM" at bounding box center [1017, 28] width 26 height 20
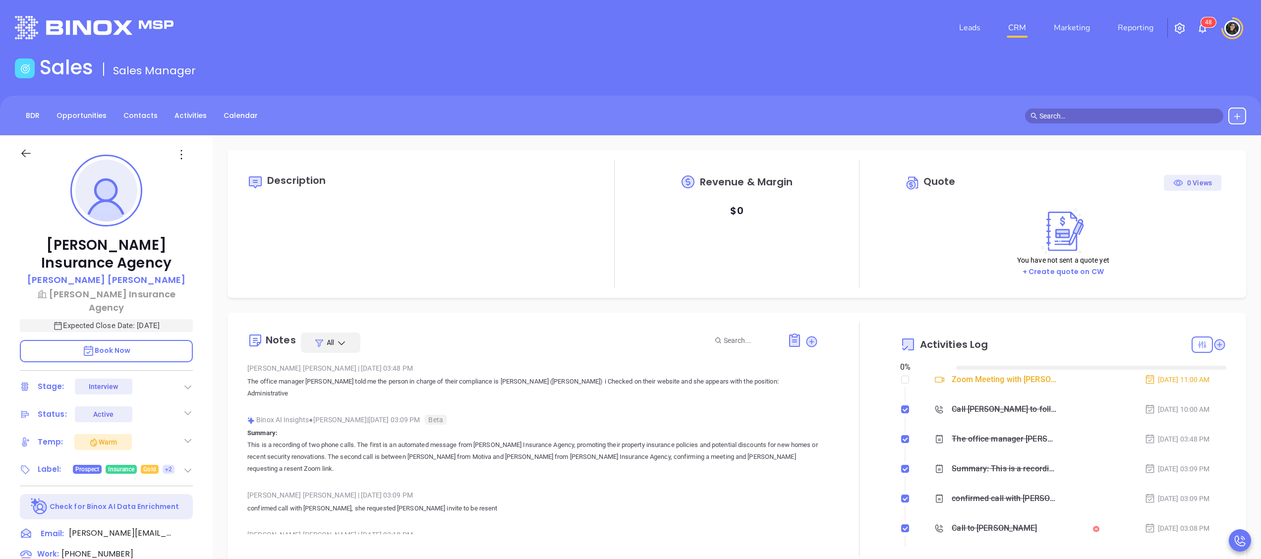
type input "[DATE]"
type input "[PERSON_NAME]"
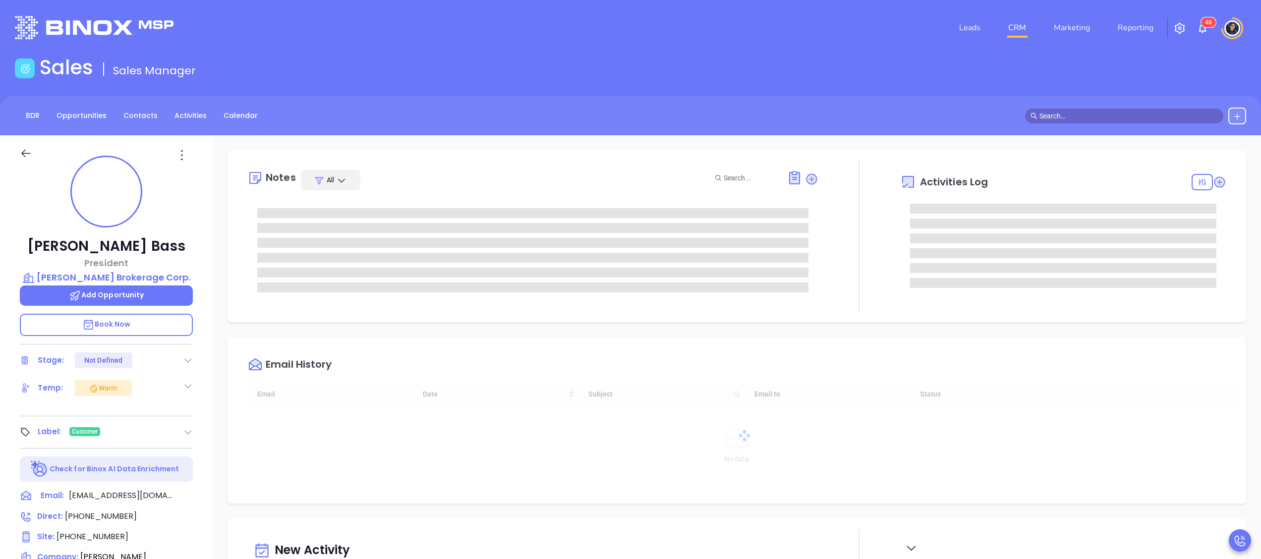
type input "[DATE]"
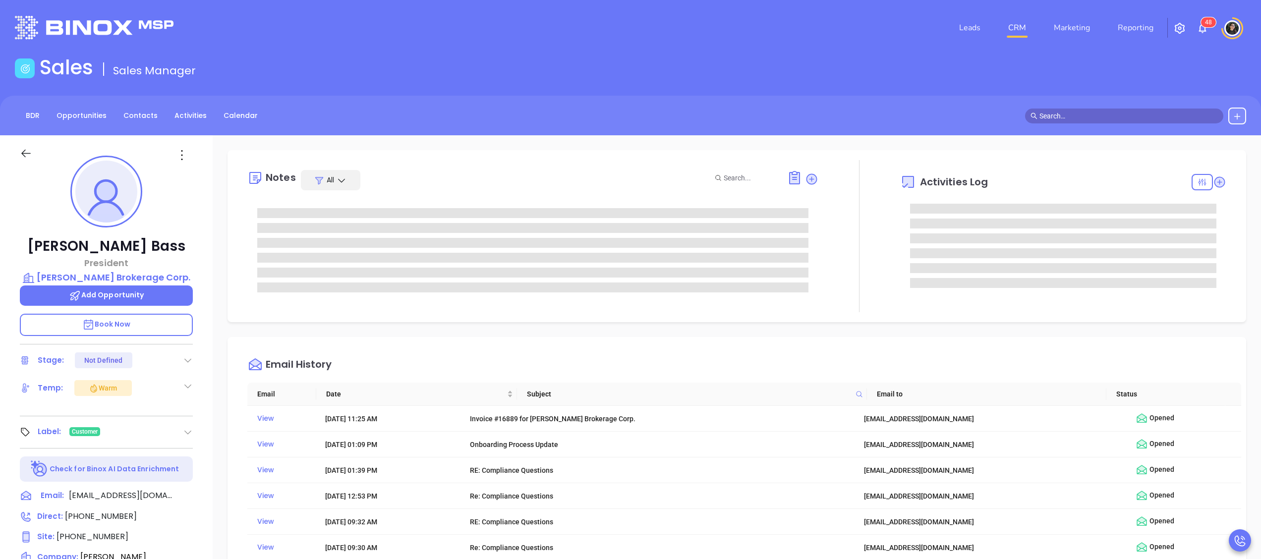
type input "[PERSON_NAME]"
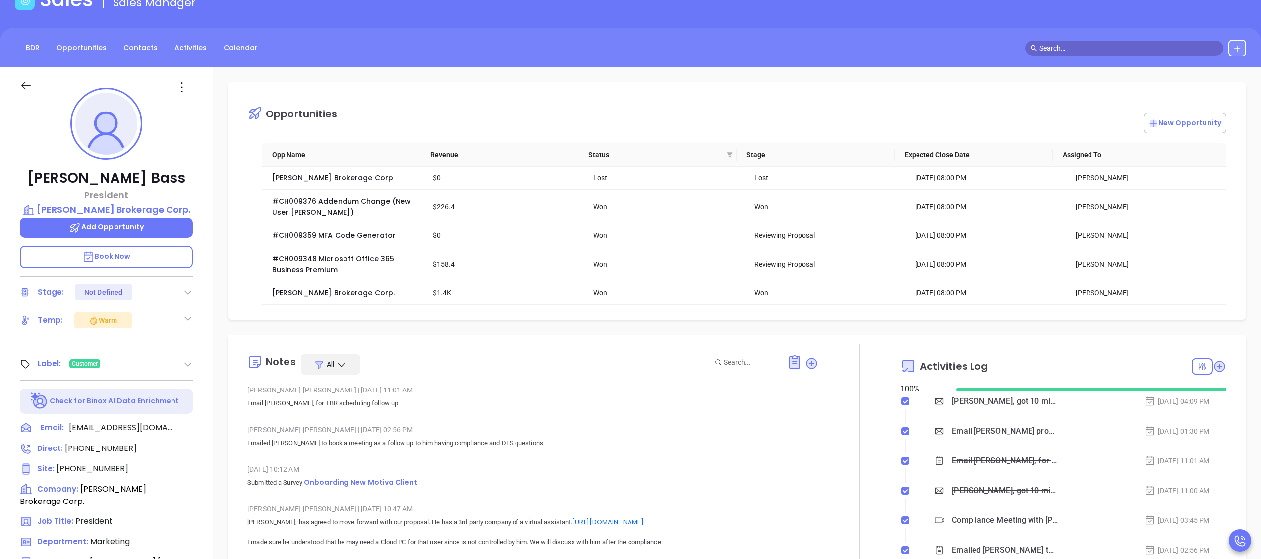
scroll to position [99, 0]
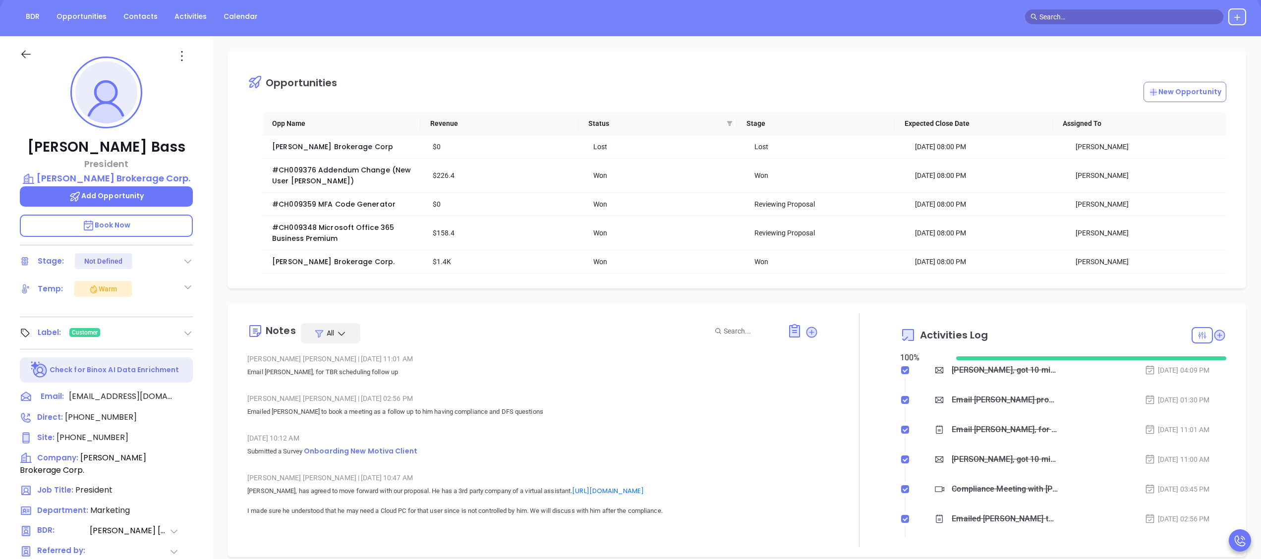
click at [153, 233] on p "Book Now" at bounding box center [106, 226] width 173 height 22
click at [113, 415] on span "[PHONE_NUMBER]" at bounding box center [101, 416] width 72 height 11
type input "[PHONE_NUMBER]"
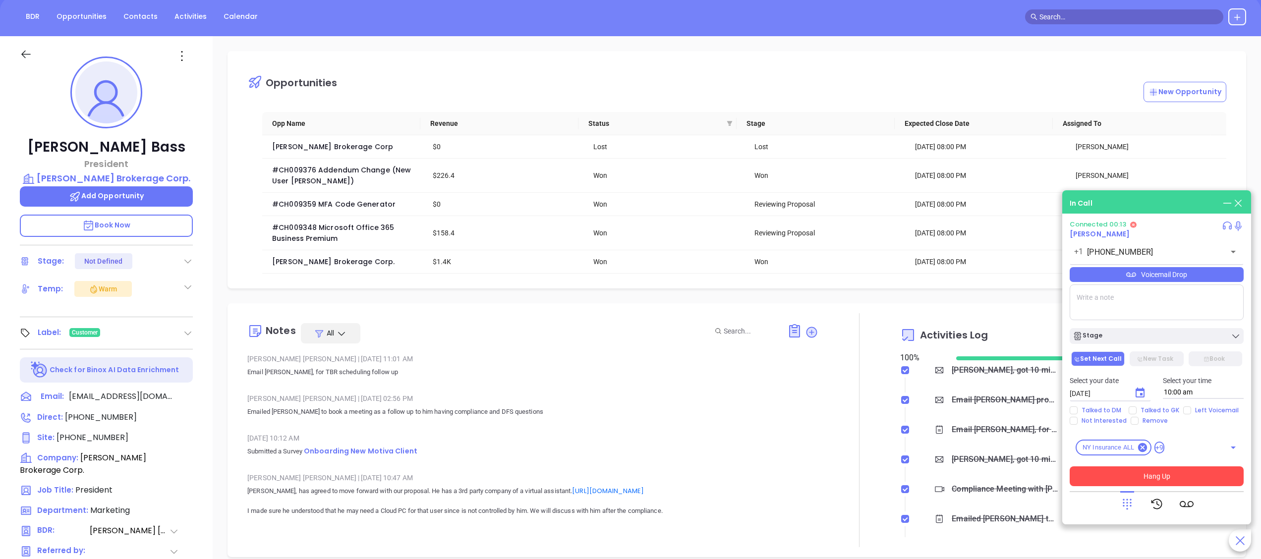
click at [1218, 474] on button "Hang Up" at bounding box center [1156, 476] width 174 height 20
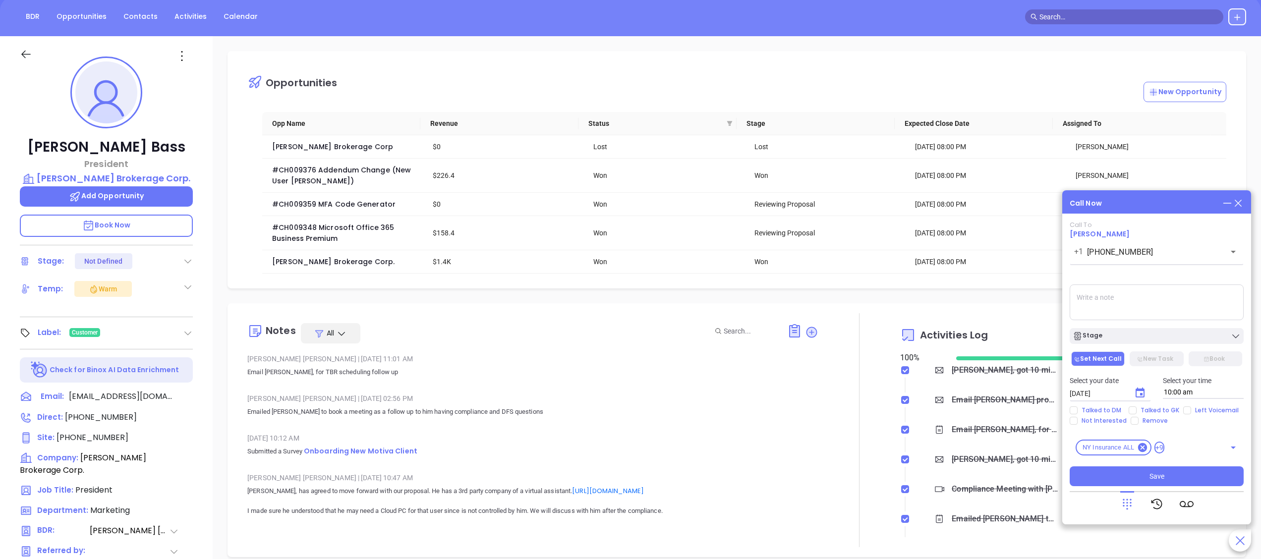
click at [1236, 205] on icon at bounding box center [1238, 203] width 7 height 7
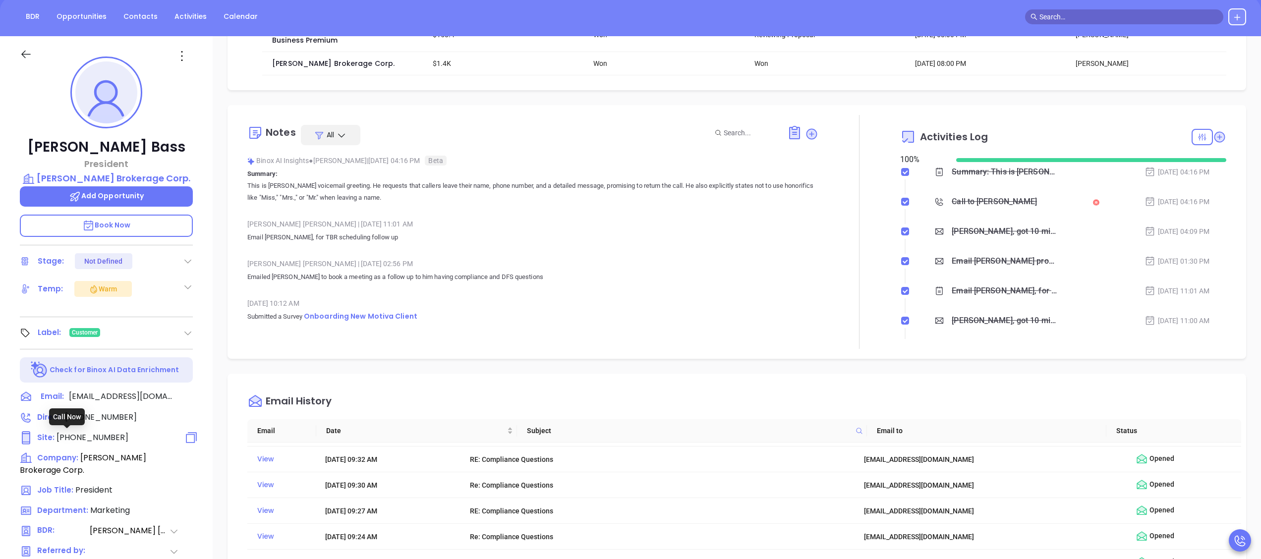
click at [97, 441] on span "(212) 227-8800" at bounding box center [92, 437] width 72 height 11
type input "(212) 227-8800"
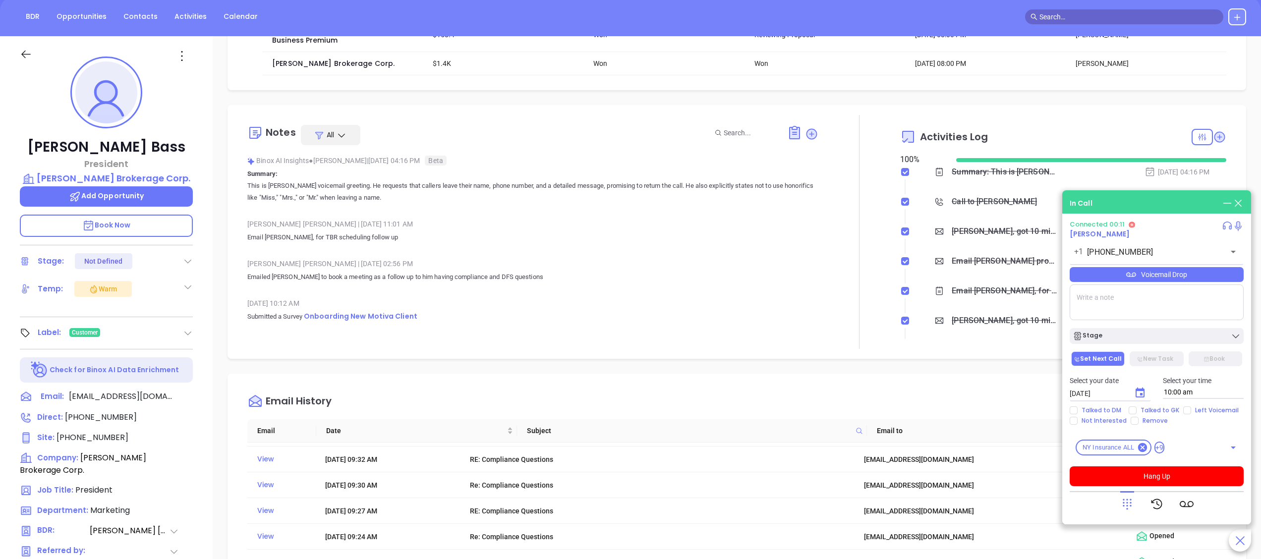
click at [1120, 503] on icon at bounding box center [1127, 504] width 14 height 14
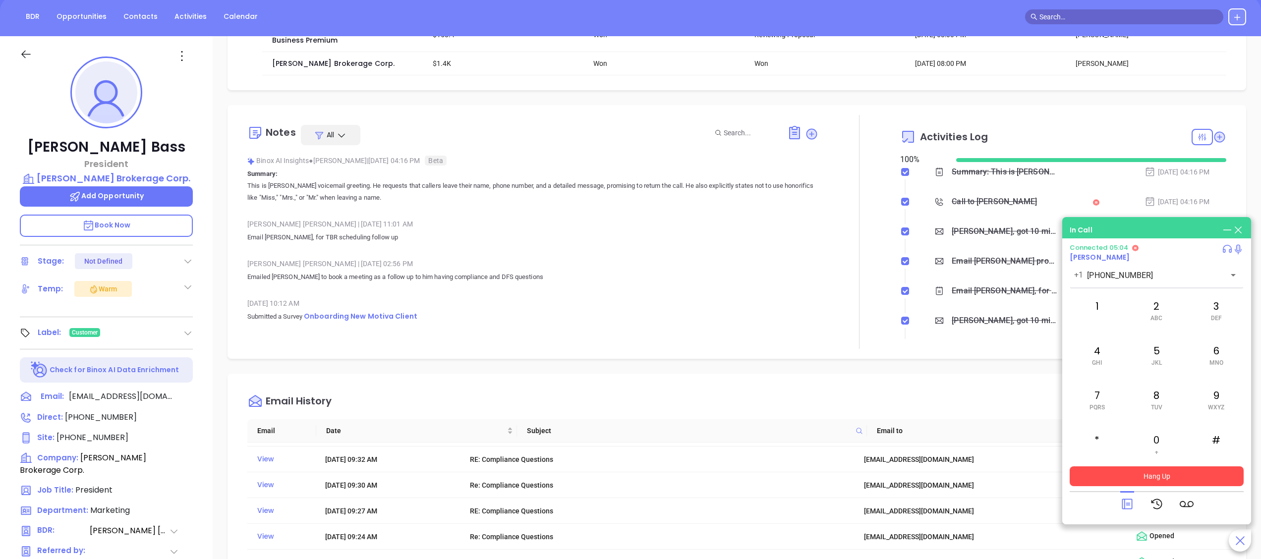
click at [1201, 473] on button "Hang Up" at bounding box center [1156, 476] width 174 height 20
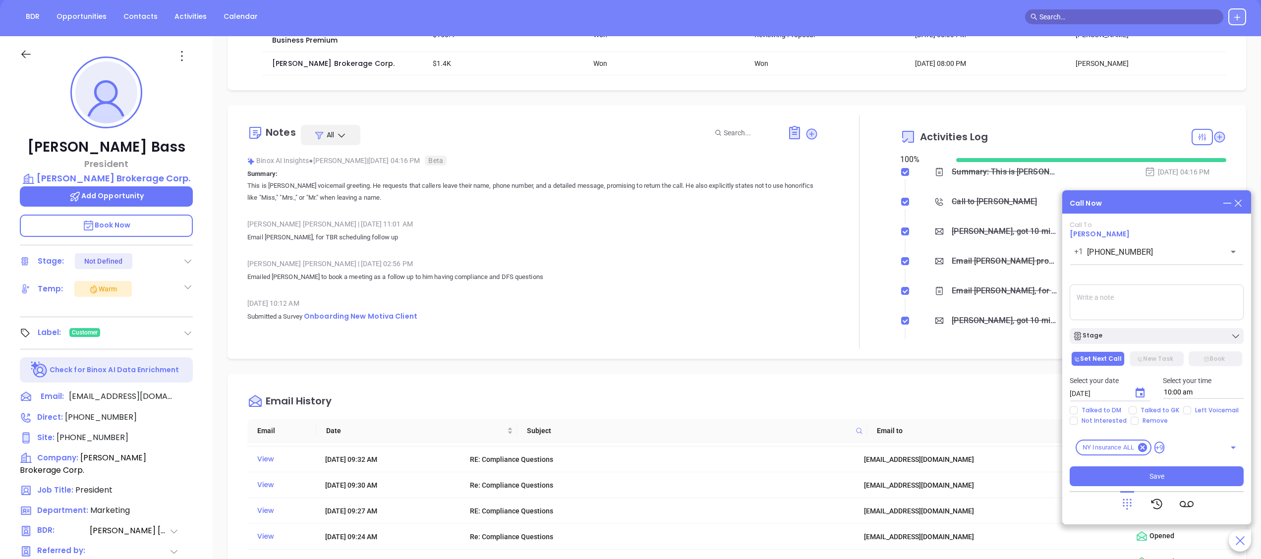
click at [1241, 198] on icon at bounding box center [1238, 203] width 11 height 11
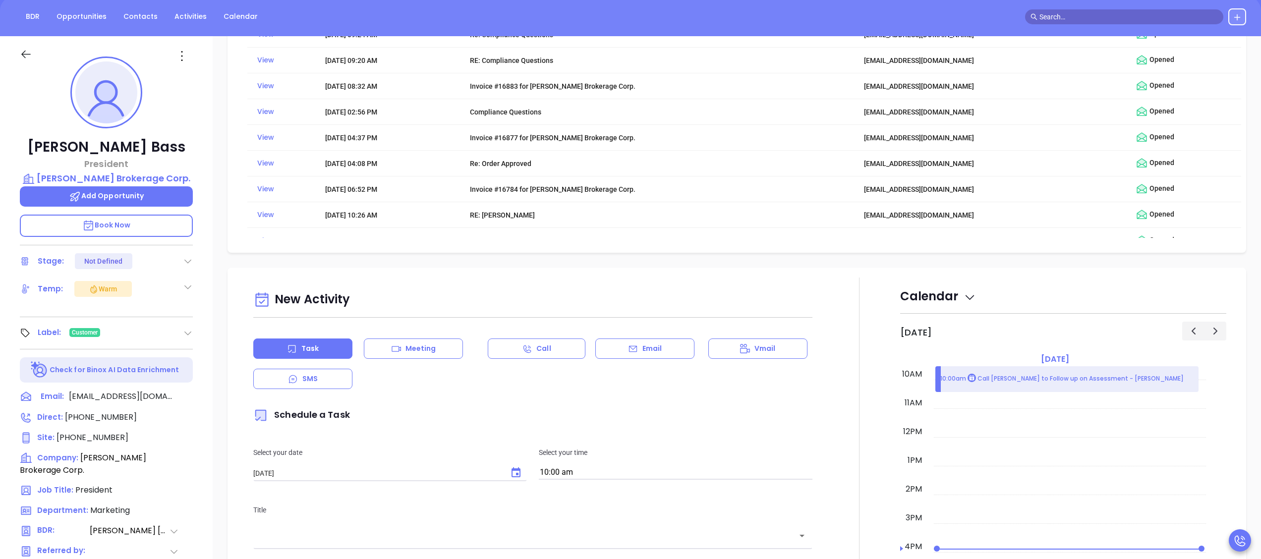
scroll to position [892, 0]
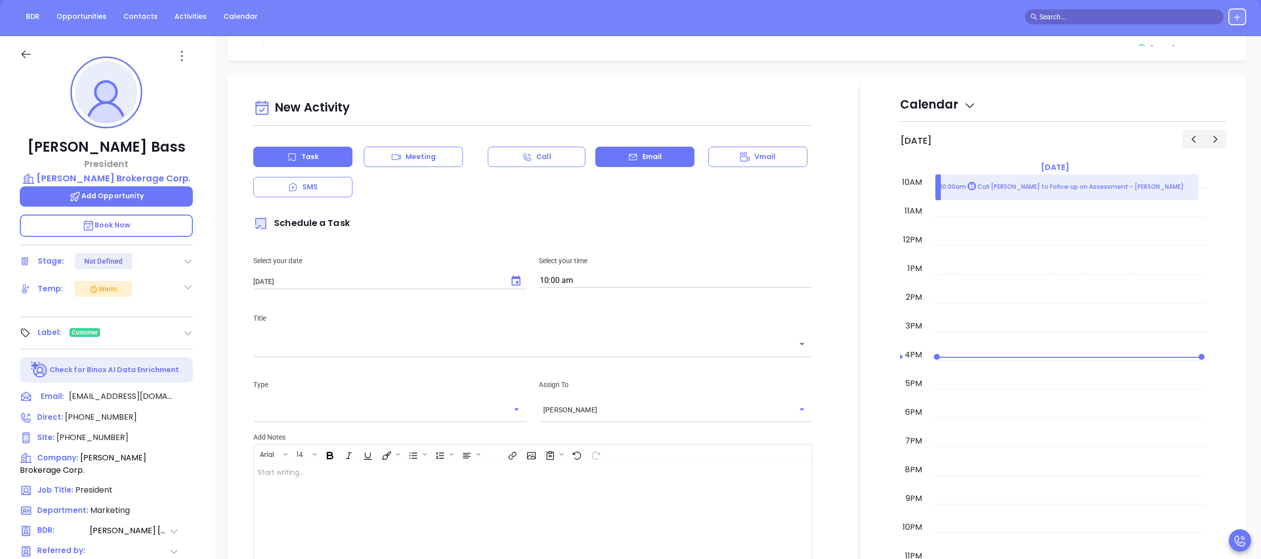
click at [623, 157] on div "Email" at bounding box center [644, 157] width 99 height 20
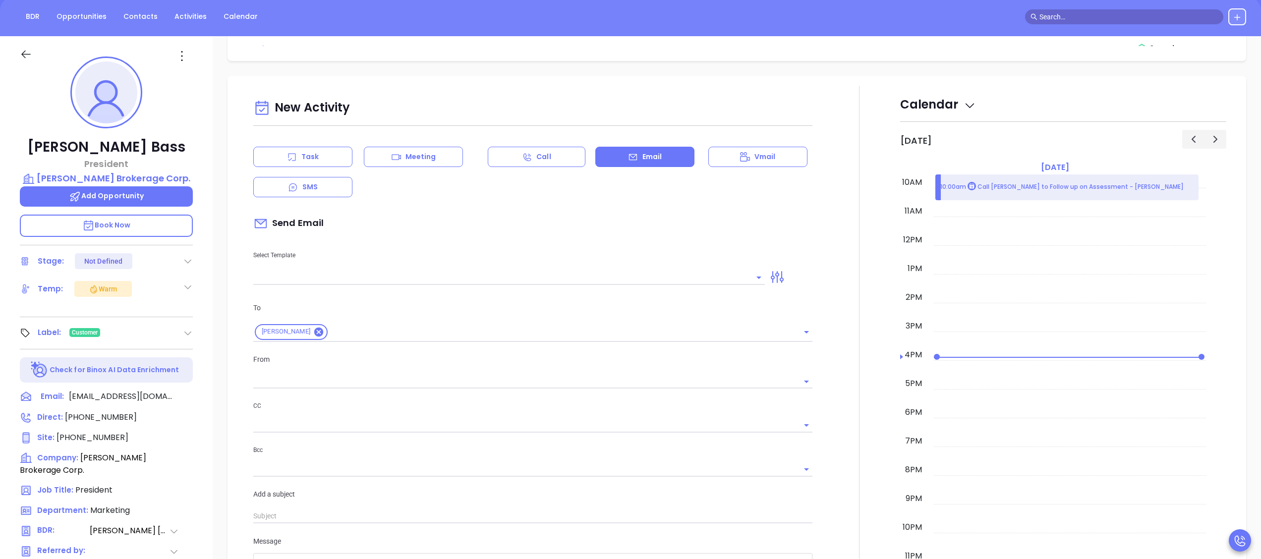
click at [562, 292] on div "New Activity Task Meeting Call Email Vmail SMS Send Email Select Template To An…" at bounding box center [532, 416] width 571 height 640
click at [568, 282] on input "text" at bounding box center [501, 277] width 497 height 14
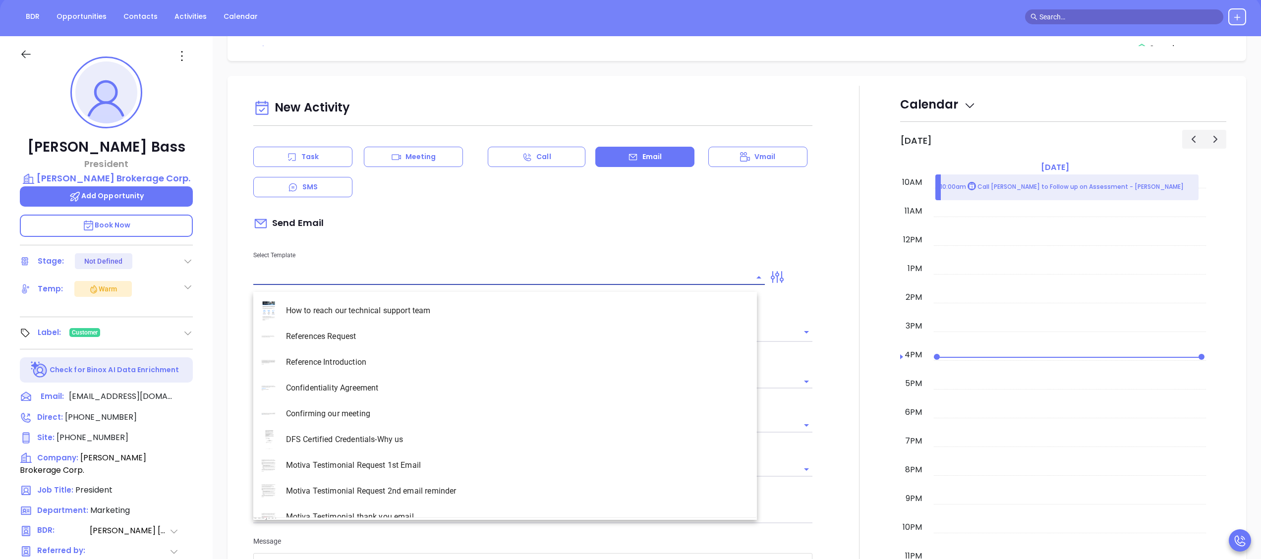
type input "t"
type input "[PERSON_NAME]"
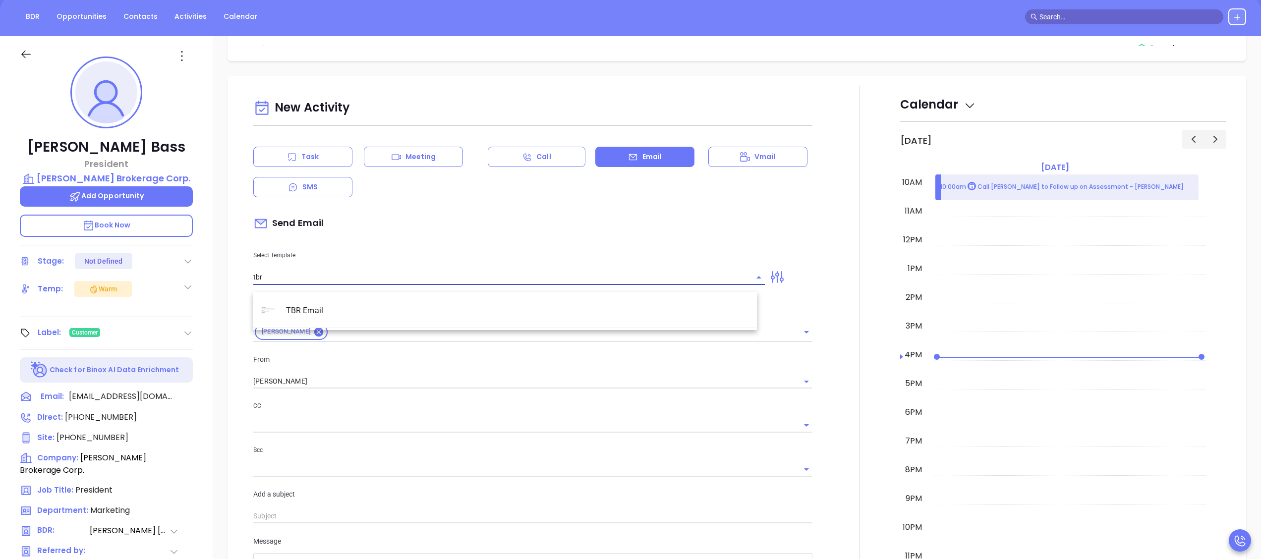
click at [324, 312] on li "TBR Email" at bounding box center [505, 311] width 504 height 26
type input "TBR Email"
type input "Andrew, got 10 mins?"
type input "TBR Email"
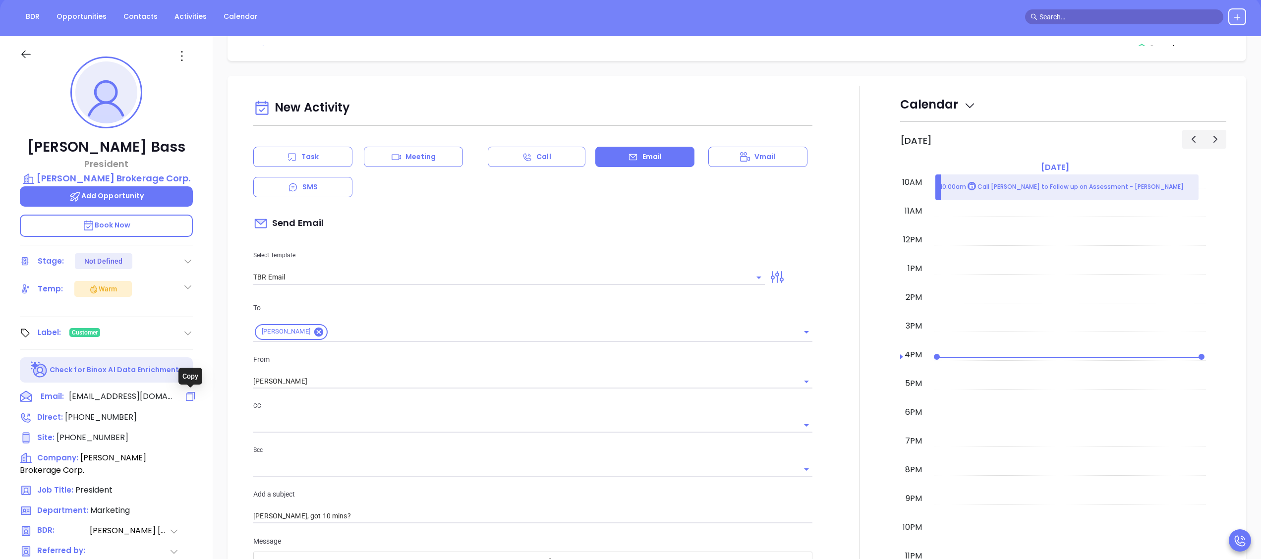
drag, startPoint x: 193, startPoint y: 393, endPoint x: 183, endPoint y: 373, distance: 22.6
click at [194, 393] on icon at bounding box center [190, 397] width 12 height 12
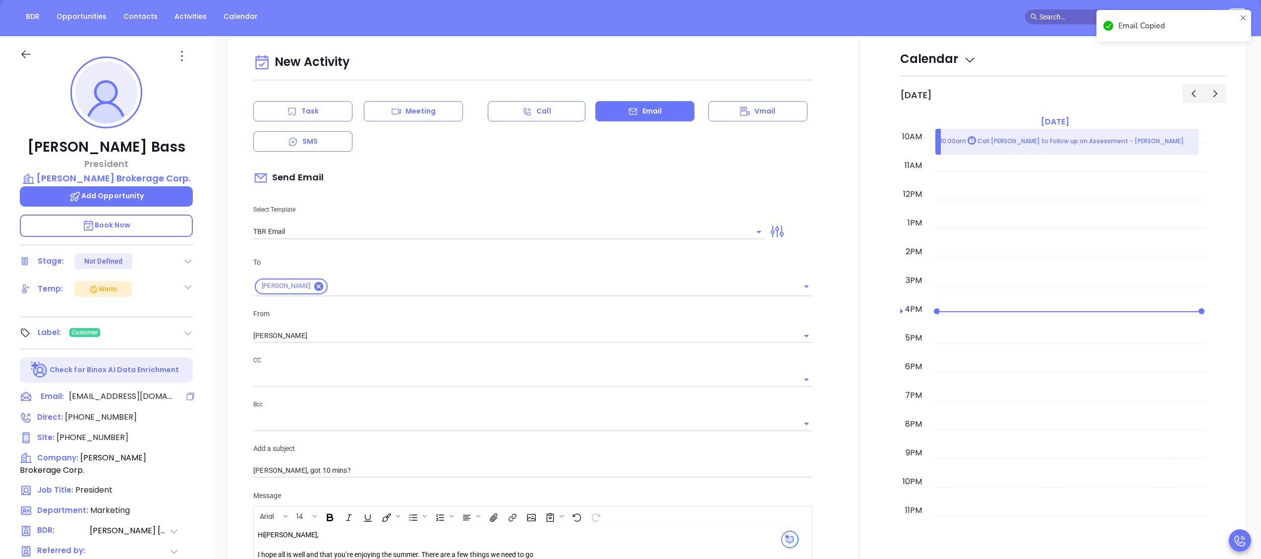
scroll to position [135, 0]
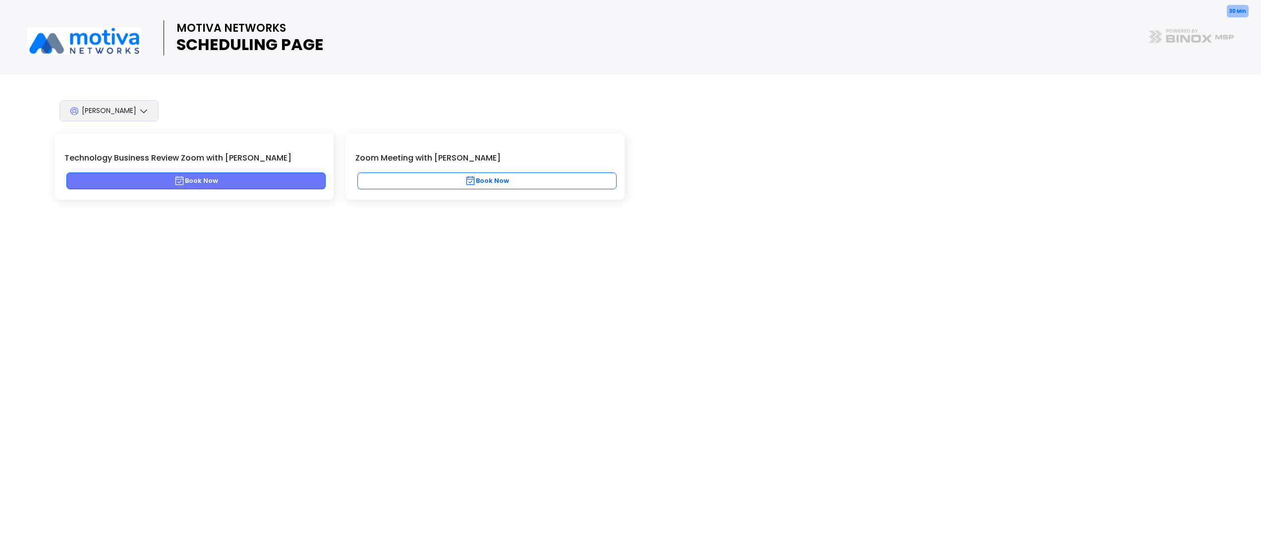
click at [199, 182] on button "Book Now" at bounding box center [195, 180] width 259 height 17
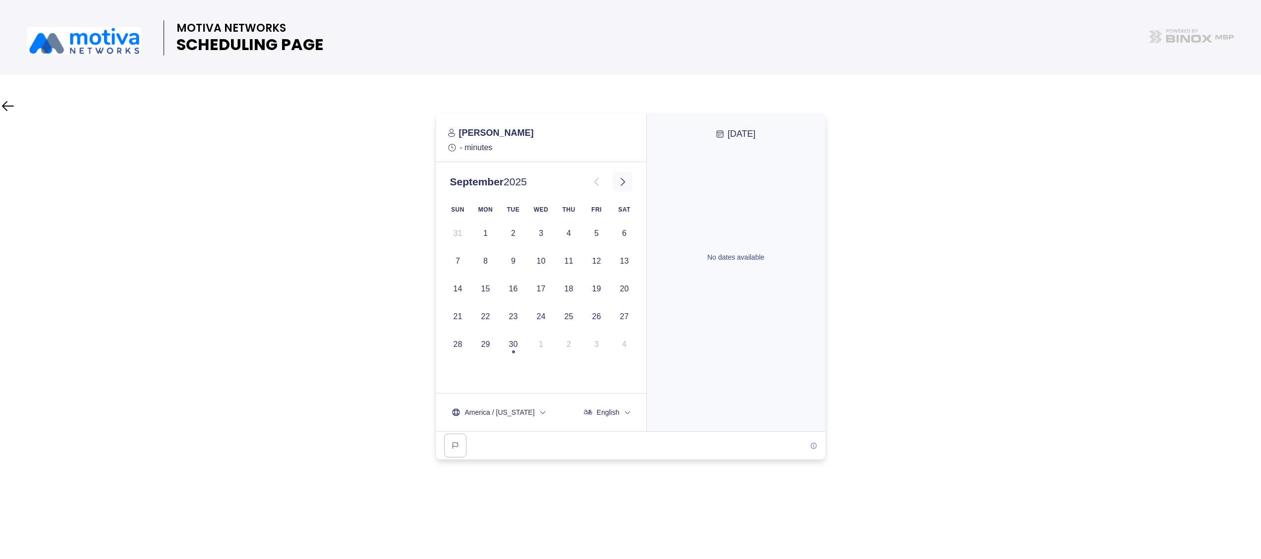
click at [629, 181] on button at bounding box center [623, 182] width 20 height 20
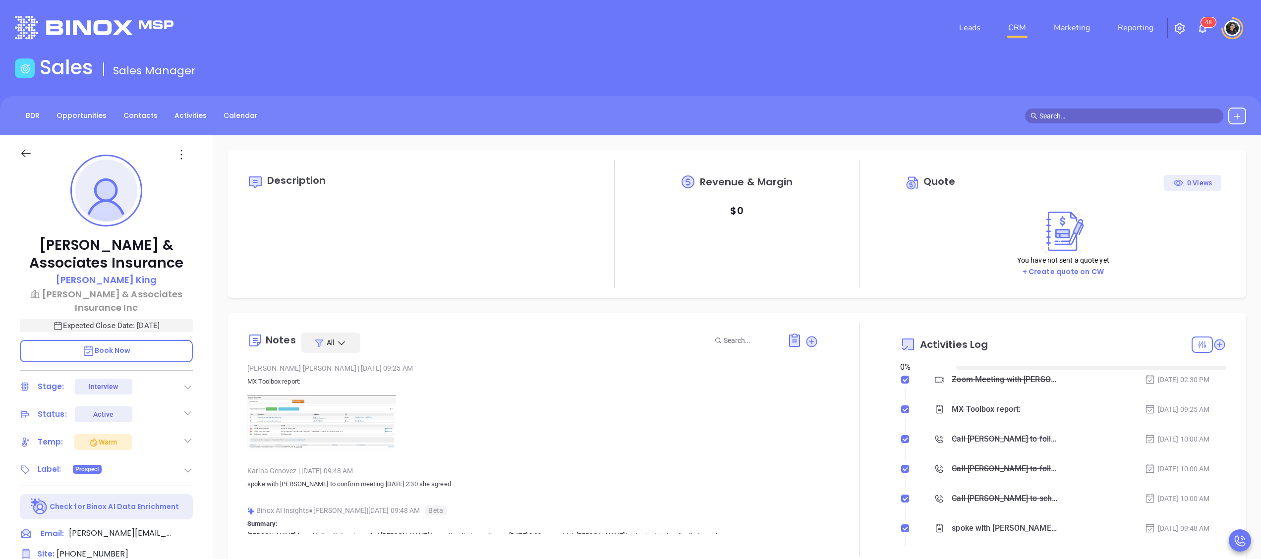
type input "[DATE]"
type input "[PERSON_NAME]"
click at [1023, 28] on link "CRM" at bounding box center [1017, 28] width 26 height 20
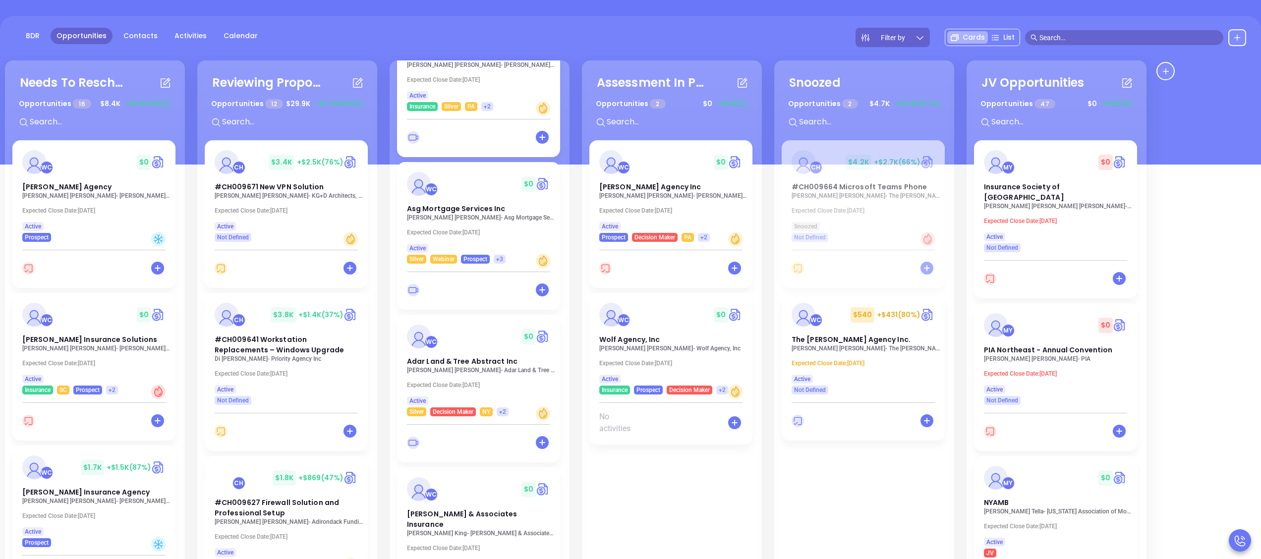
scroll to position [135, 0]
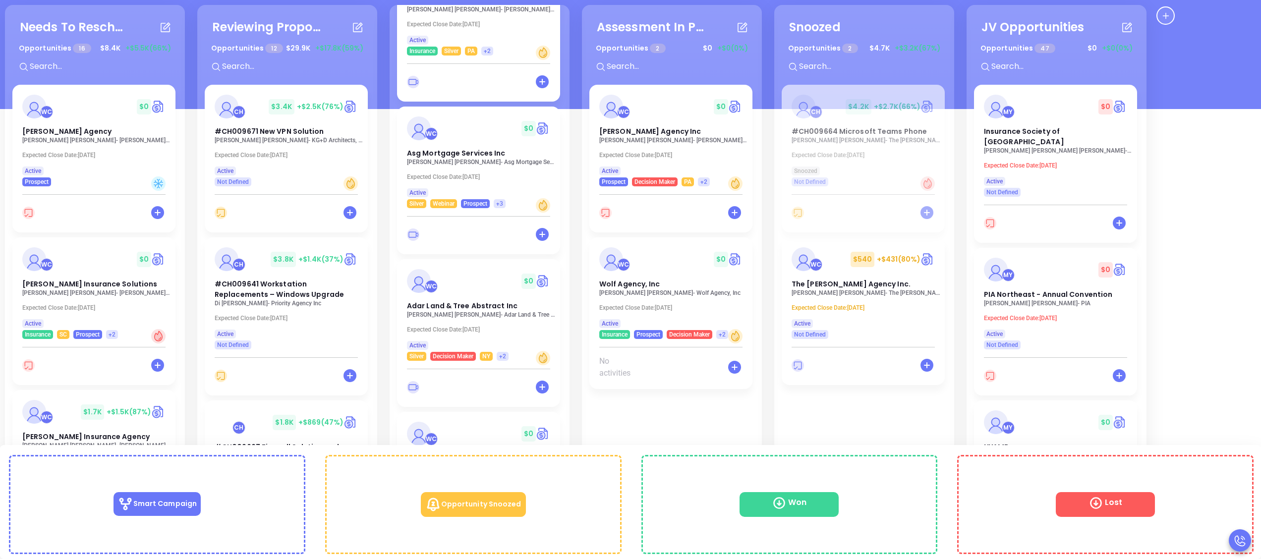
click at [468, 453] on span "[PERSON_NAME] & Associates Insurance" at bounding box center [462, 463] width 111 height 20
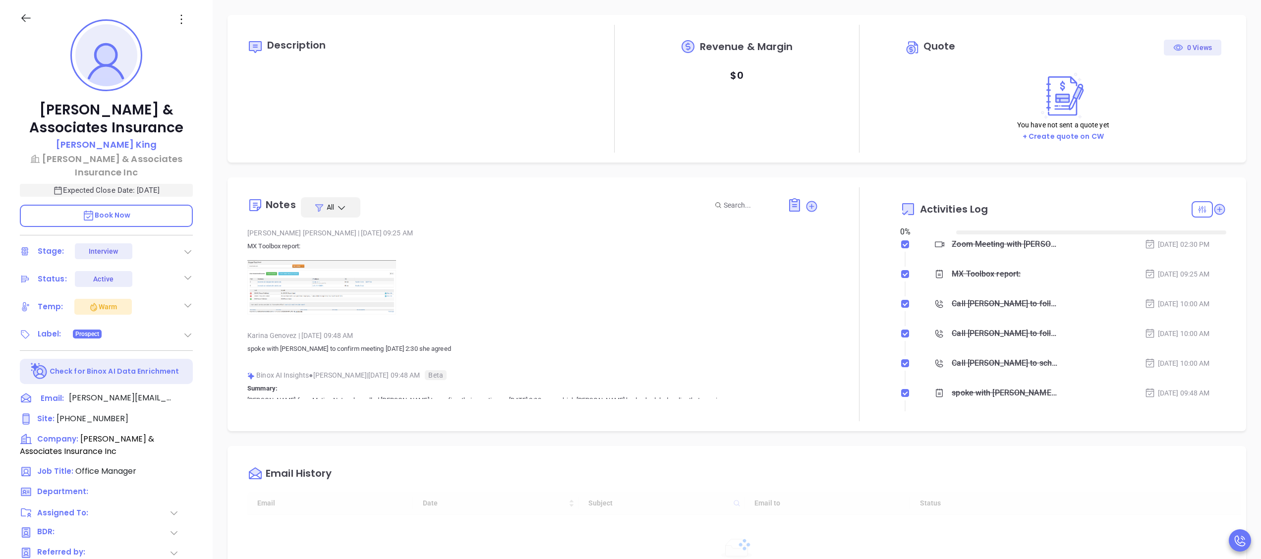
type input "[DATE]"
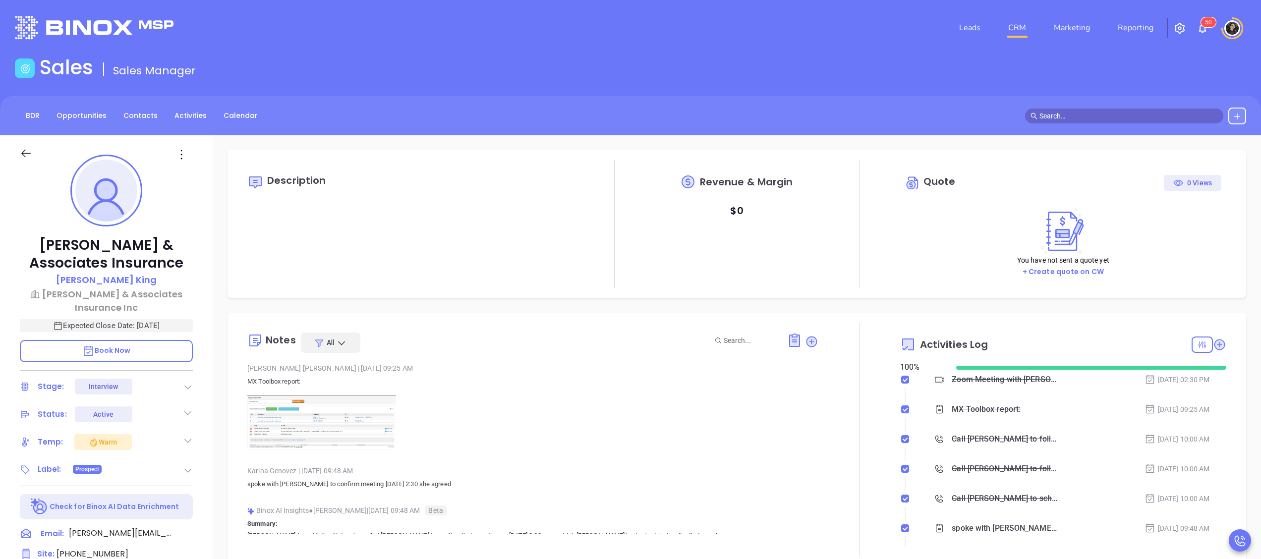
type input "[PERSON_NAME]"
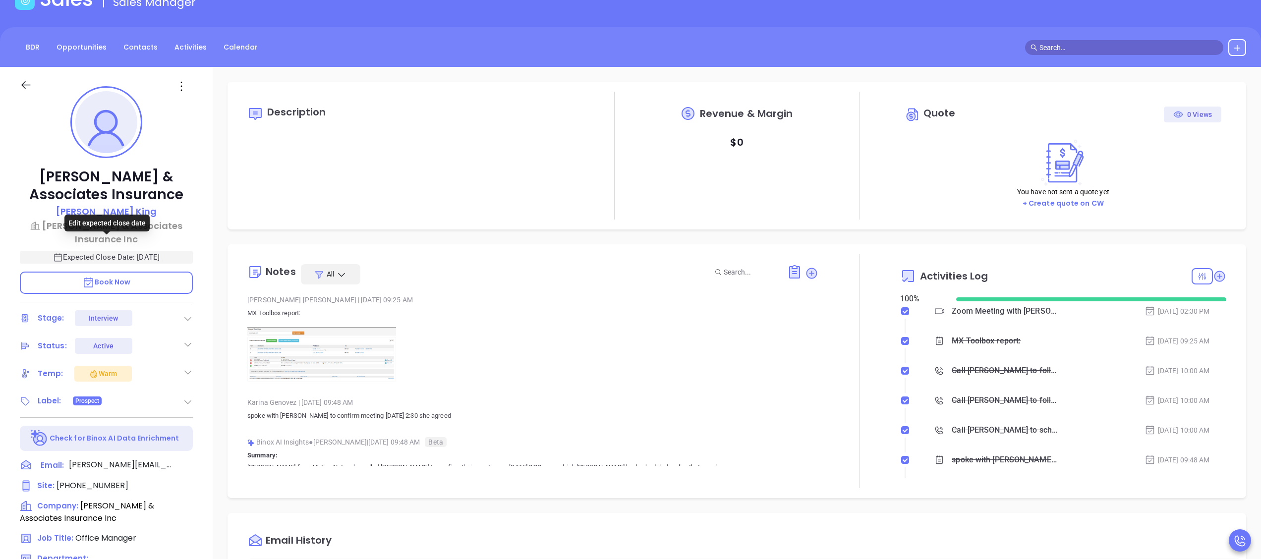
scroll to position [99, 0]
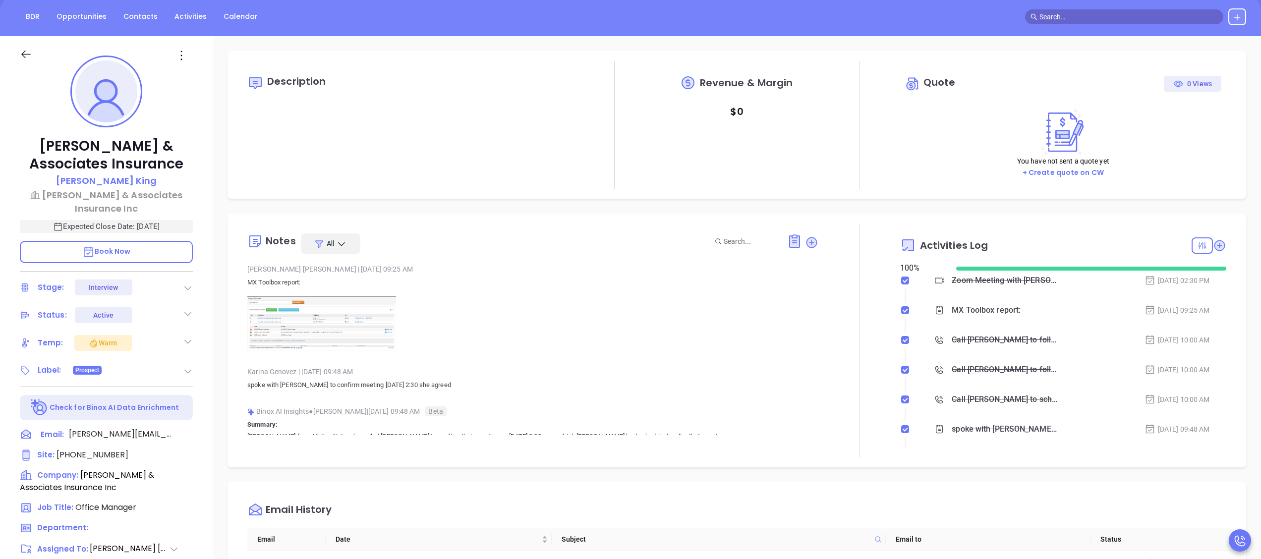
click at [183, 283] on icon at bounding box center [188, 288] width 10 height 10
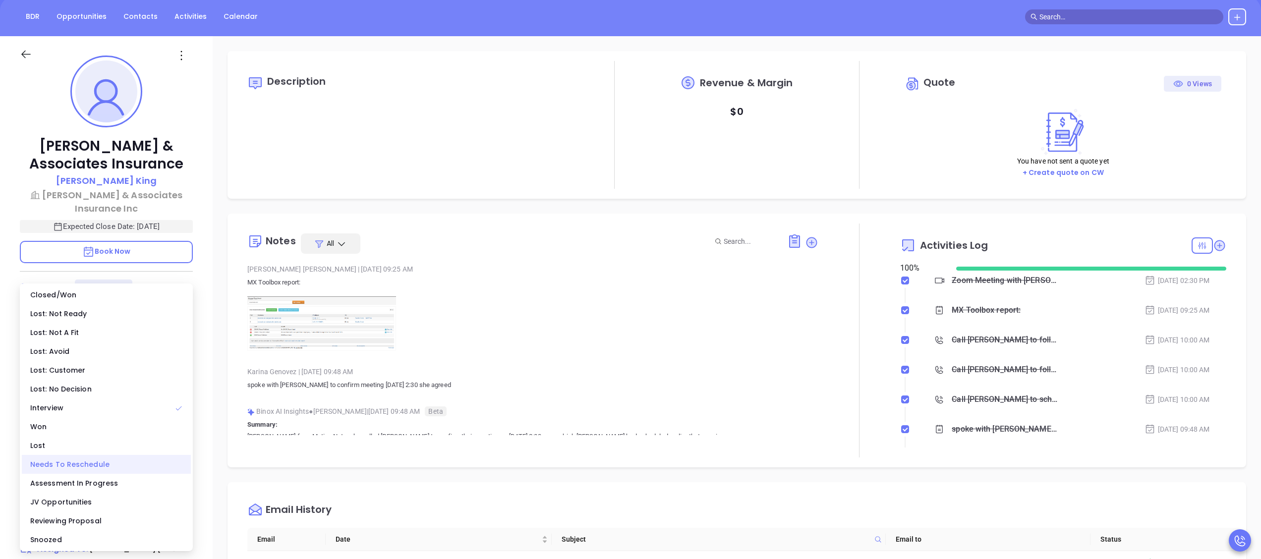
click at [80, 464] on div "Needs To Reschedule" at bounding box center [106, 464] width 169 height 19
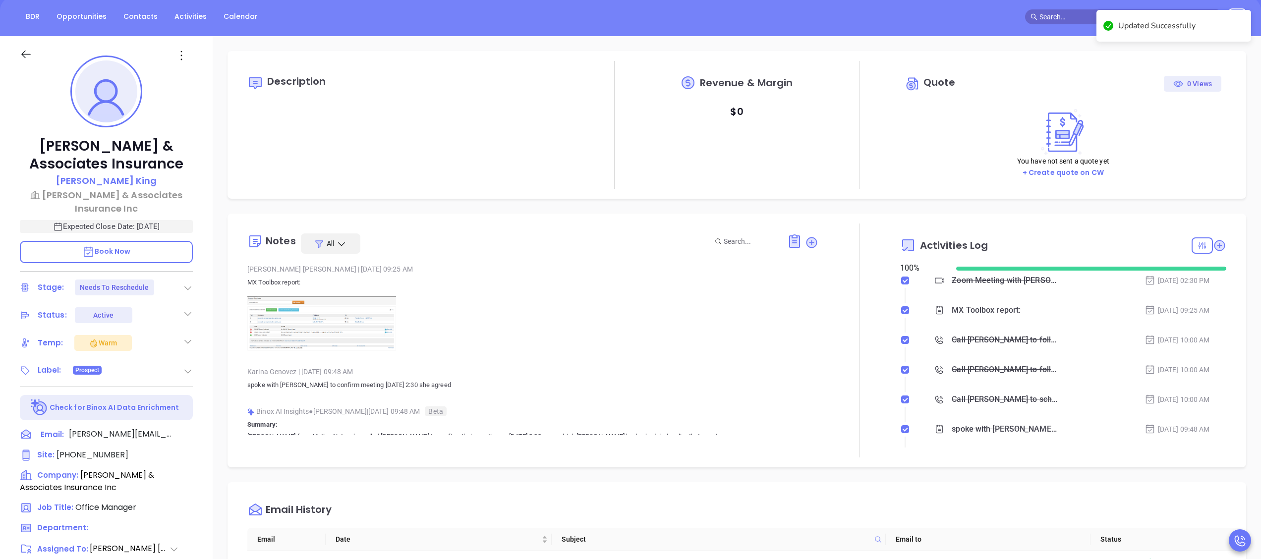
scroll to position [0, 0]
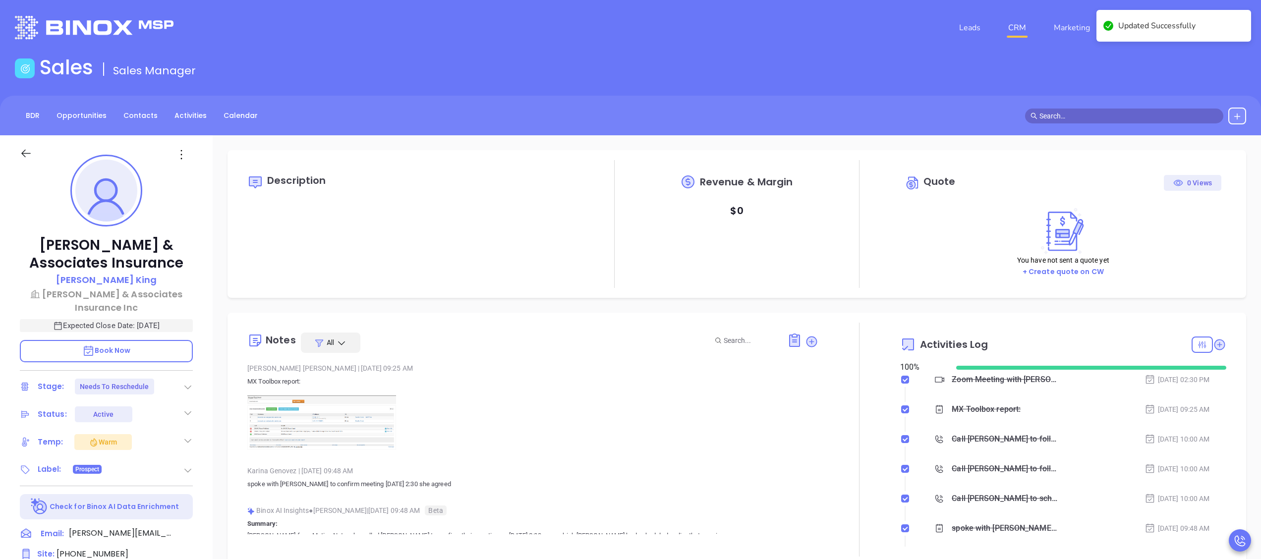
click at [1017, 26] on link "CRM" at bounding box center [1017, 28] width 26 height 20
